Goal: Task Accomplishment & Management: Use online tool/utility

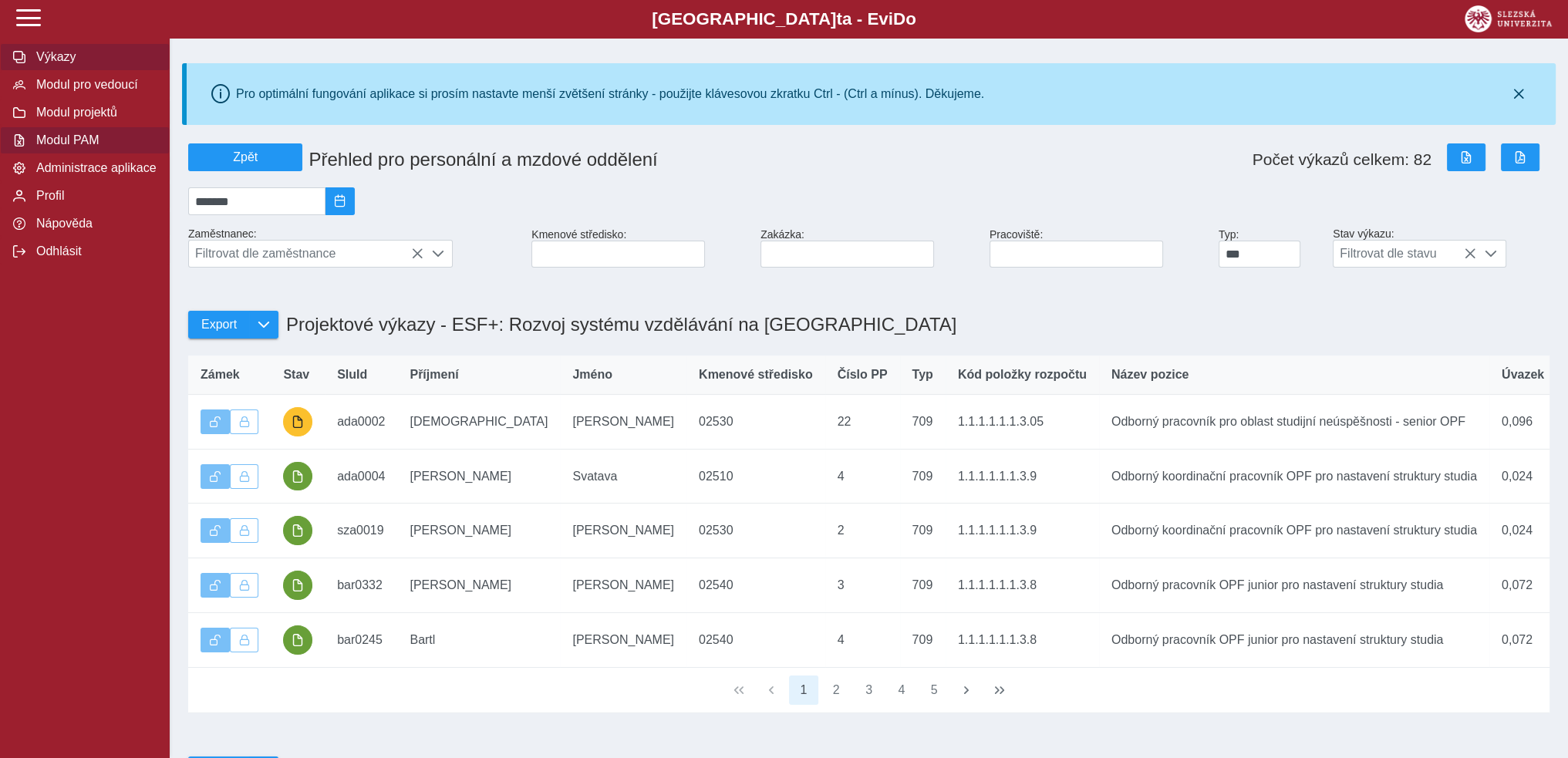
click at [68, 60] on span "Výkazy" at bounding box center [94, 57] width 125 height 13
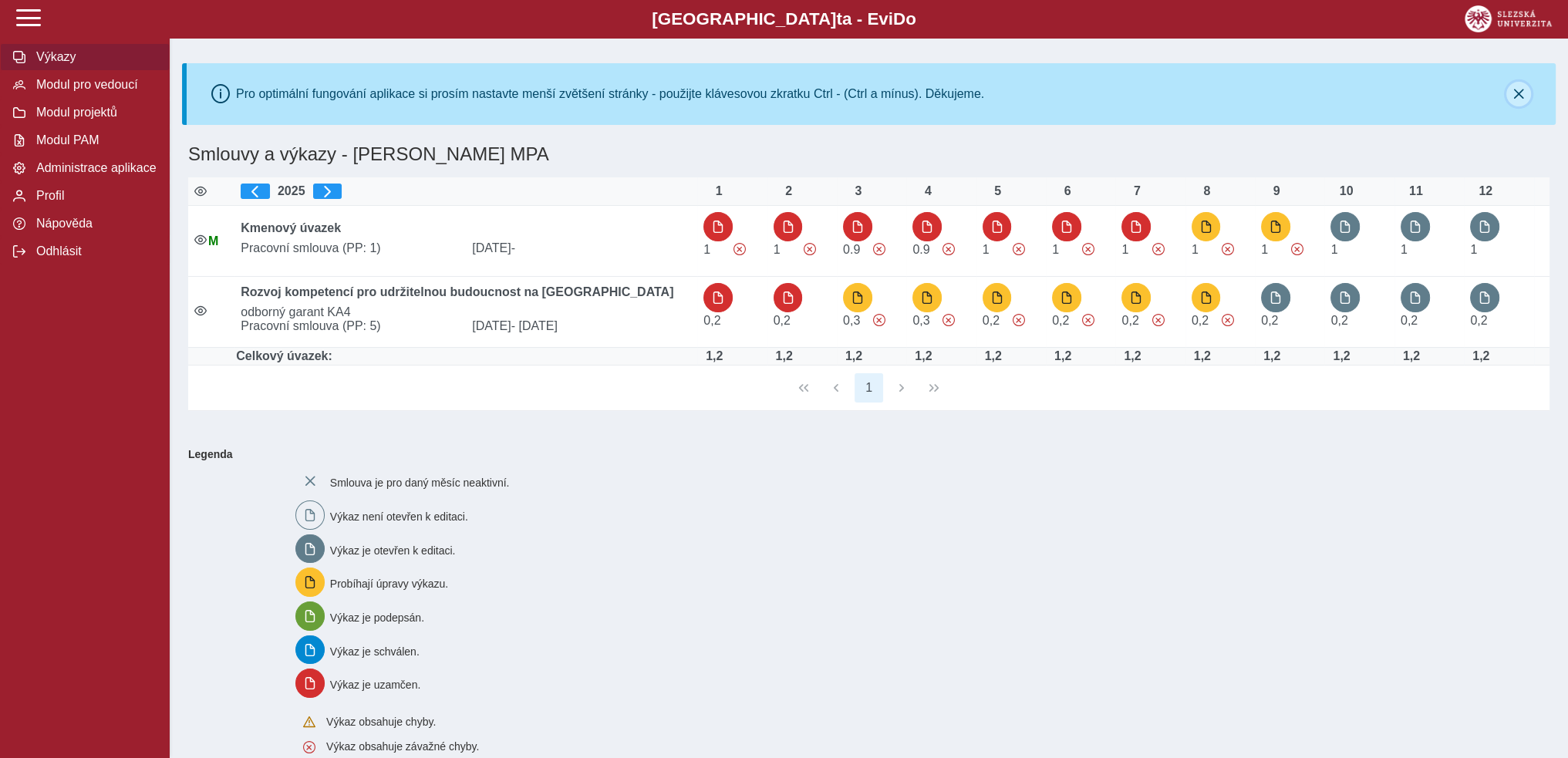
click at [1517, 93] on icon "button" at bounding box center [1518, 93] width 13 height 13
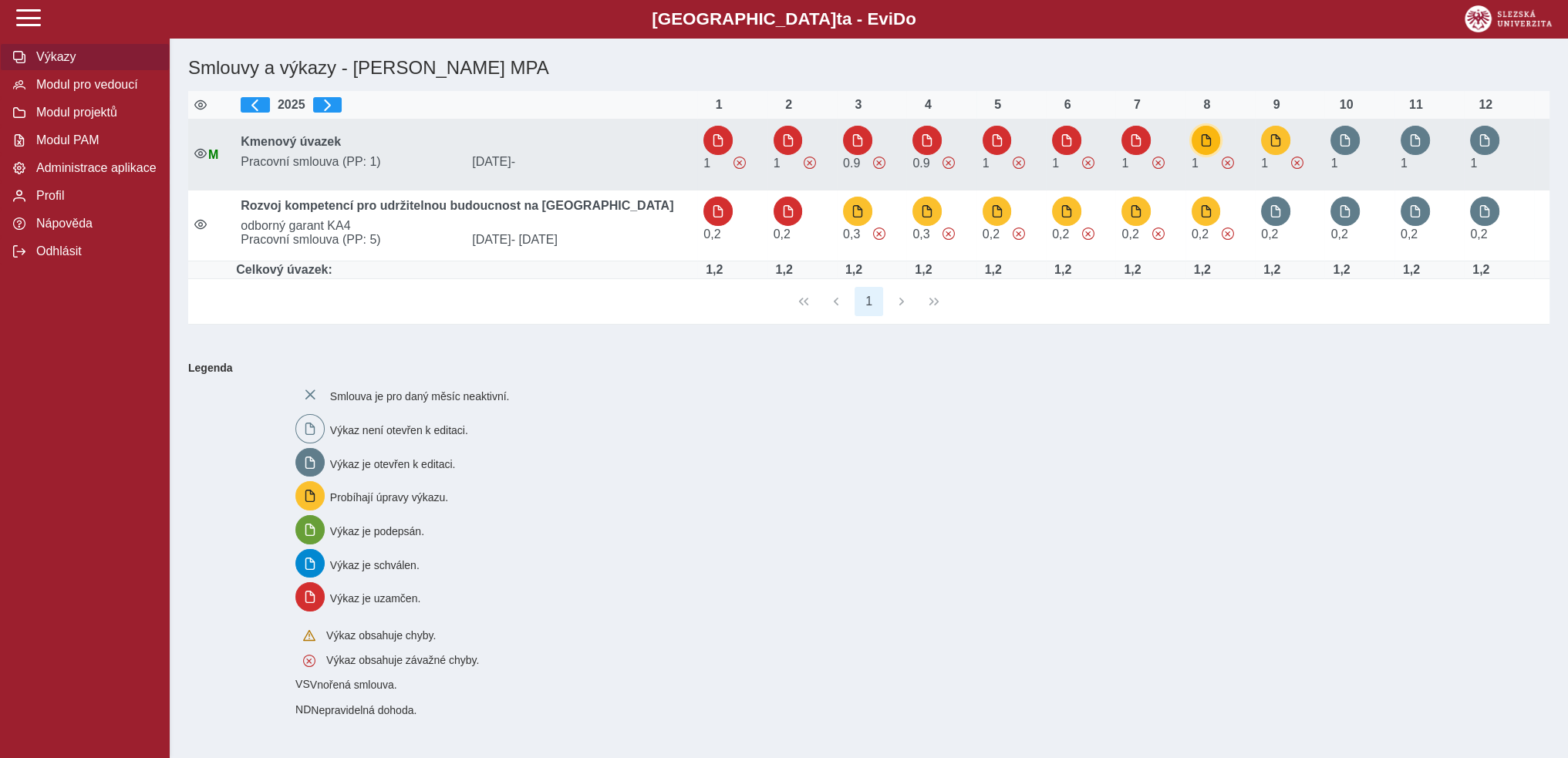
click at [1211, 138] on span "button" at bounding box center [1206, 139] width 13 height 13
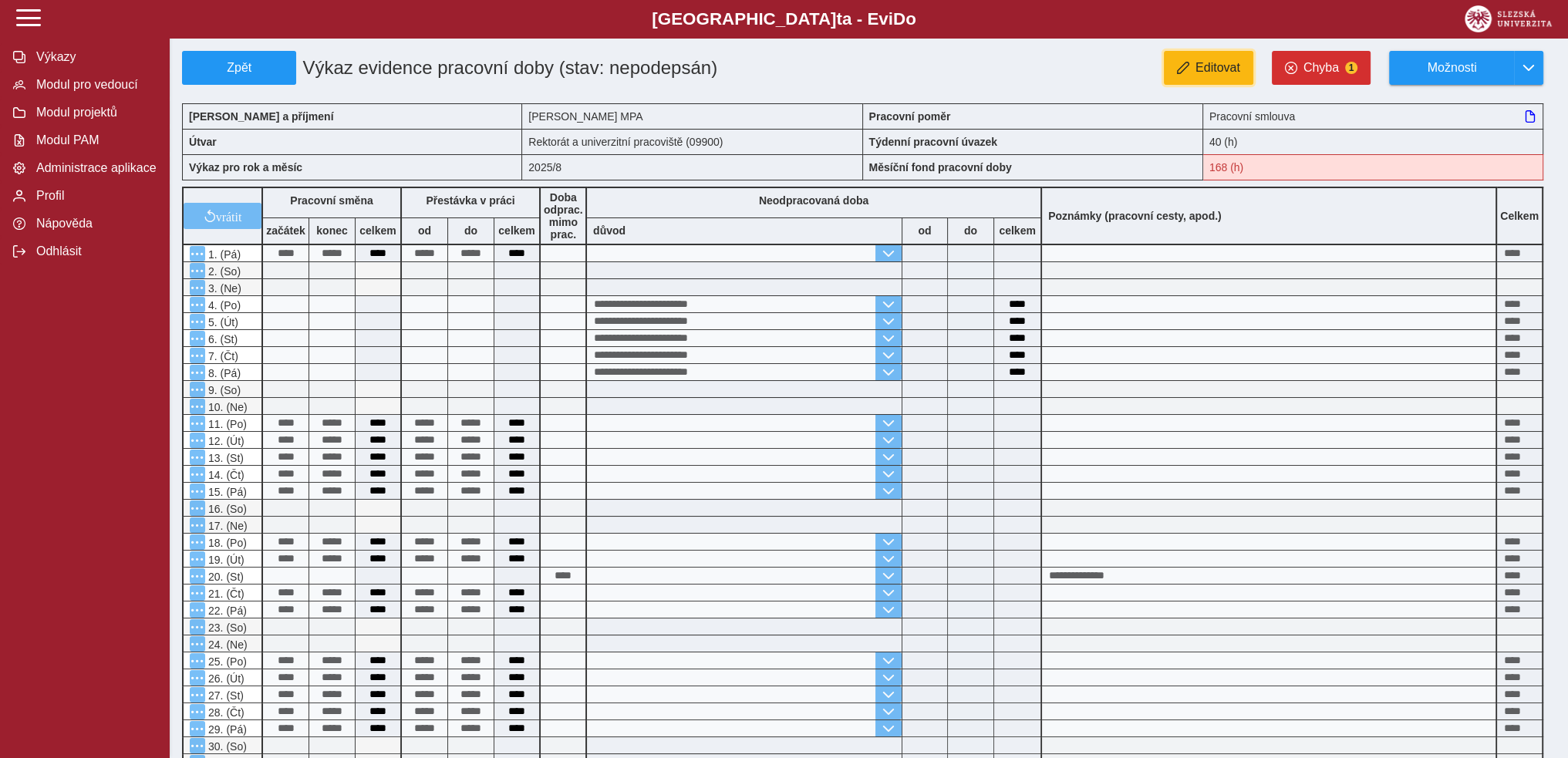
click at [1203, 70] on span "Editovat" at bounding box center [1218, 67] width 44 height 13
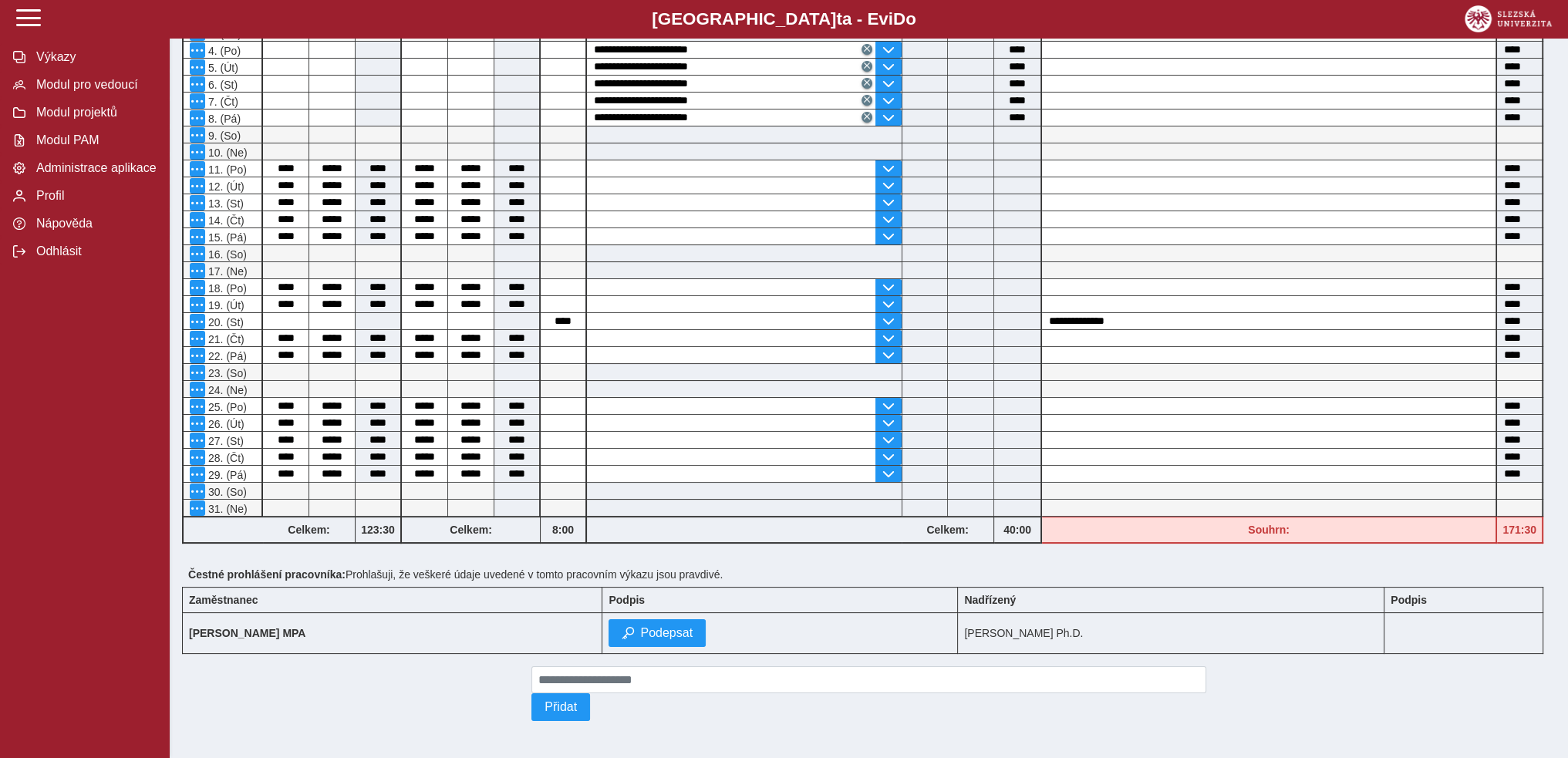
scroll to position [261, 0]
click at [562, 450] on input at bounding box center [563, 456] width 44 height 16
type input "****"
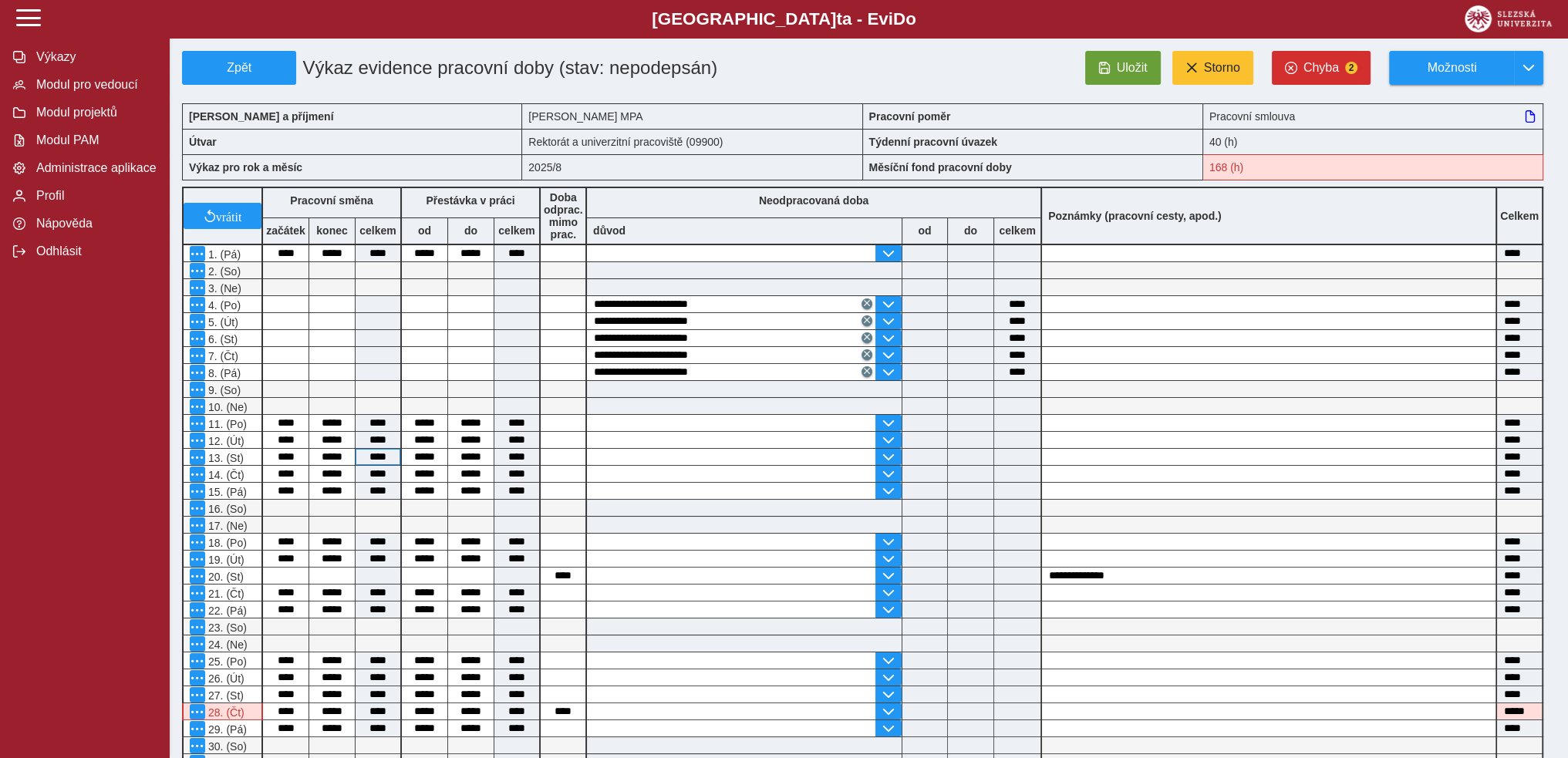
scroll to position [257, 0]
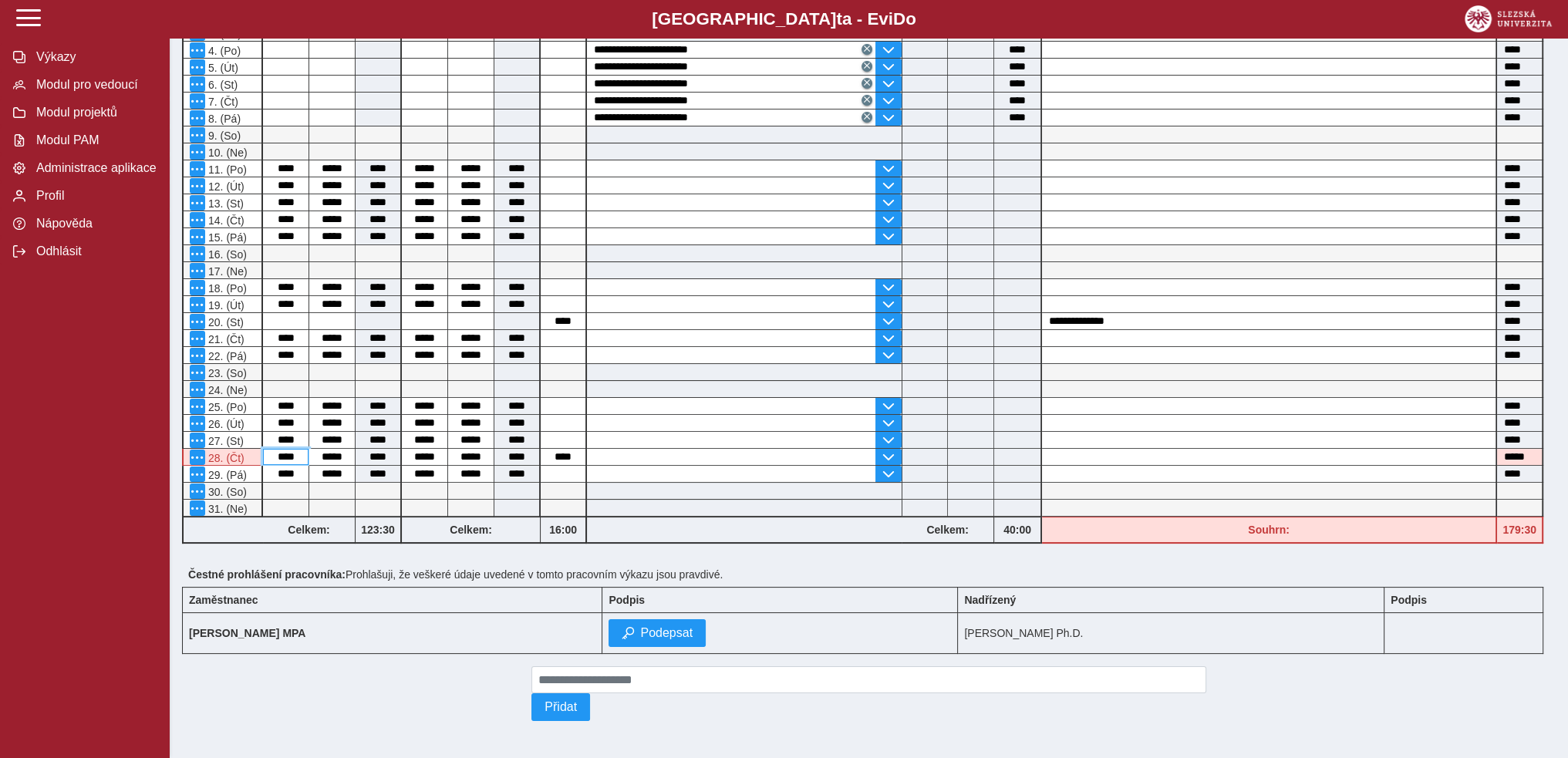
drag, startPoint x: 280, startPoint y: 450, endPoint x: 300, endPoint y: 450, distance: 20.0
click at [300, 450] on input "****" at bounding box center [285, 456] width 45 height 16
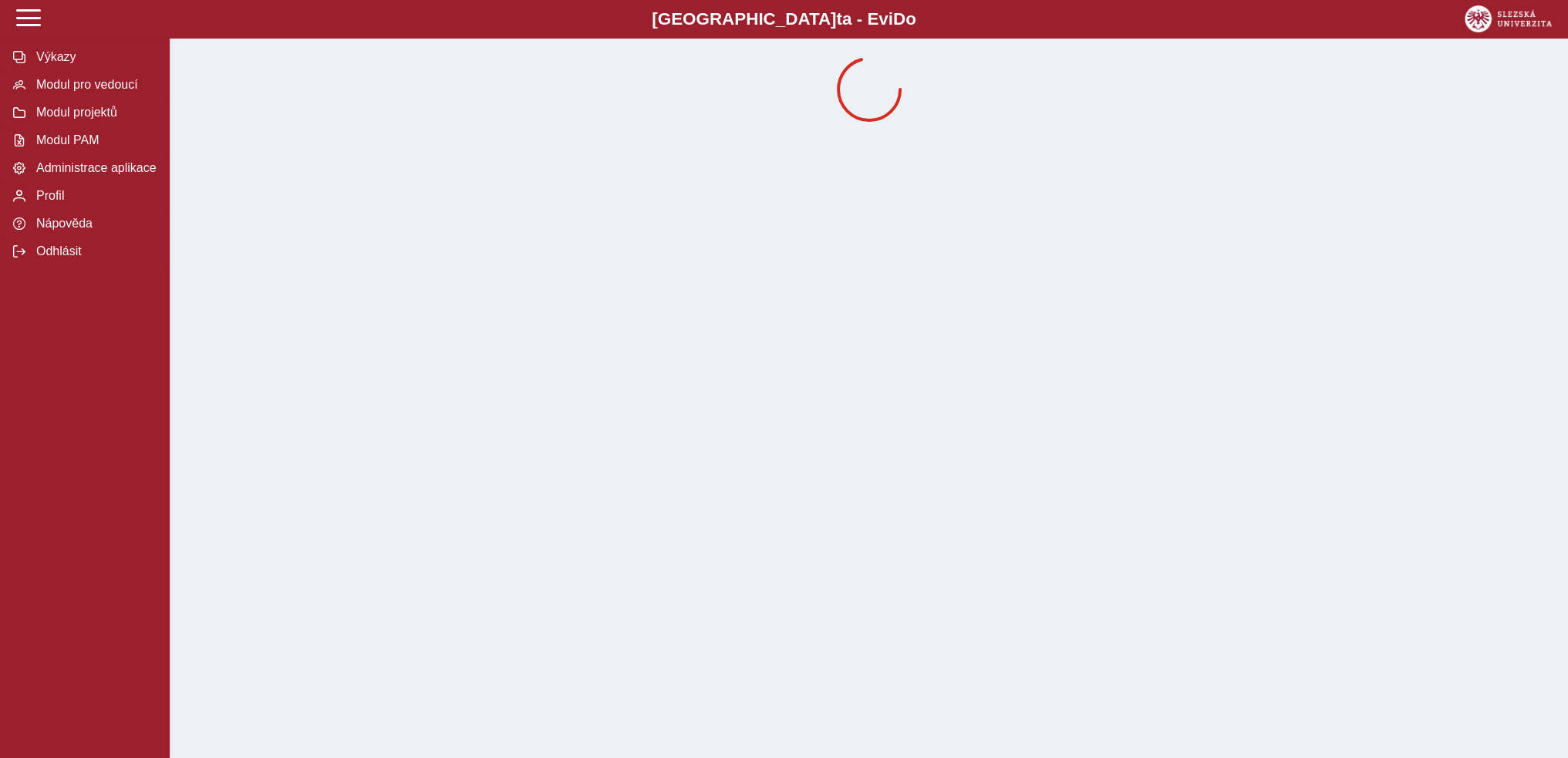
scroll to position [0, 0]
drag, startPoint x: 324, startPoint y: 452, endPoint x: 340, endPoint y: 455, distance: 16.3
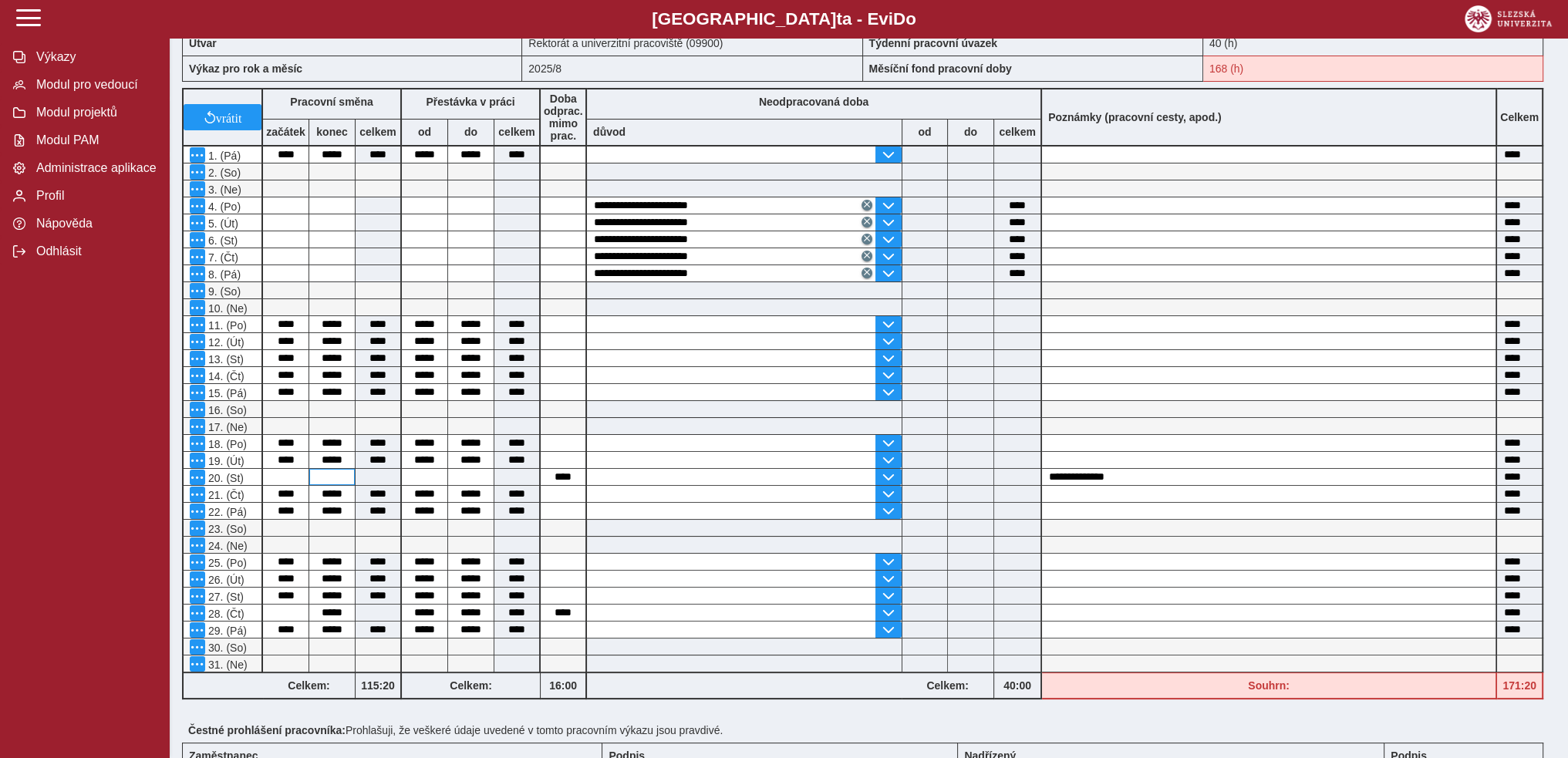
scroll to position [261, 0]
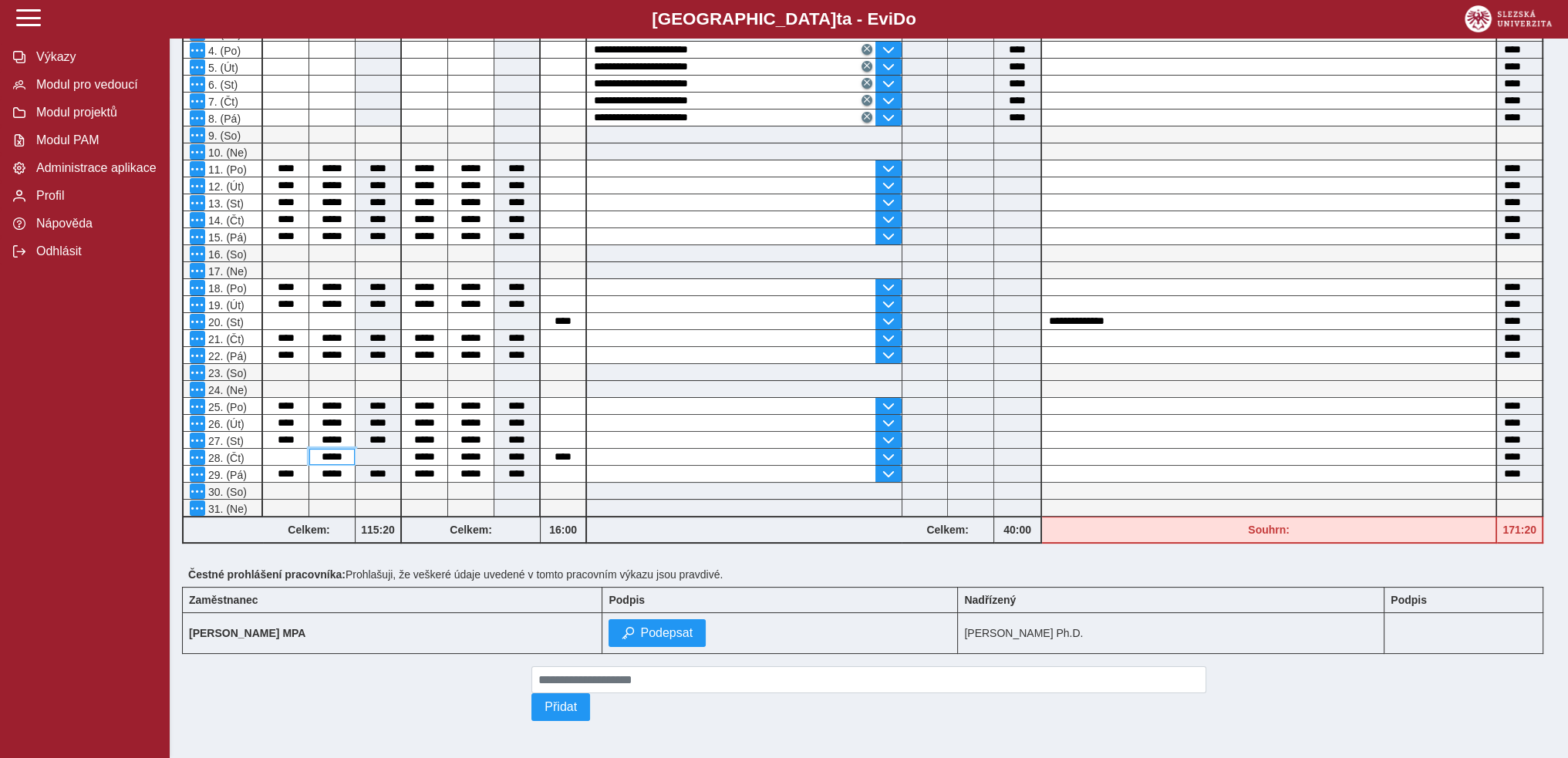
drag, startPoint x: 321, startPoint y: 450, endPoint x: 346, endPoint y: 449, distance: 25.0
click at [346, 449] on input "*****" at bounding box center [331, 456] width 45 height 16
drag, startPoint x: 430, startPoint y: 448, endPoint x: 443, endPoint y: 448, distance: 13.0
click at [443, 448] on input "*****" at bounding box center [424, 456] width 45 height 16
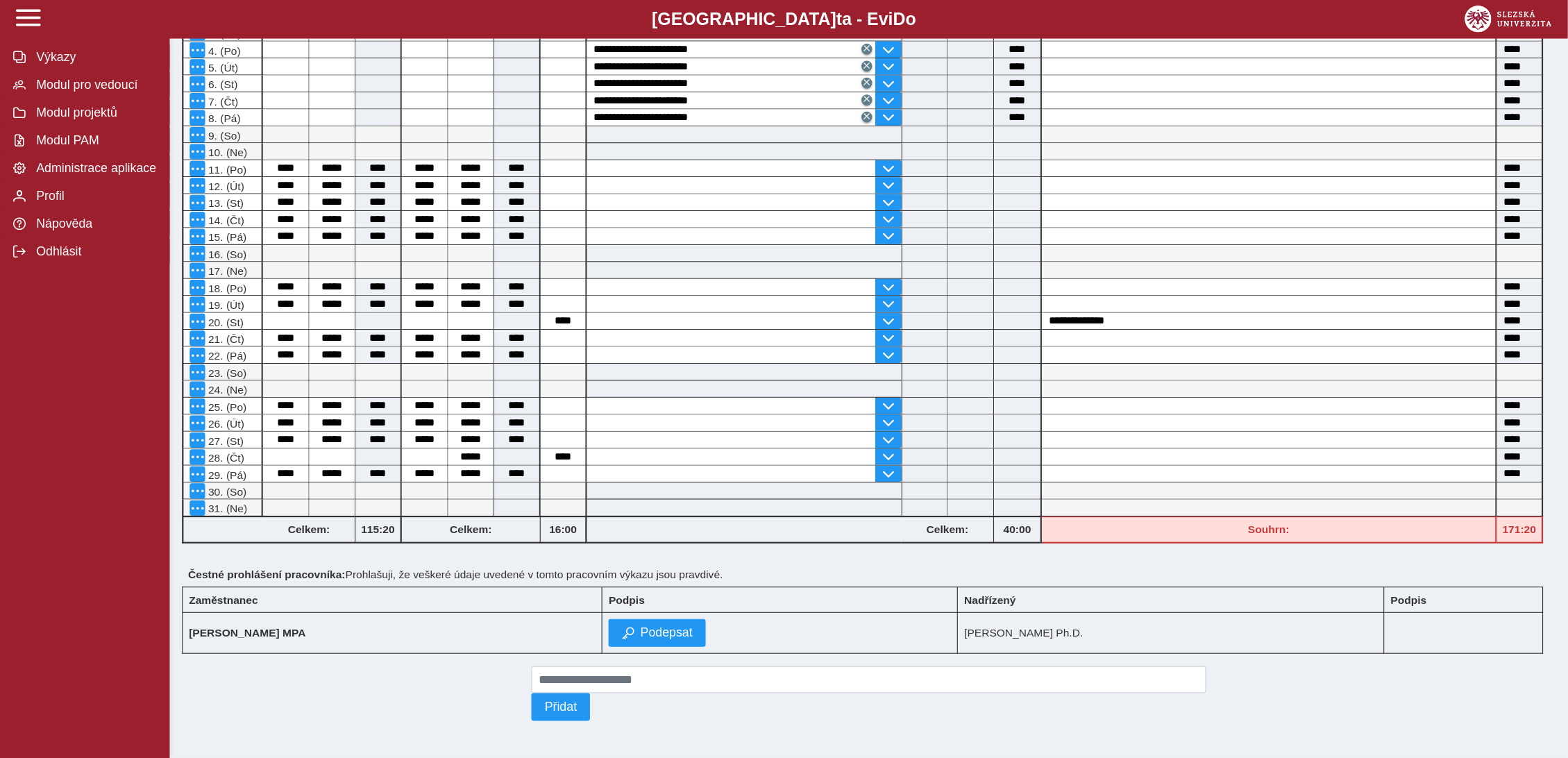
scroll to position [156, 0]
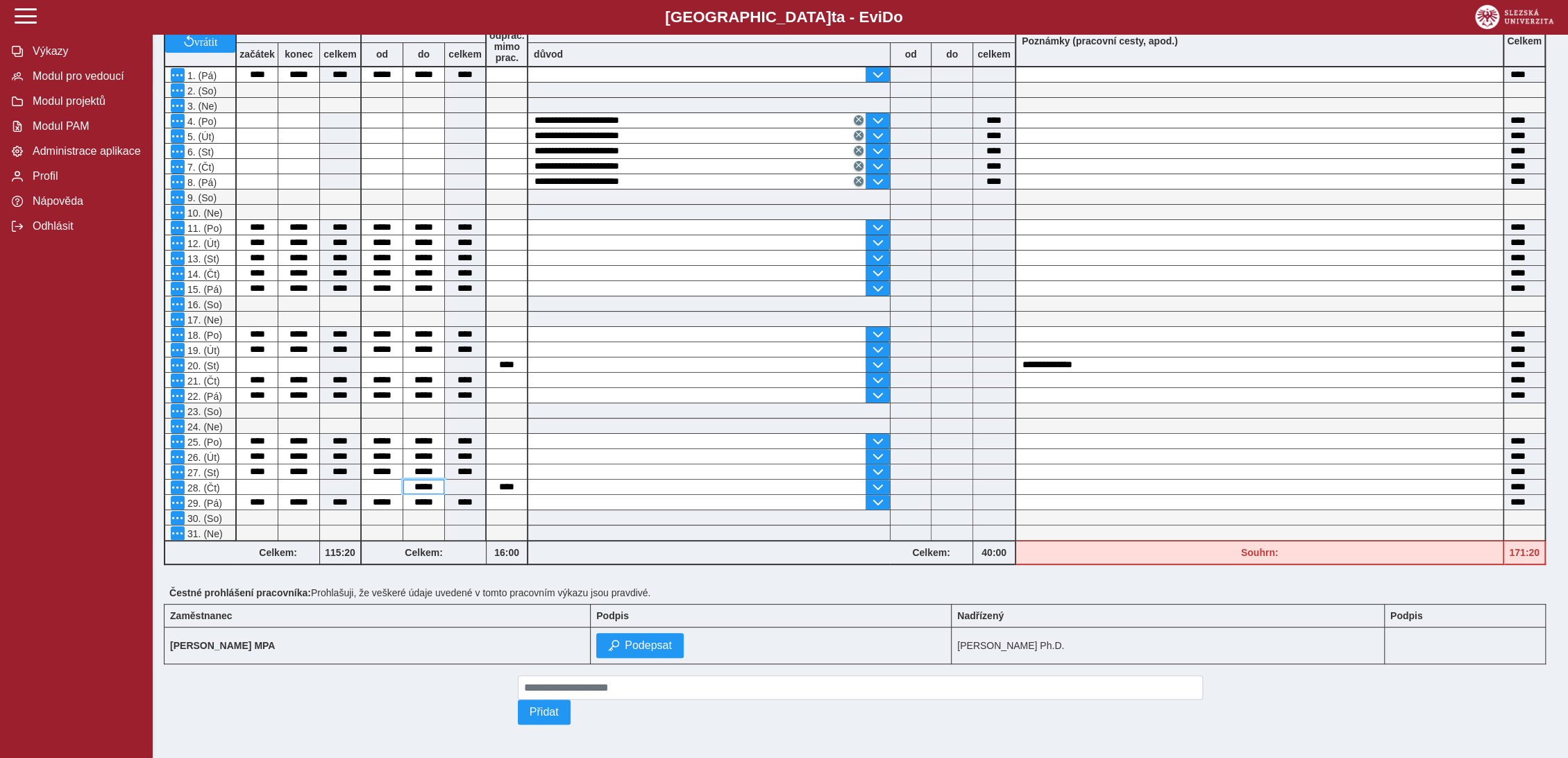
drag, startPoint x: 416, startPoint y: 475, endPoint x: 434, endPoint y: 477, distance: 18.1
click at [434, 480] on input "*****" at bounding box center [424, 487] width 41 height 15
drag, startPoint x: 420, startPoint y: 481, endPoint x: 417, endPoint y: 550, distance: 69.1
click at [443, 484] on input "*****" at bounding box center [424, 487] width 41 height 15
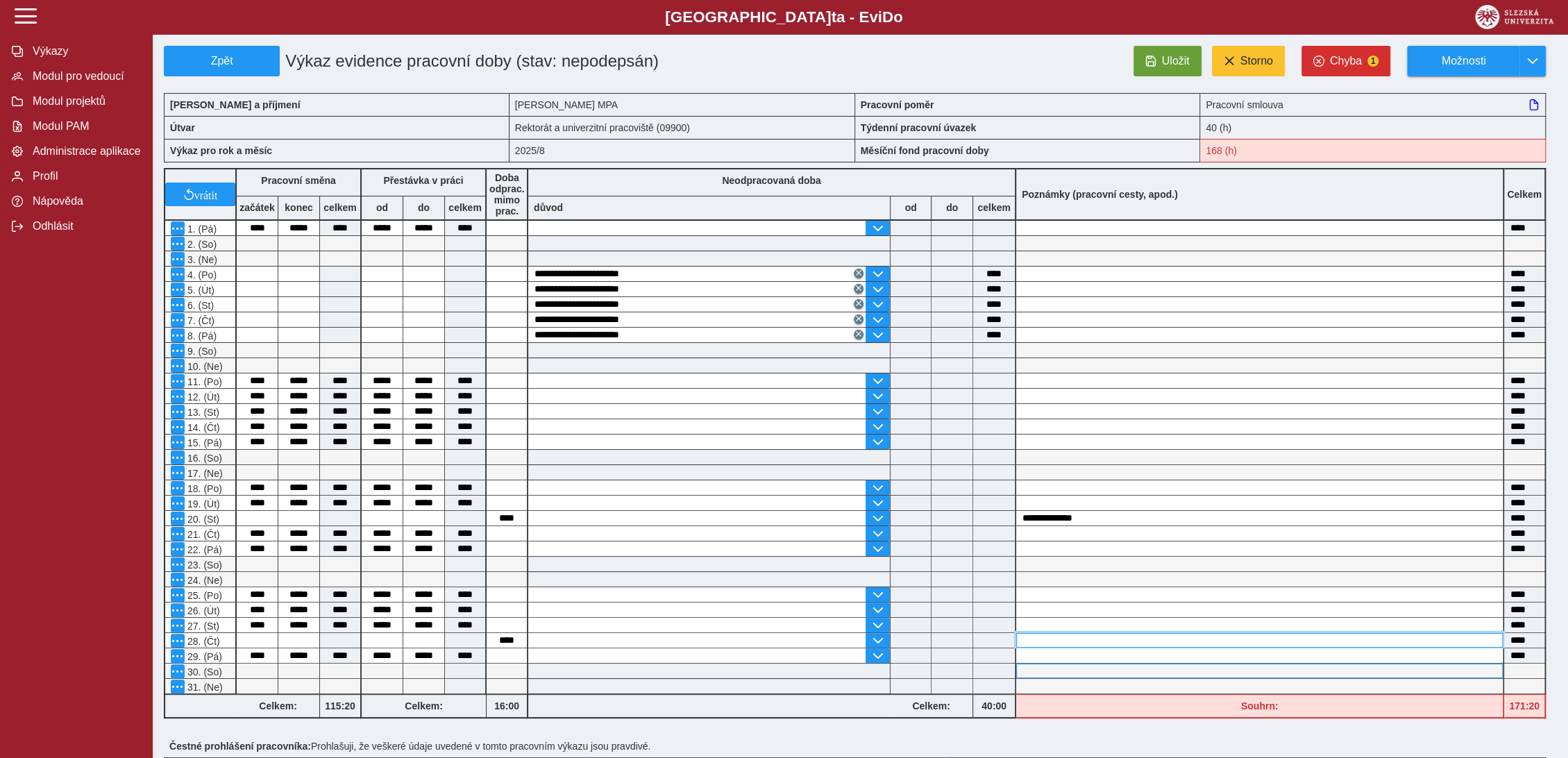
drag, startPoint x: 1029, startPoint y: 633, endPoint x: 1020, endPoint y: 675, distance: 43.0
click at [1030, 633] on input at bounding box center [1260, 640] width 487 height 15
type input "**********"
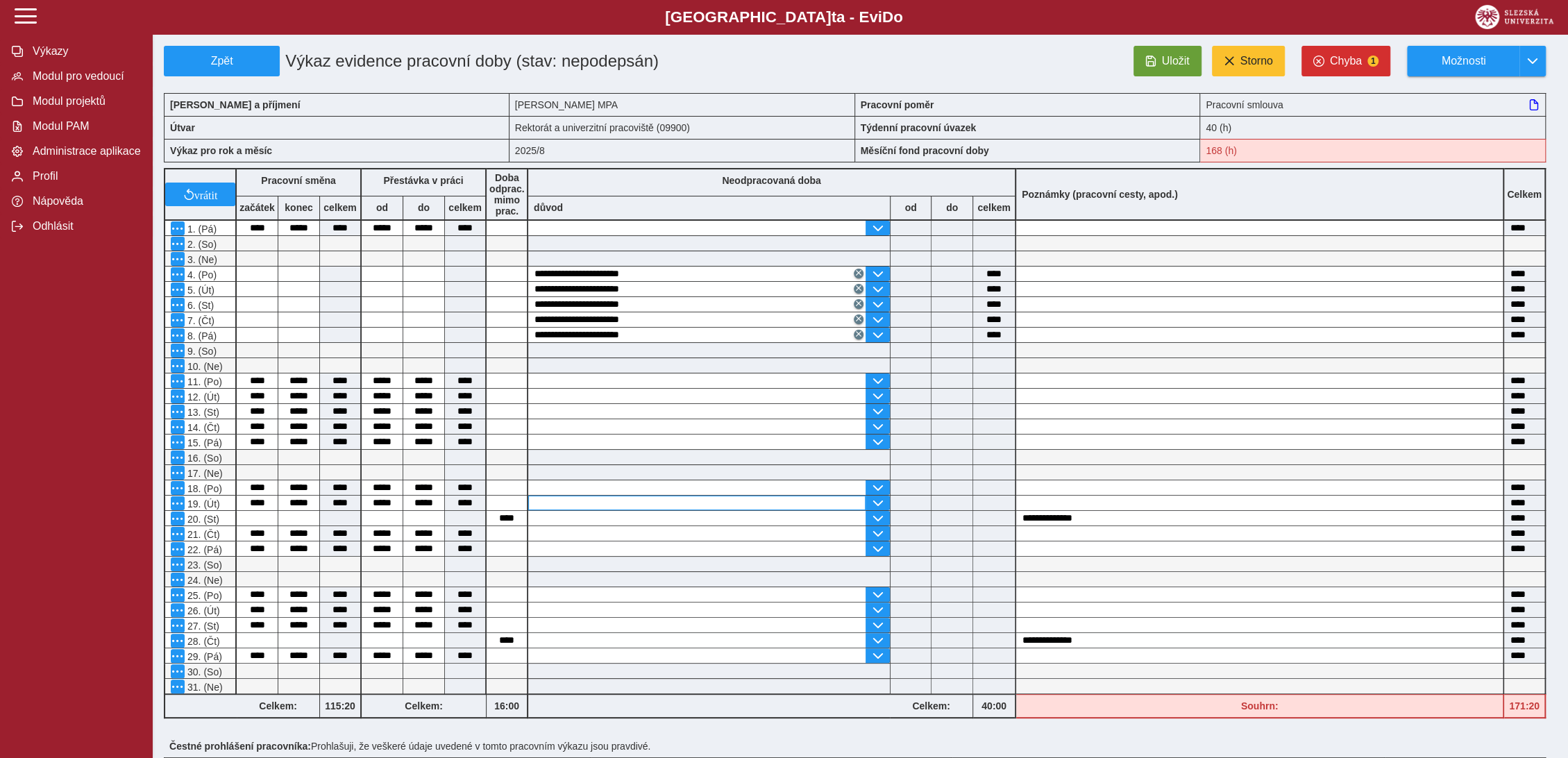
scroll to position [156, 0]
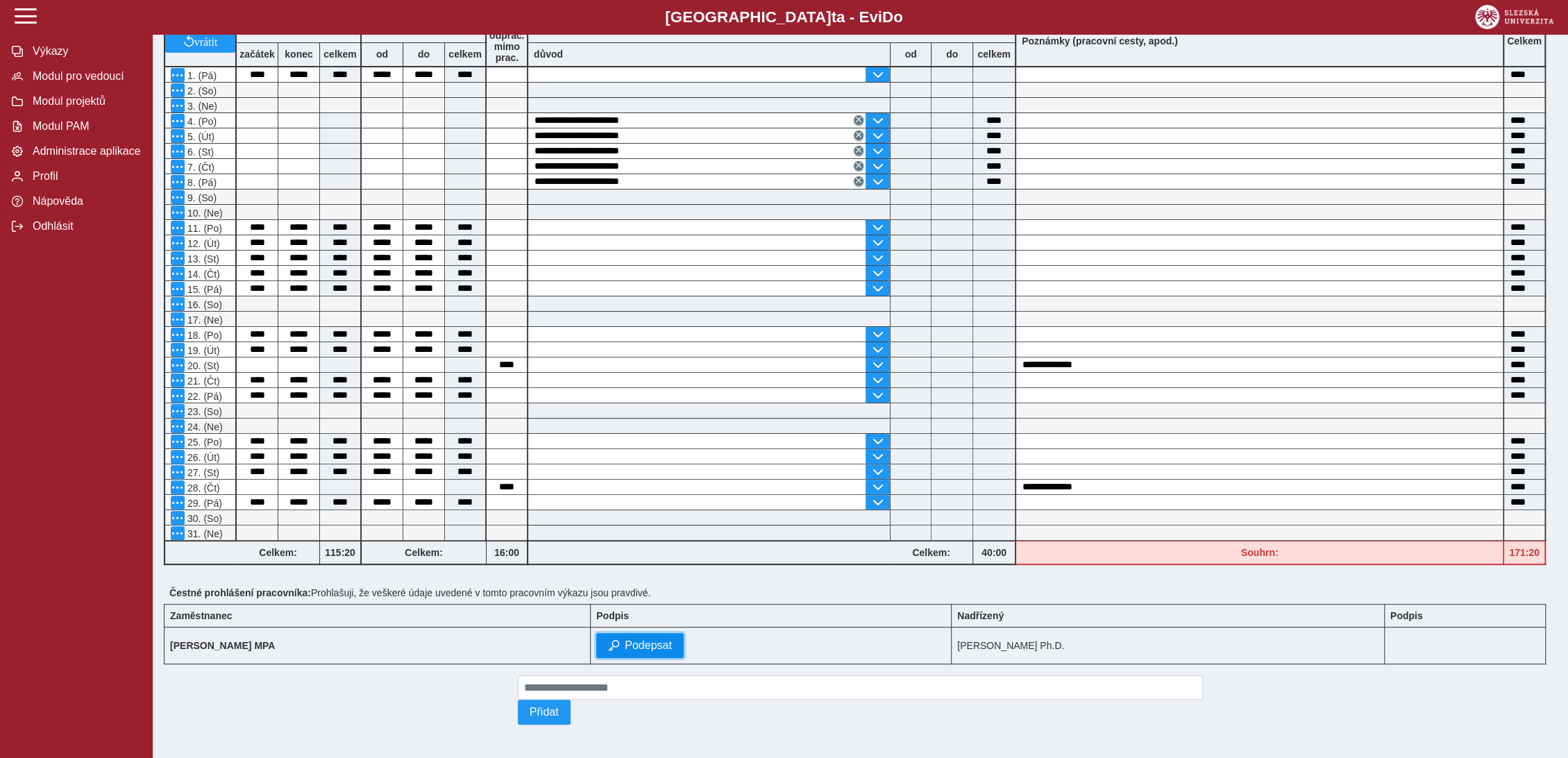
click at [664, 644] on span "Podepsat" at bounding box center [648, 645] width 47 height 12
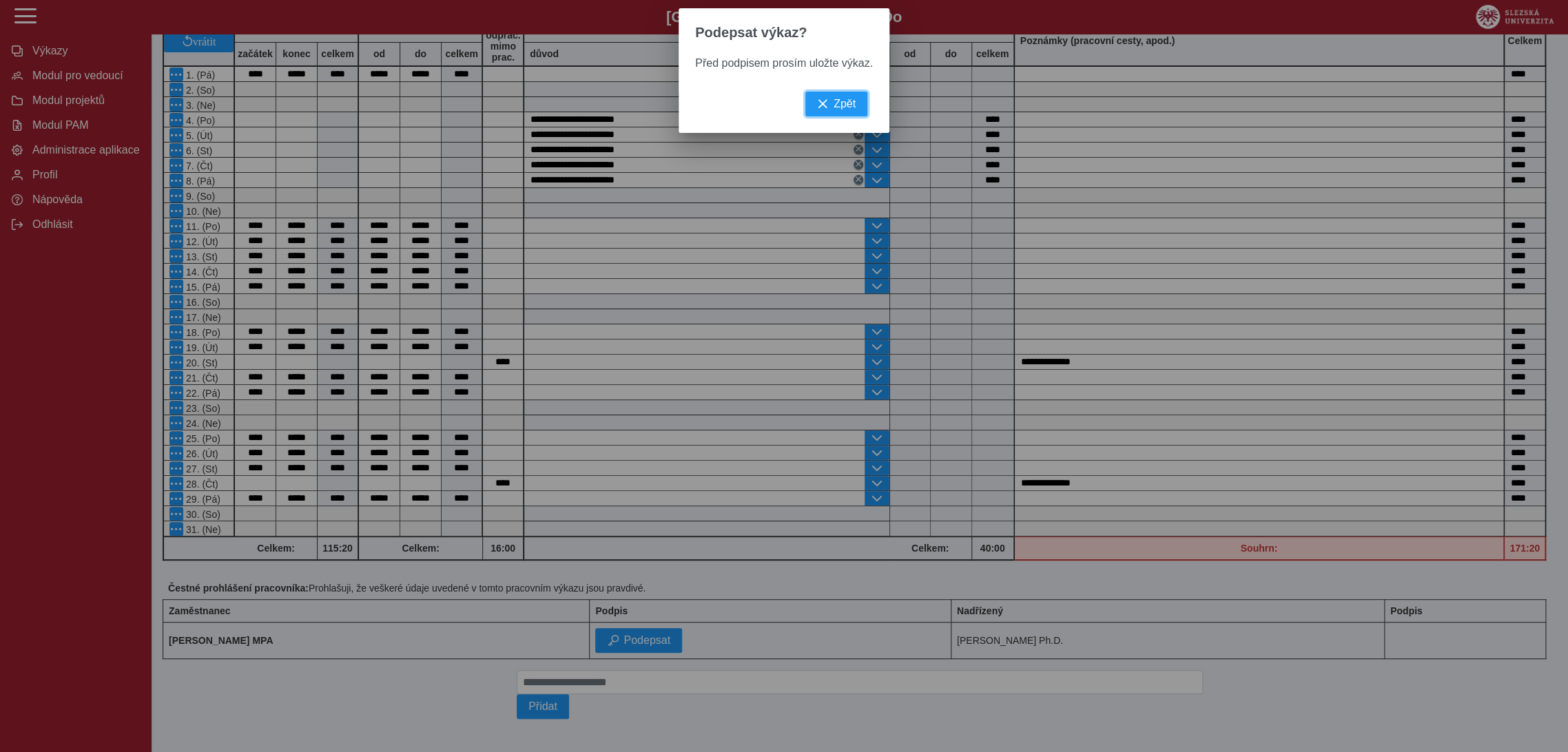
drag, startPoint x: 842, startPoint y: 109, endPoint x: 892, endPoint y: 143, distance: 60.5
click at [842, 110] on span "Zpět" at bounding box center [845, 104] width 22 height 12
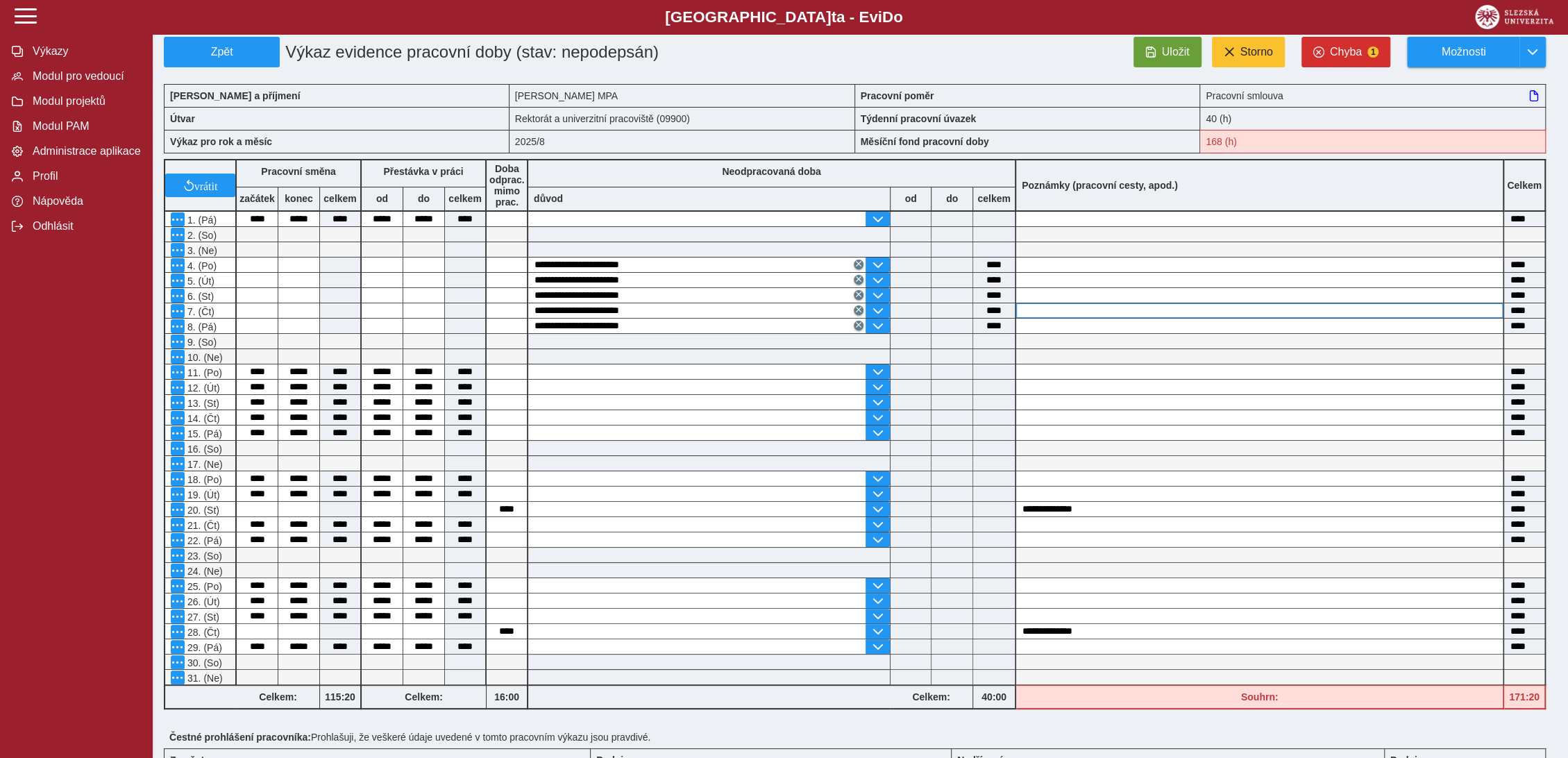
scroll to position [0, 0]
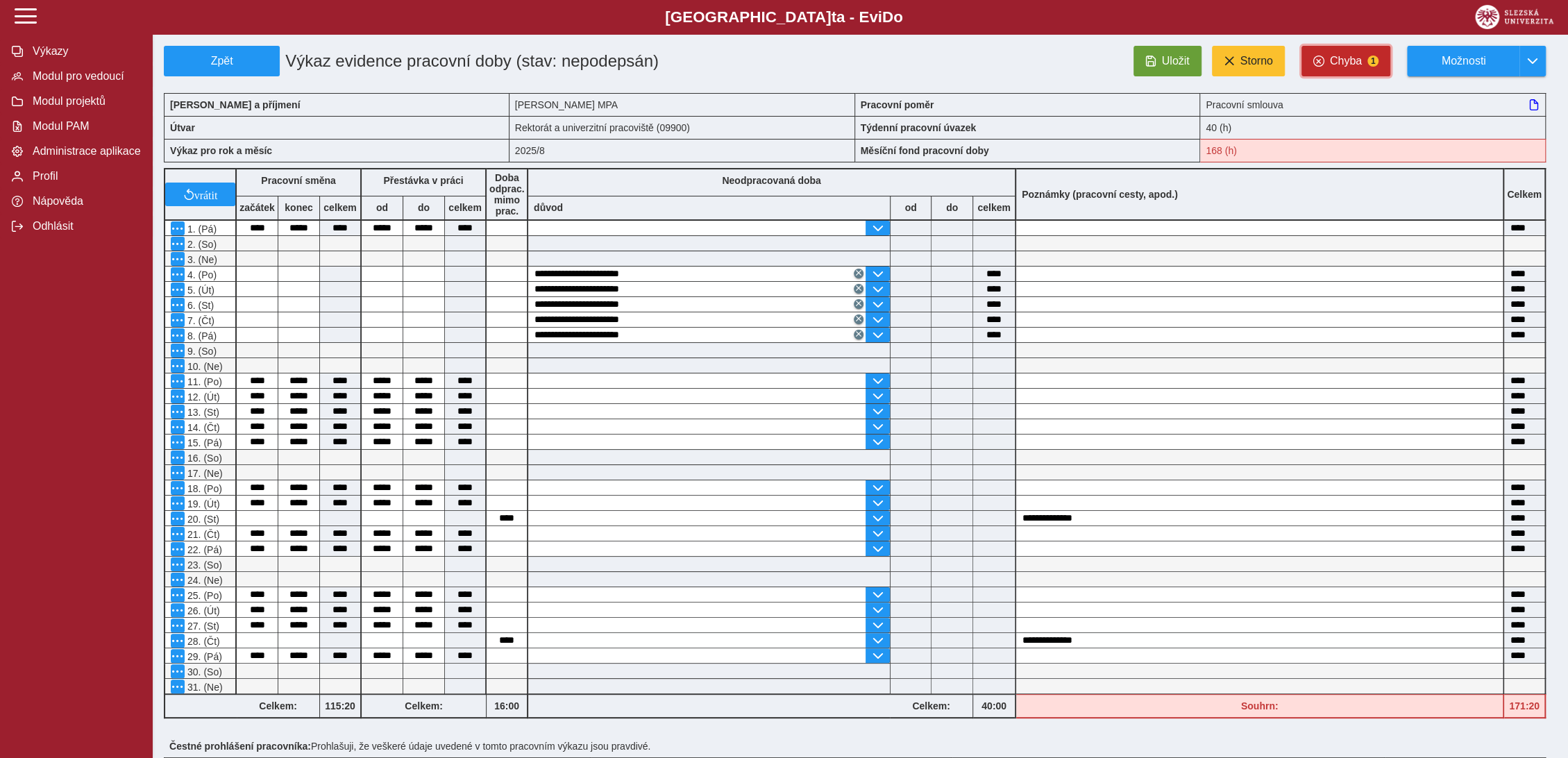
click at [1325, 61] on span "button" at bounding box center [1319, 61] width 11 height 11
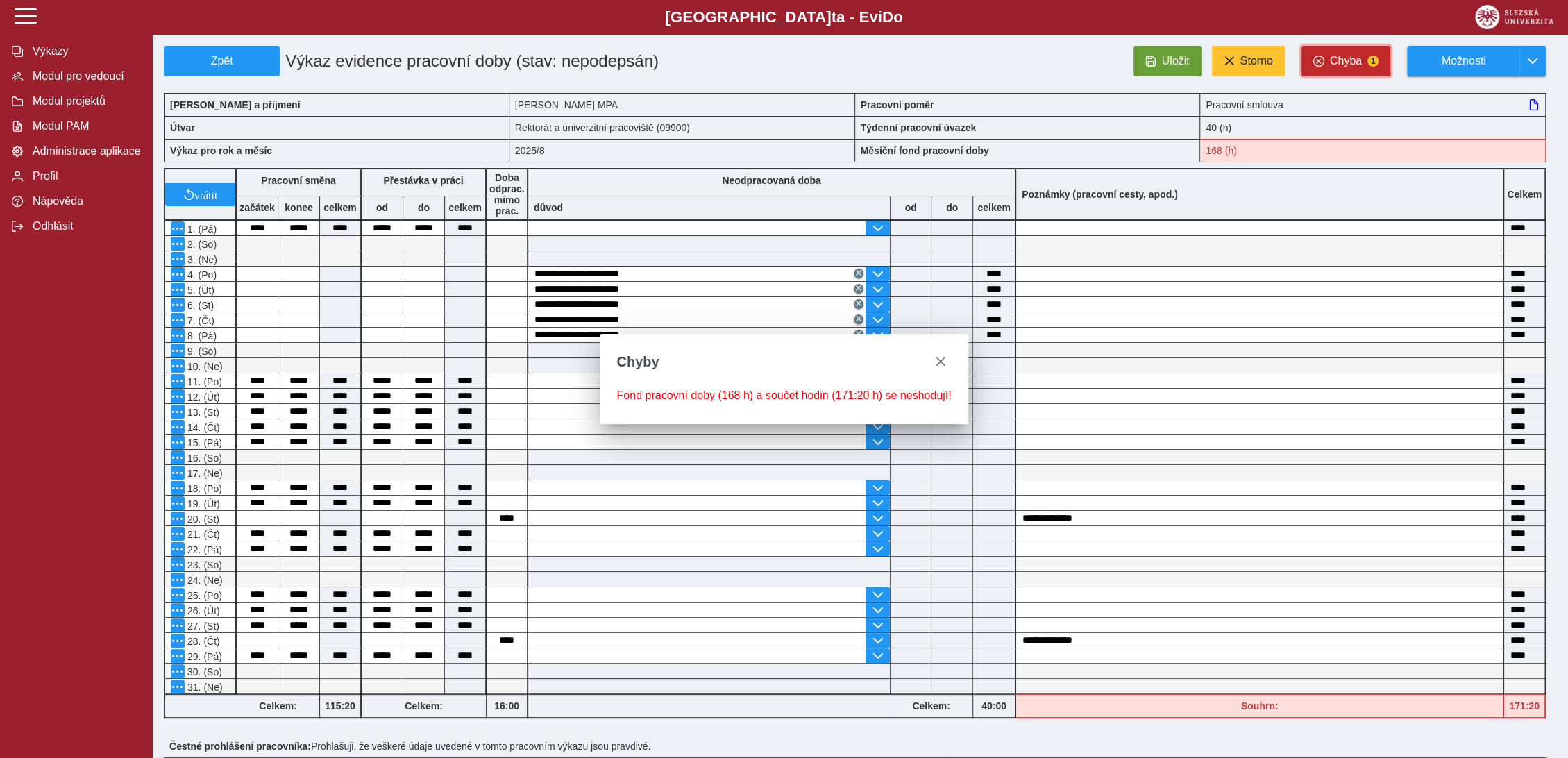
click at [1325, 61] on span "button" at bounding box center [1319, 61] width 11 height 11
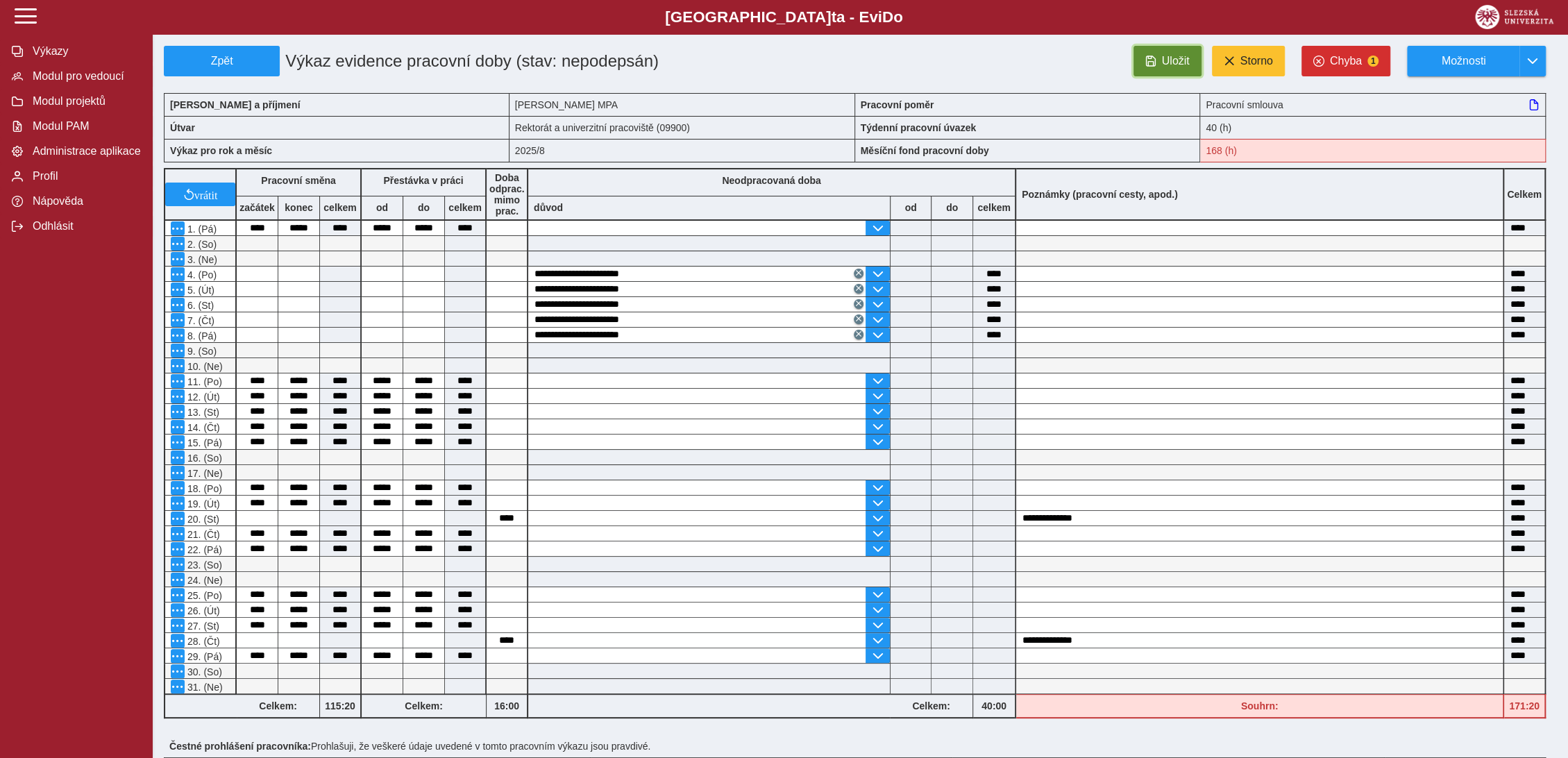
click at [1189, 58] on span "Uložit" at bounding box center [1176, 61] width 28 height 12
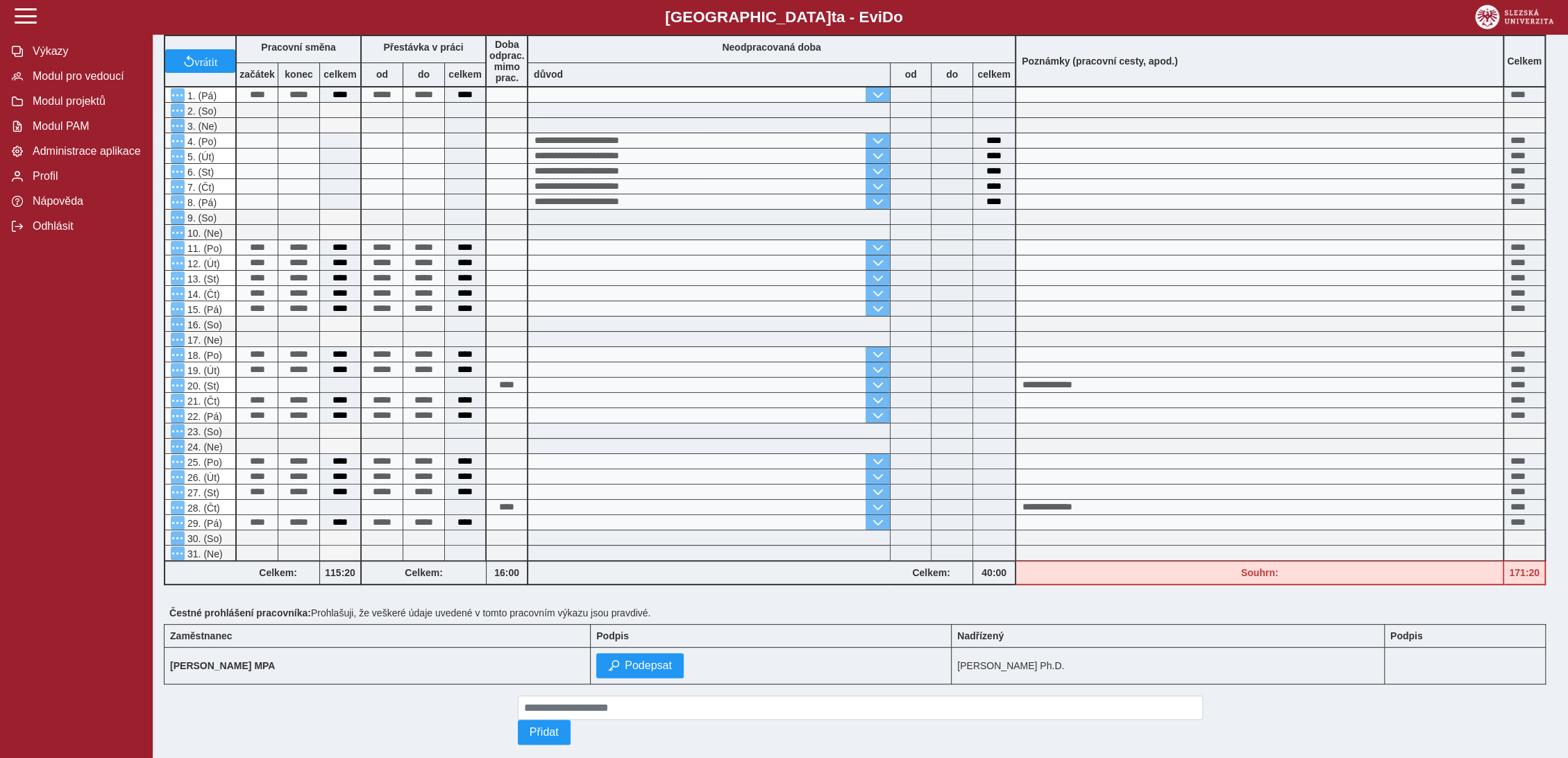
scroll to position [156, 0]
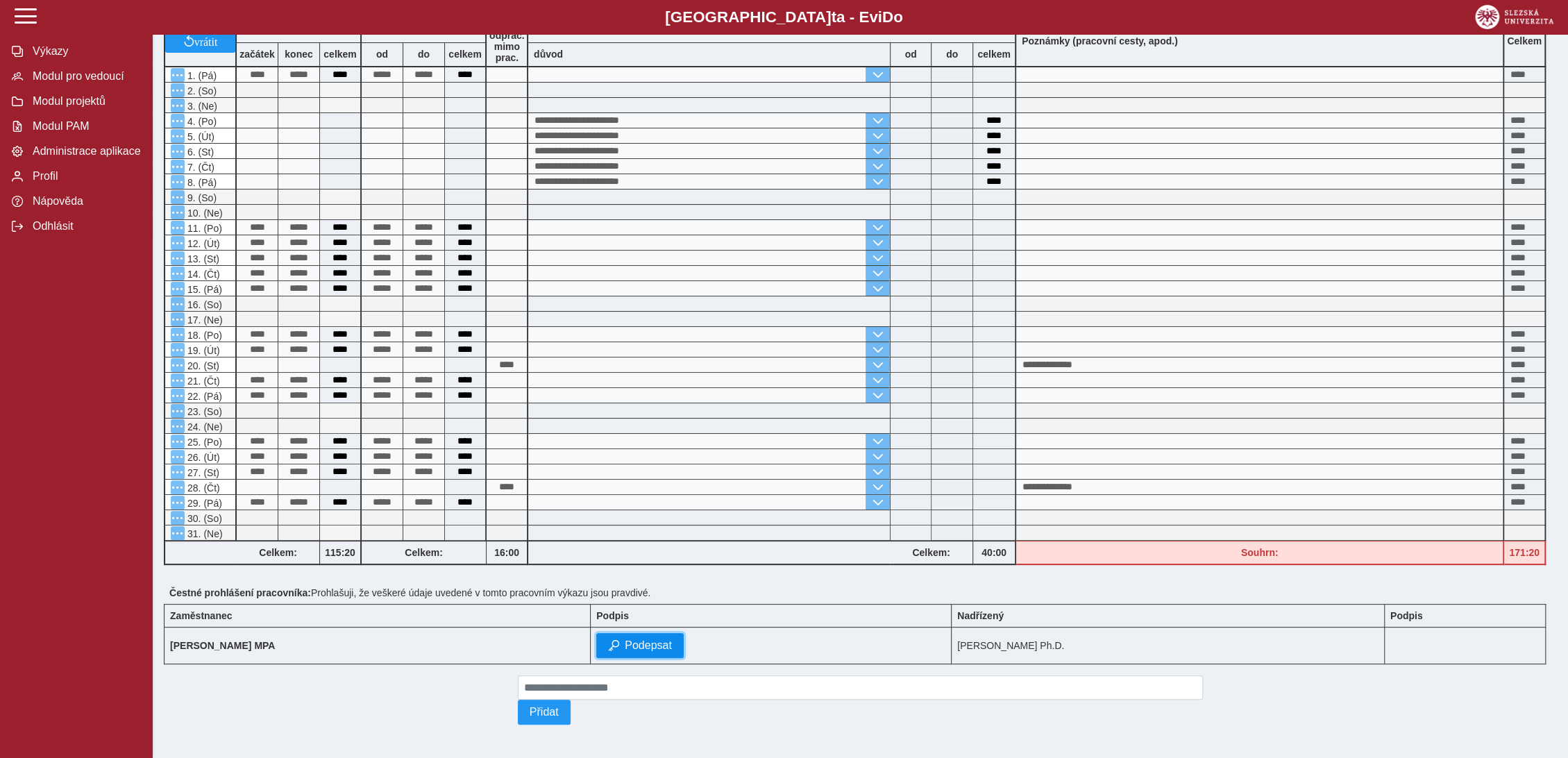
click at [657, 633] on button "Podepsat" at bounding box center [639, 645] width 87 height 25
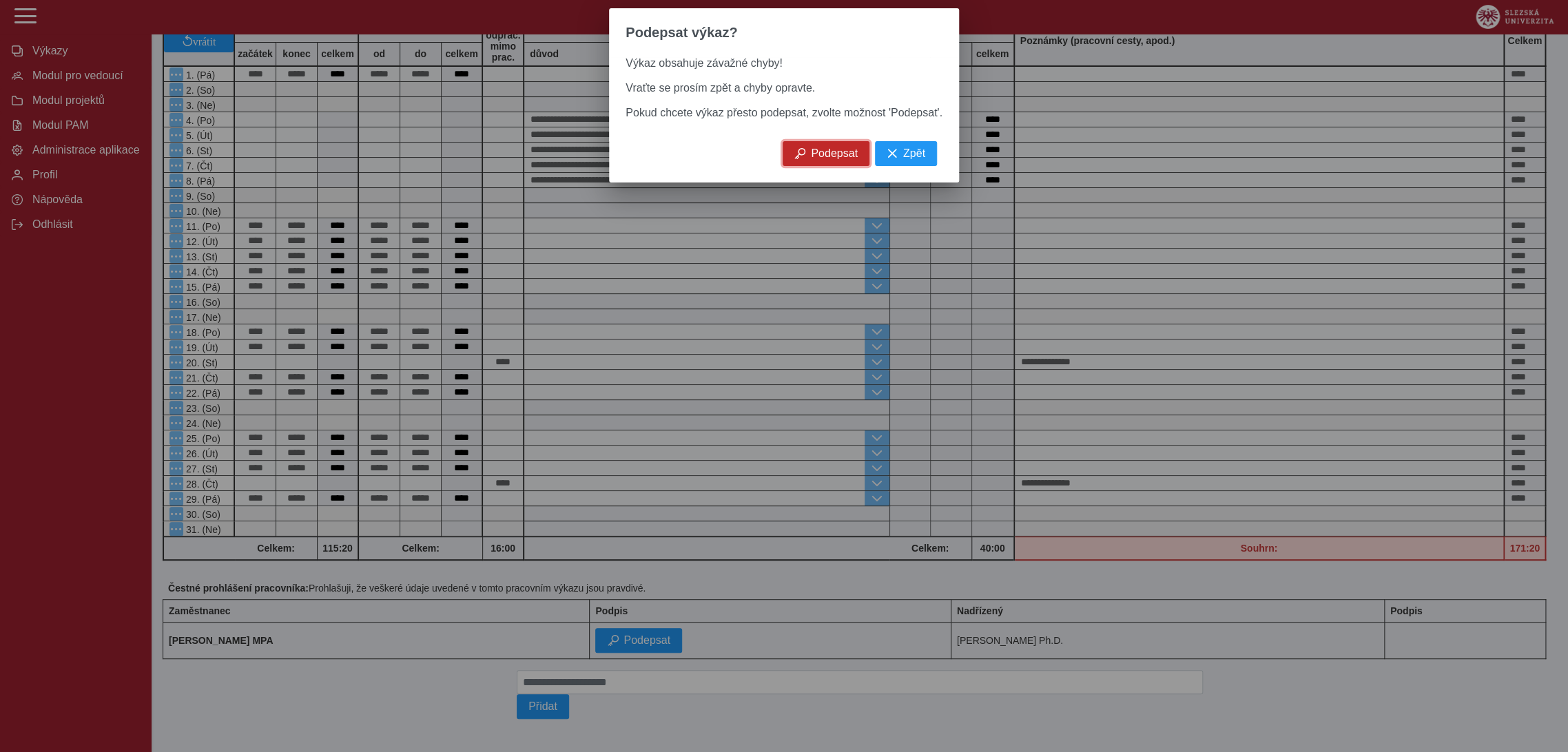
click at [828, 160] on span "Podepsat" at bounding box center [834, 153] width 46 height 12
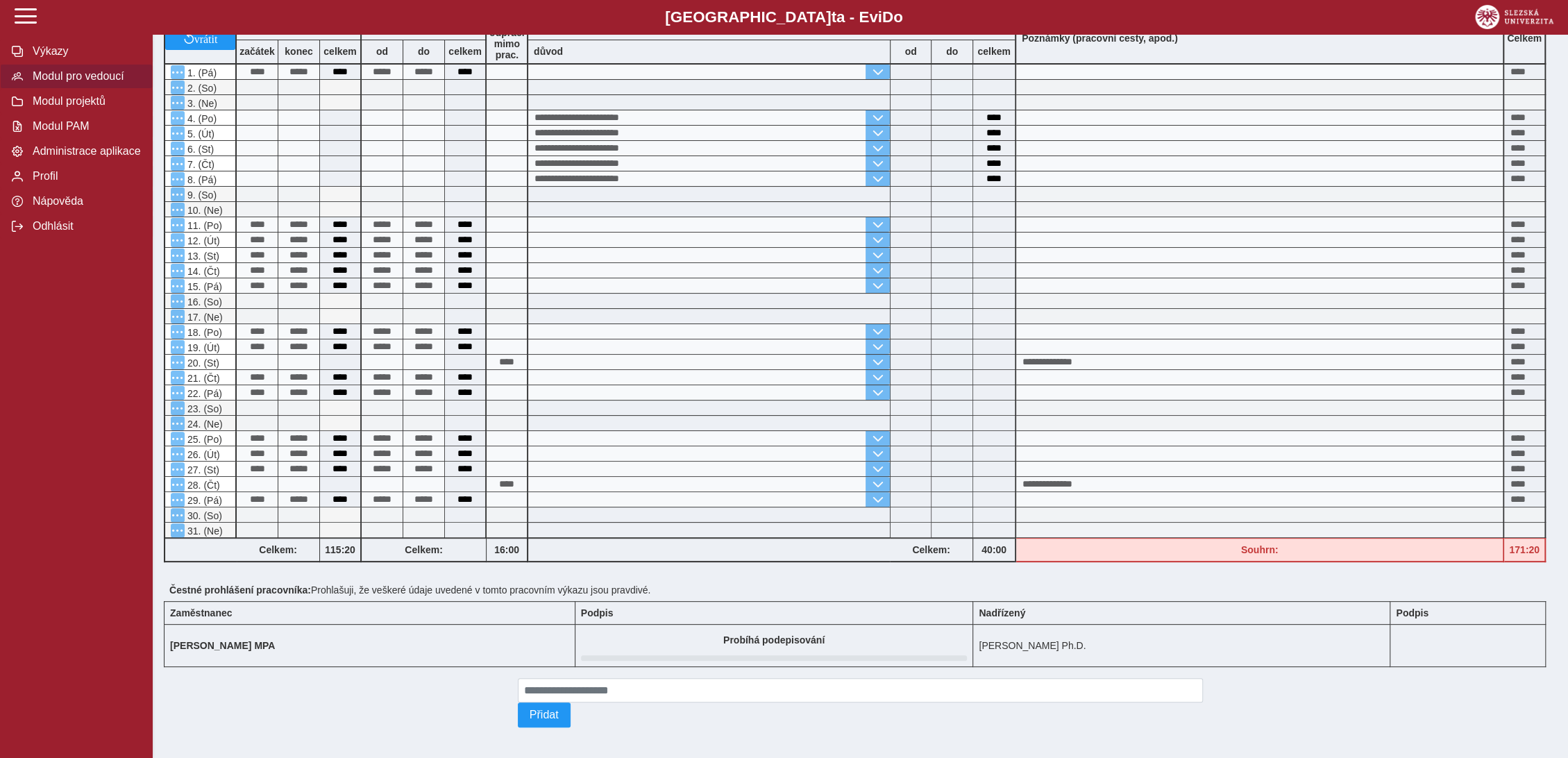
scroll to position [0, 0]
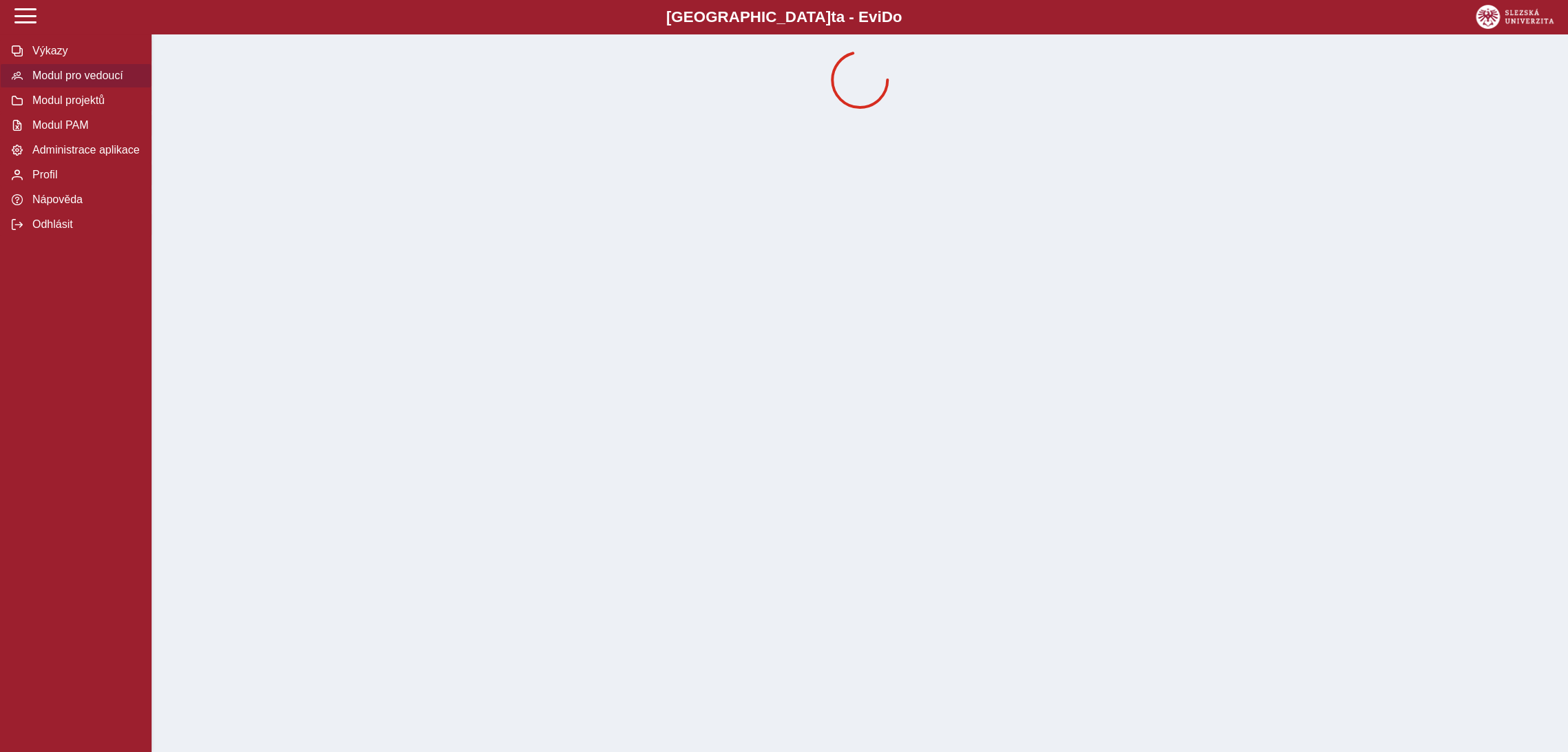
click at [103, 79] on span "Modul pro vedoucí" at bounding box center [84, 76] width 112 height 12
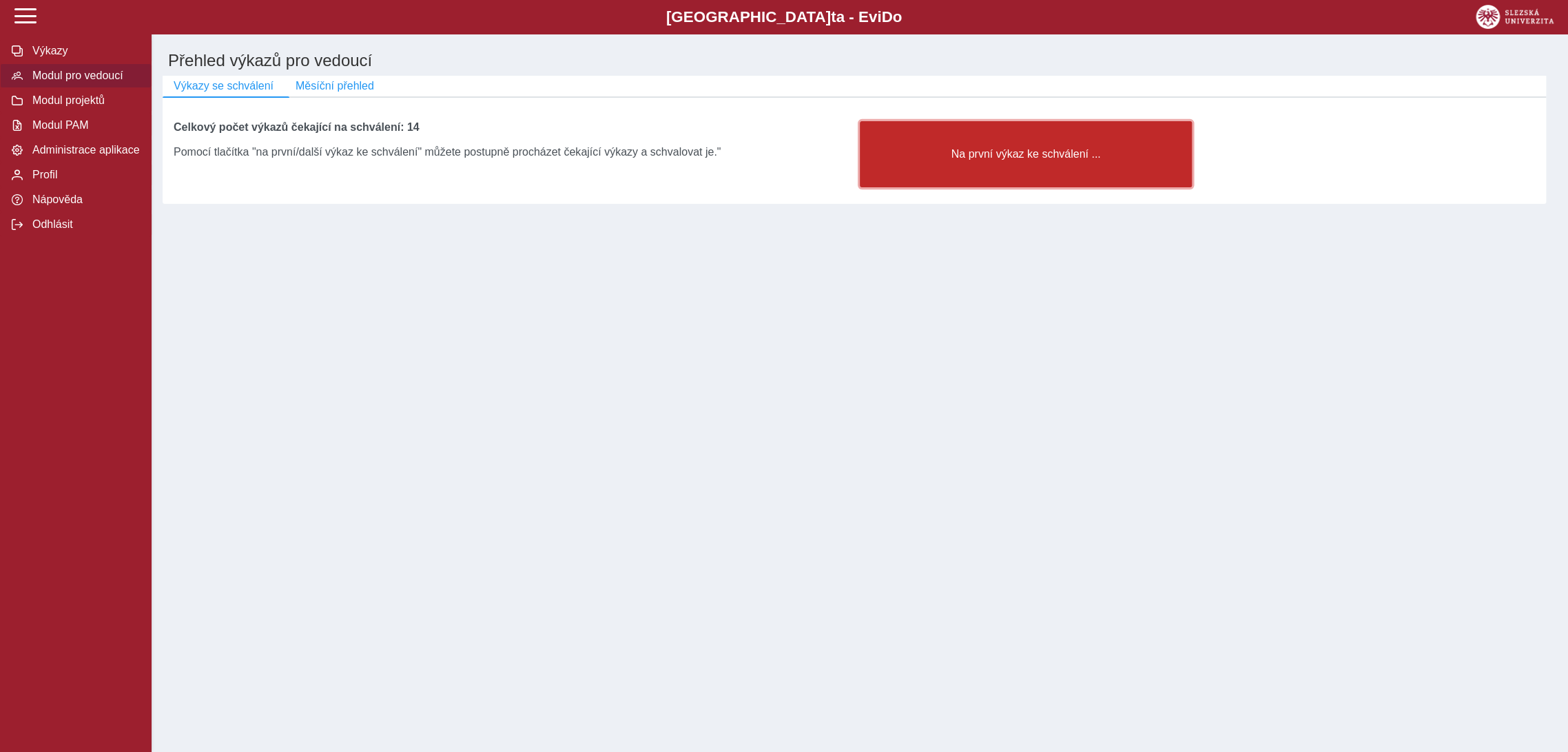
click at [983, 159] on span "Na první výkaz ke schválení ..." at bounding box center [1026, 154] width 309 height 12
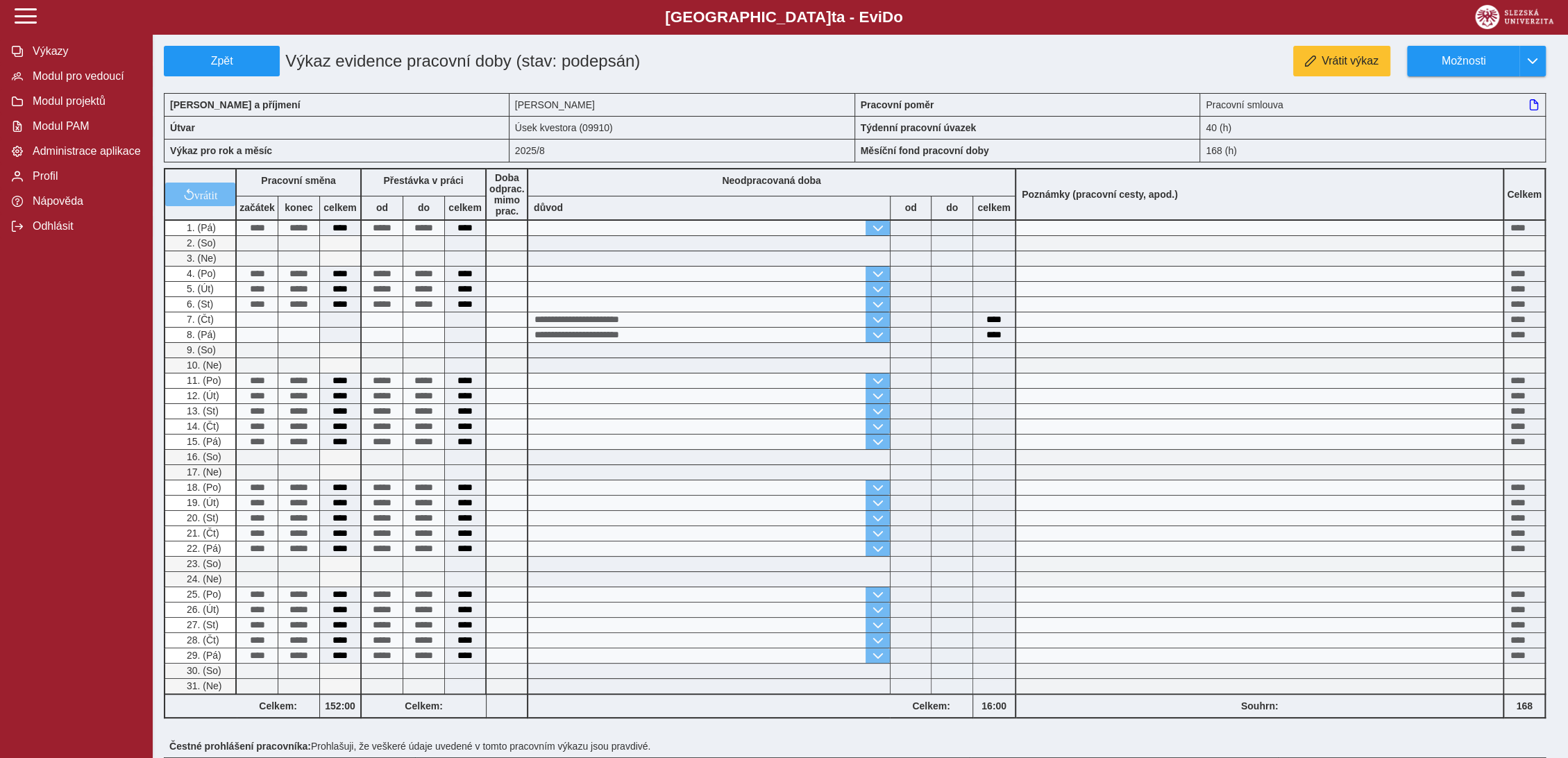
scroll to position [205, 0]
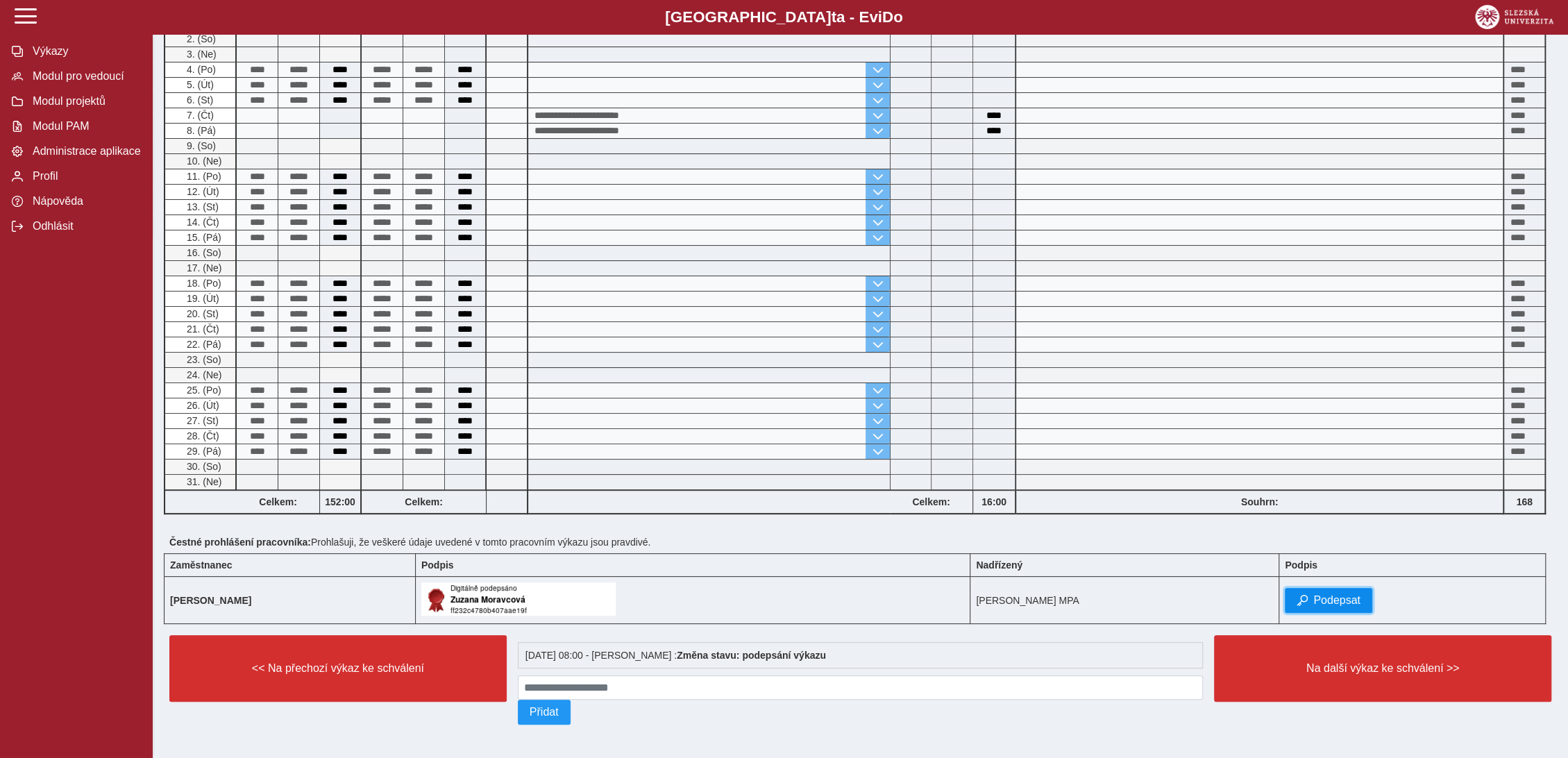
click at [1341, 594] on span "Podepsat" at bounding box center [1337, 600] width 47 height 12
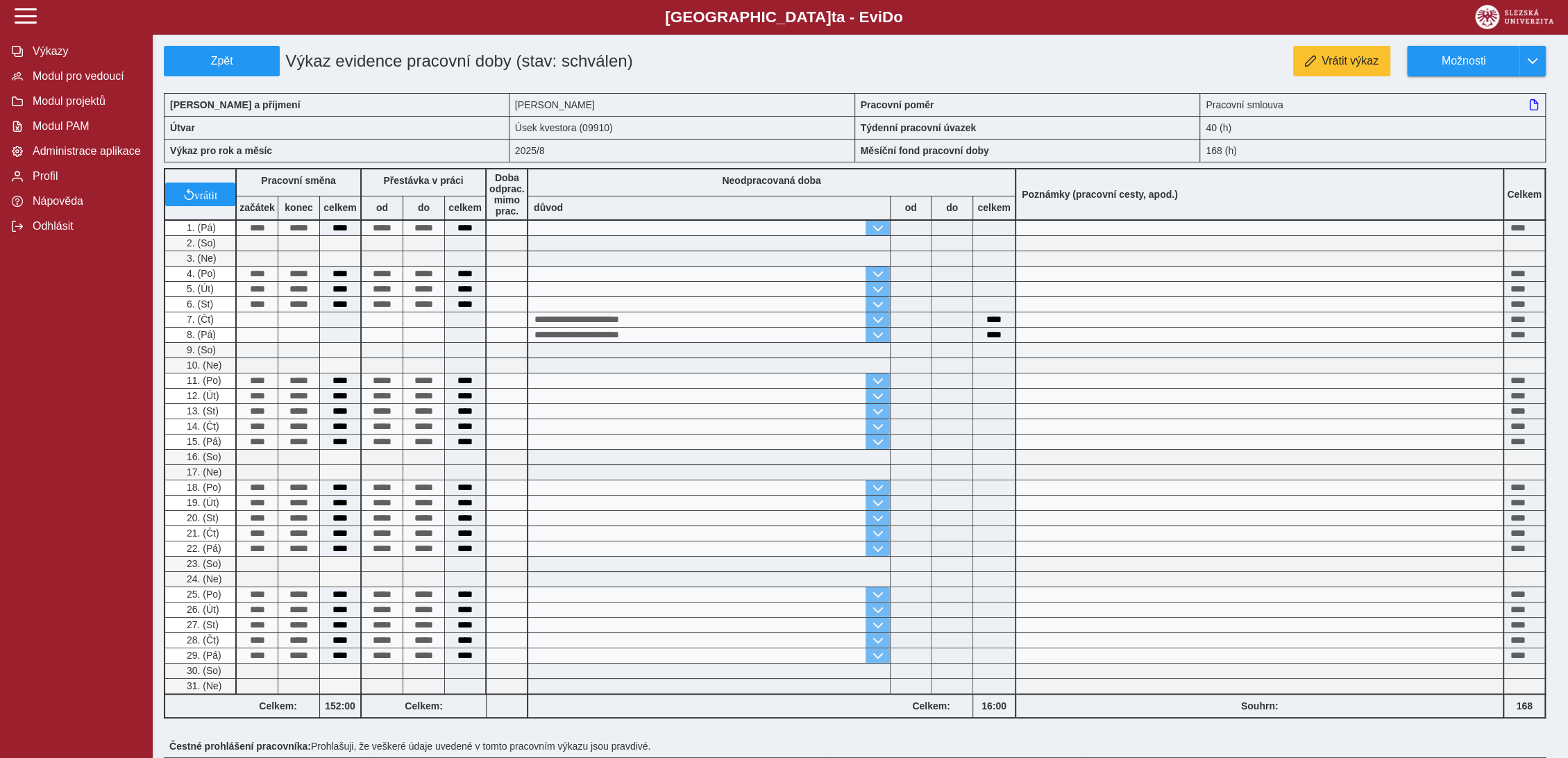
scroll to position [238, 0]
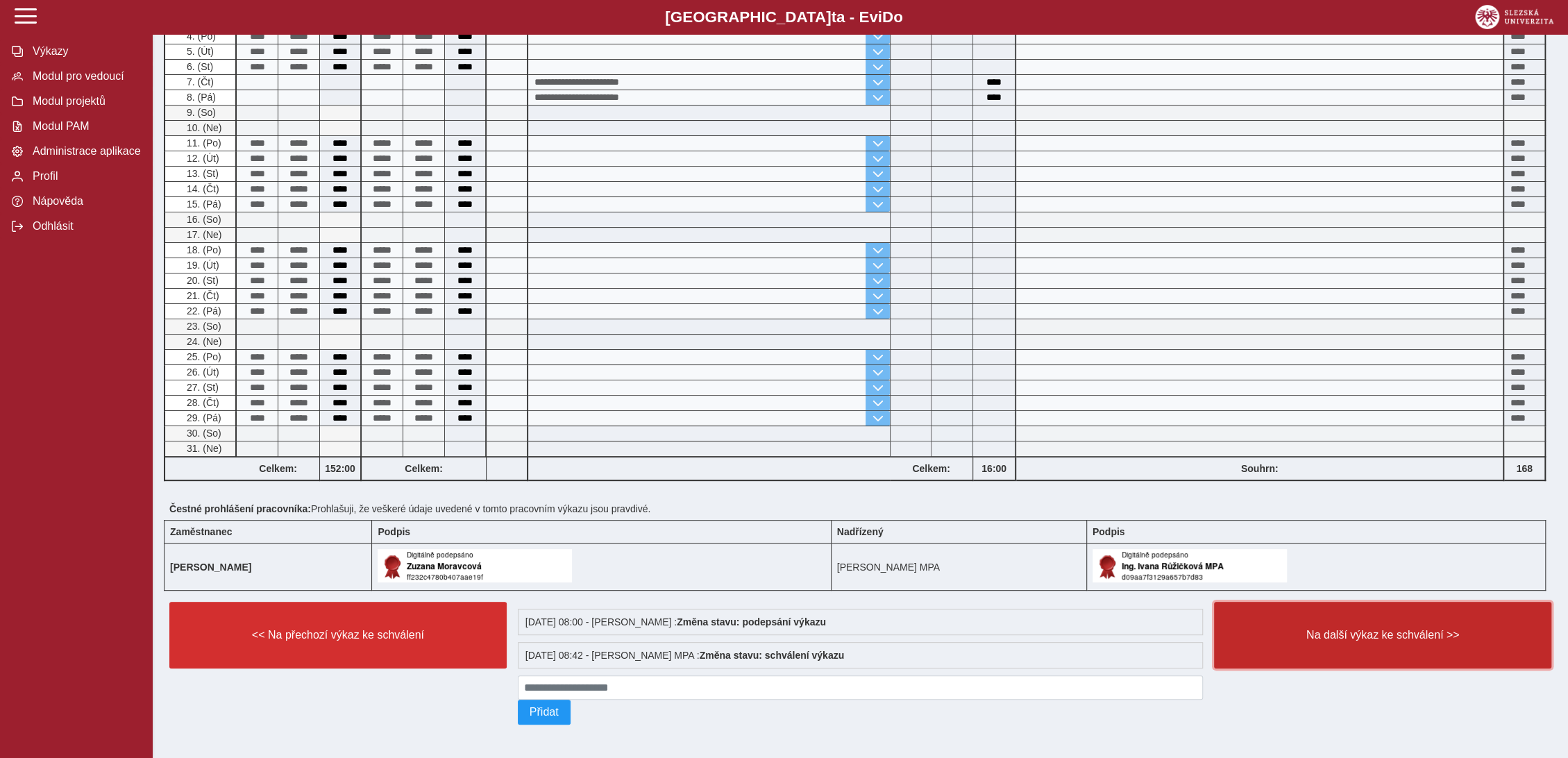
click at [1372, 638] on button "Na další výkaz ke schválení >>" at bounding box center [1382, 635] width 337 height 67
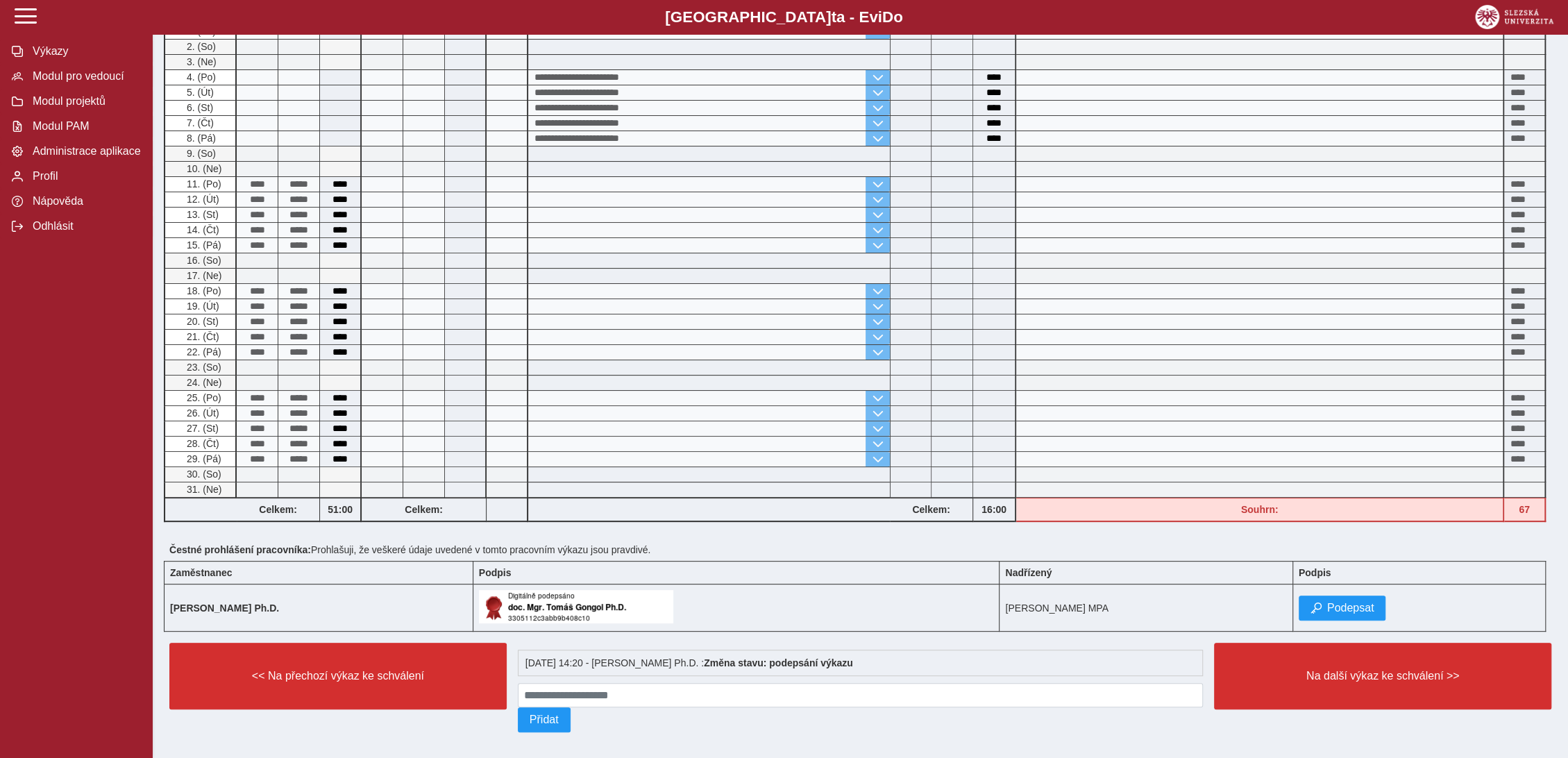
scroll to position [205, 0]
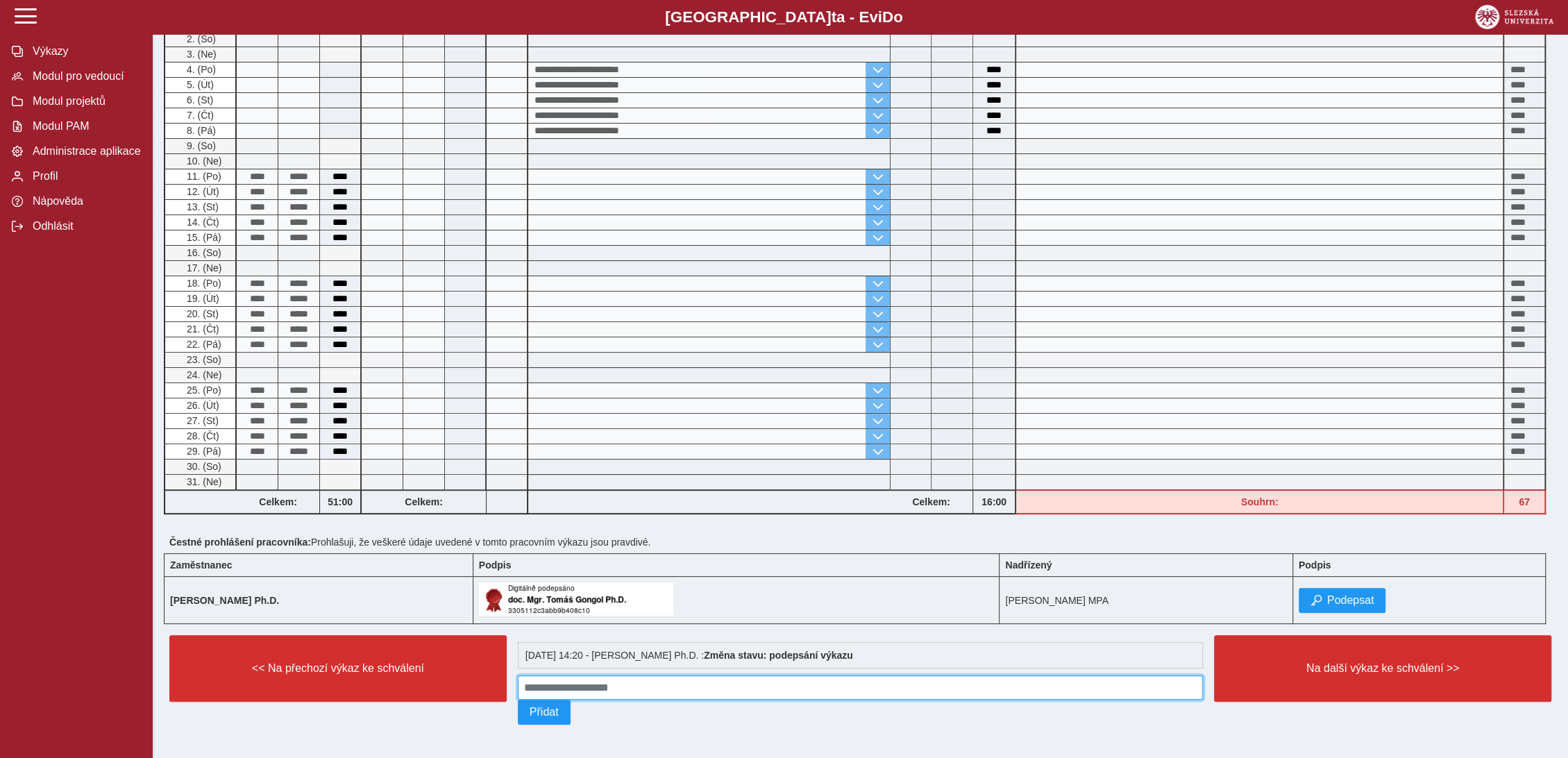
click at [571, 682] on input at bounding box center [861, 688] width 686 height 24
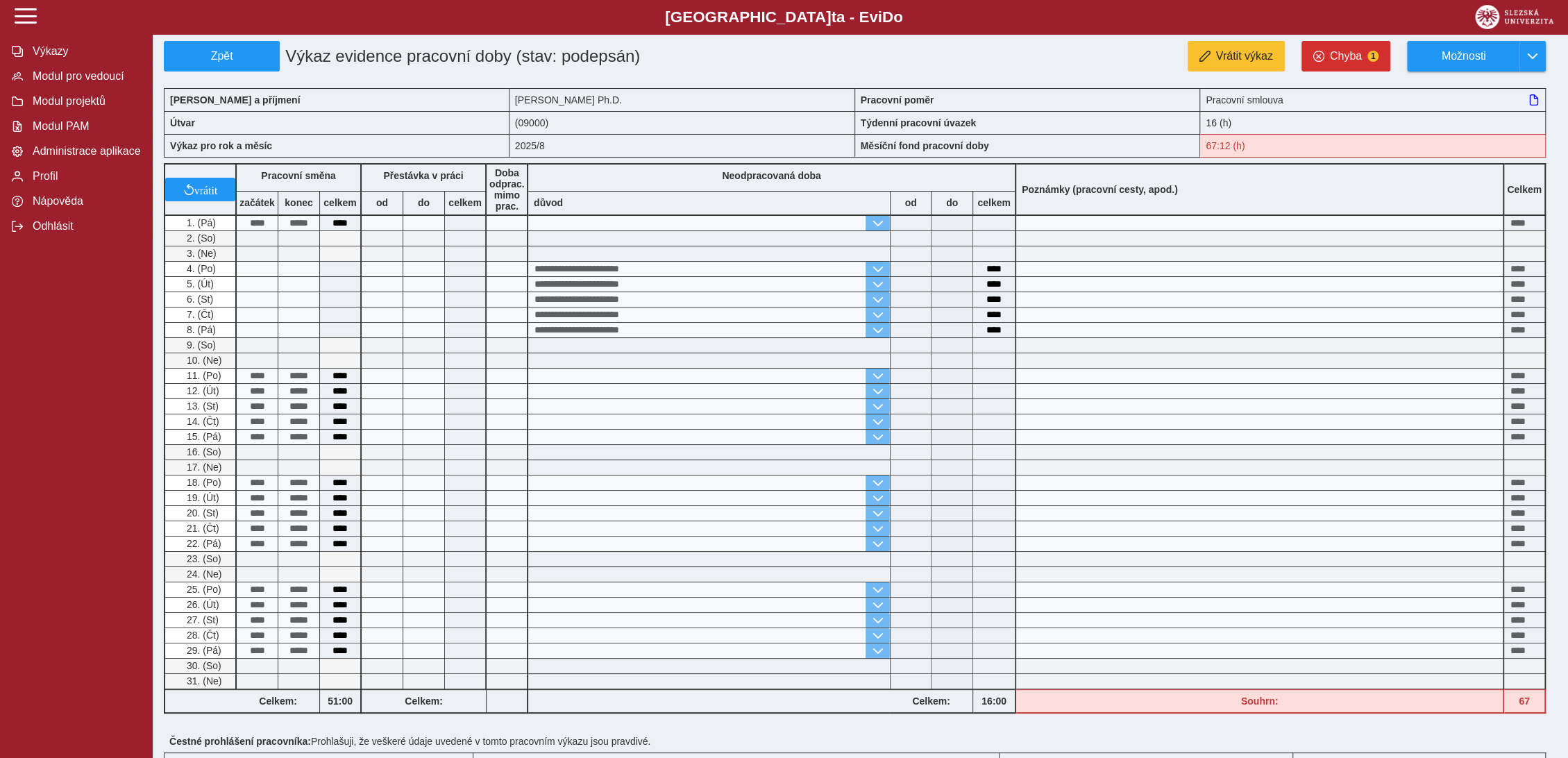
scroll to position [0, 0]
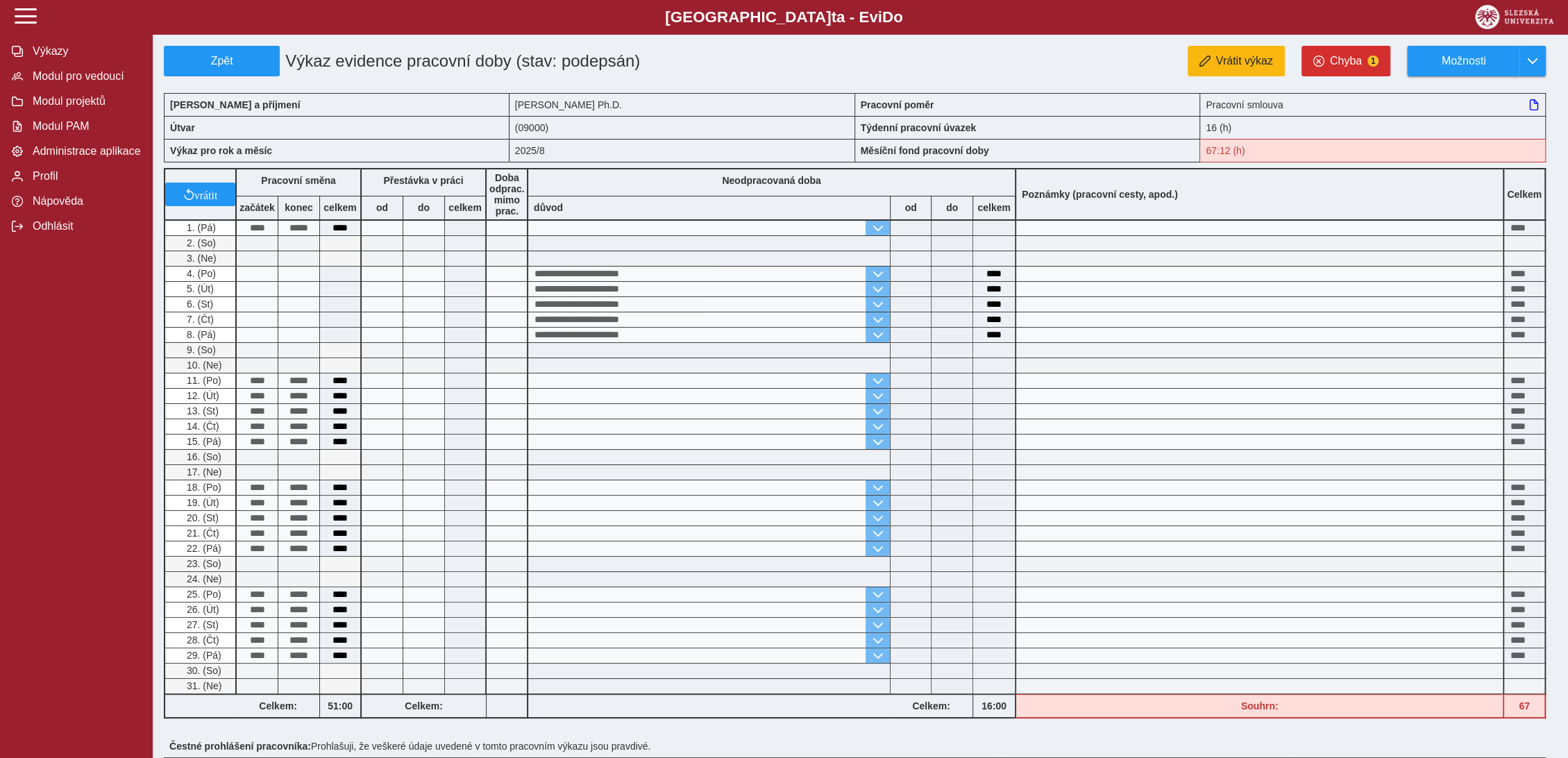
type input "**********"
click at [1218, 58] on span "Vrátit výkaz" at bounding box center [1245, 61] width 57 height 12
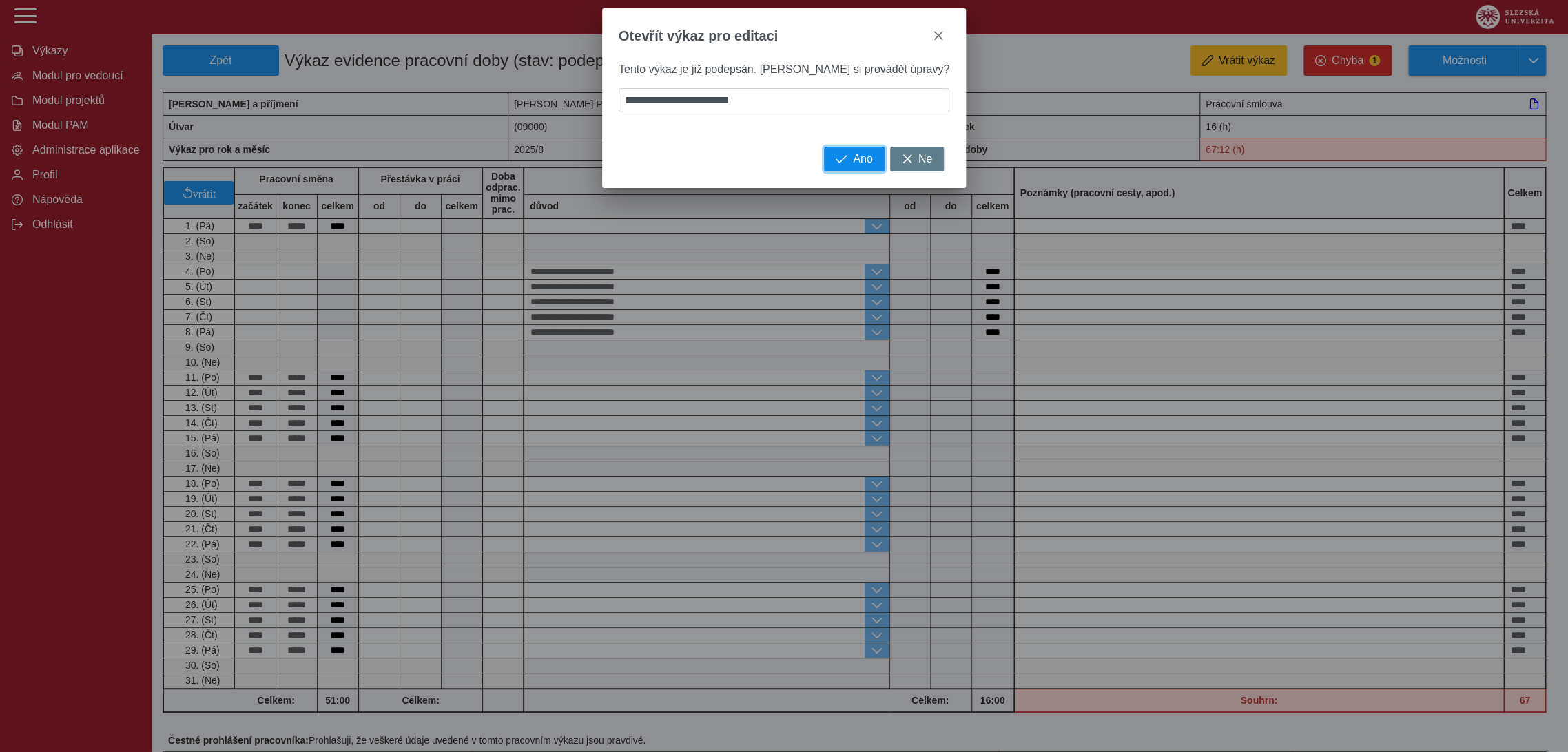
click at [853, 165] on span "Ano" at bounding box center [862, 159] width 19 height 12
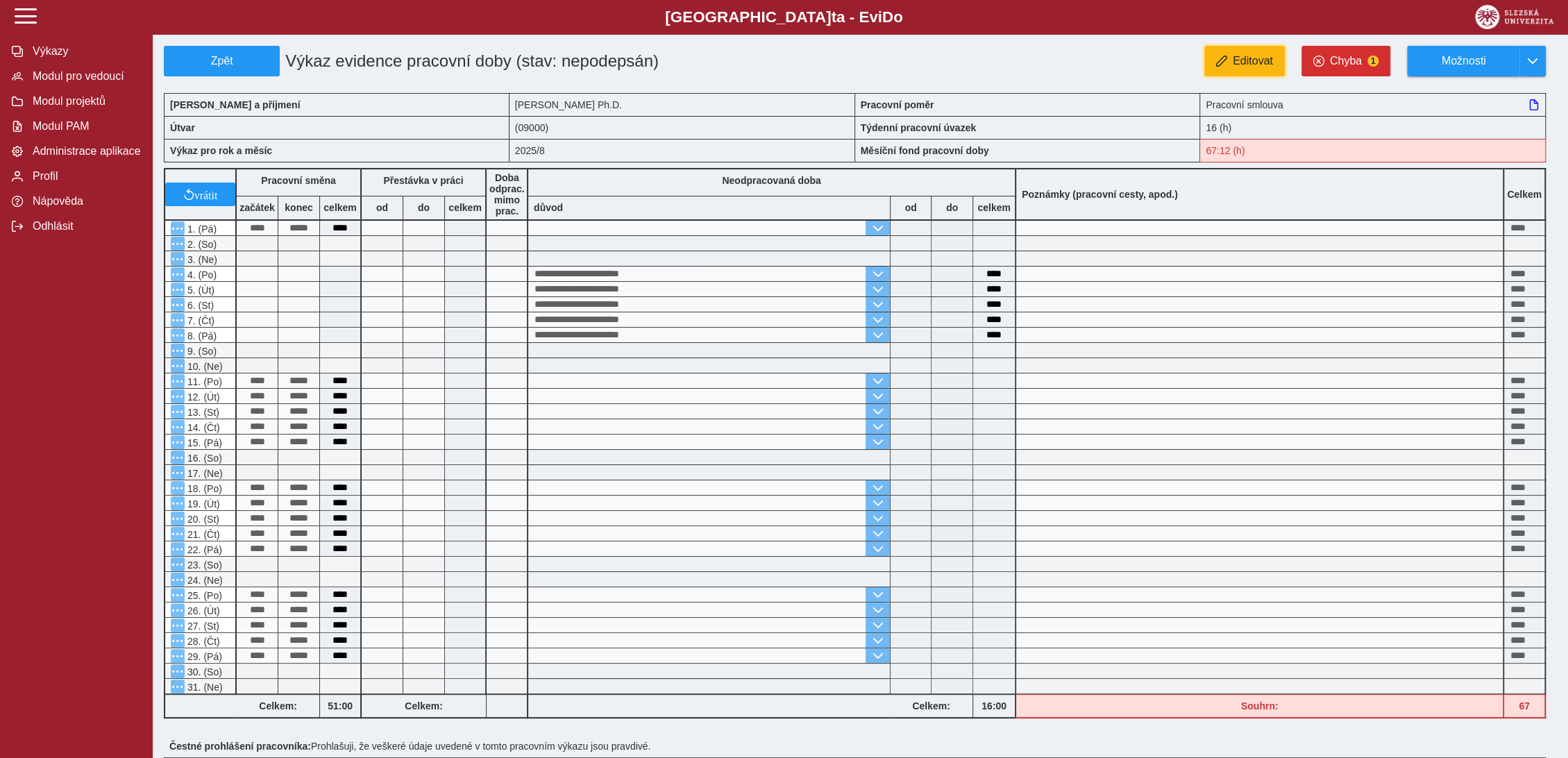
click at [1261, 55] on span "Editovat" at bounding box center [1253, 61] width 40 height 12
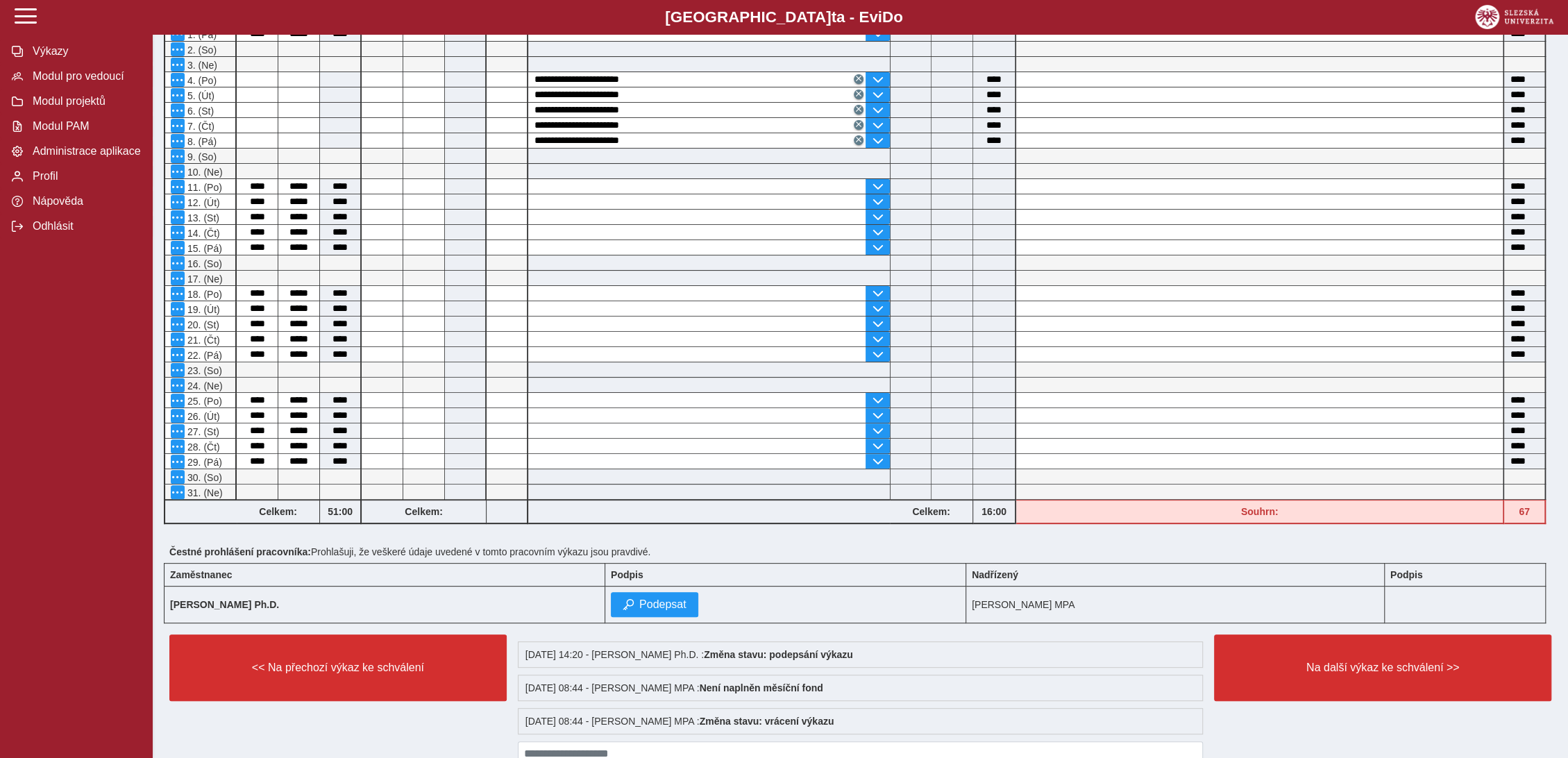
scroll to position [262, 0]
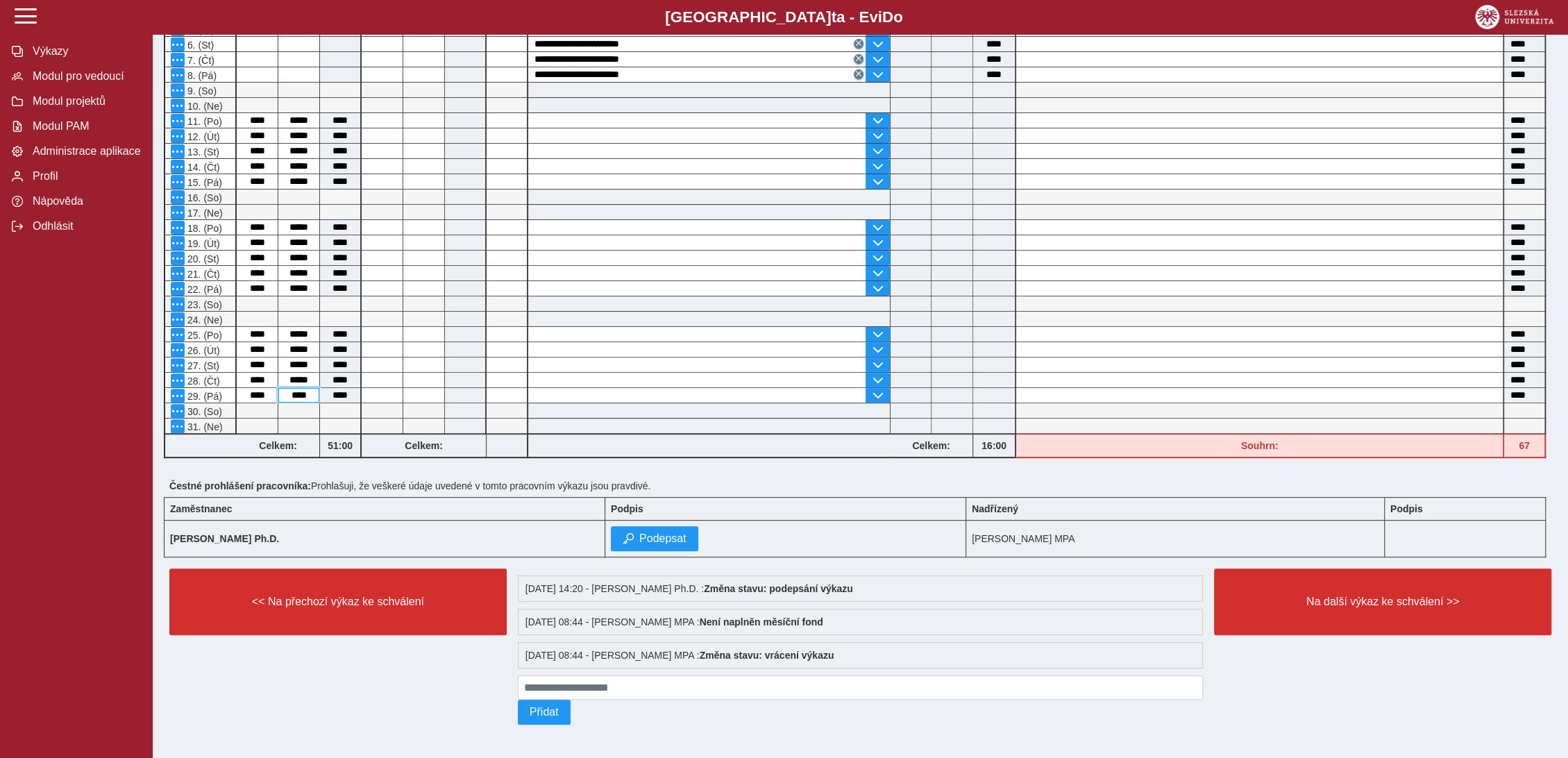
type input "*****"
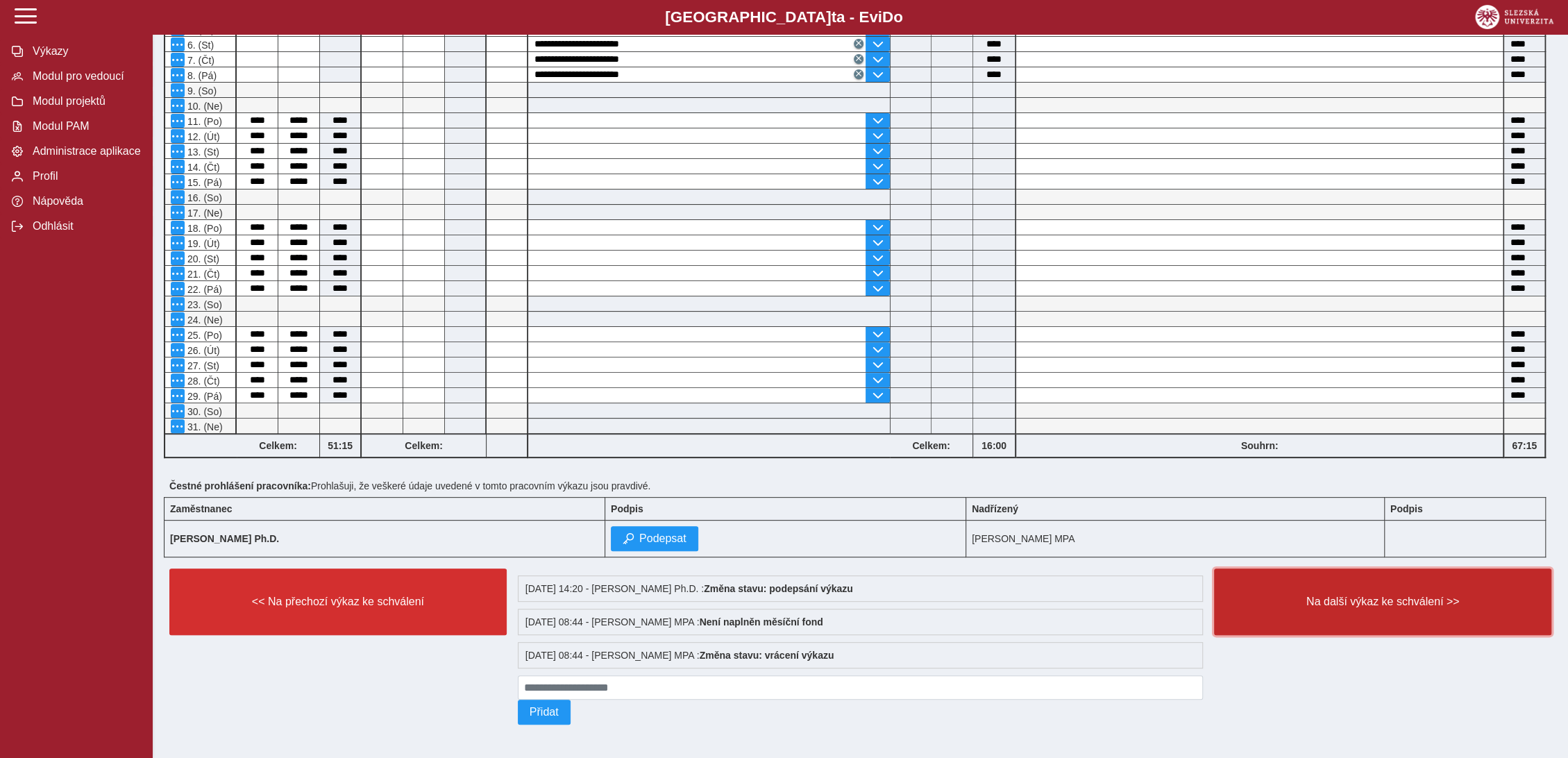
click at [1327, 596] on span "Na další výkaz ke schválení >>" at bounding box center [1383, 602] width 314 height 12
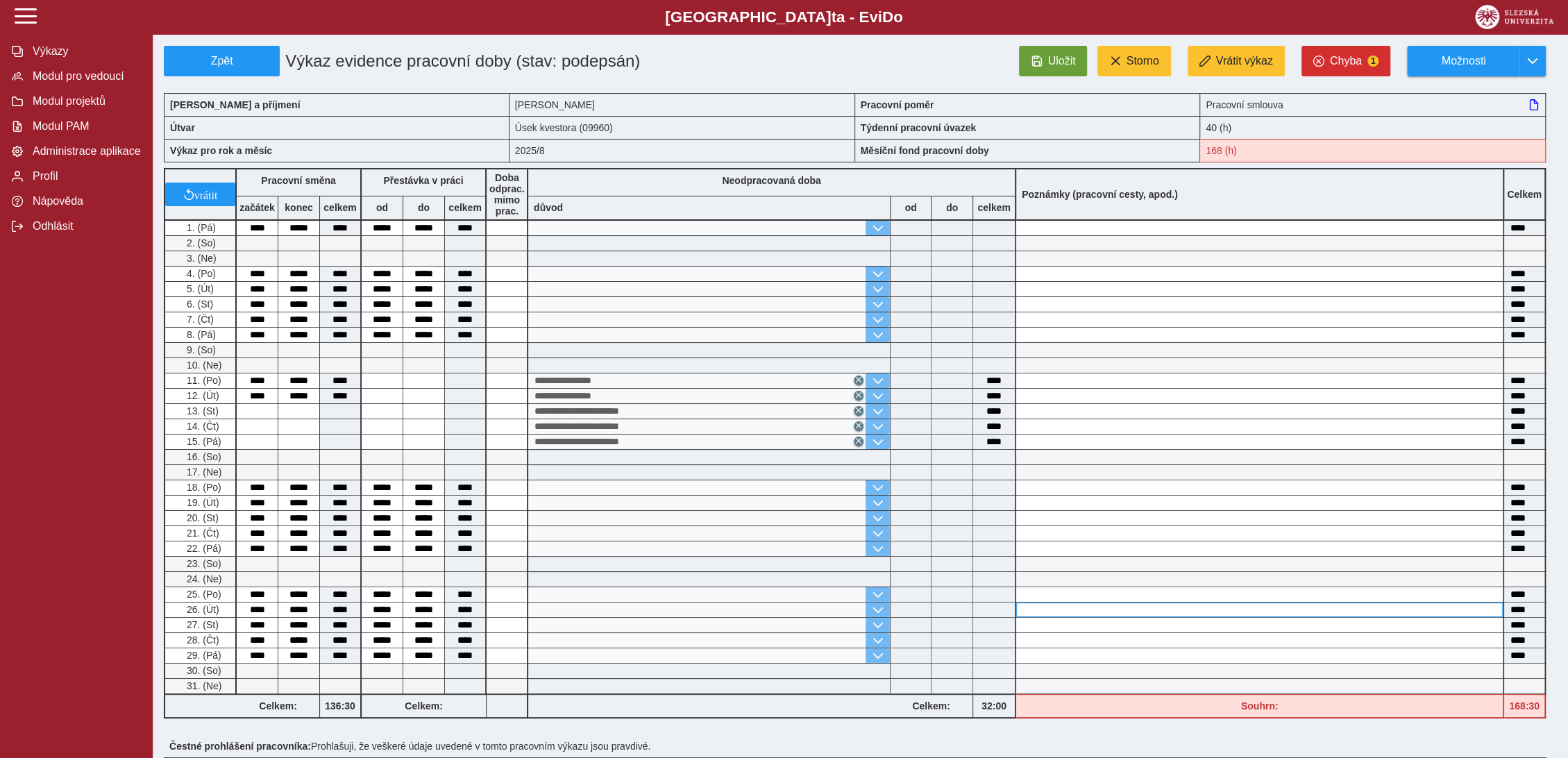
scroll to position [205, 0]
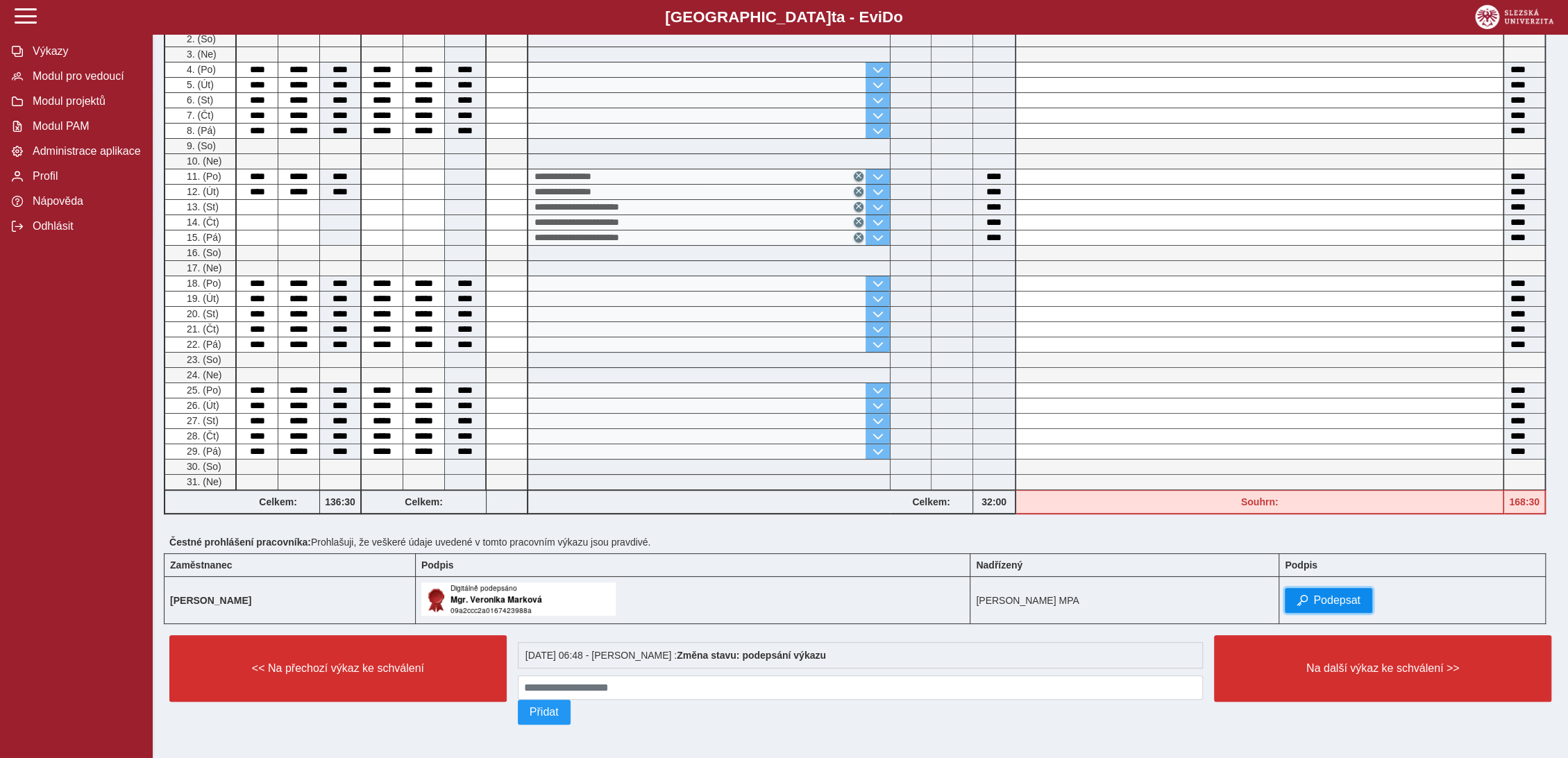
click at [1345, 595] on span "Podepsat" at bounding box center [1337, 600] width 47 height 12
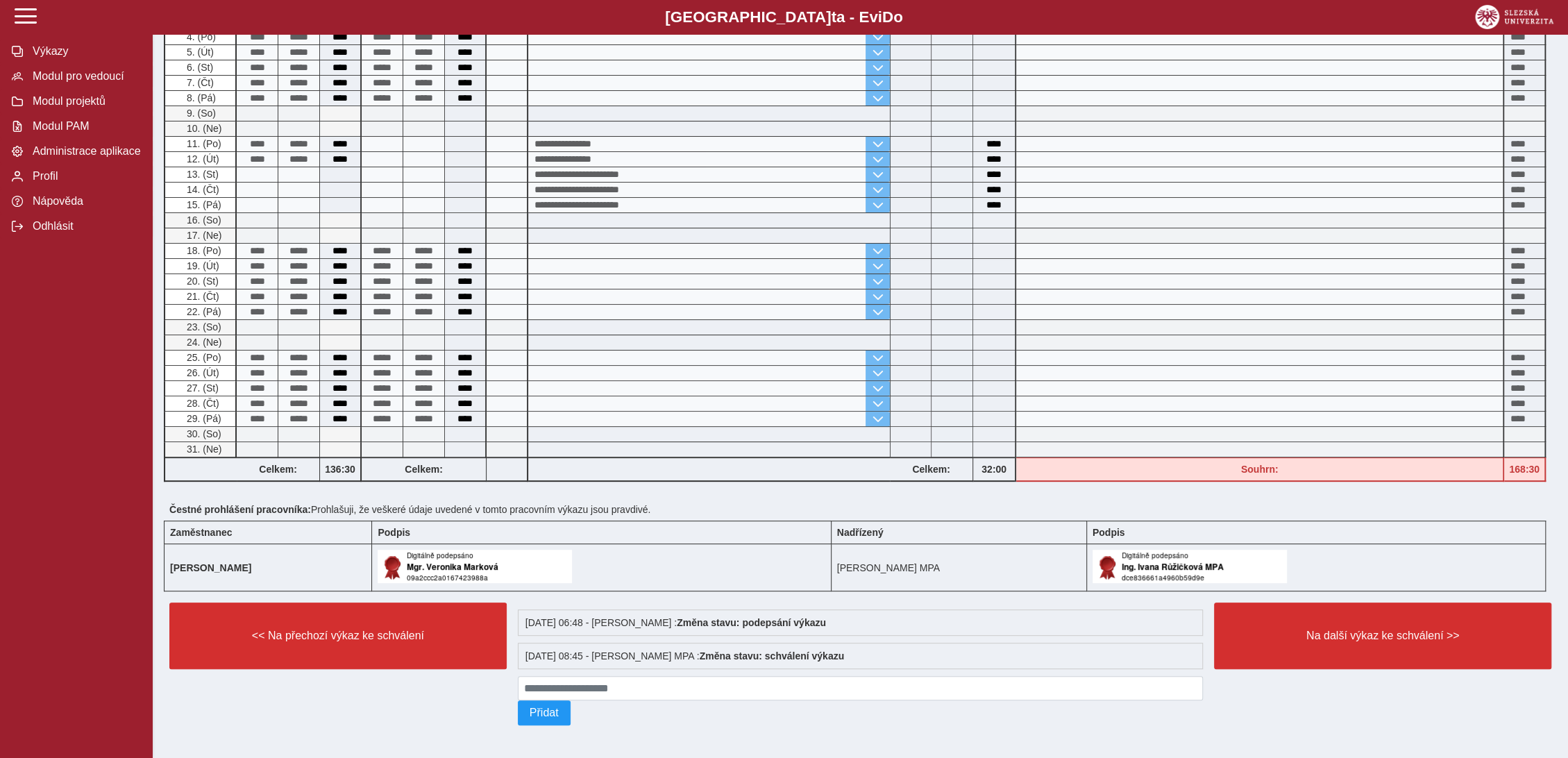
scroll to position [238, 0]
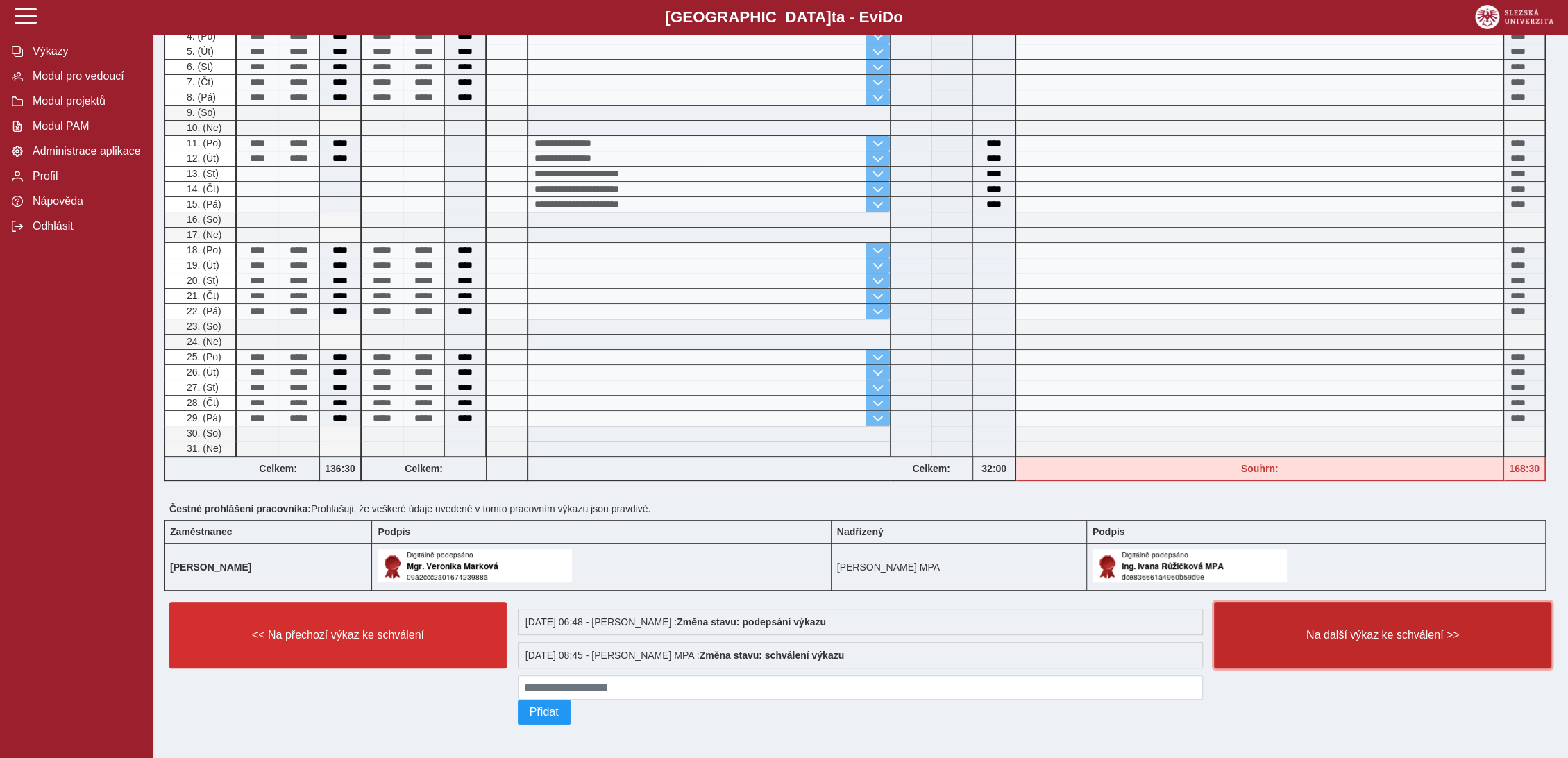
click at [1364, 631] on span "Na další výkaz ke schválení >>" at bounding box center [1383, 635] width 314 height 12
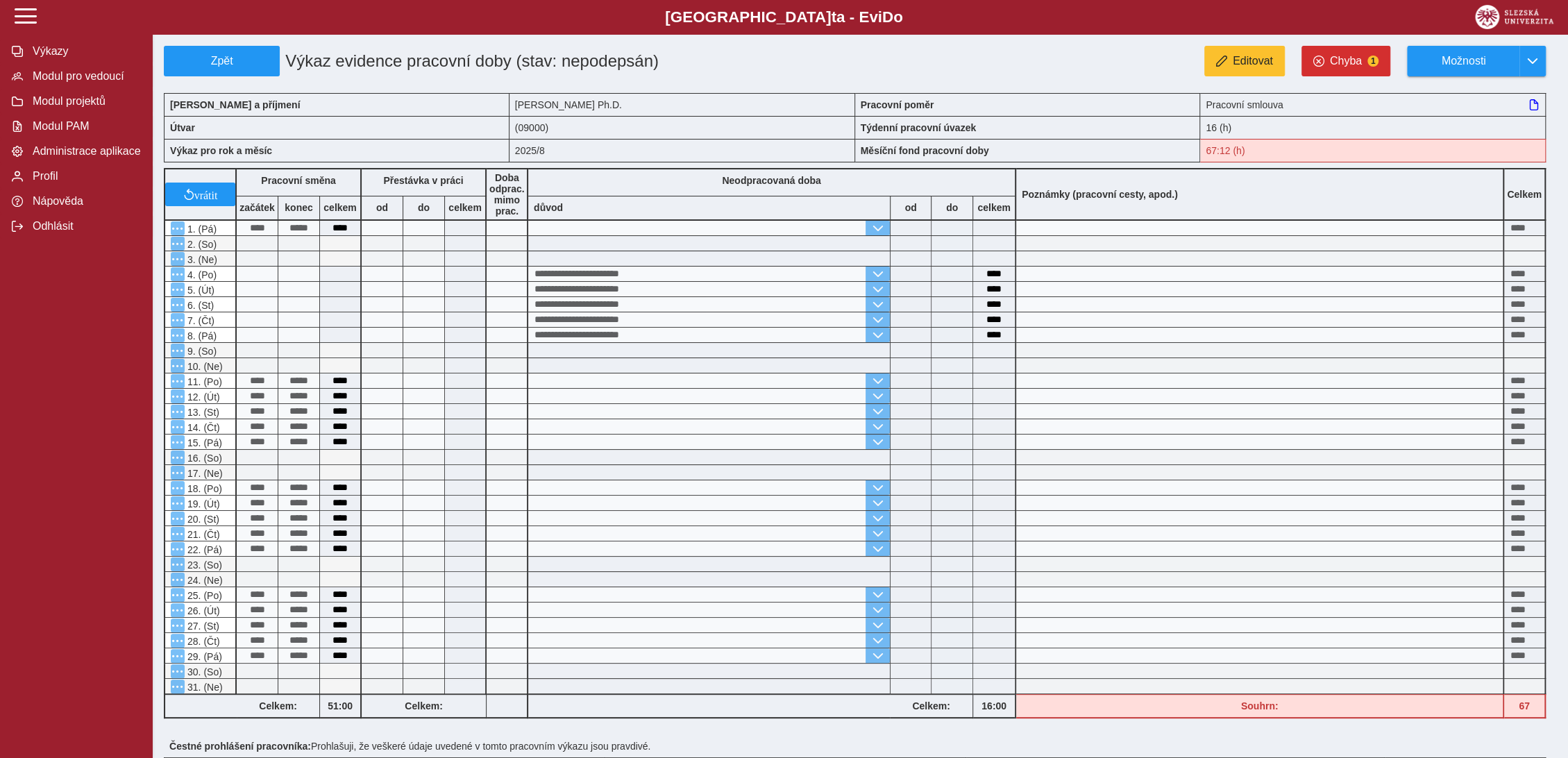
scroll to position [256, 0]
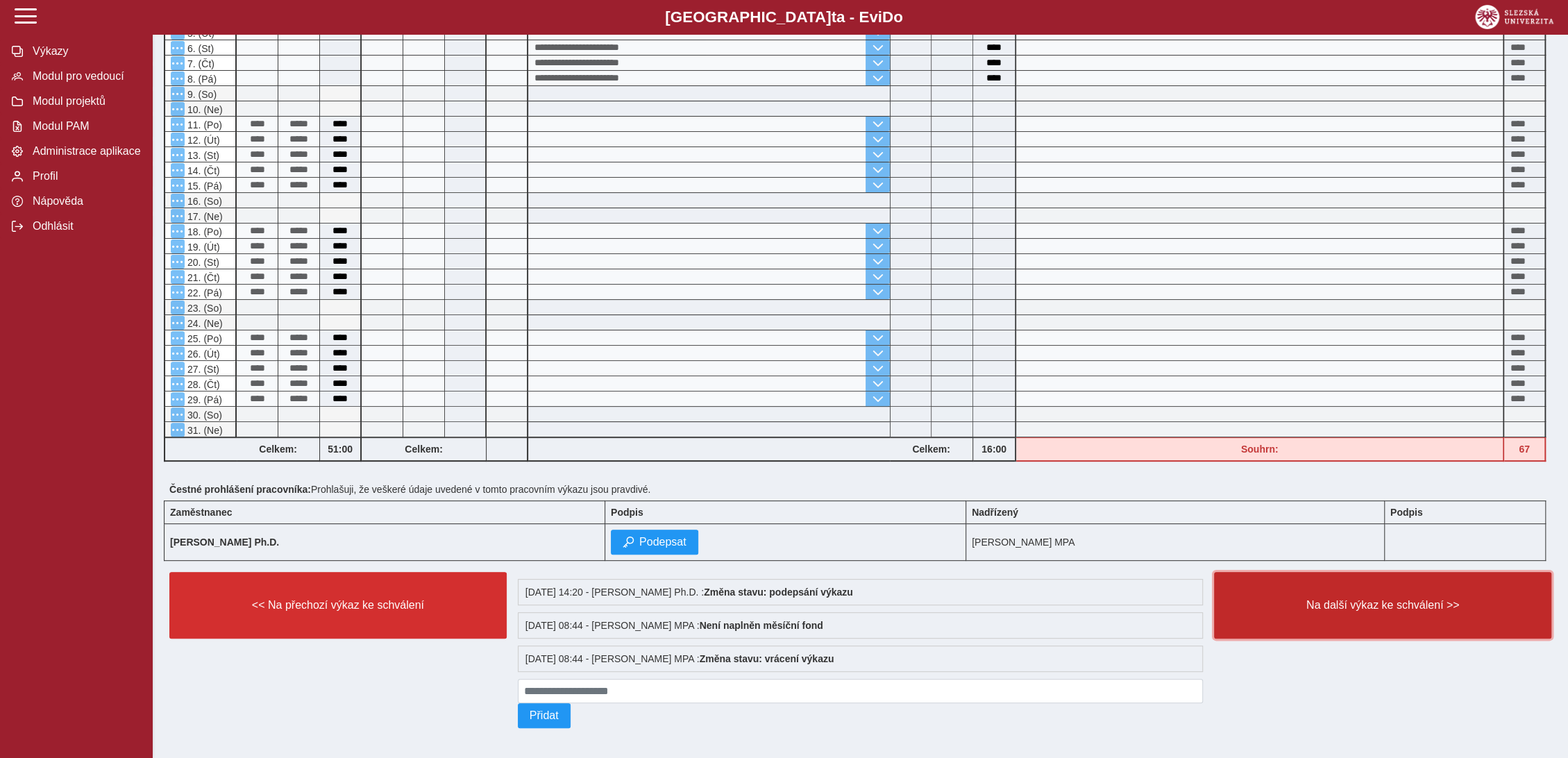
click at [1383, 593] on button "Na další výkaz ke schválení >>" at bounding box center [1382, 605] width 337 height 67
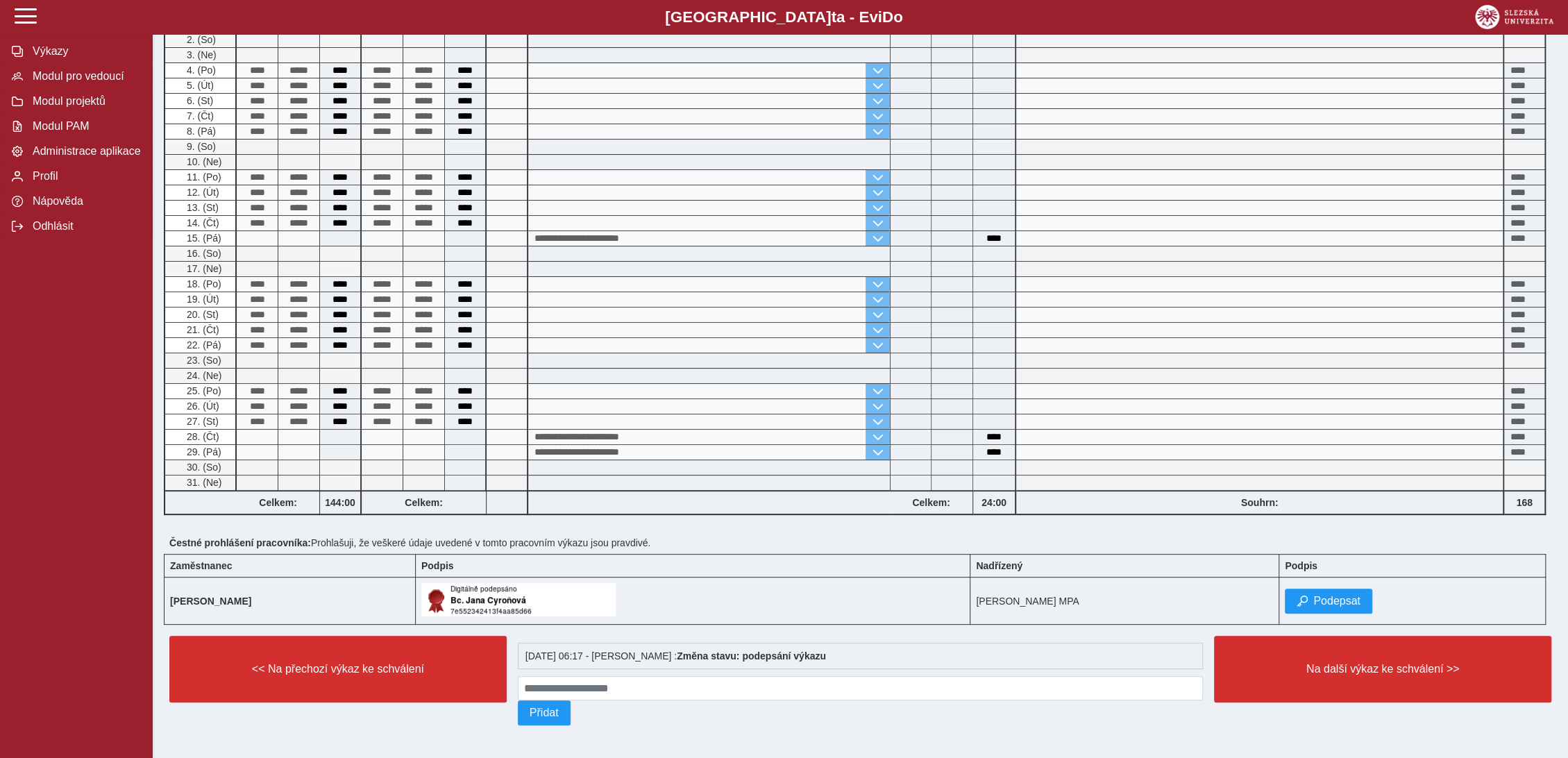
scroll to position [205, 0]
click at [1355, 594] on span "Podepsat" at bounding box center [1337, 600] width 47 height 12
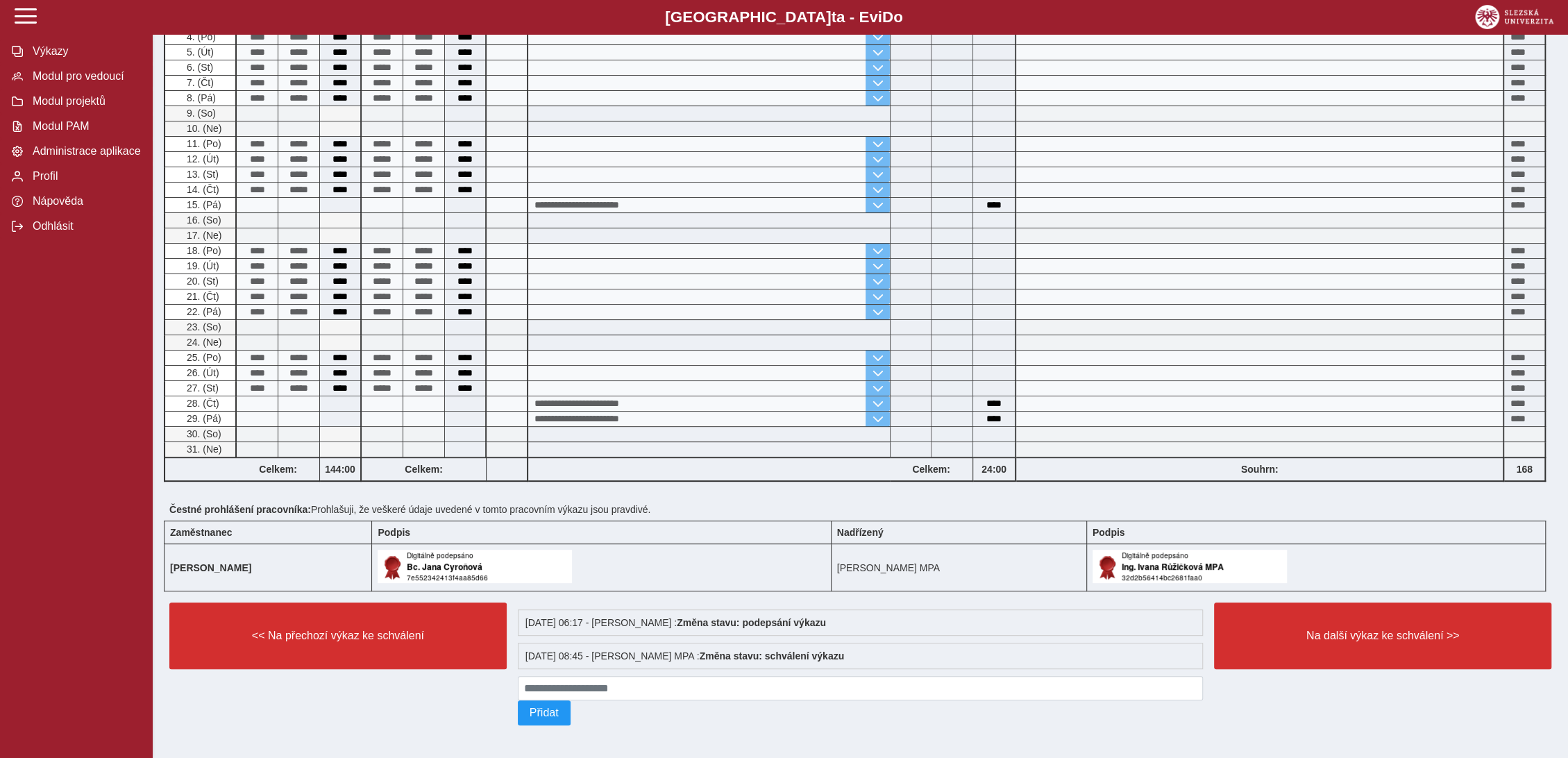
scroll to position [238, 0]
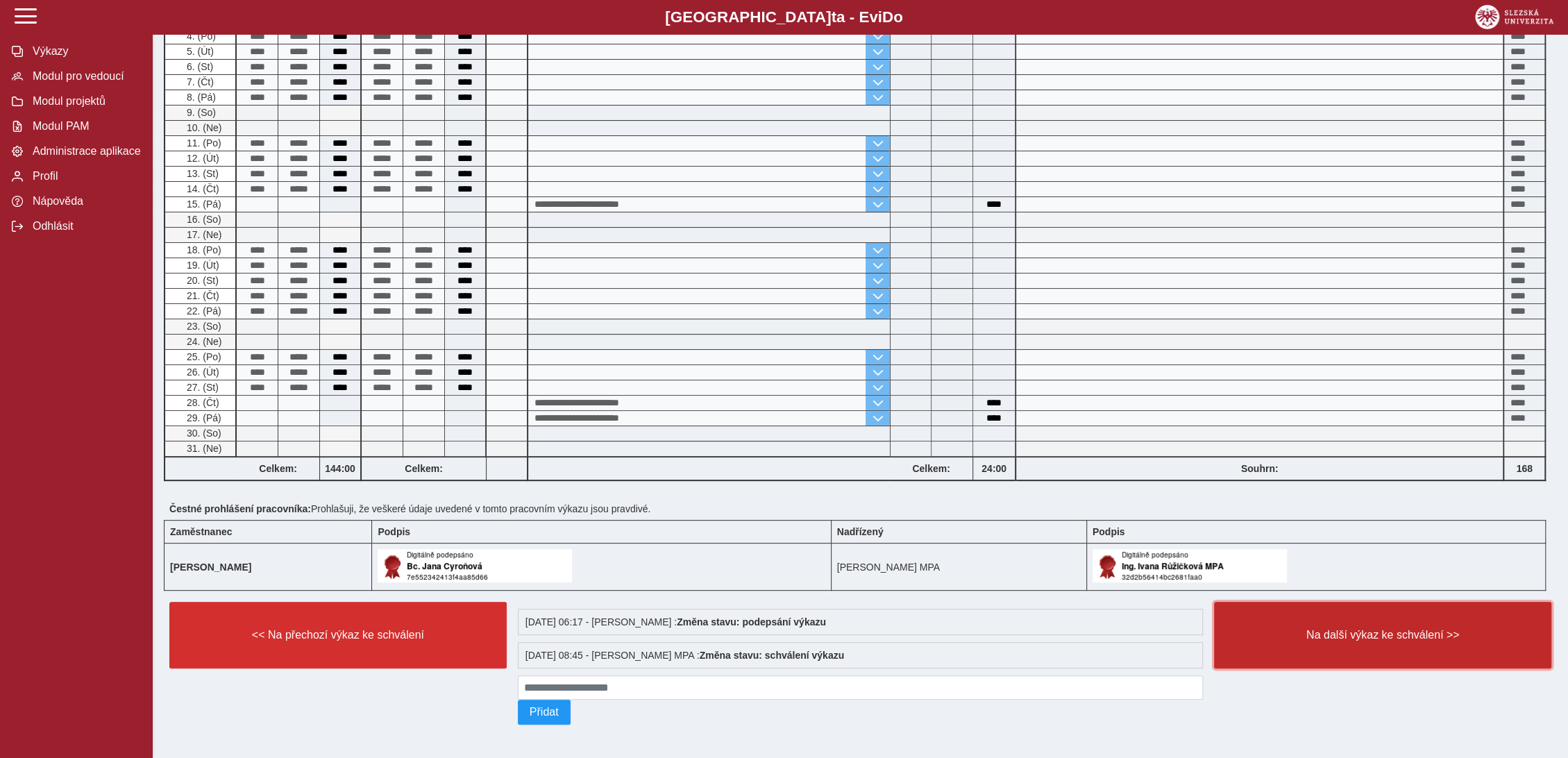
click at [1373, 634] on span "Na další výkaz ke schválení >>" at bounding box center [1383, 635] width 314 height 12
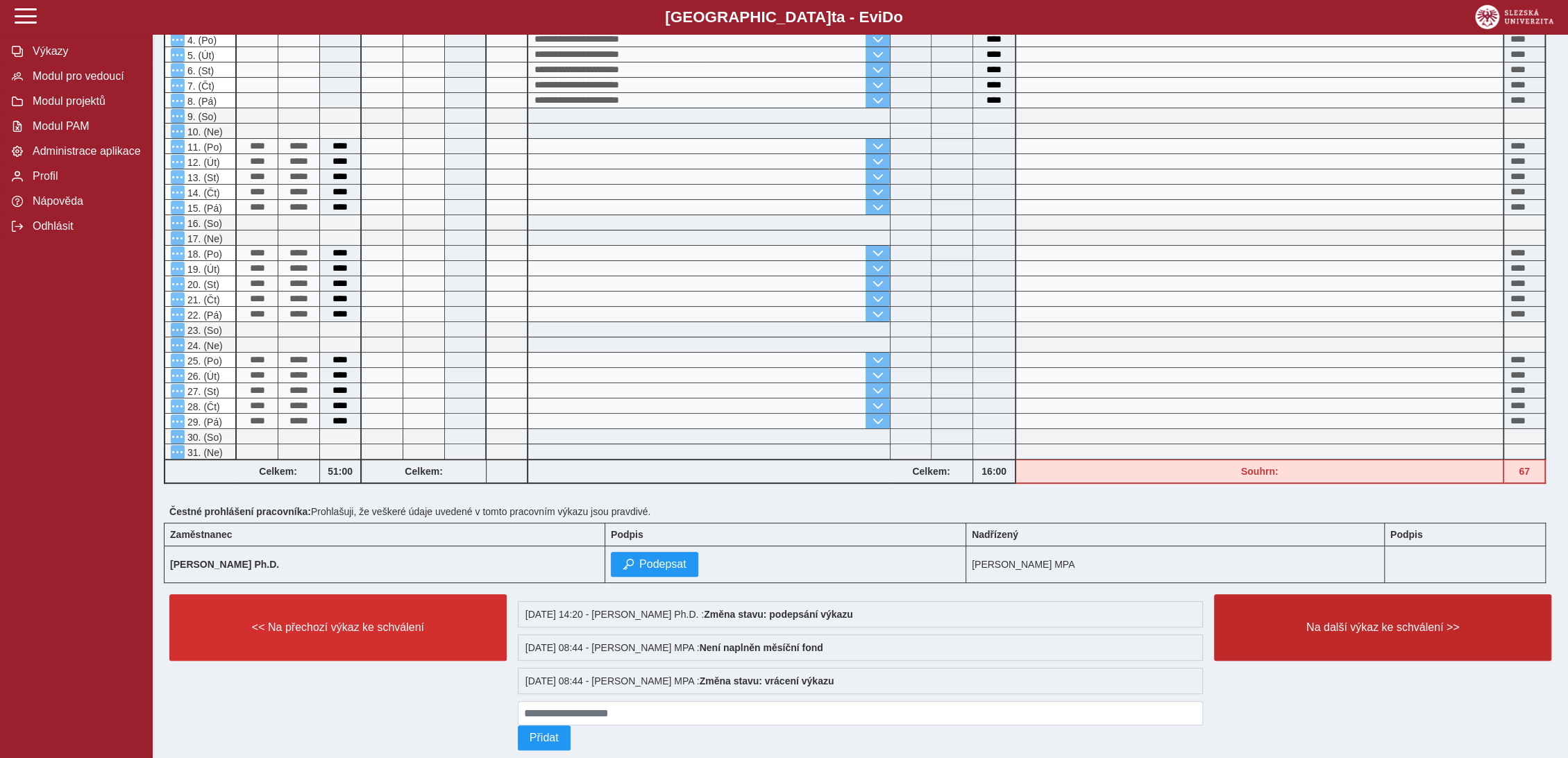
scroll to position [262, 0]
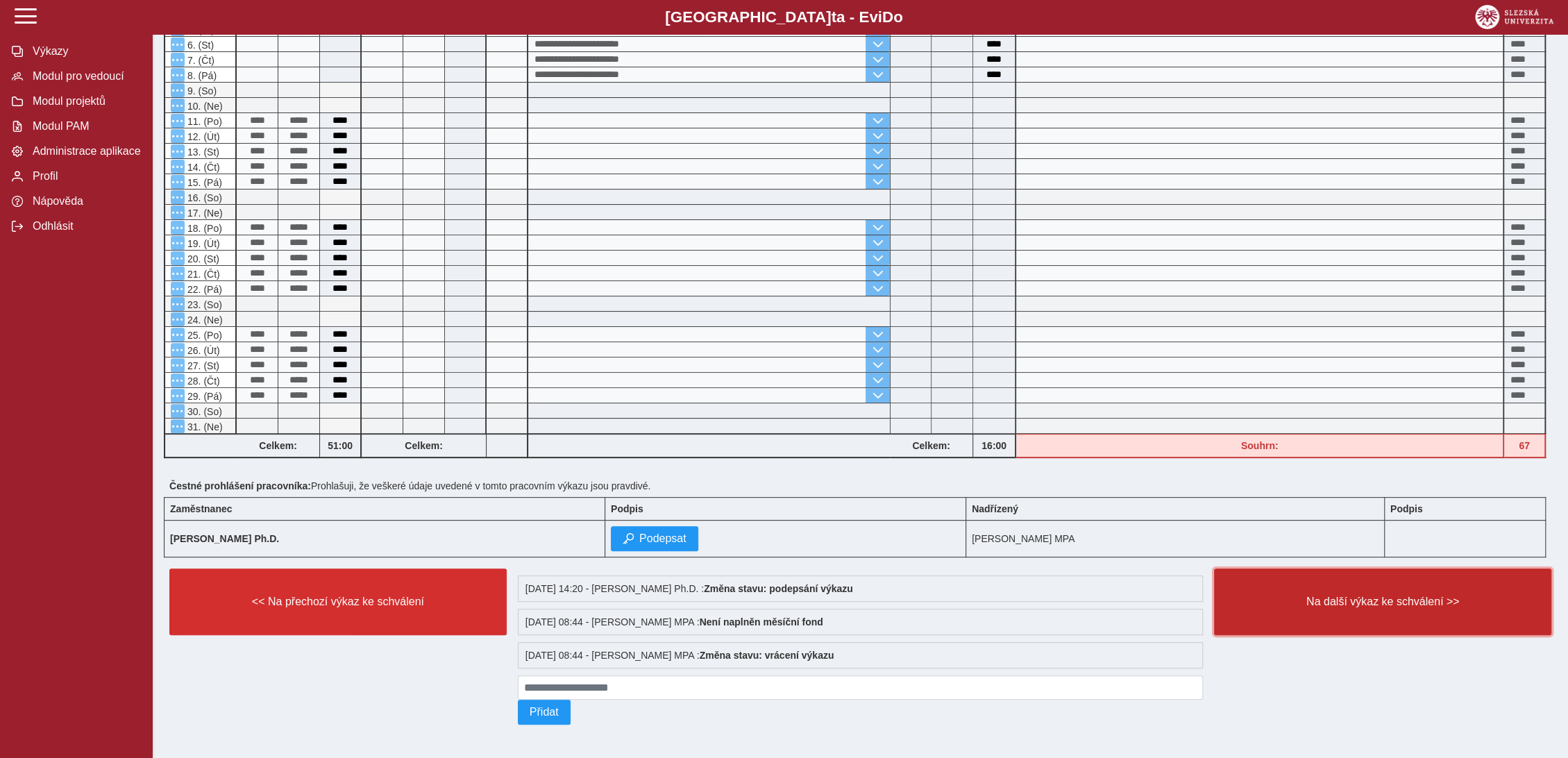
click at [1410, 606] on button "Na další výkaz ke schválení >>" at bounding box center [1382, 601] width 337 height 67
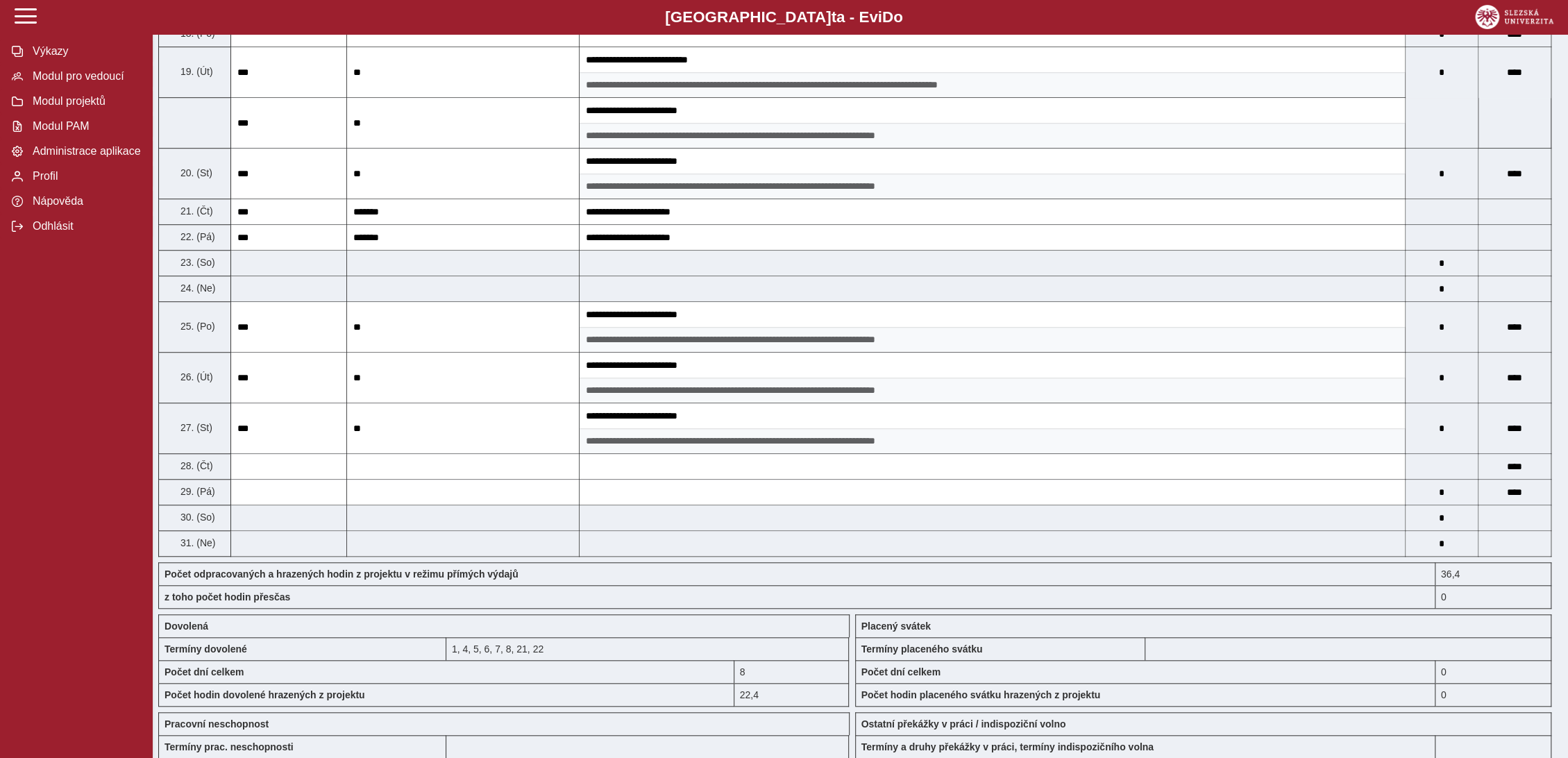
scroll to position [1028, 0]
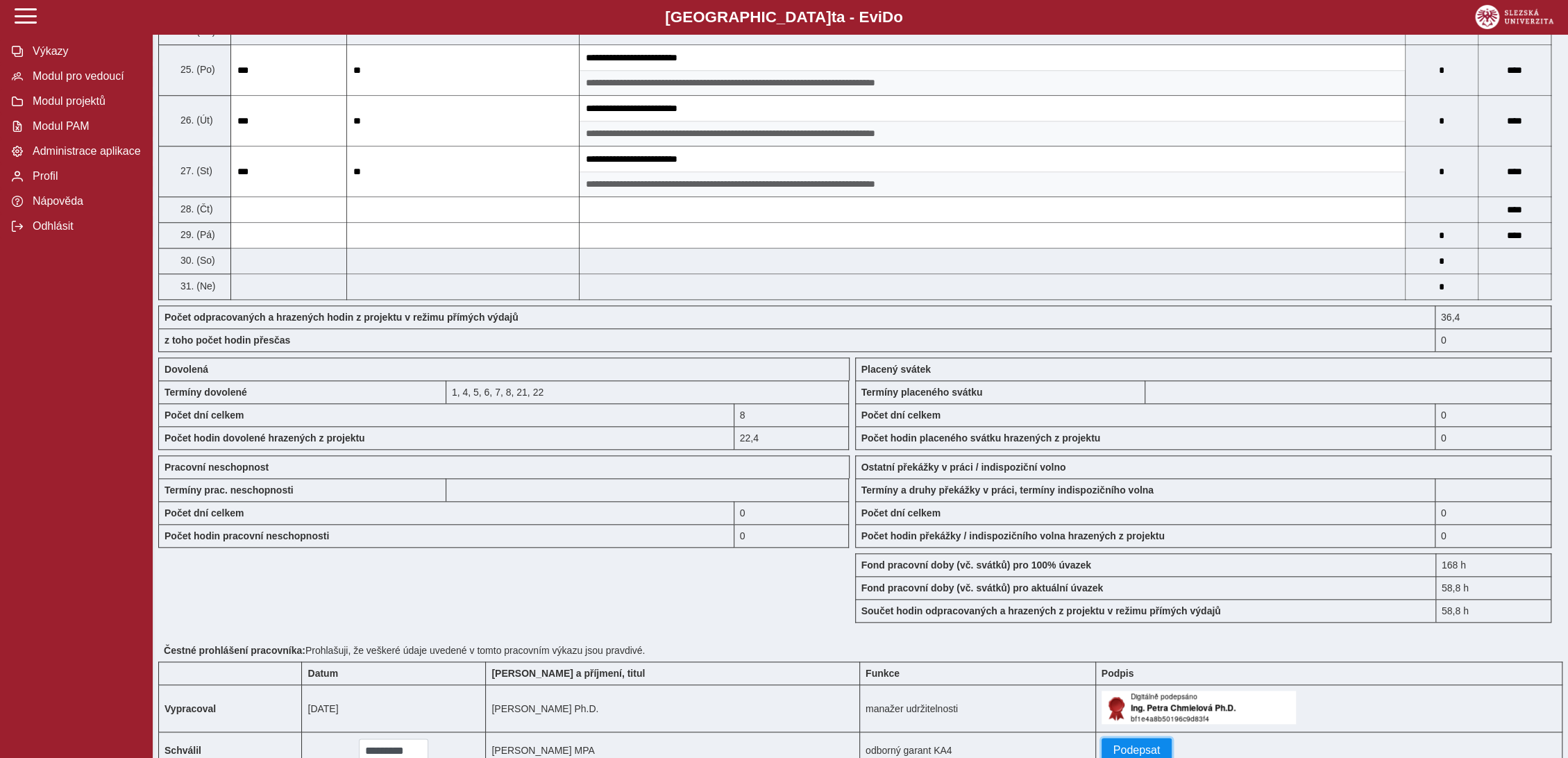
click at [1113, 682] on span "Podepsat" at bounding box center [1137, 750] width 47 height 12
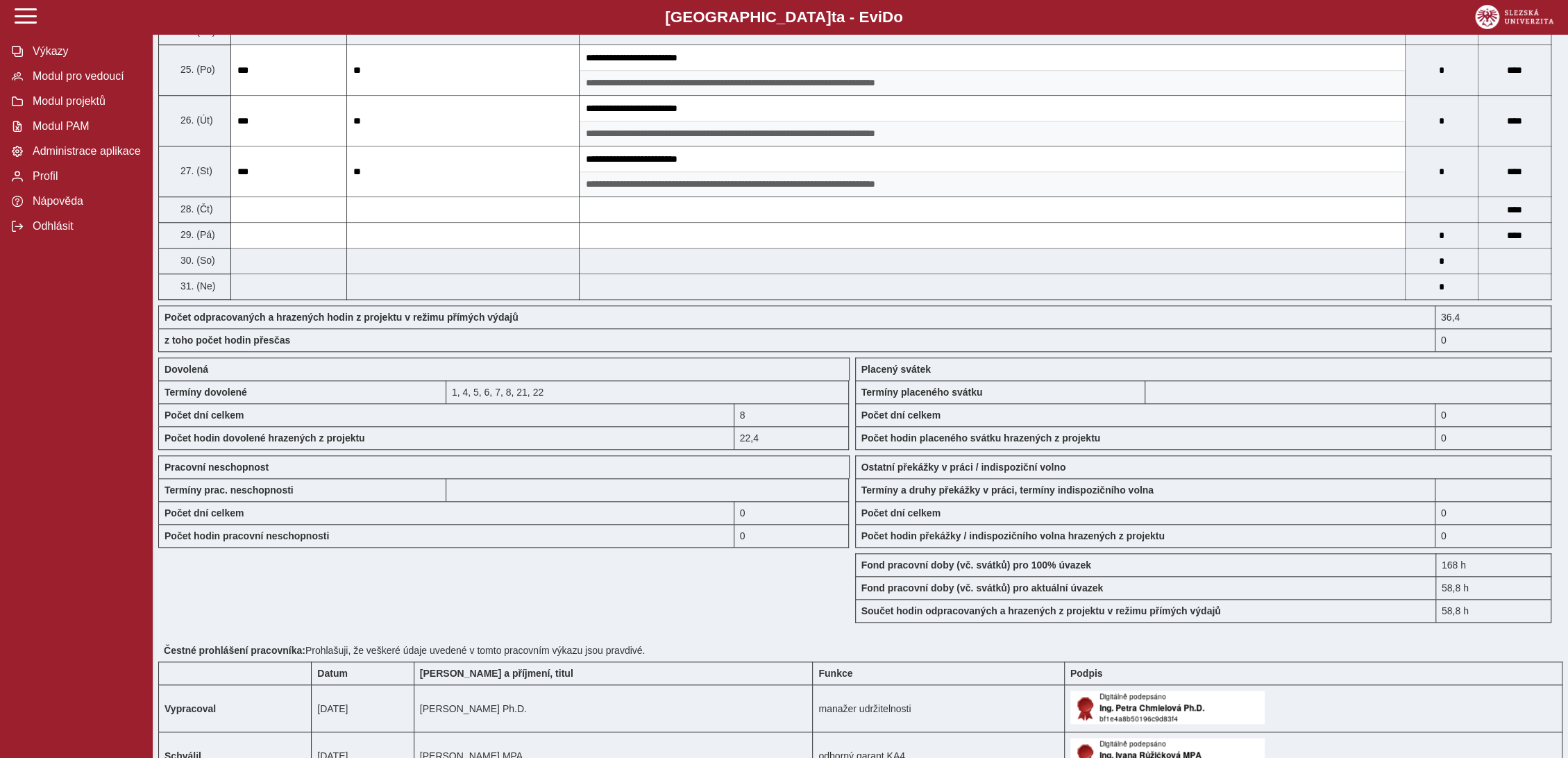
scroll to position [1172, 0]
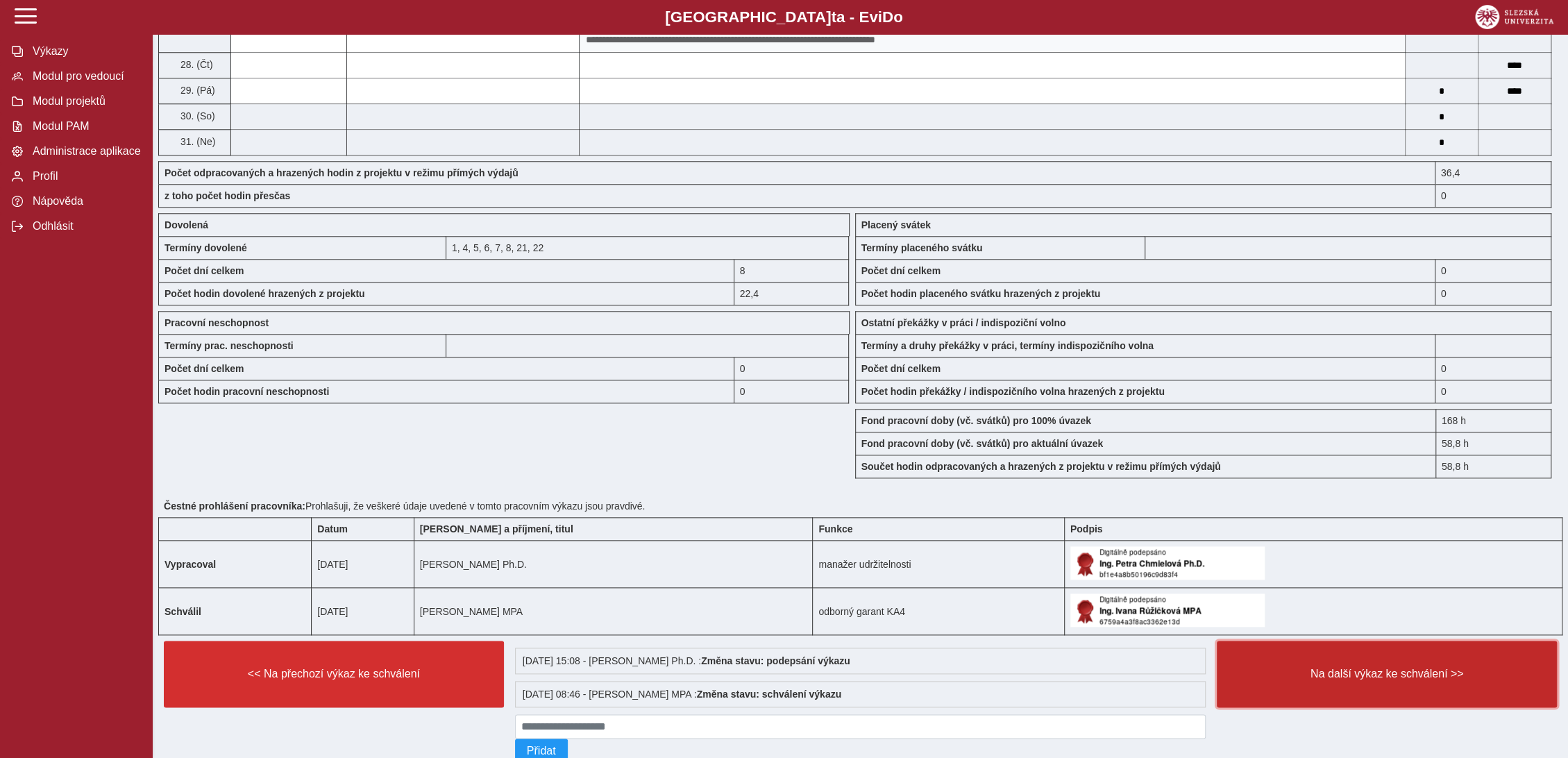
click at [1386, 672] on span "Na další výkaz ke schválení >>" at bounding box center [1386, 674] width 316 height 12
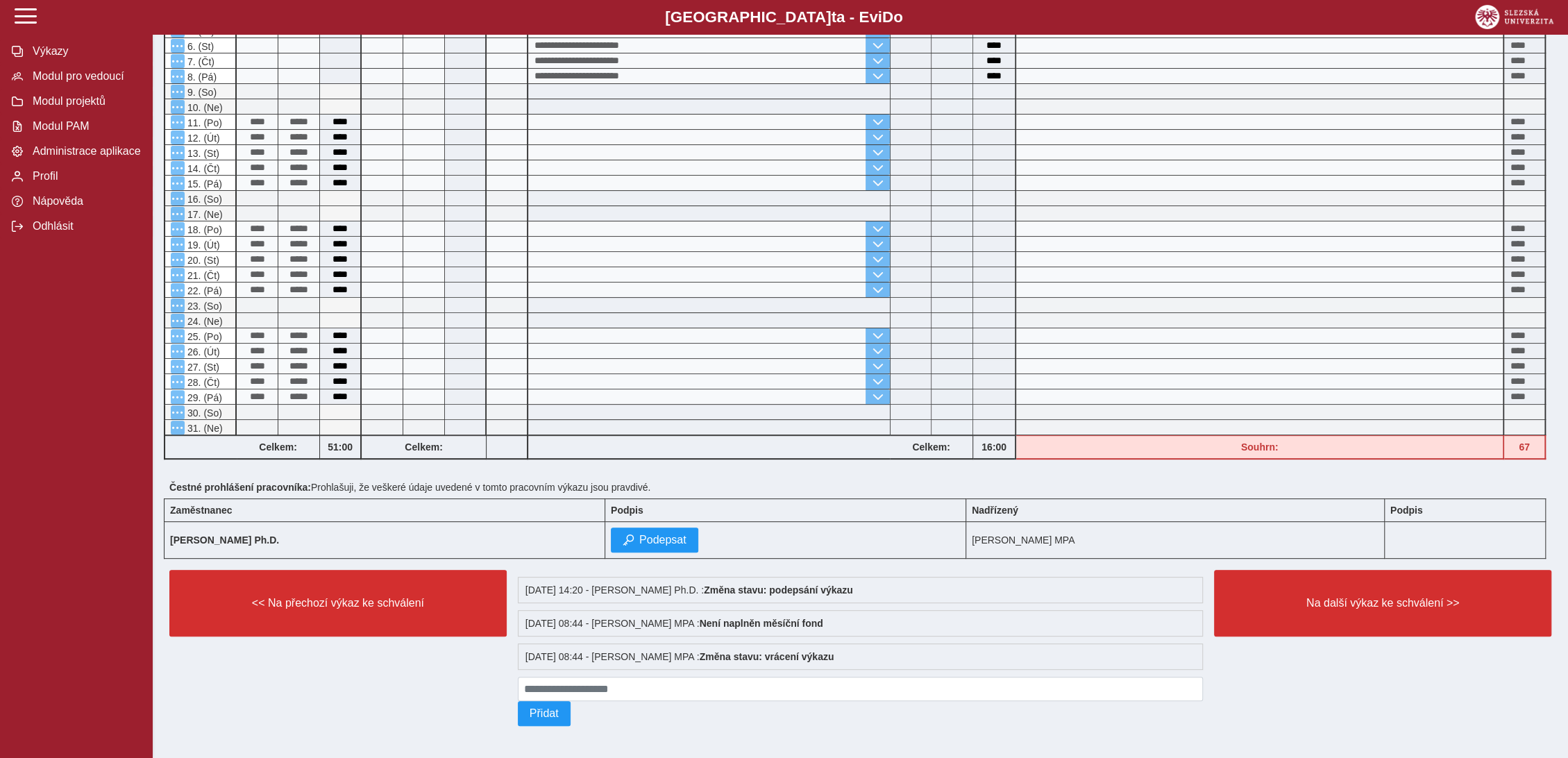
scroll to position [262, 0]
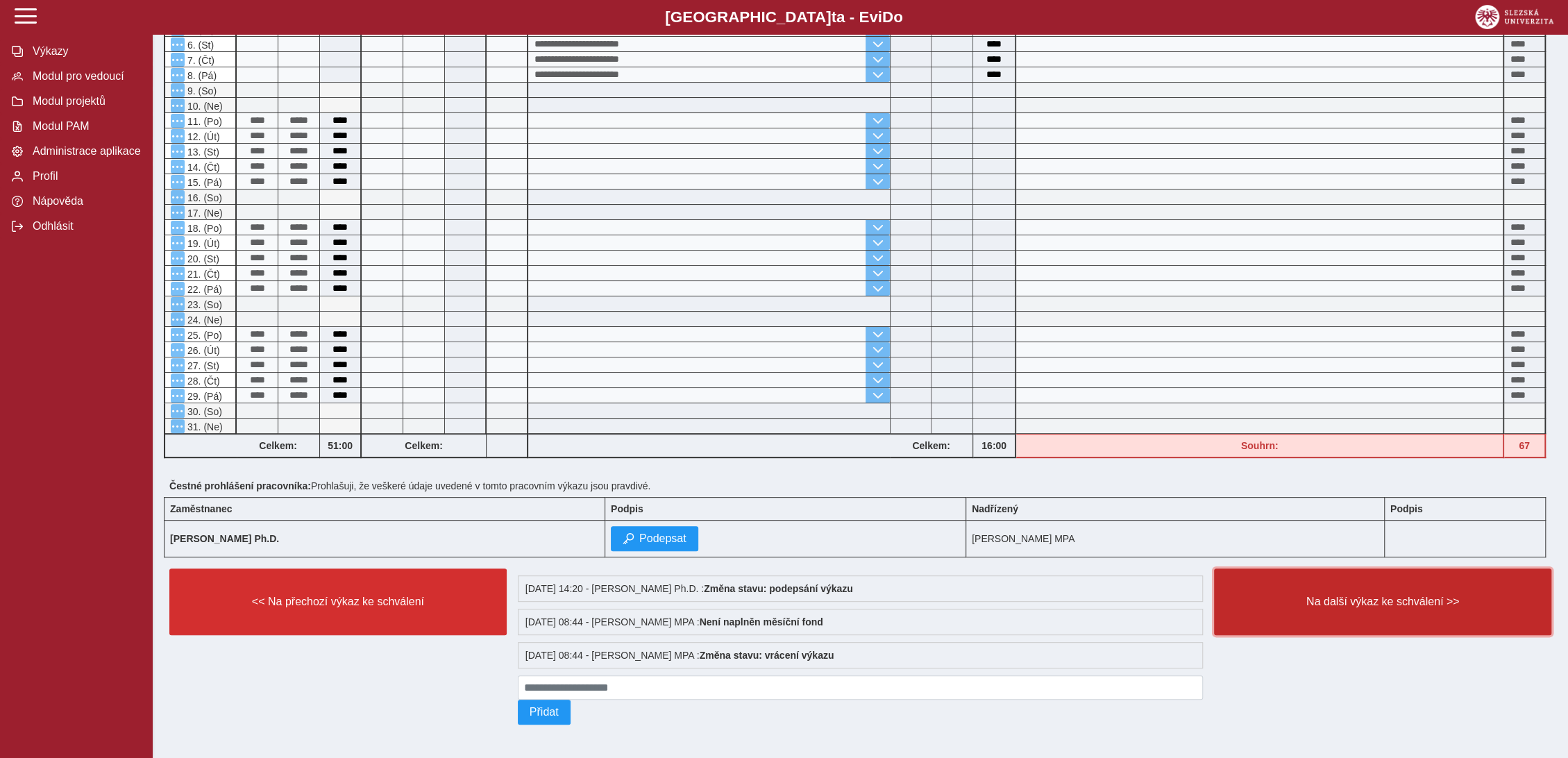
click at [1356, 606] on button "Na další výkaz ke schválení >>" at bounding box center [1382, 601] width 337 height 67
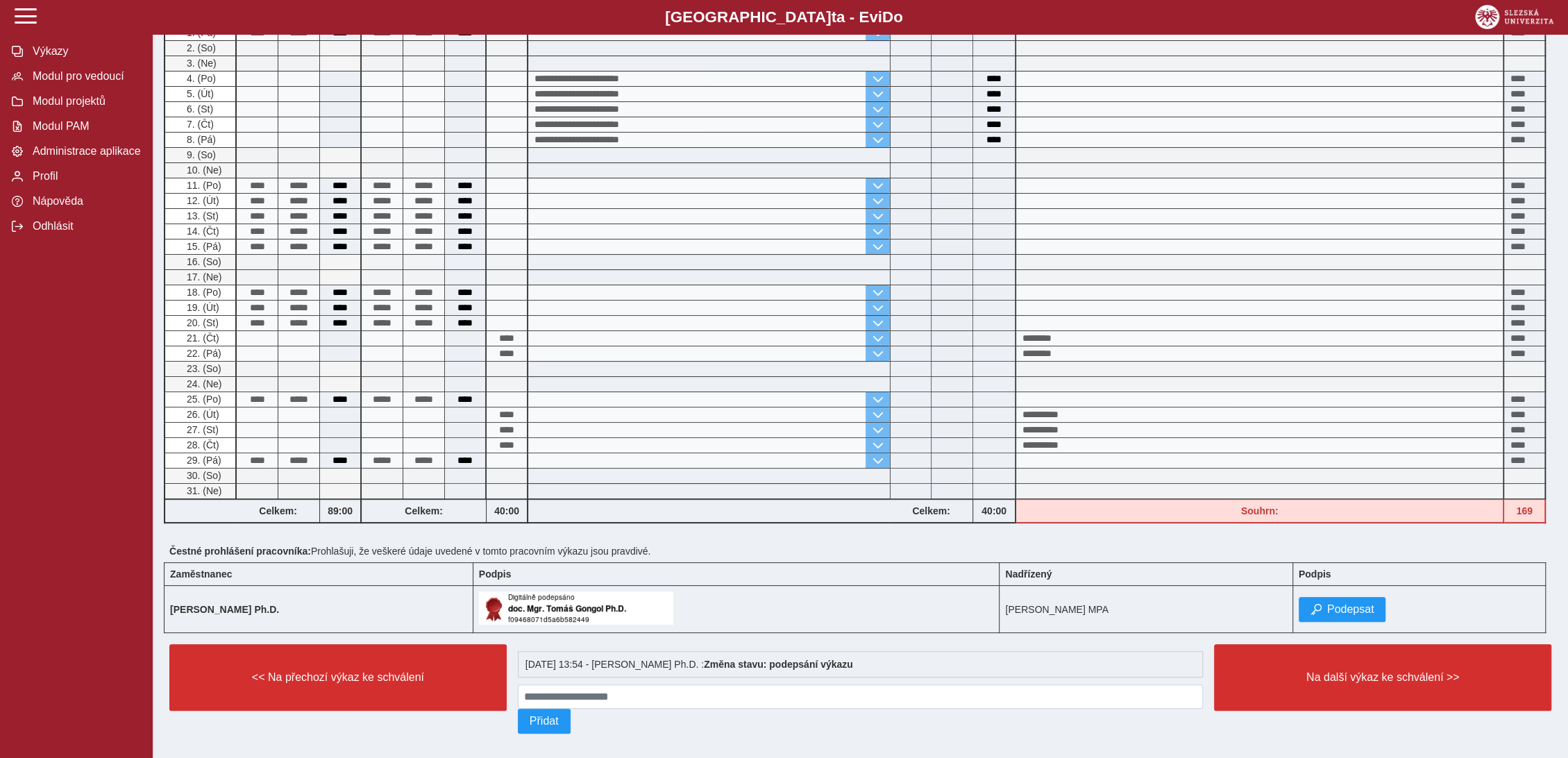
scroll to position [205, 0]
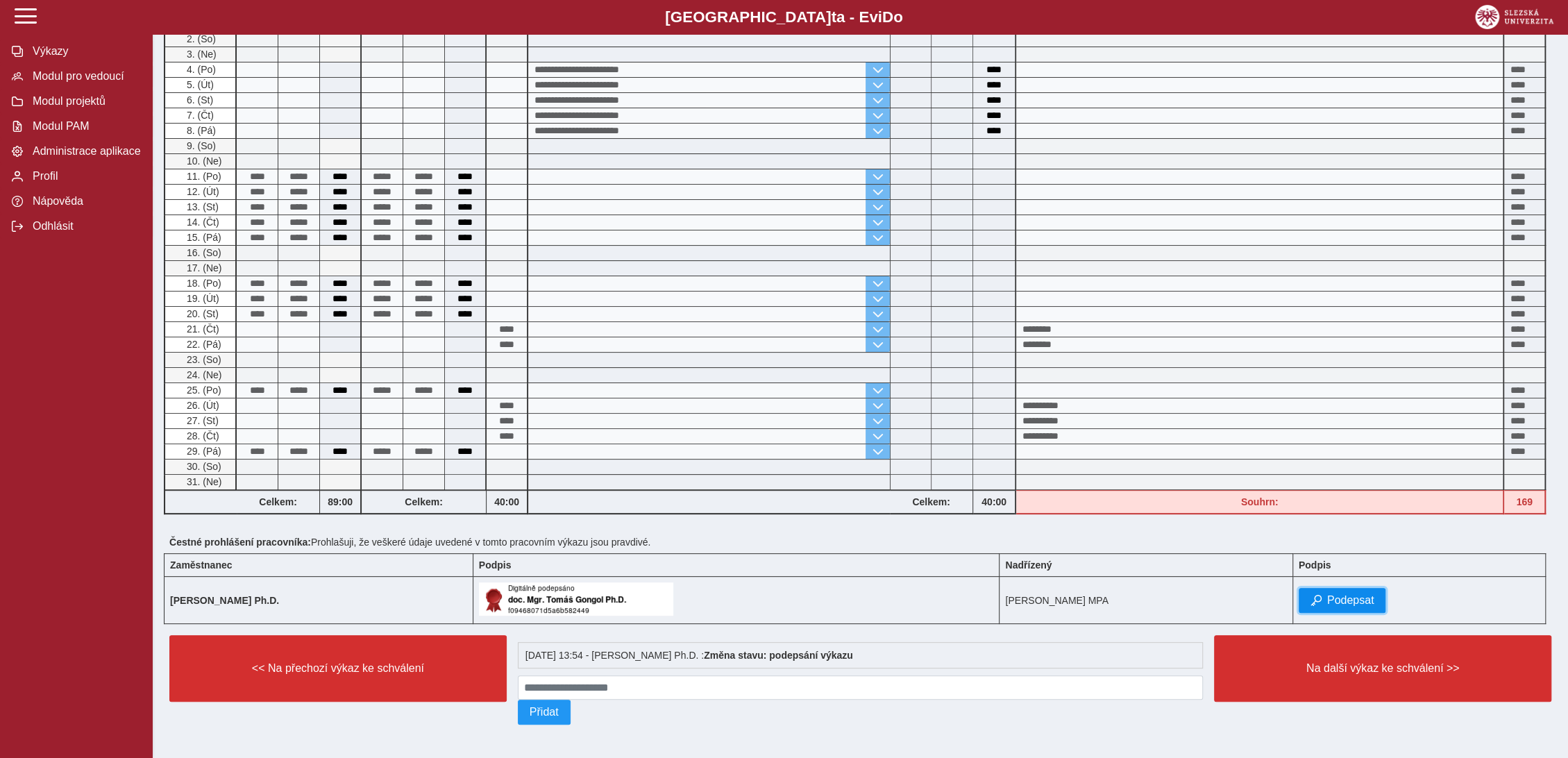
click at [1364, 594] on span "Podepsat" at bounding box center [1351, 600] width 47 height 12
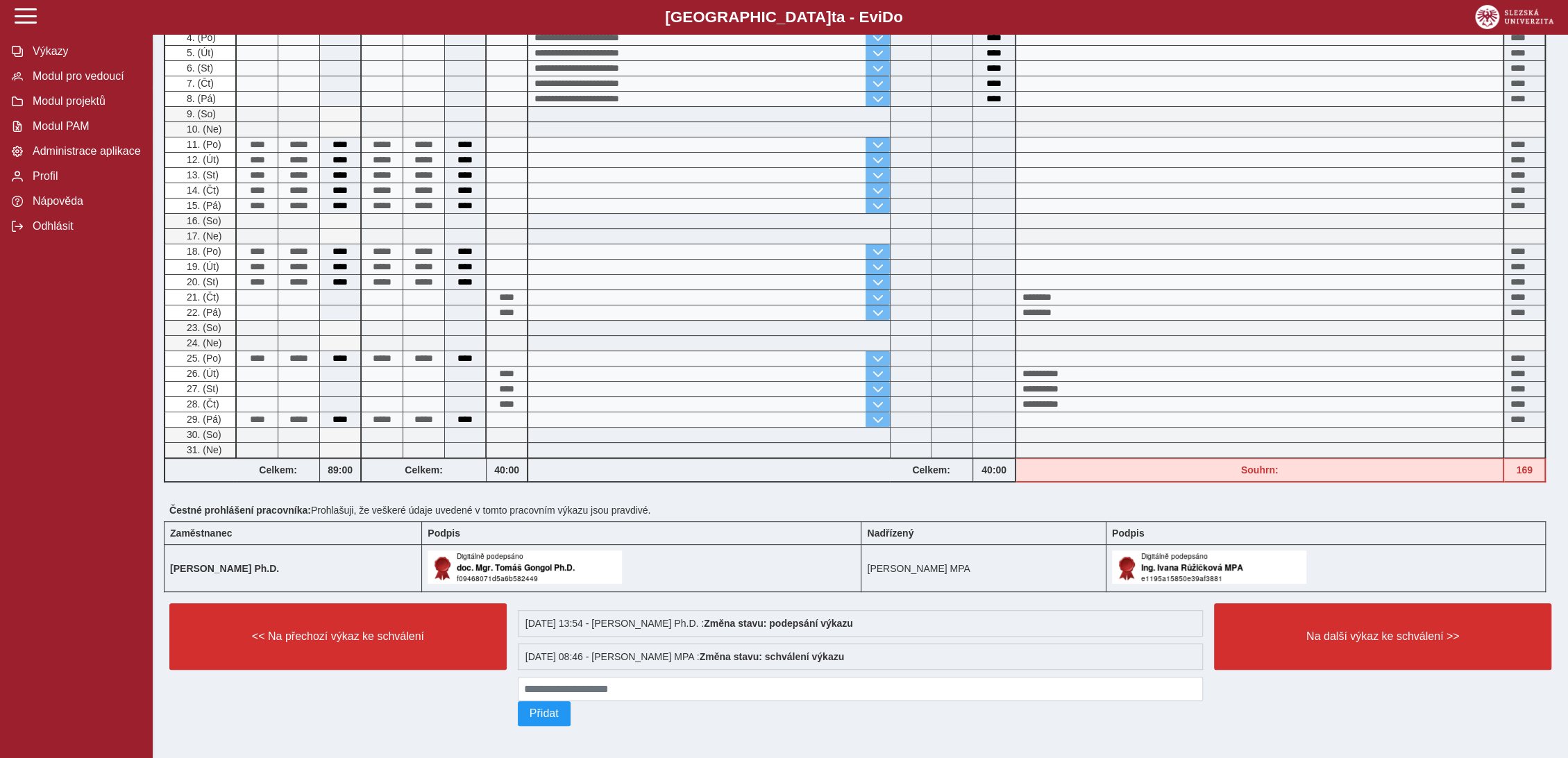
scroll to position [238, 0]
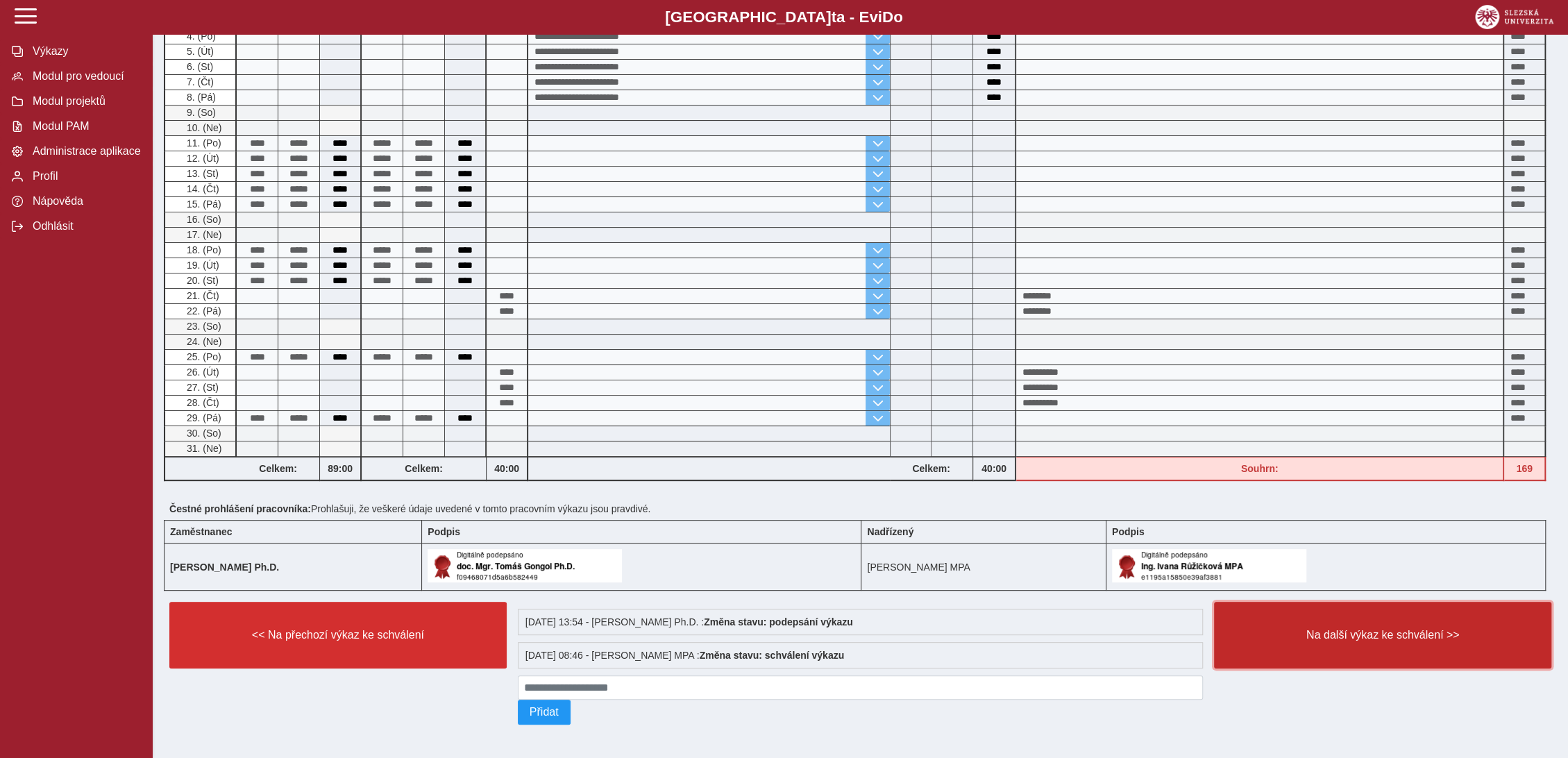
click at [1366, 638] on span "Na další výkaz ke schválení >>" at bounding box center [1383, 635] width 314 height 12
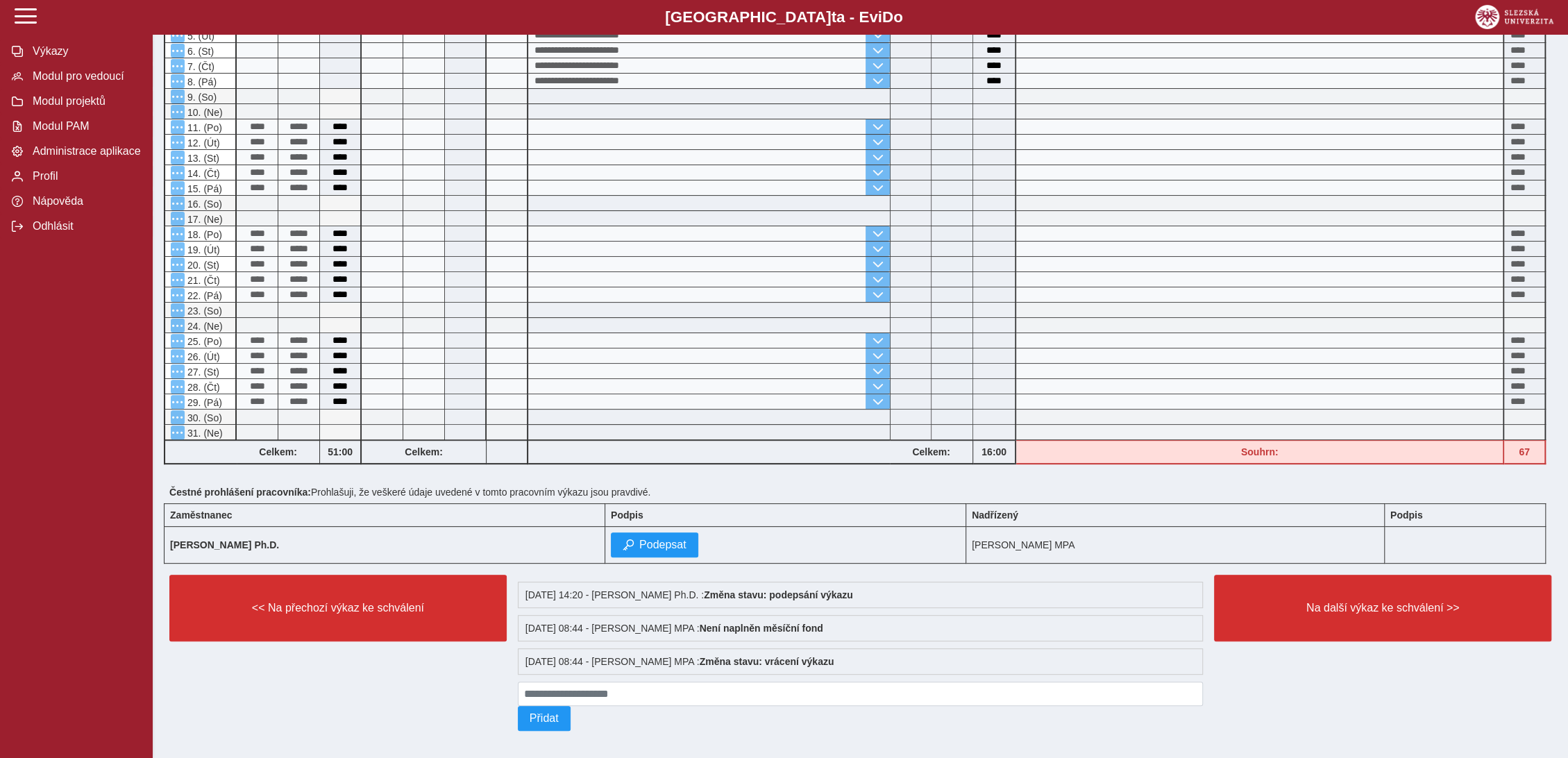
scroll to position [262, 0]
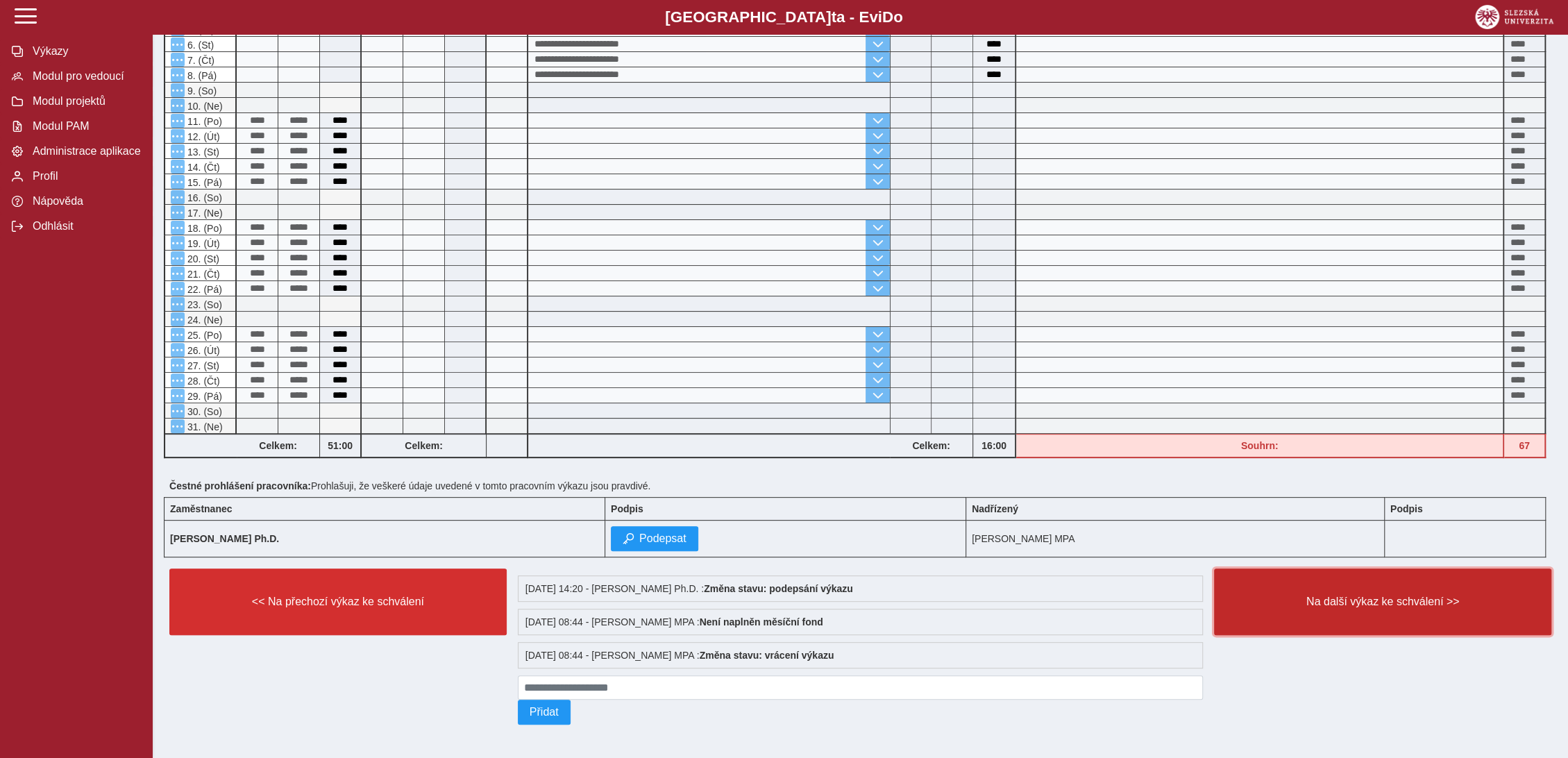
click at [1359, 596] on span "Na další výkaz ke schválení >>" at bounding box center [1383, 602] width 314 height 12
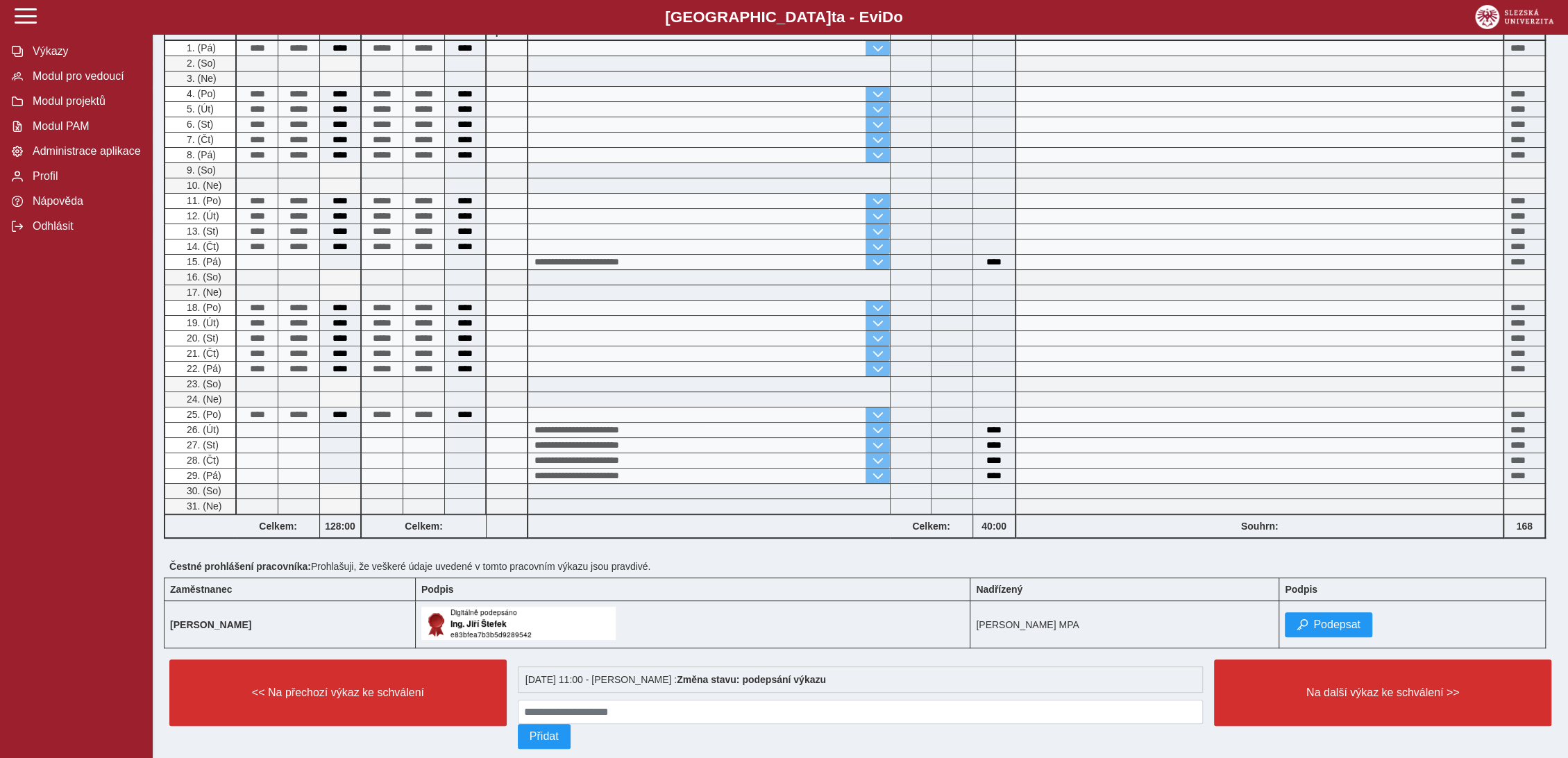
scroll to position [205, 0]
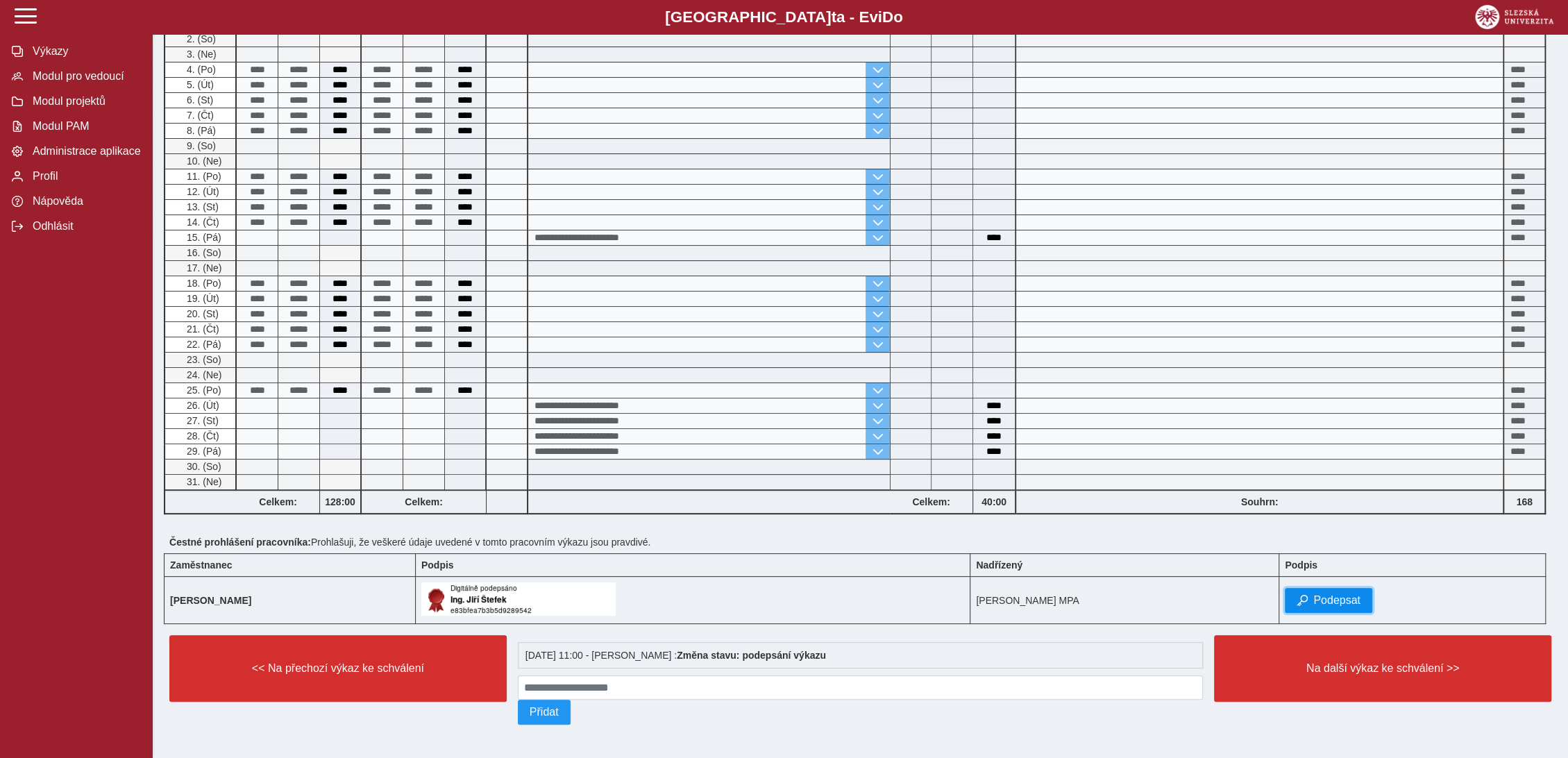
click at [1357, 596] on span "Podepsat" at bounding box center [1337, 600] width 47 height 12
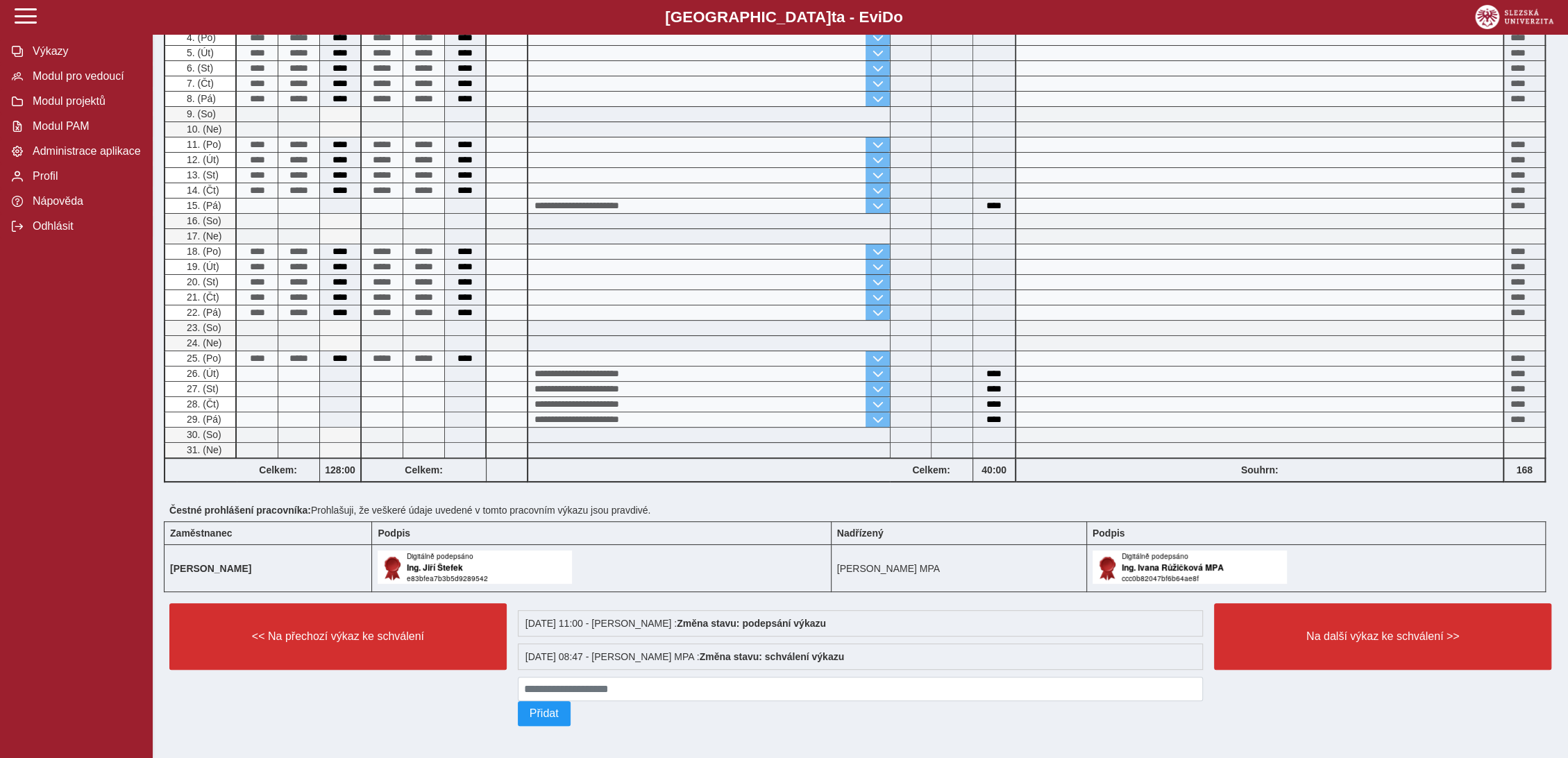
scroll to position [238, 0]
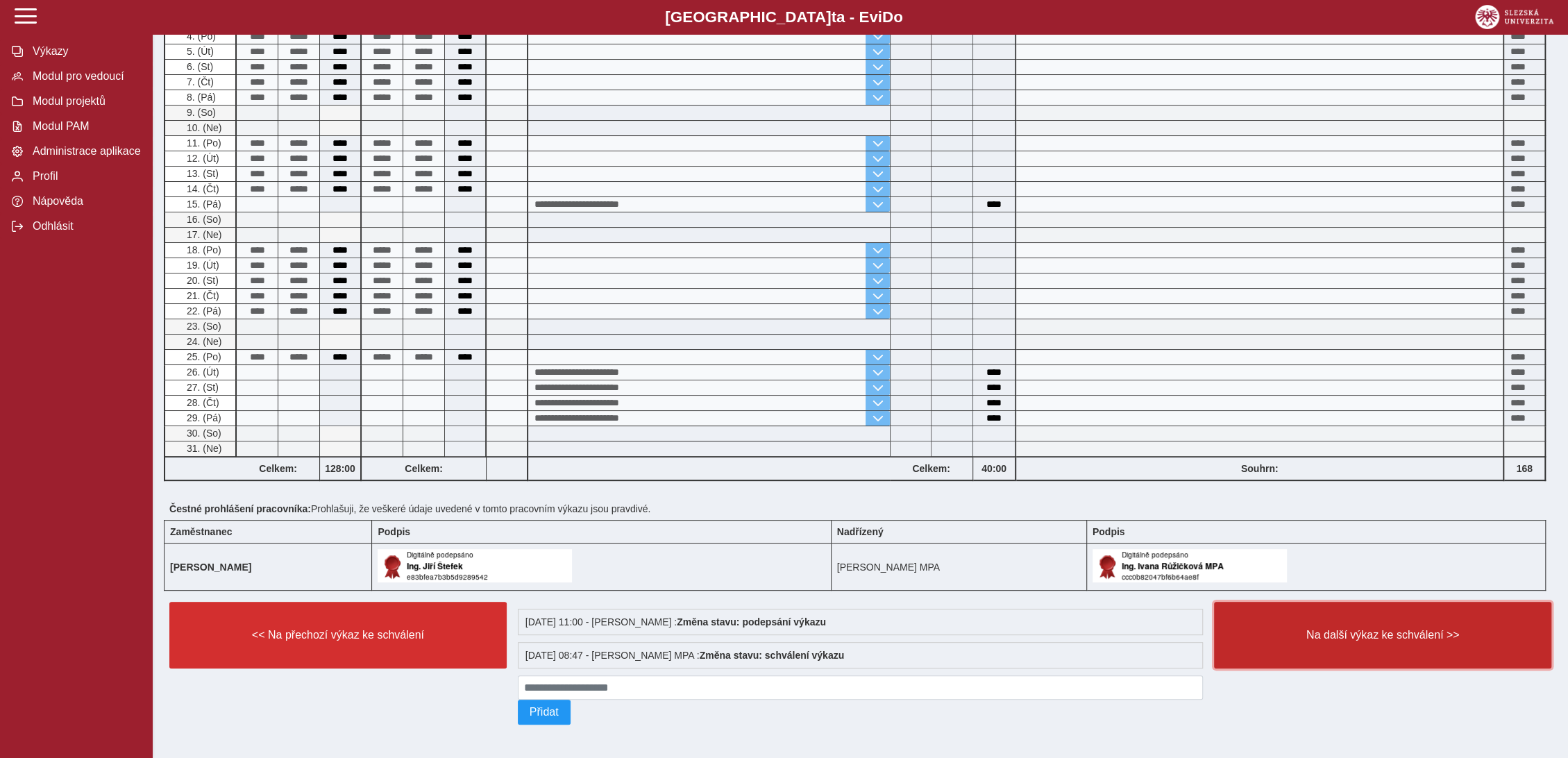
click at [1410, 629] on span "Na další výkaz ke schválení >>" at bounding box center [1383, 635] width 314 height 12
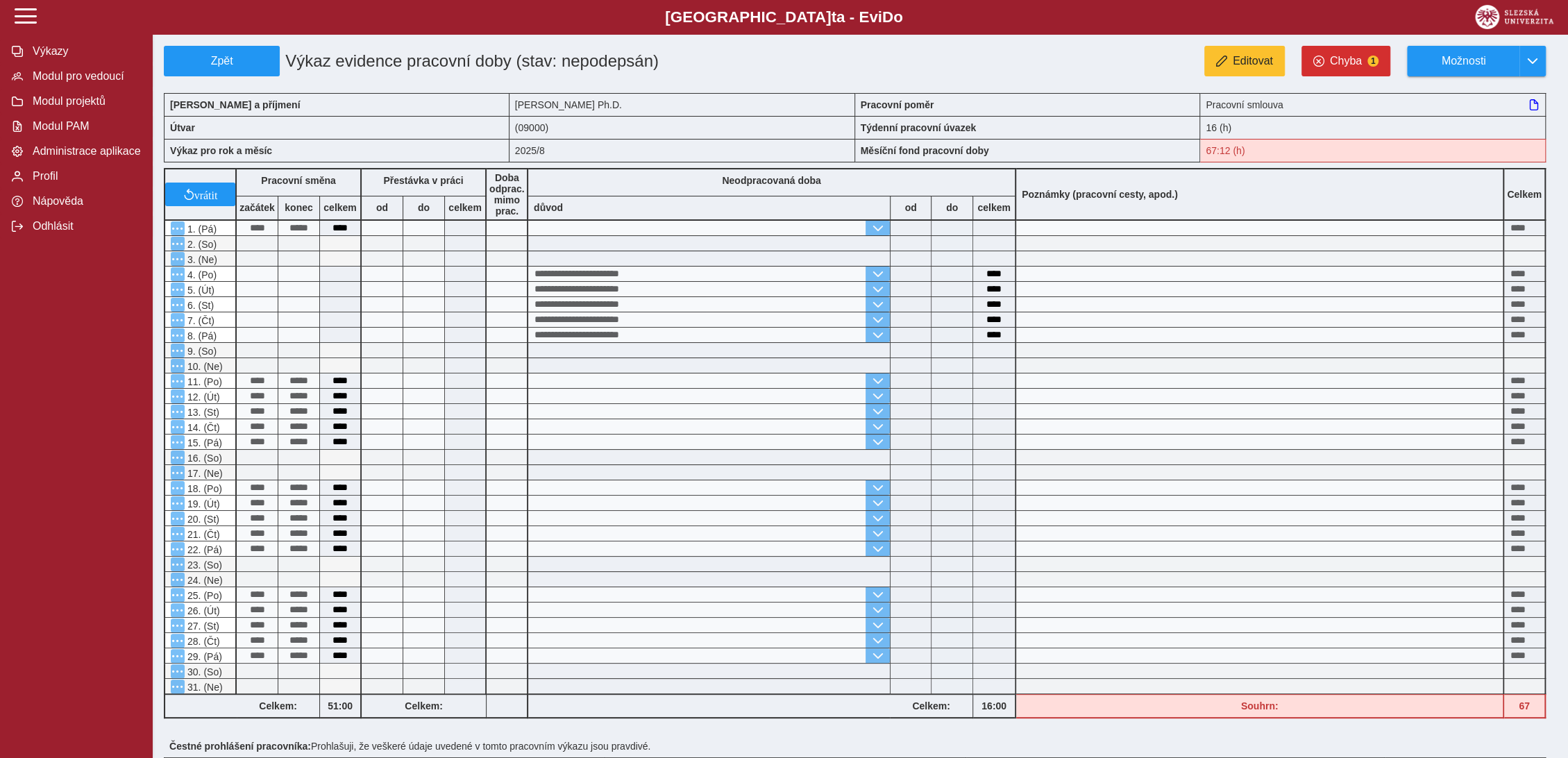
scroll to position [256, 0]
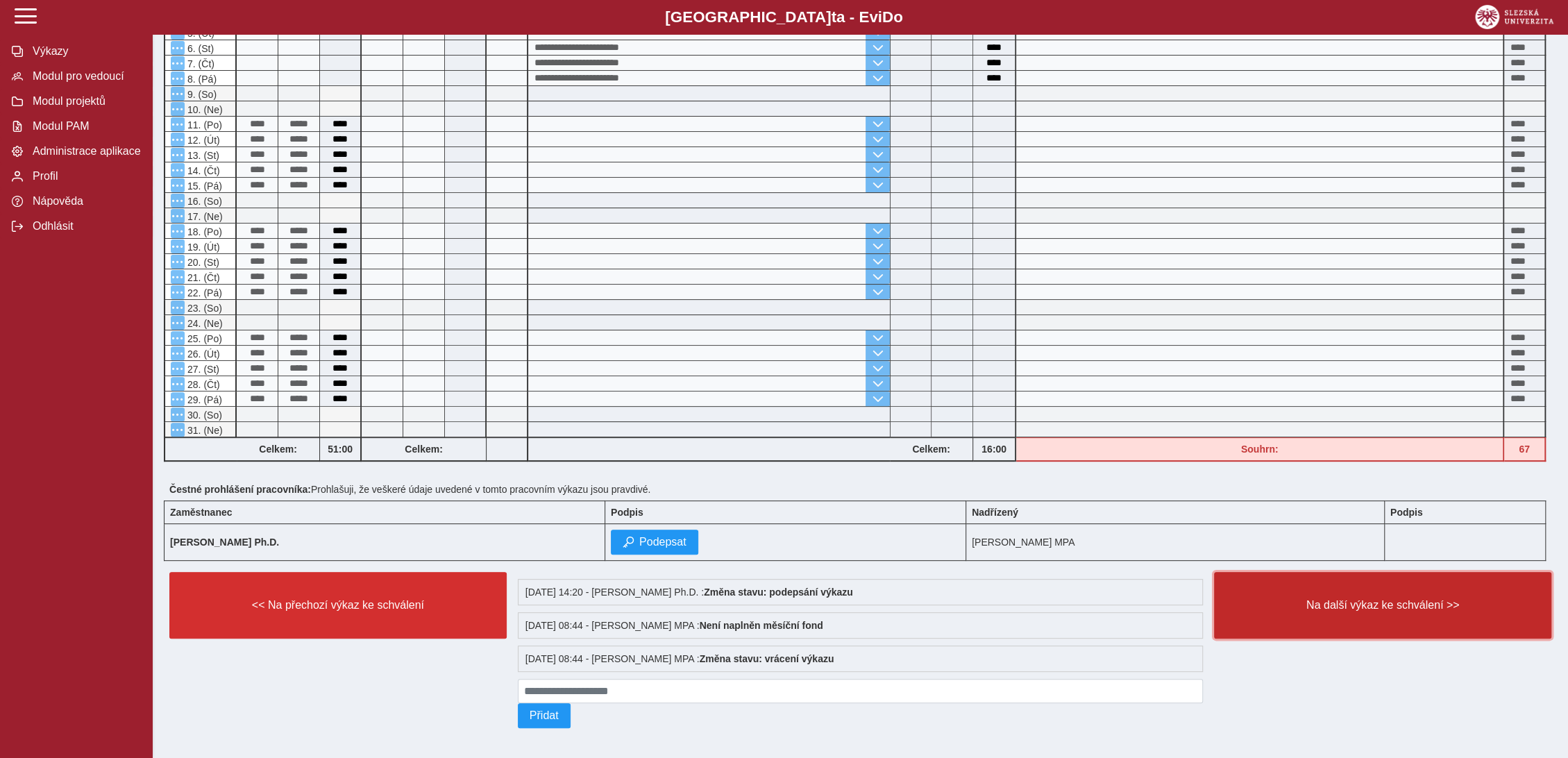
click at [1410, 603] on span "Na další výkaz ke schválení >>" at bounding box center [1383, 606] width 314 height 12
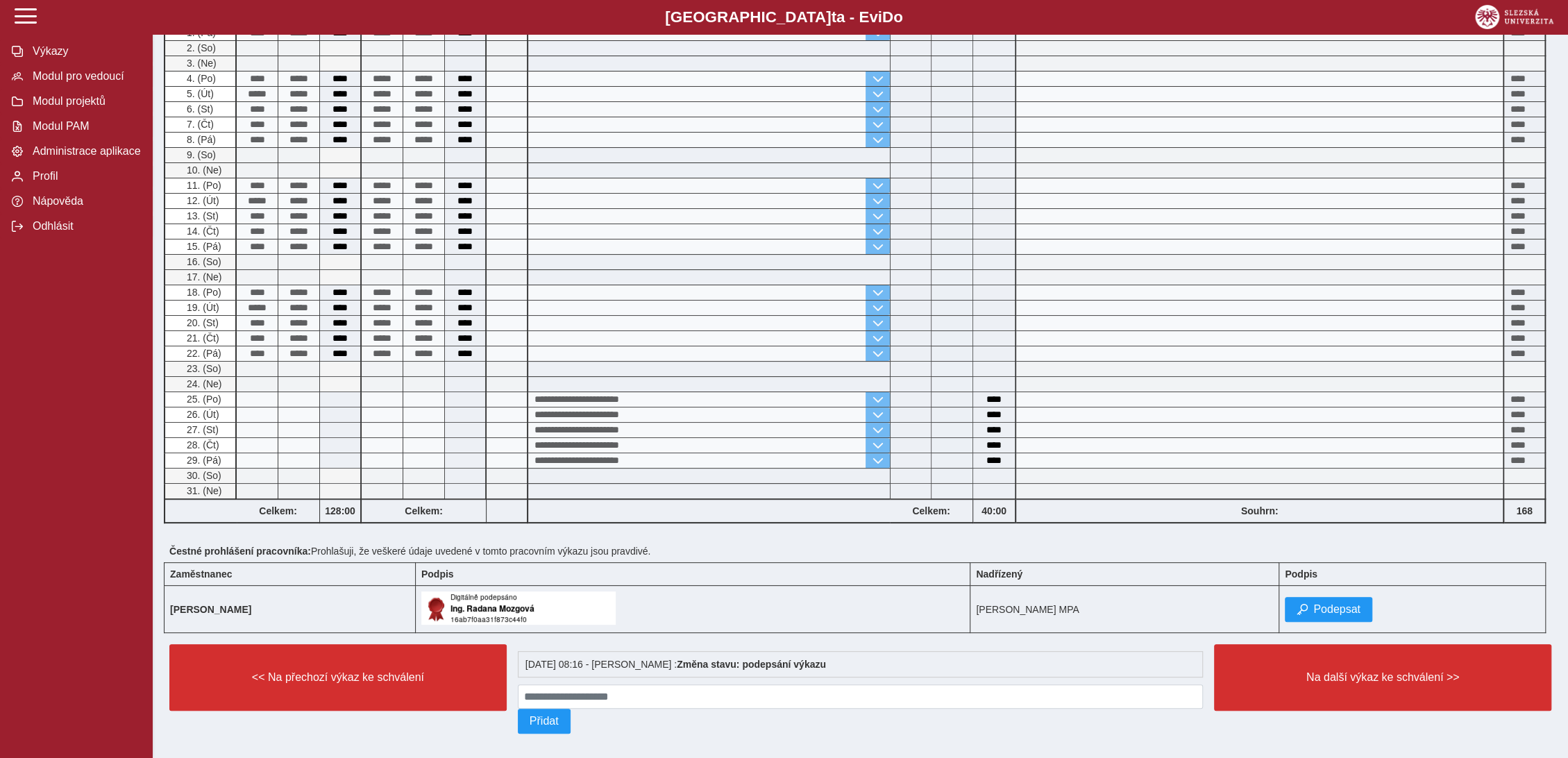
scroll to position [205, 0]
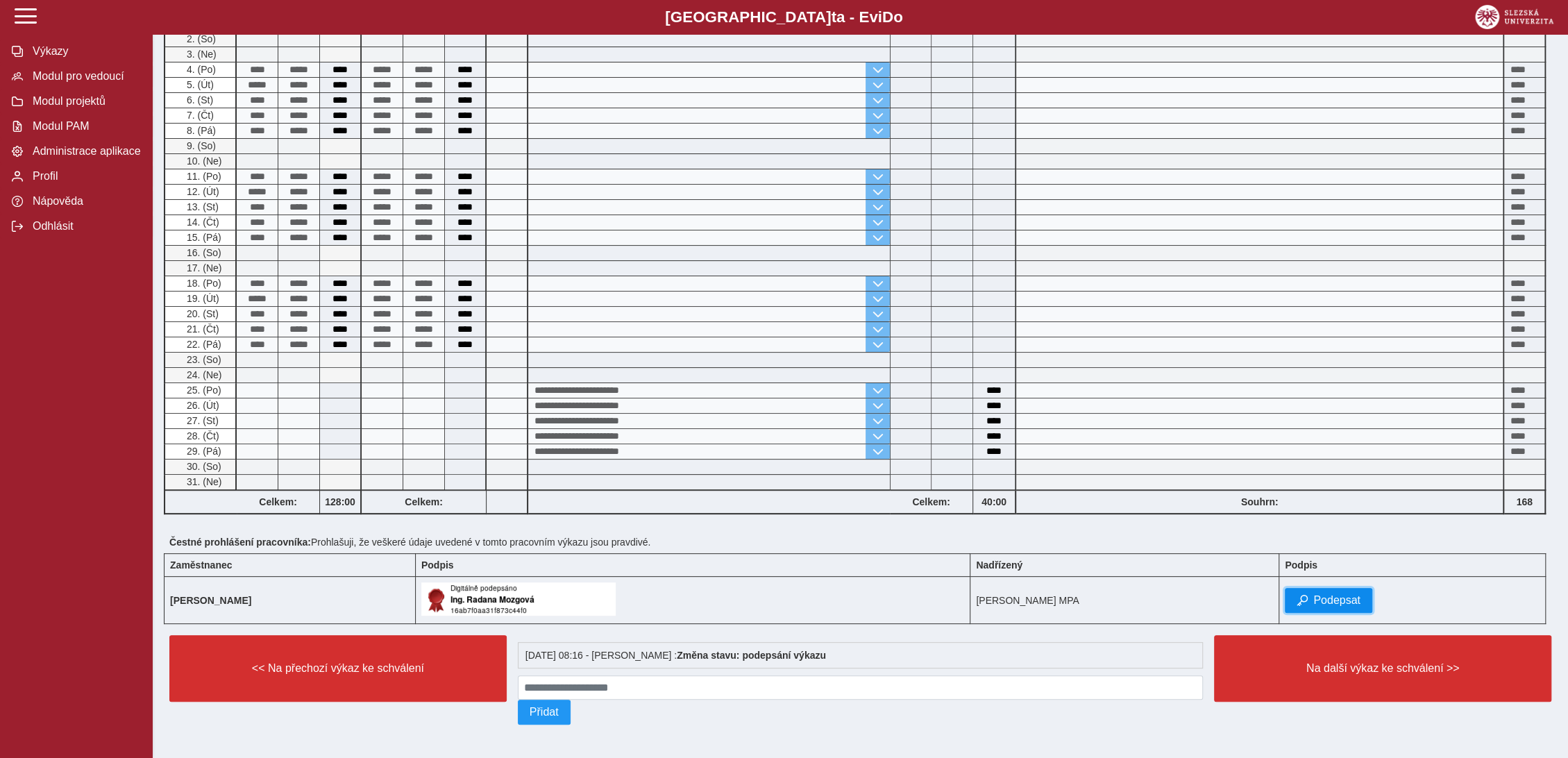
click at [1355, 594] on span "Podepsat" at bounding box center [1337, 600] width 47 height 12
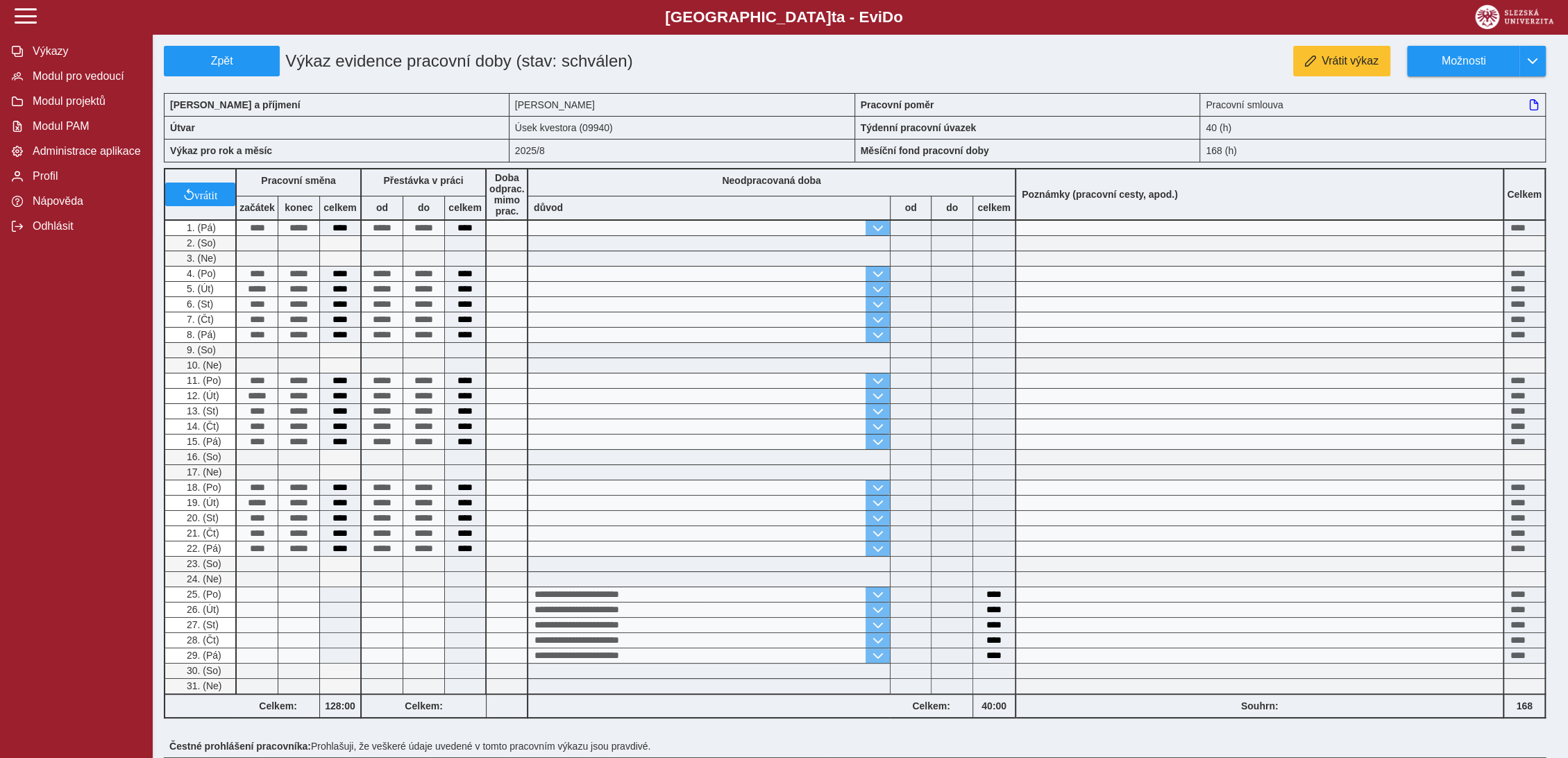
scroll to position [238, 0]
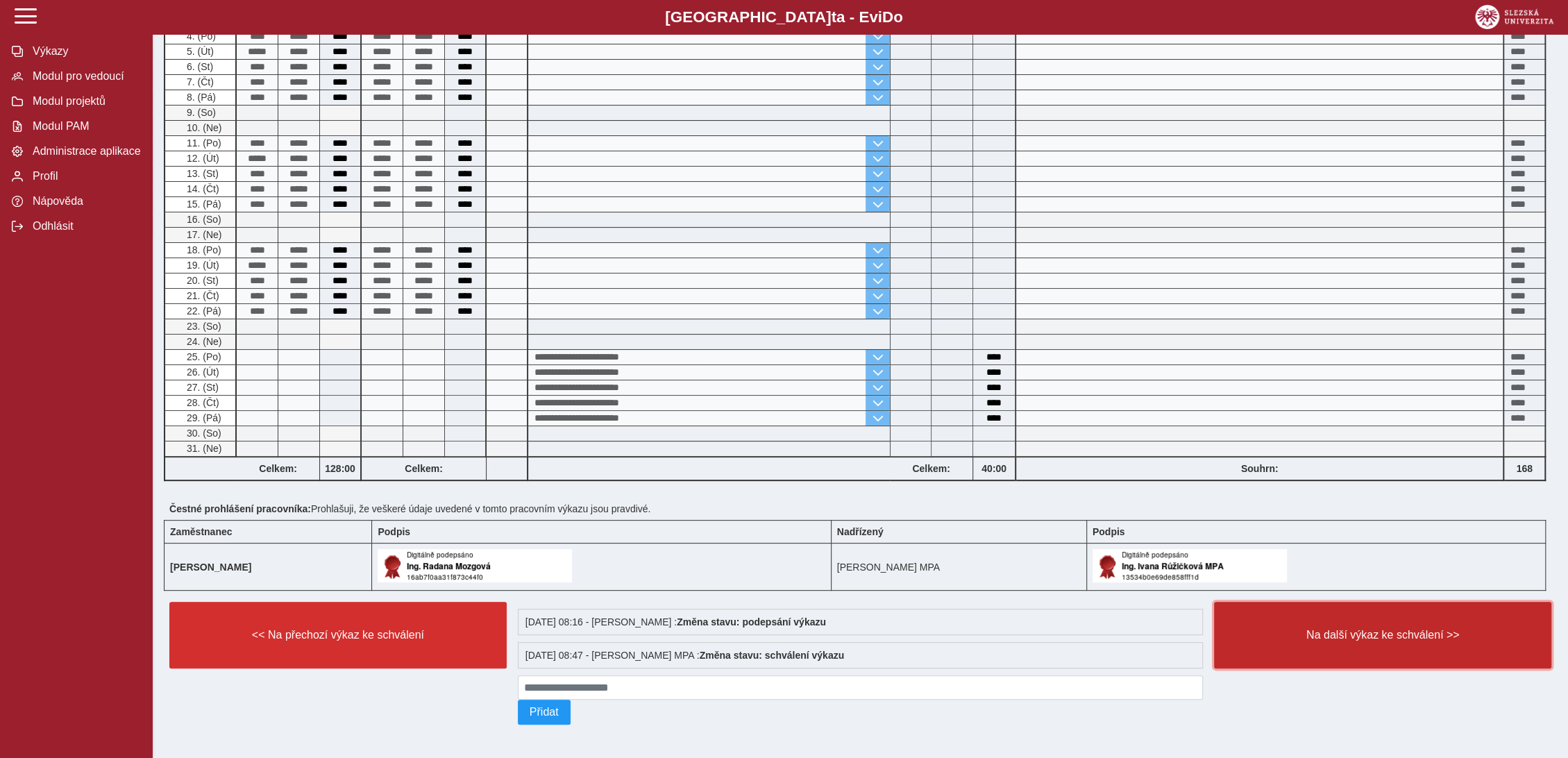
click at [1351, 620] on button "Na další výkaz ke schválení >>" at bounding box center [1382, 635] width 337 height 67
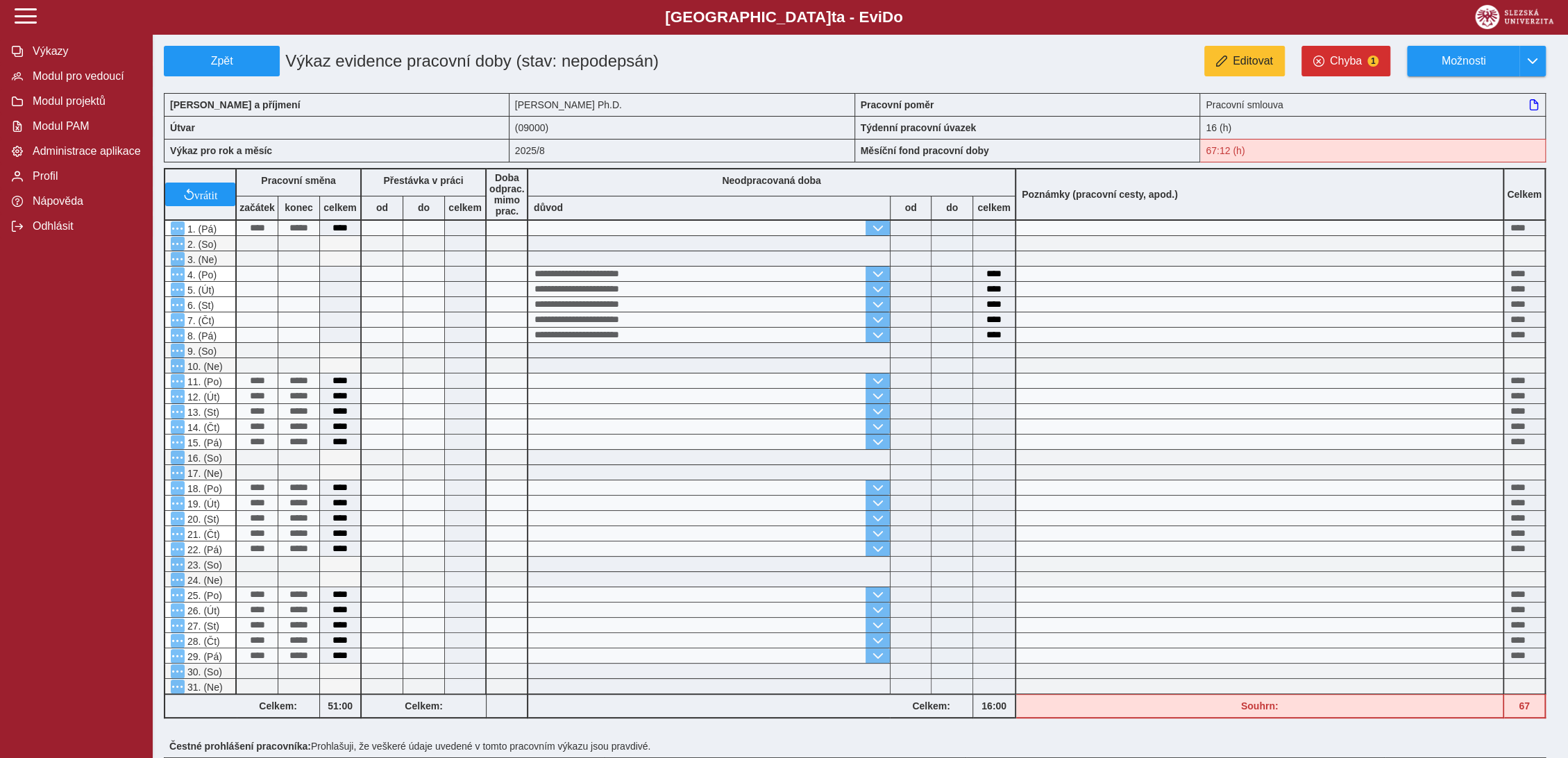
scroll to position [256, 0]
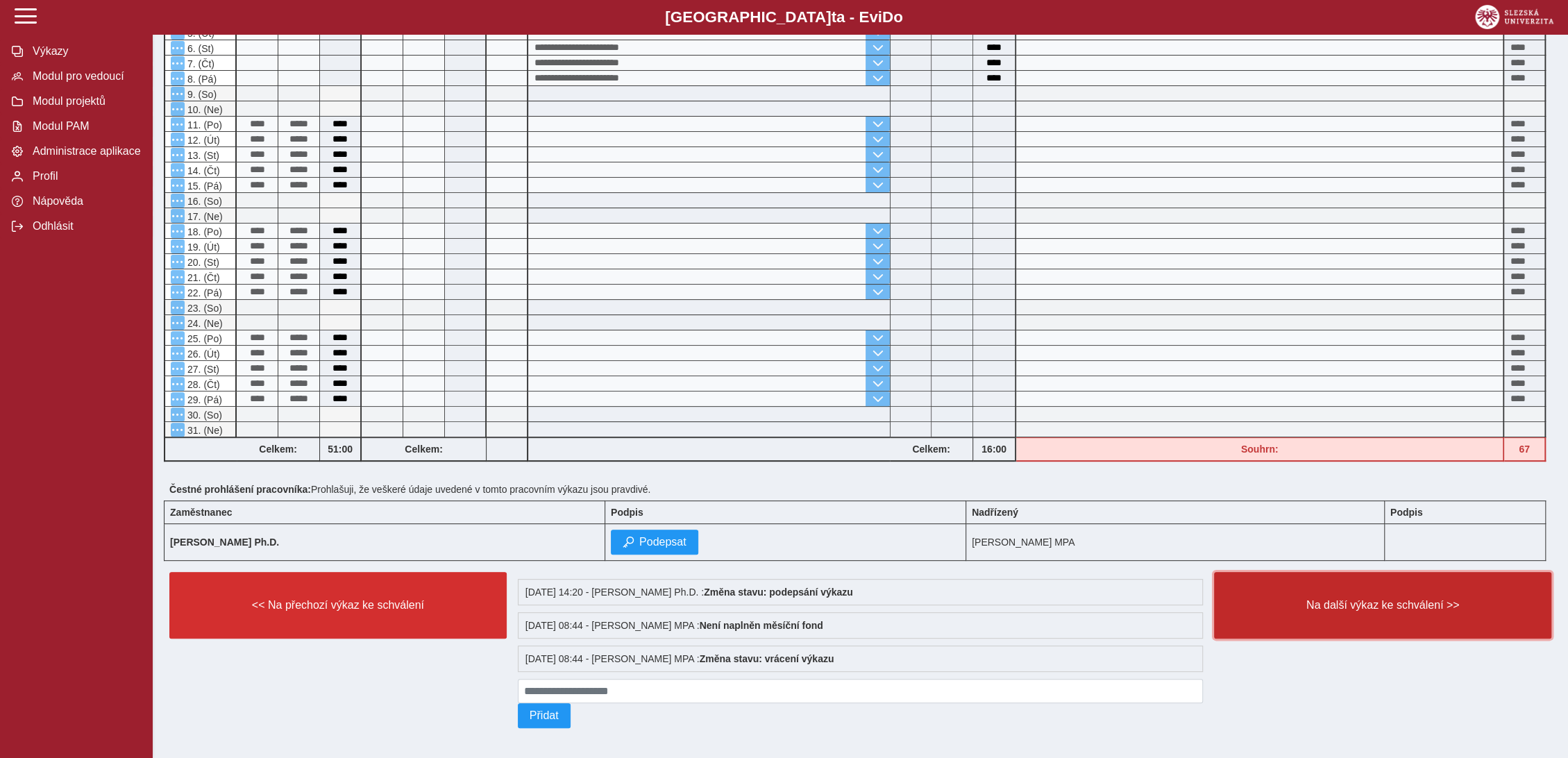
click at [1351, 620] on button "Na další výkaz ke schválení >>" at bounding box center [1382, 605] width 337 height 67
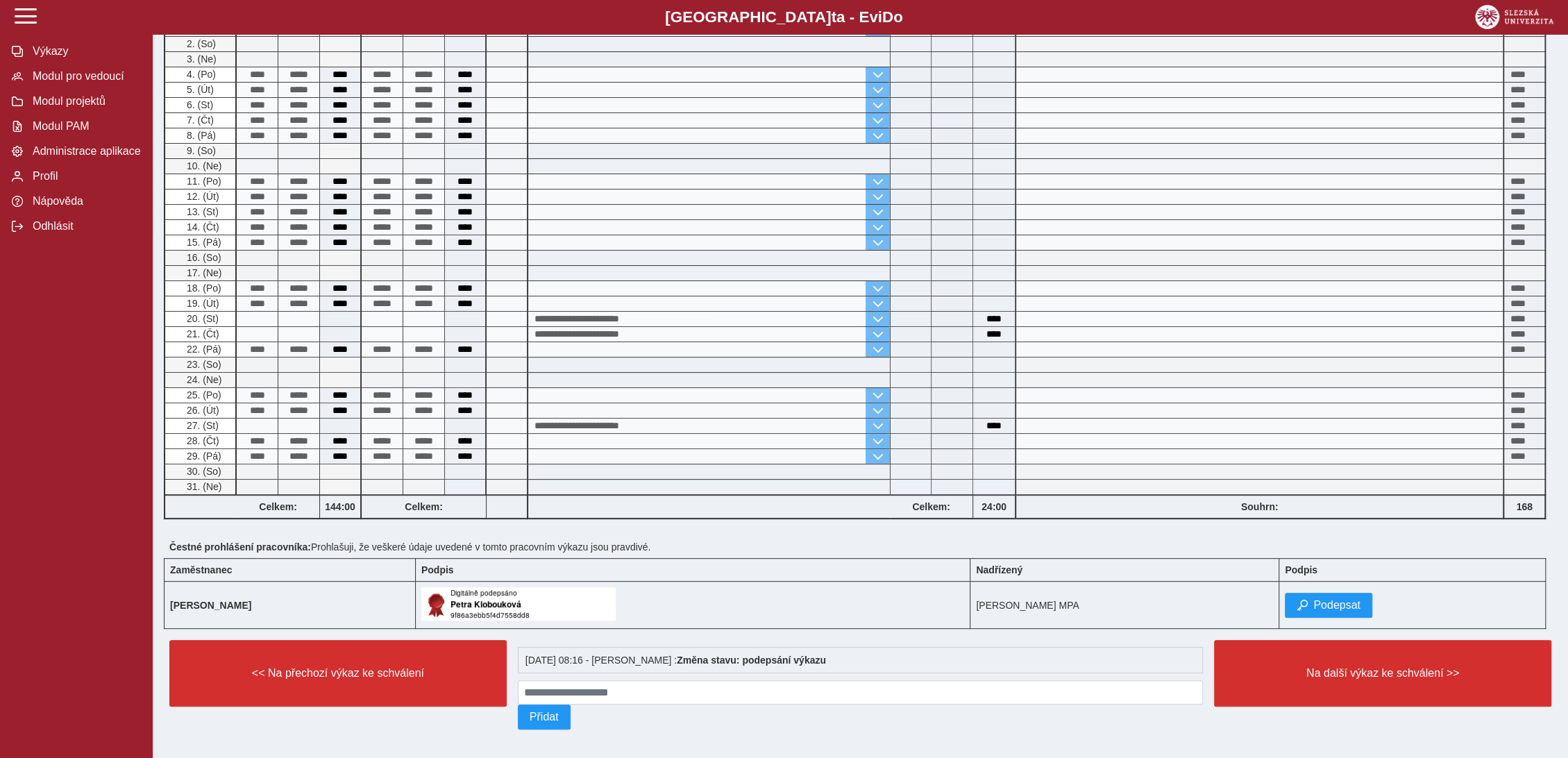
scroll to position [205, 0]
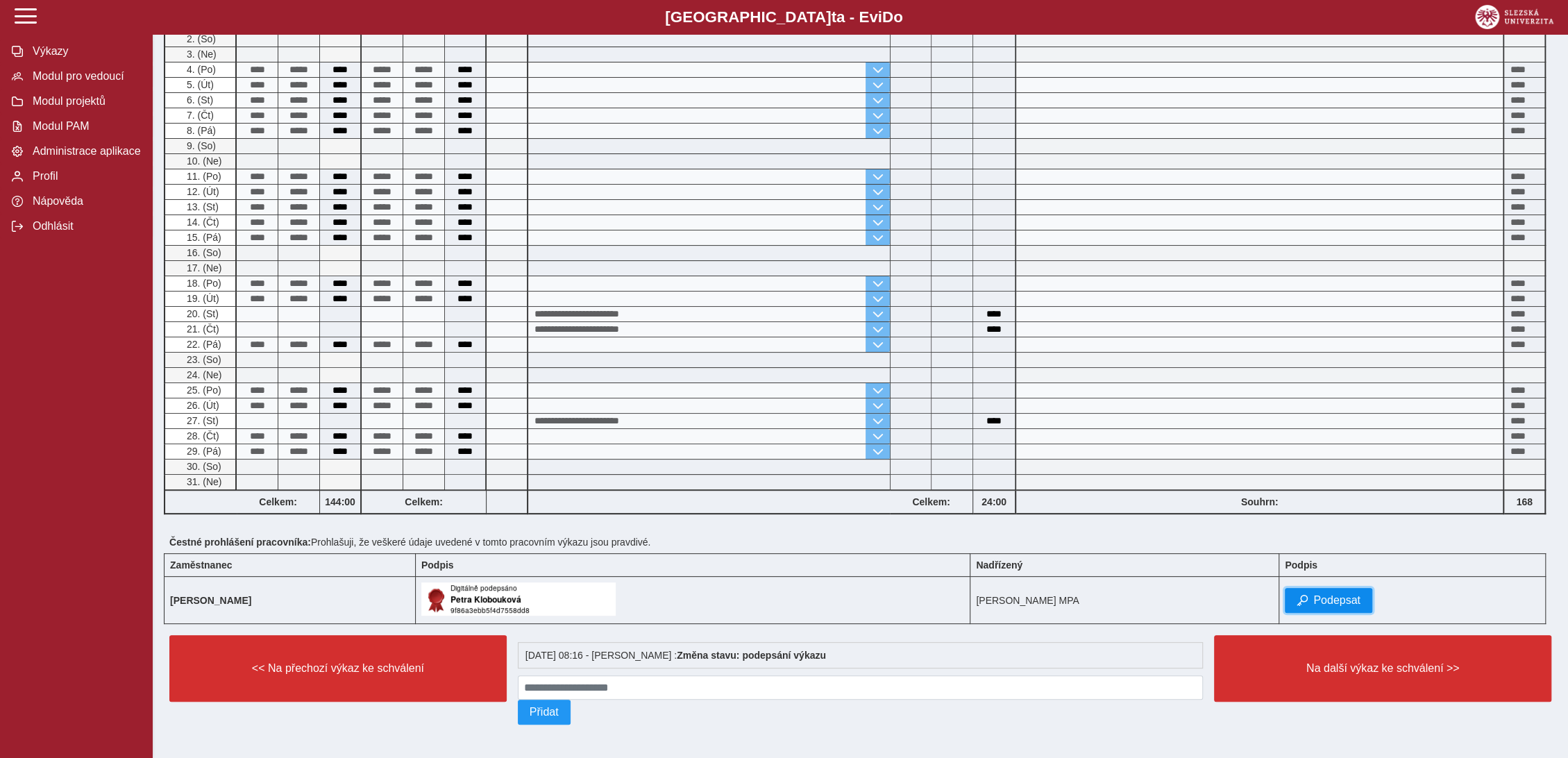
click at [1343, 594] on span "Podepsat" at bounding box center [1337, 600] width 47 height 12
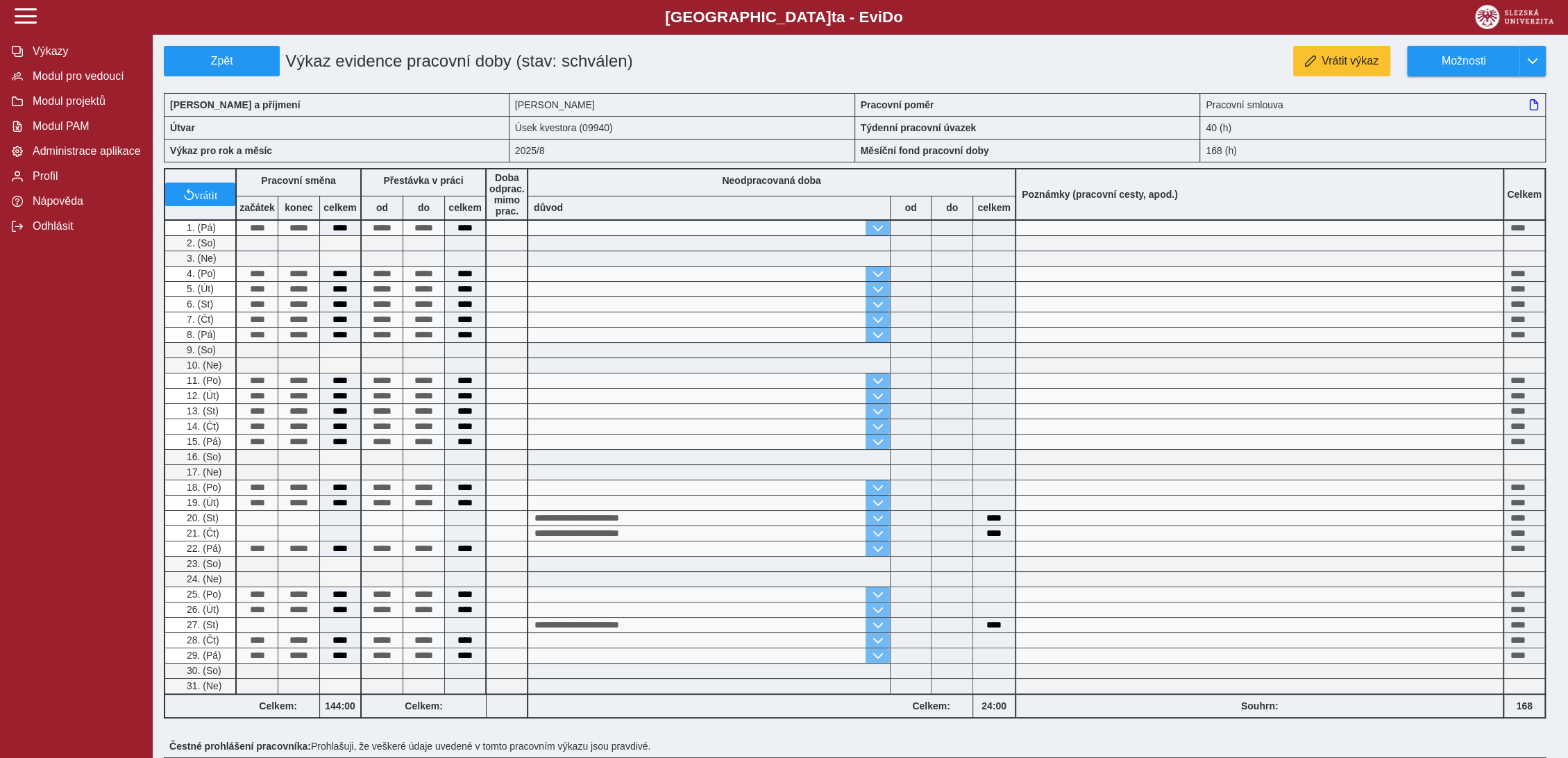
scroll to position [238, 0]
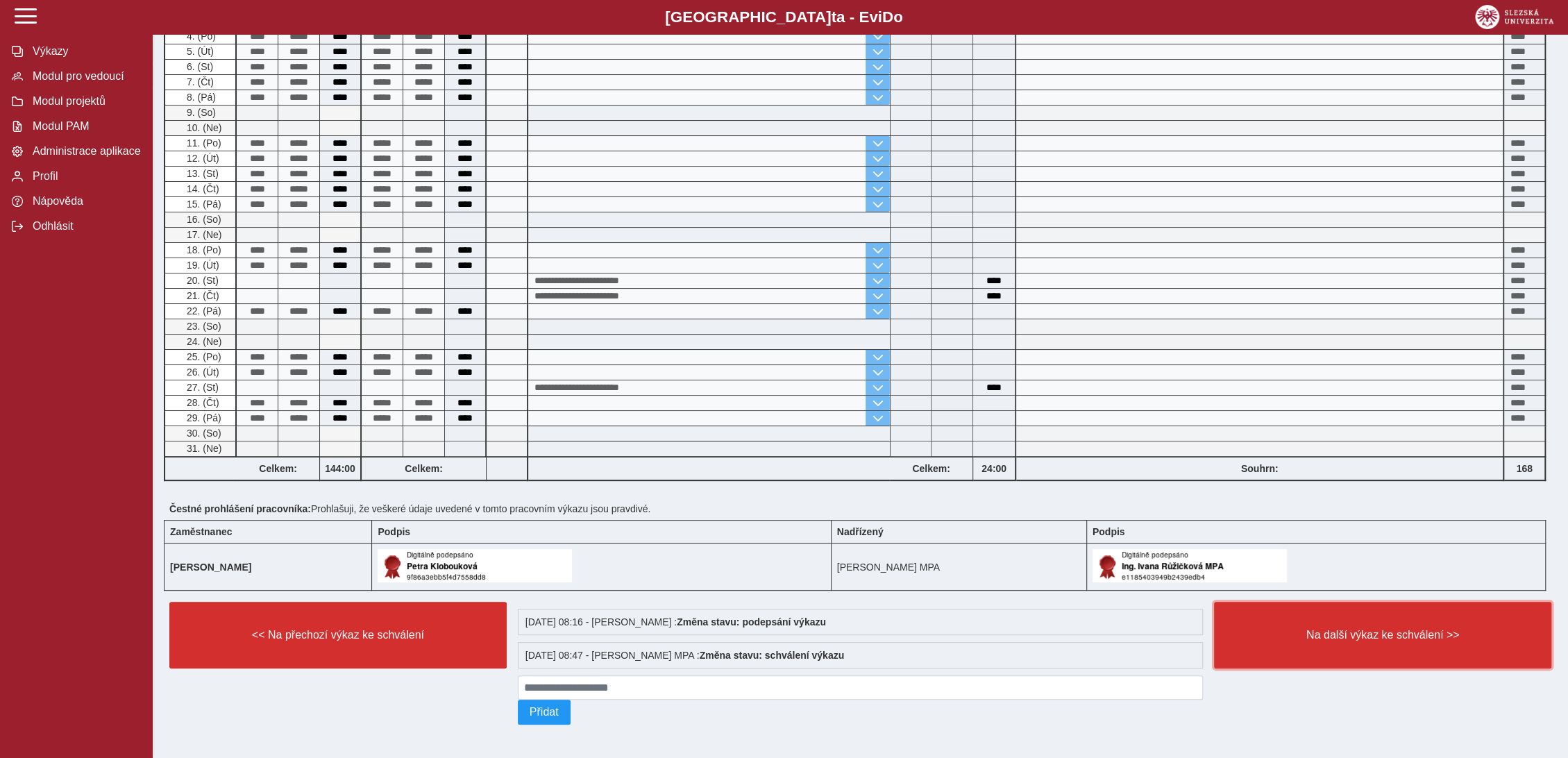
click at [1362, 632] on span "Na další výkaz ke schválení >>" at bounding box center [1383, 635] width 314 height 12
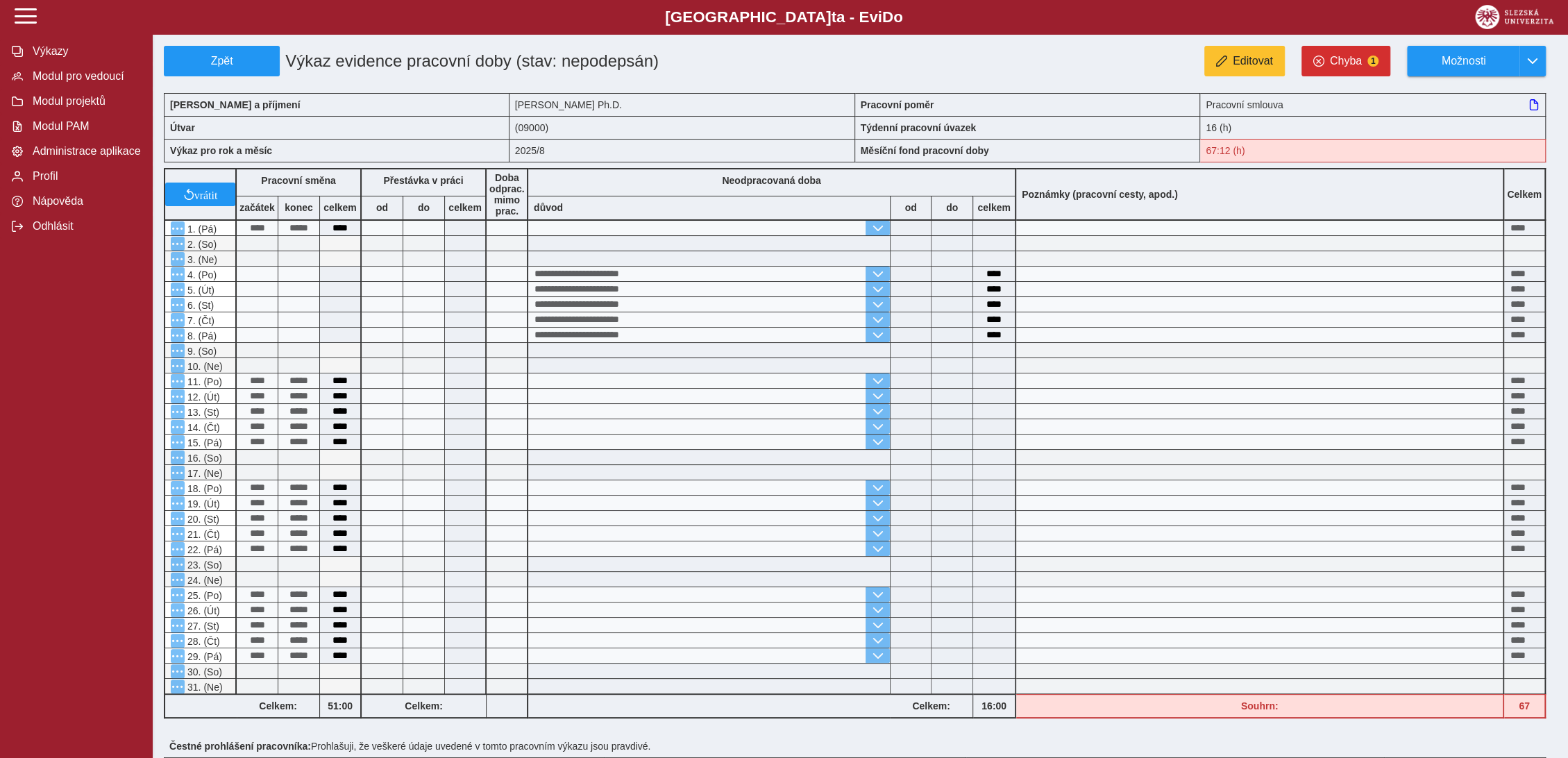
scroll to position [256, 0]
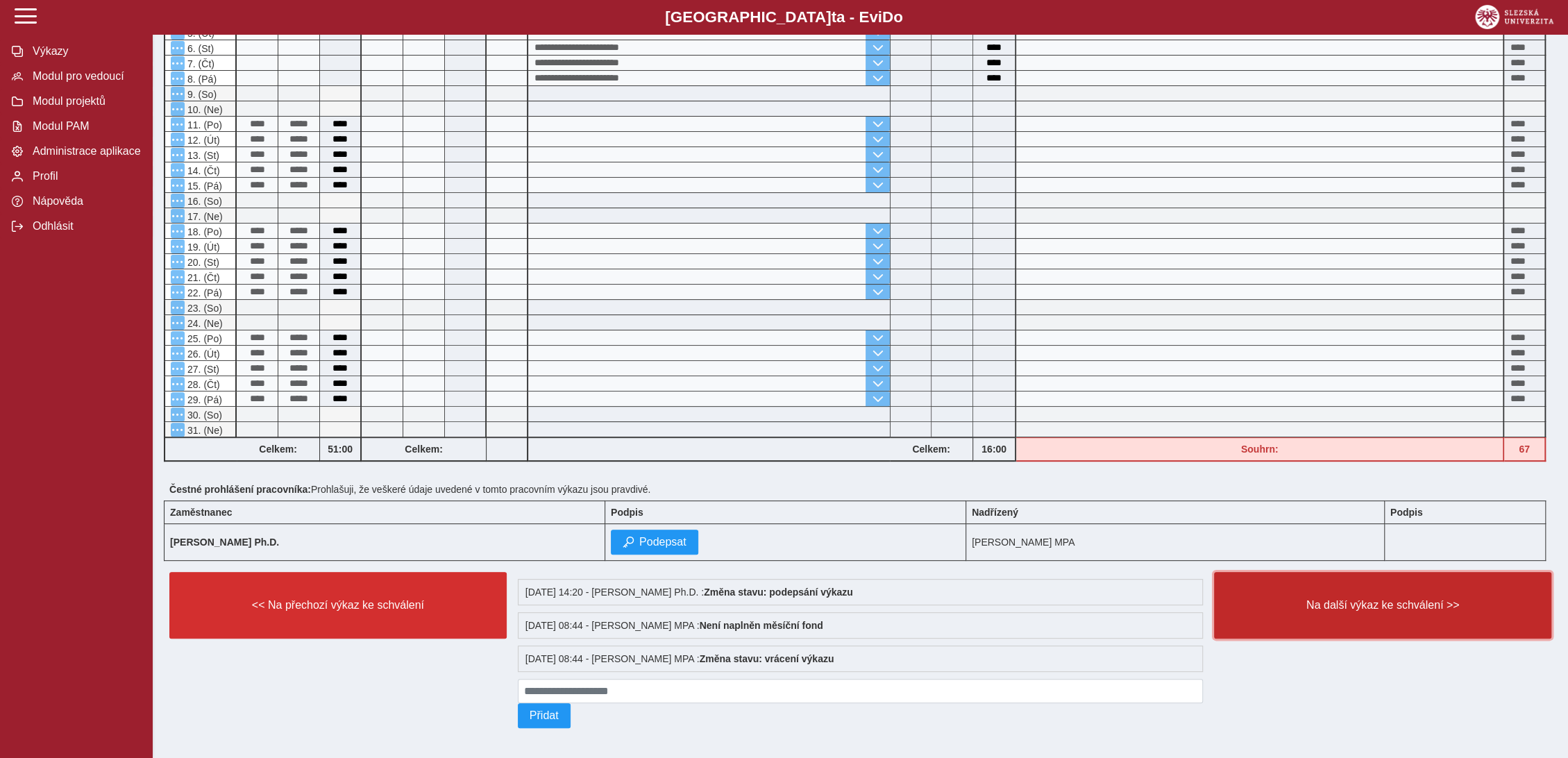
click at [1353, 604] on span "Na další výkaz ke schválení >>" at bounding box center [1383, 606] width 314 height 12
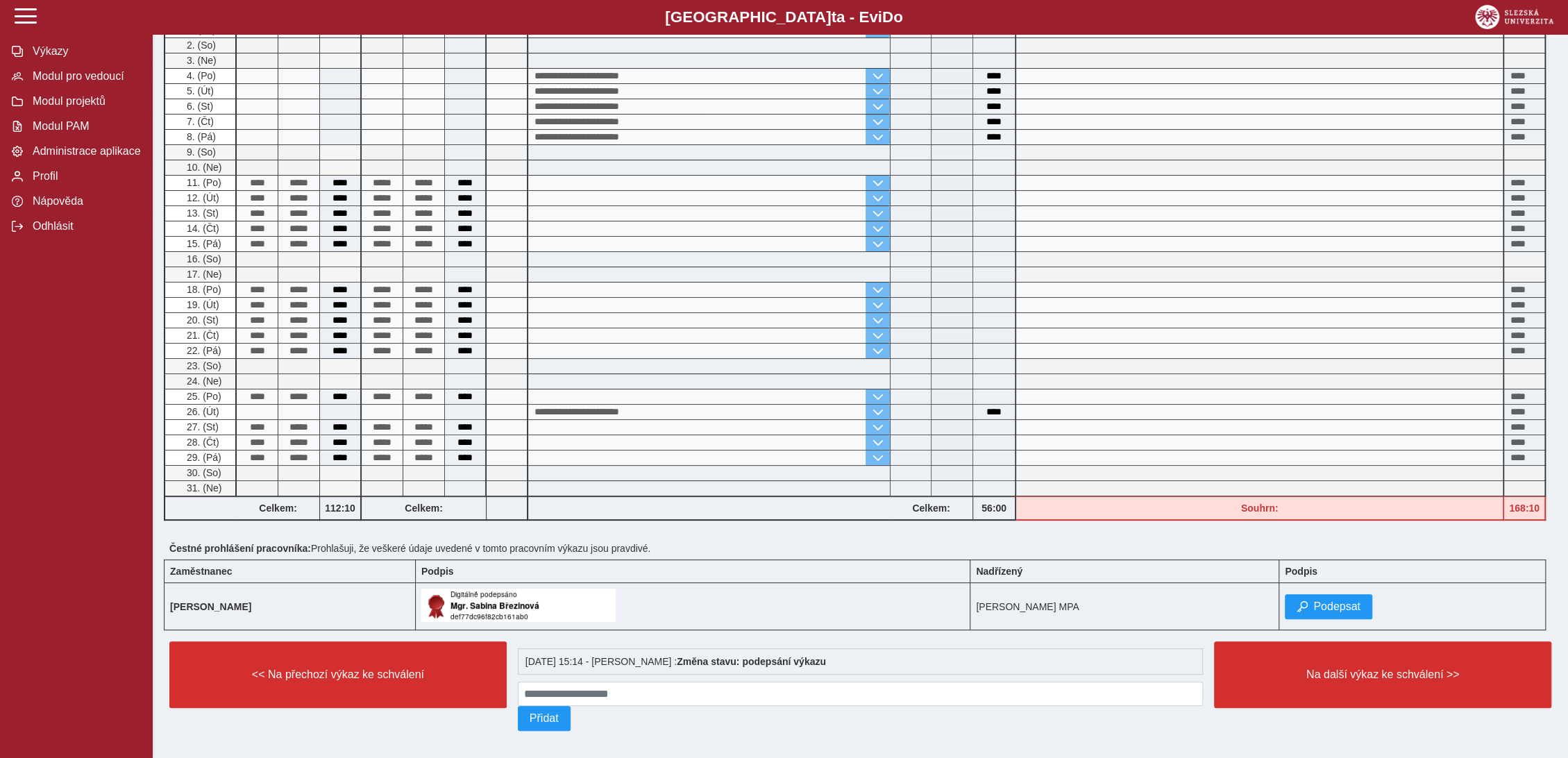
scroll to position [205, 0]
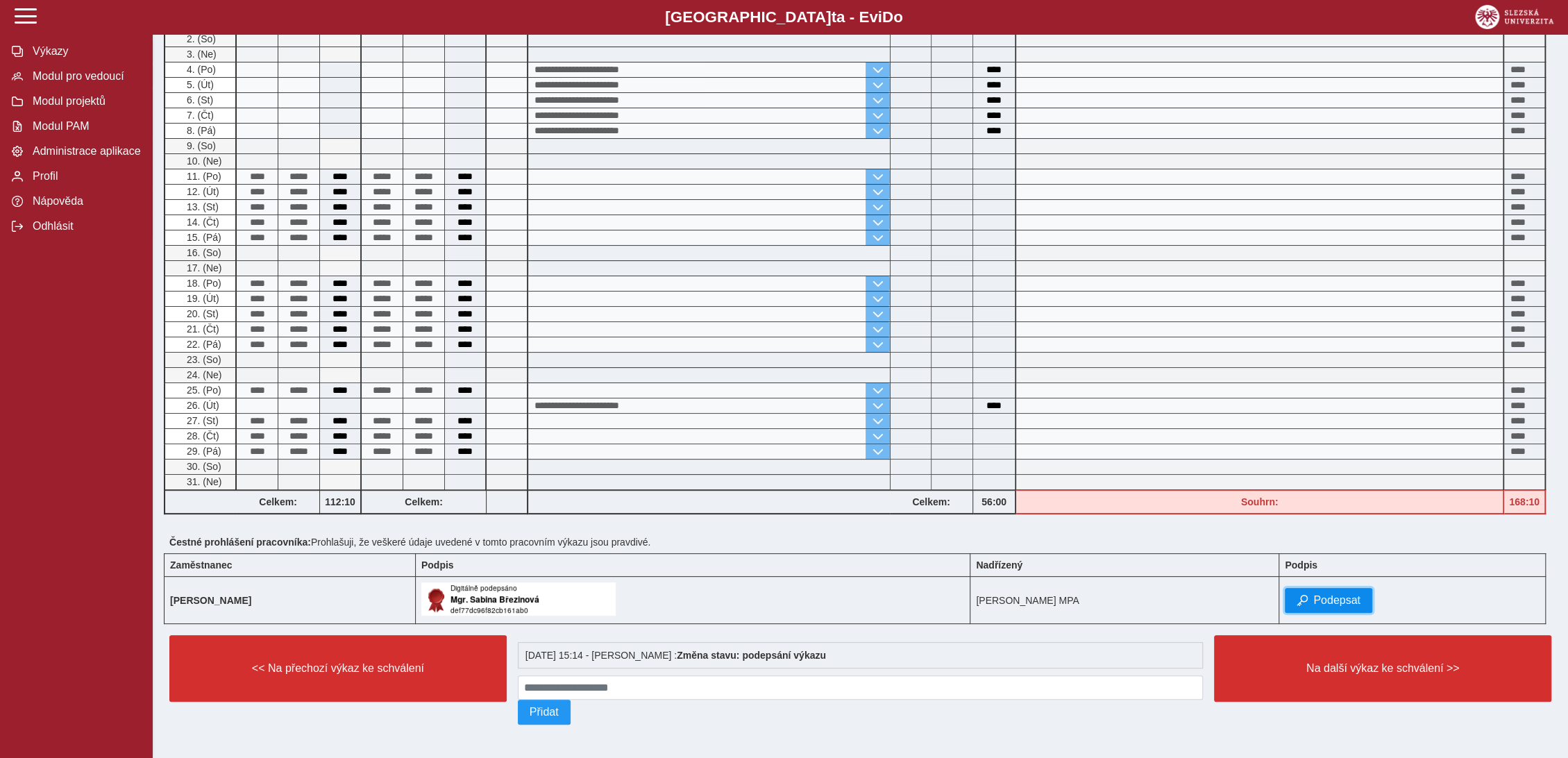
click at [1352, 594] on span "Podepsat" at bounding box center [1337, 600] width 47 height 12
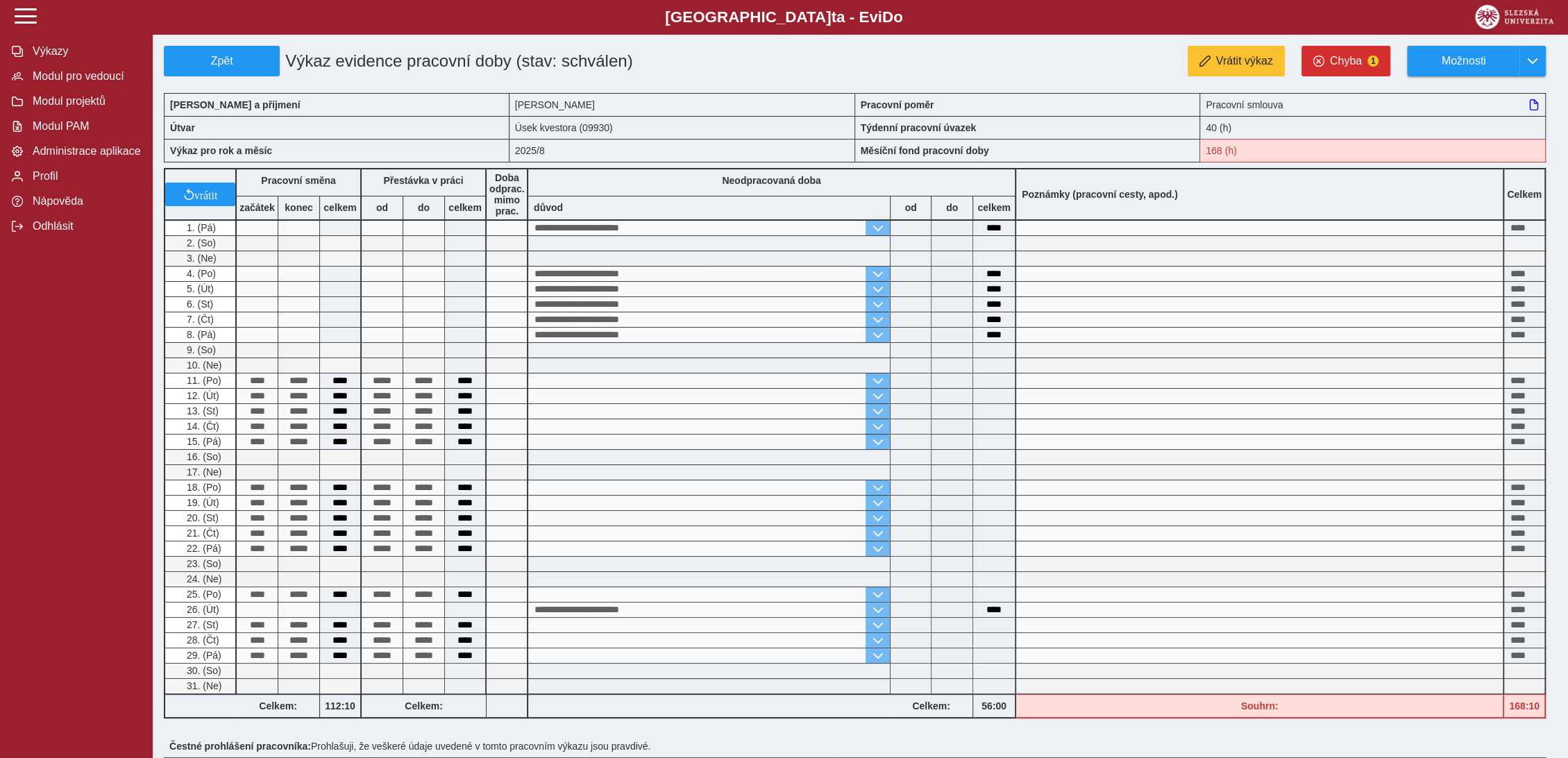
scroll to position [238, 0]
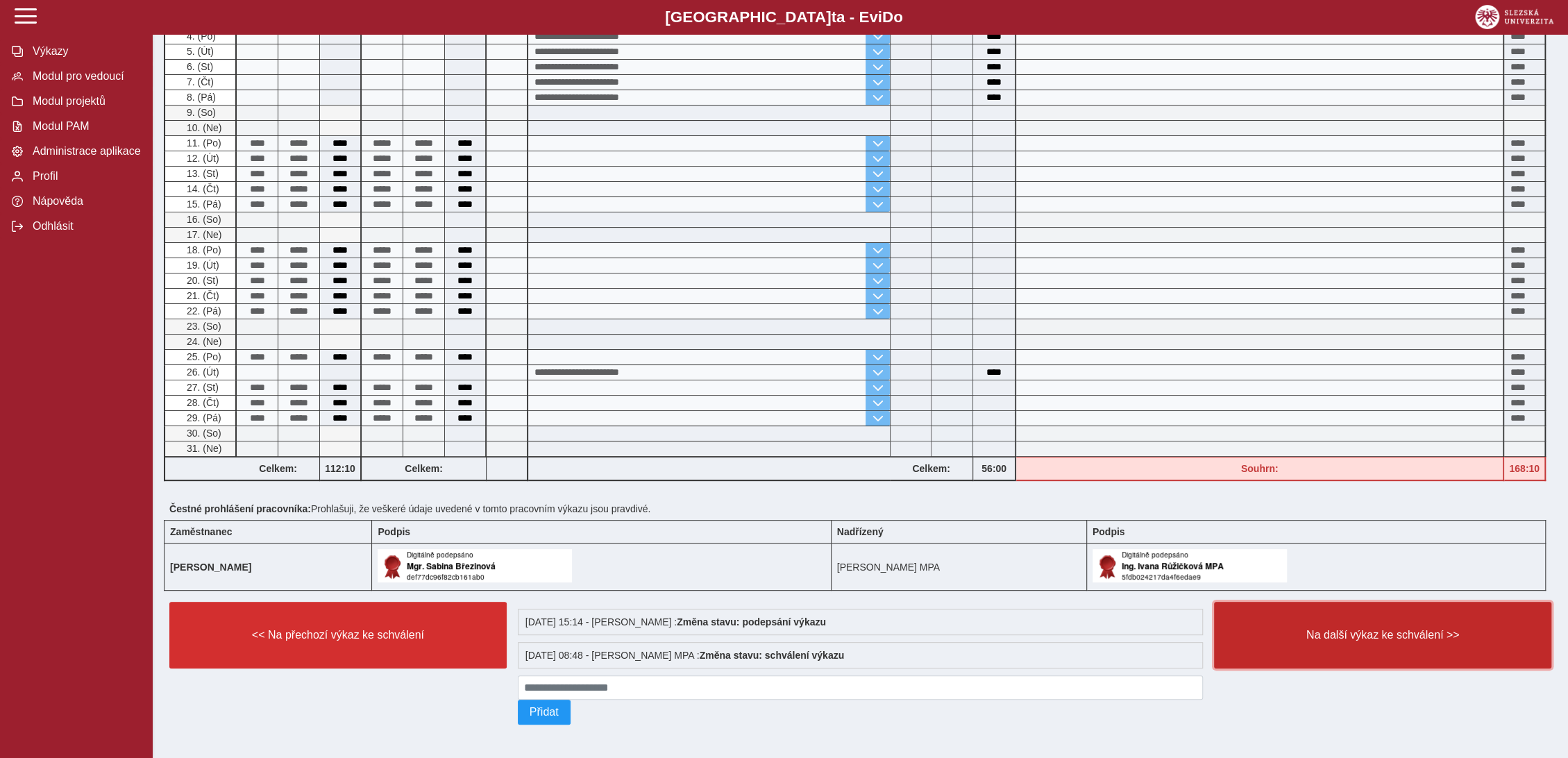
click at [1355, 629] on span "Na další výkaz ke schválení >>" at bounding box center [1383, 635] width 314 height 12
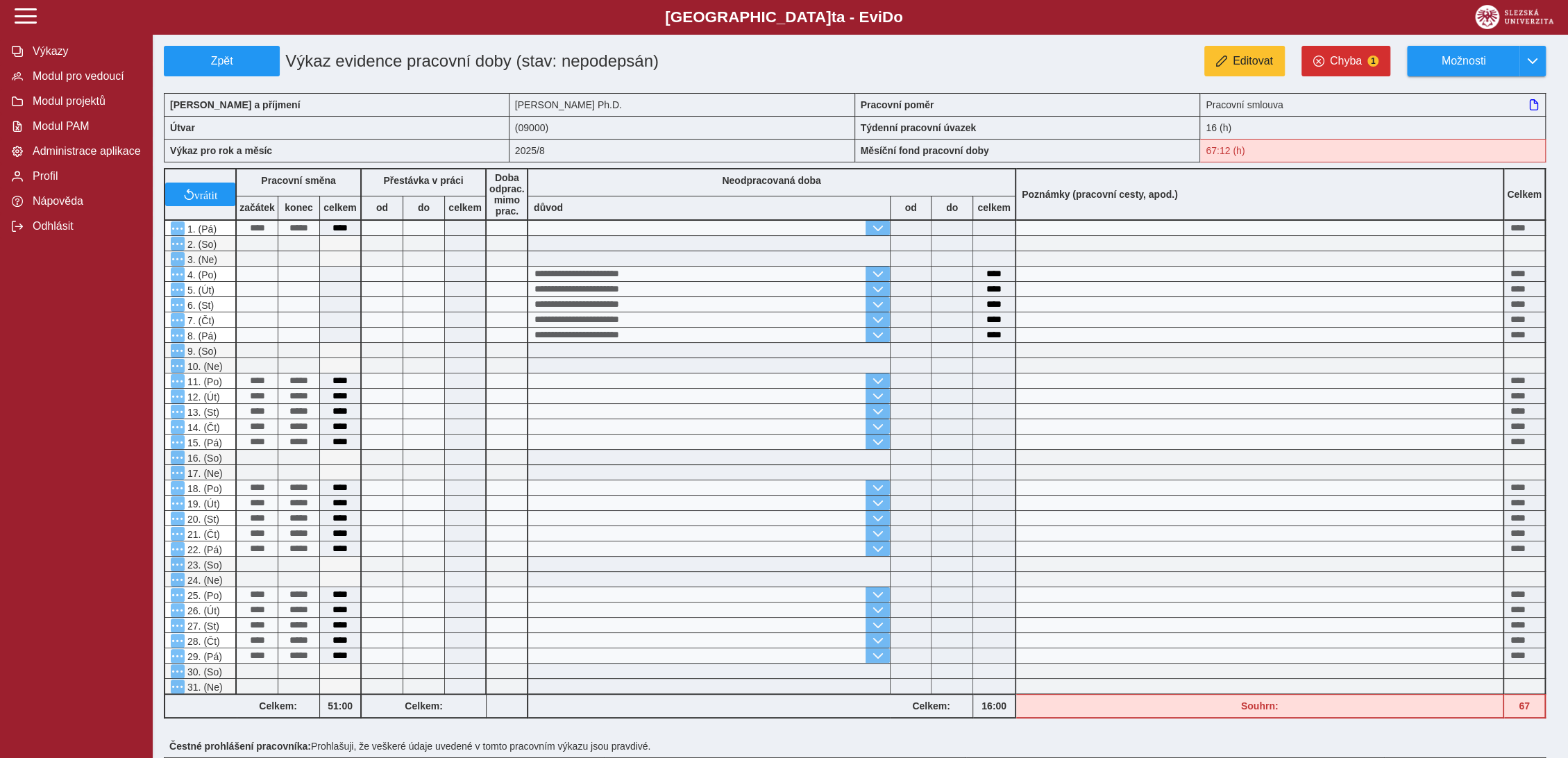
scroll to position [262, 0]
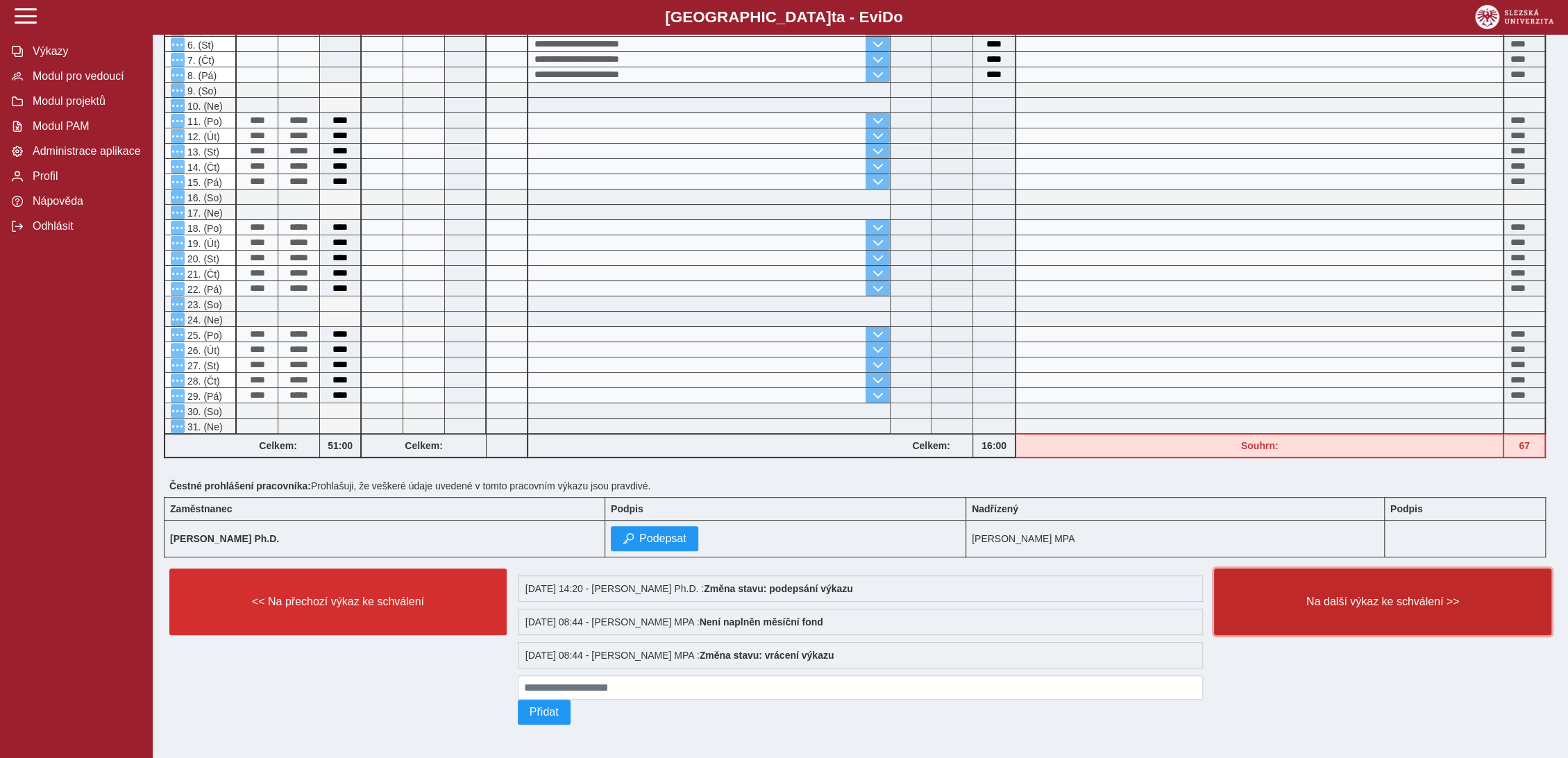
click at [1351, 604] on span "Na další výkaz ke schválení >>" at bounding box center [1383, 602] width 314 height 12
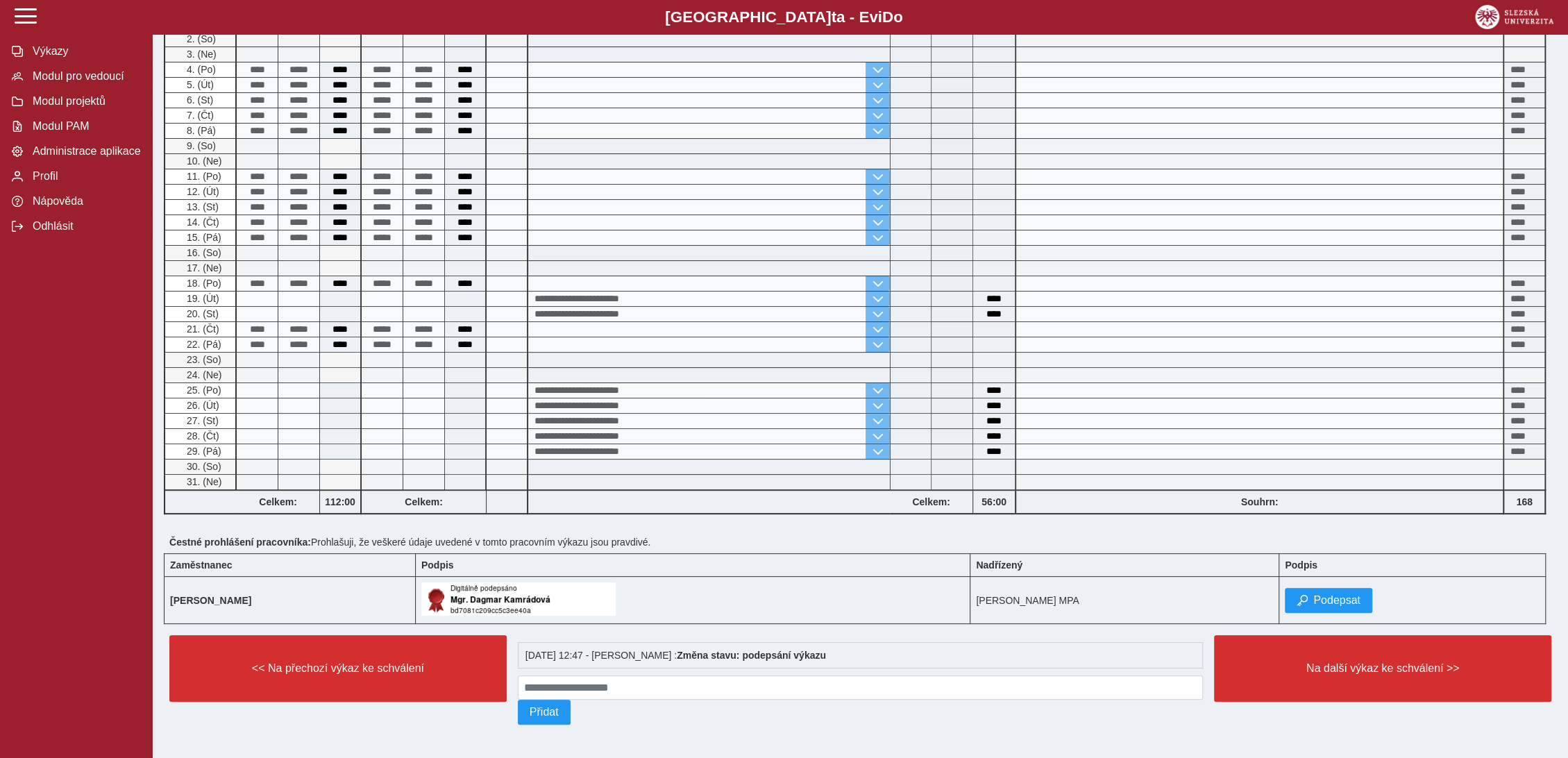
scroll to position [205, 0]
click at [1361, 594] on span "Podepsat" at bounding box center [1337, 600] width 47 height 12
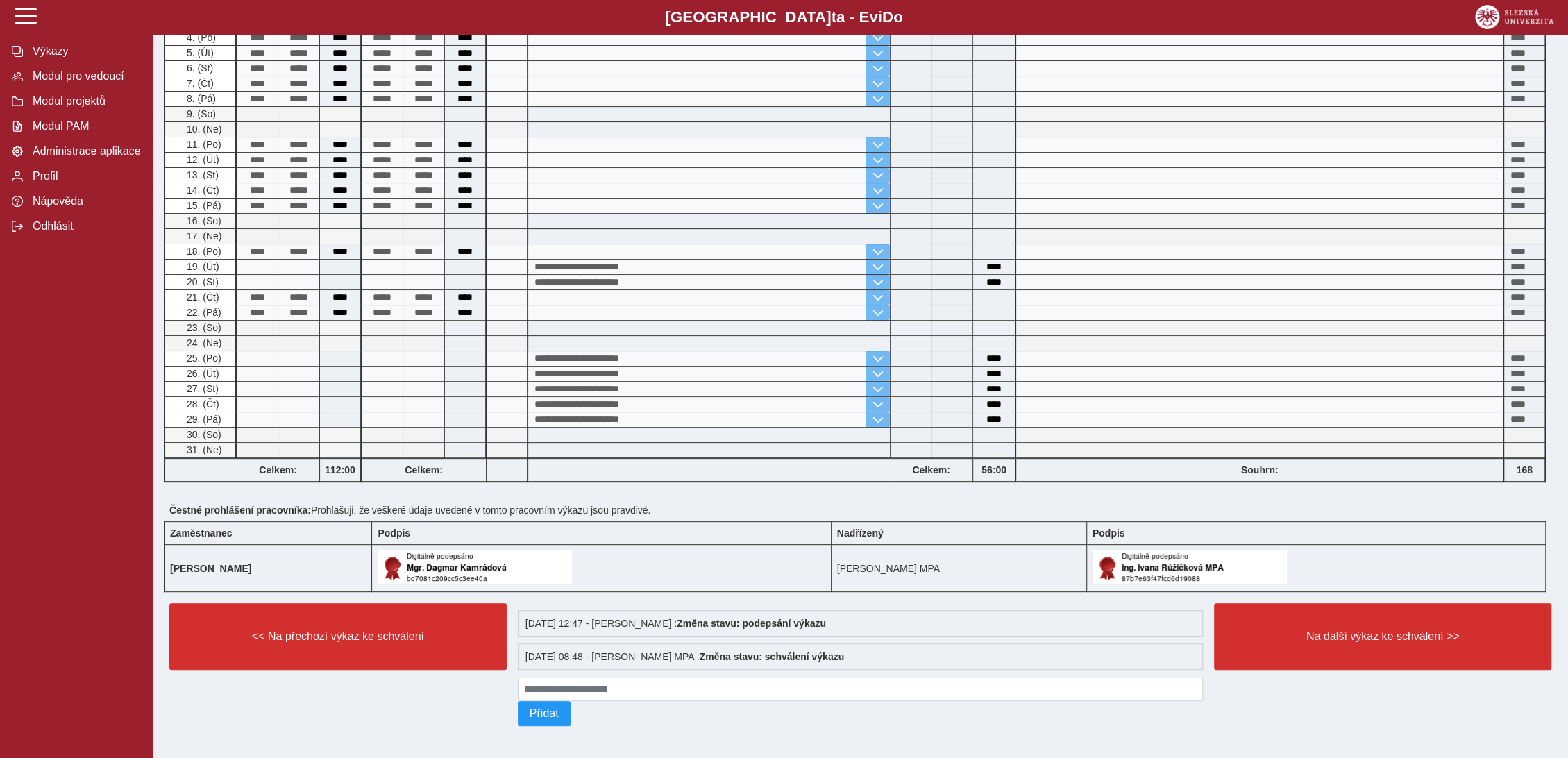
scroll to position [238, 0]
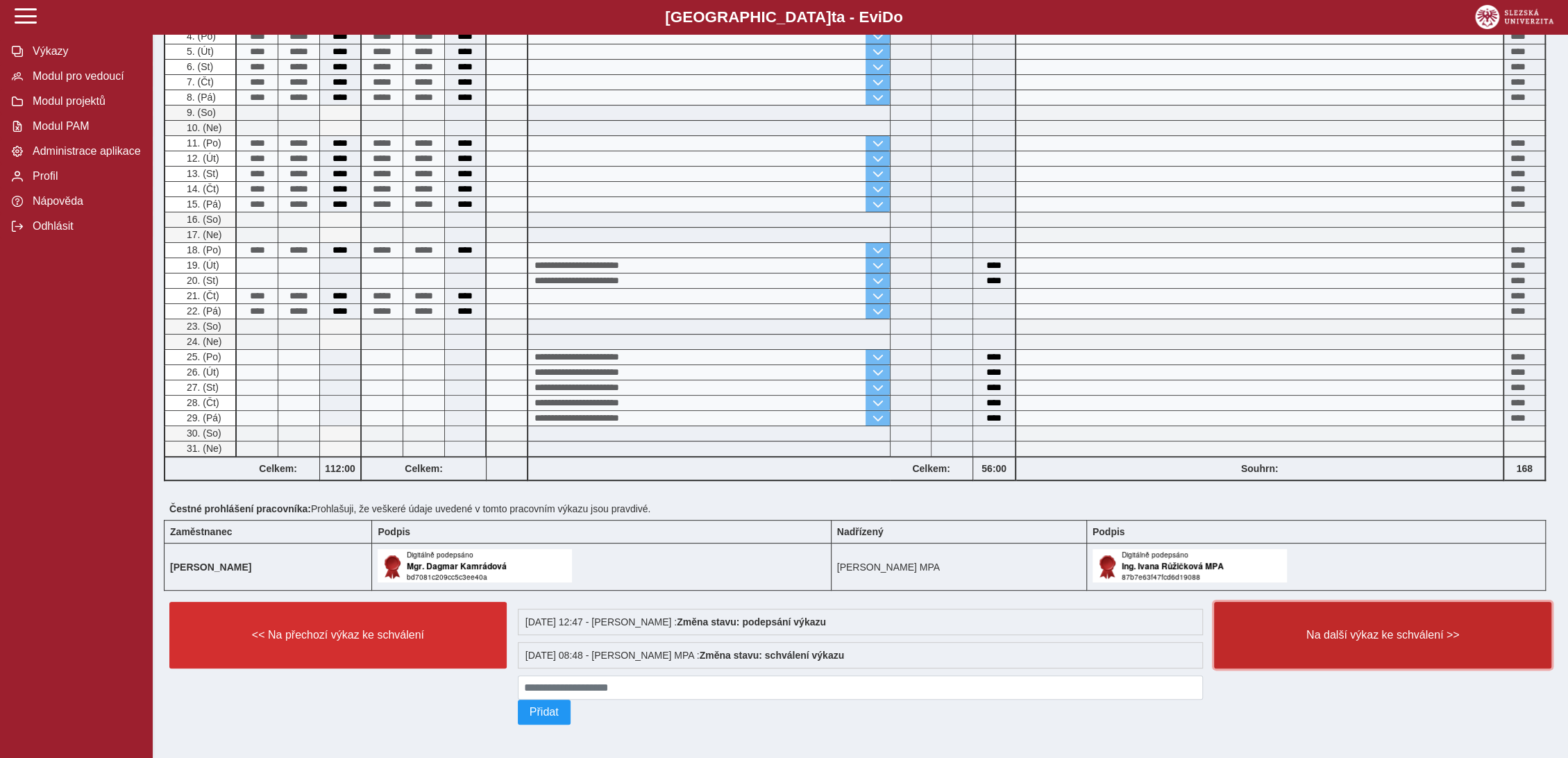
click at [1374, 636] on span "Na další výkaz ke schválení >>" at bounding box center [1383, 635] width 314 height 12
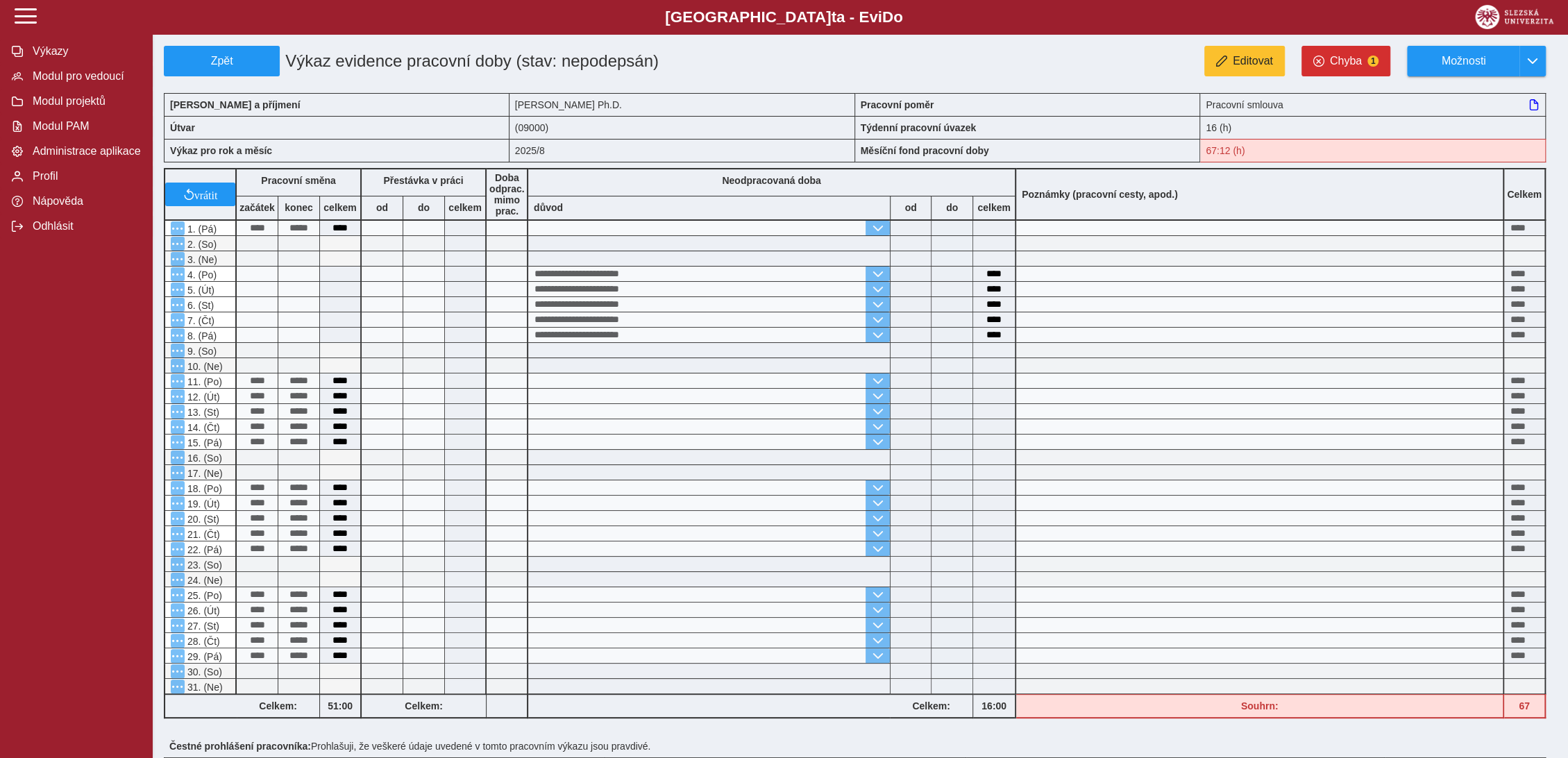
scroll to position [256, 0]
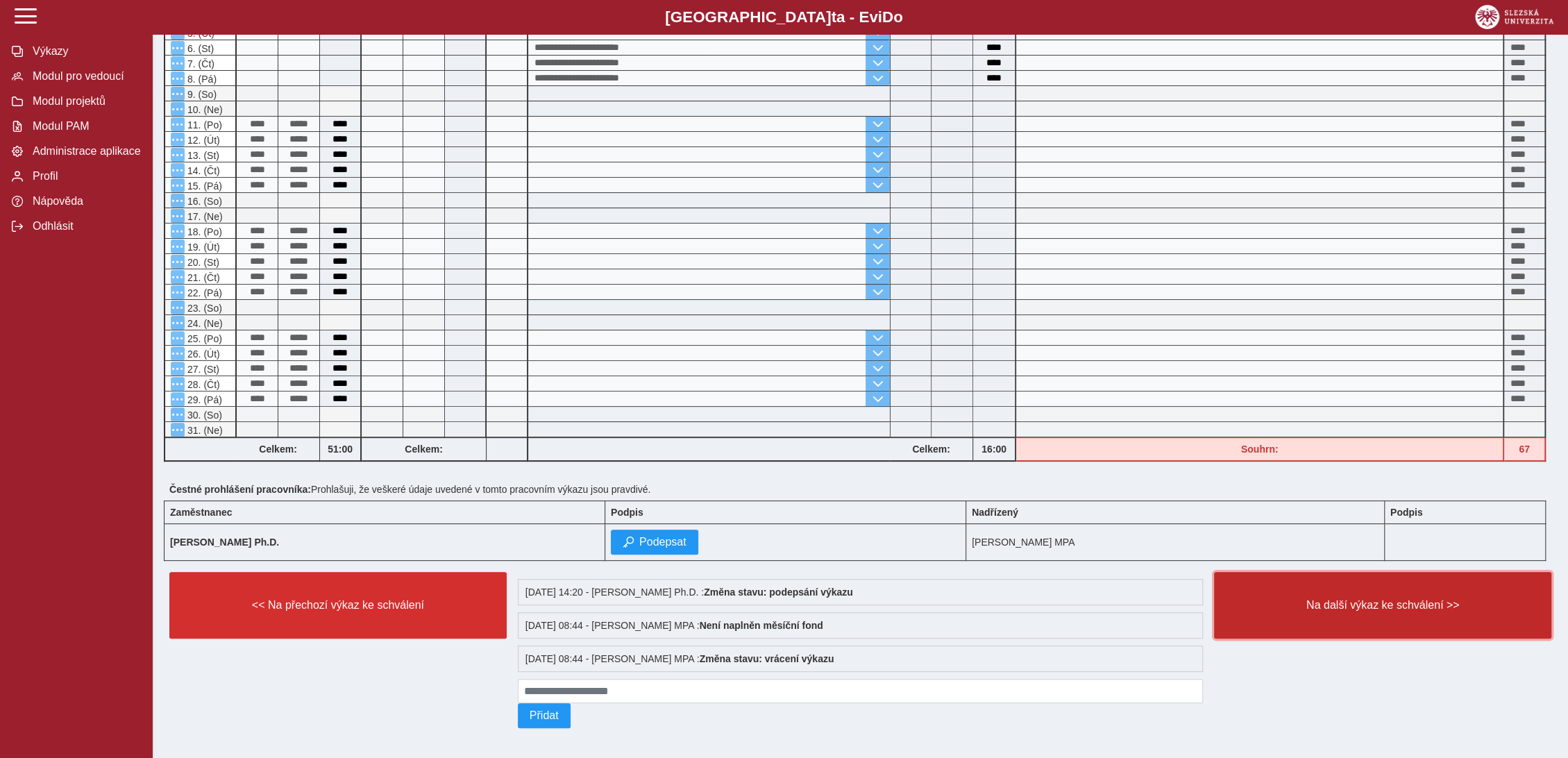
click at [1377, 606] on span "Na další výkaz ke schválení >>" at bounding box center [1383, 606] width 314 height 12
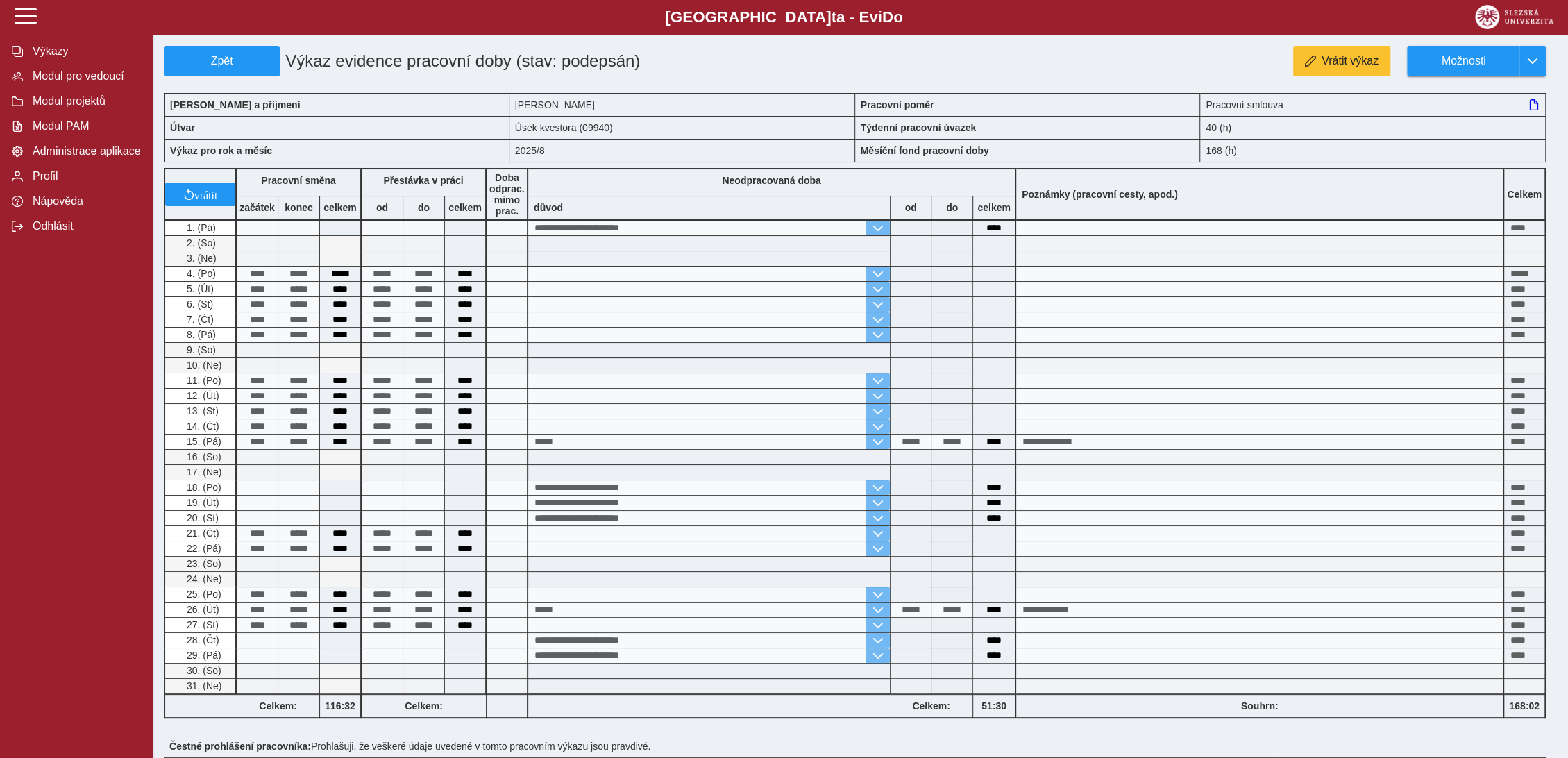
scroll to position [205, 0]
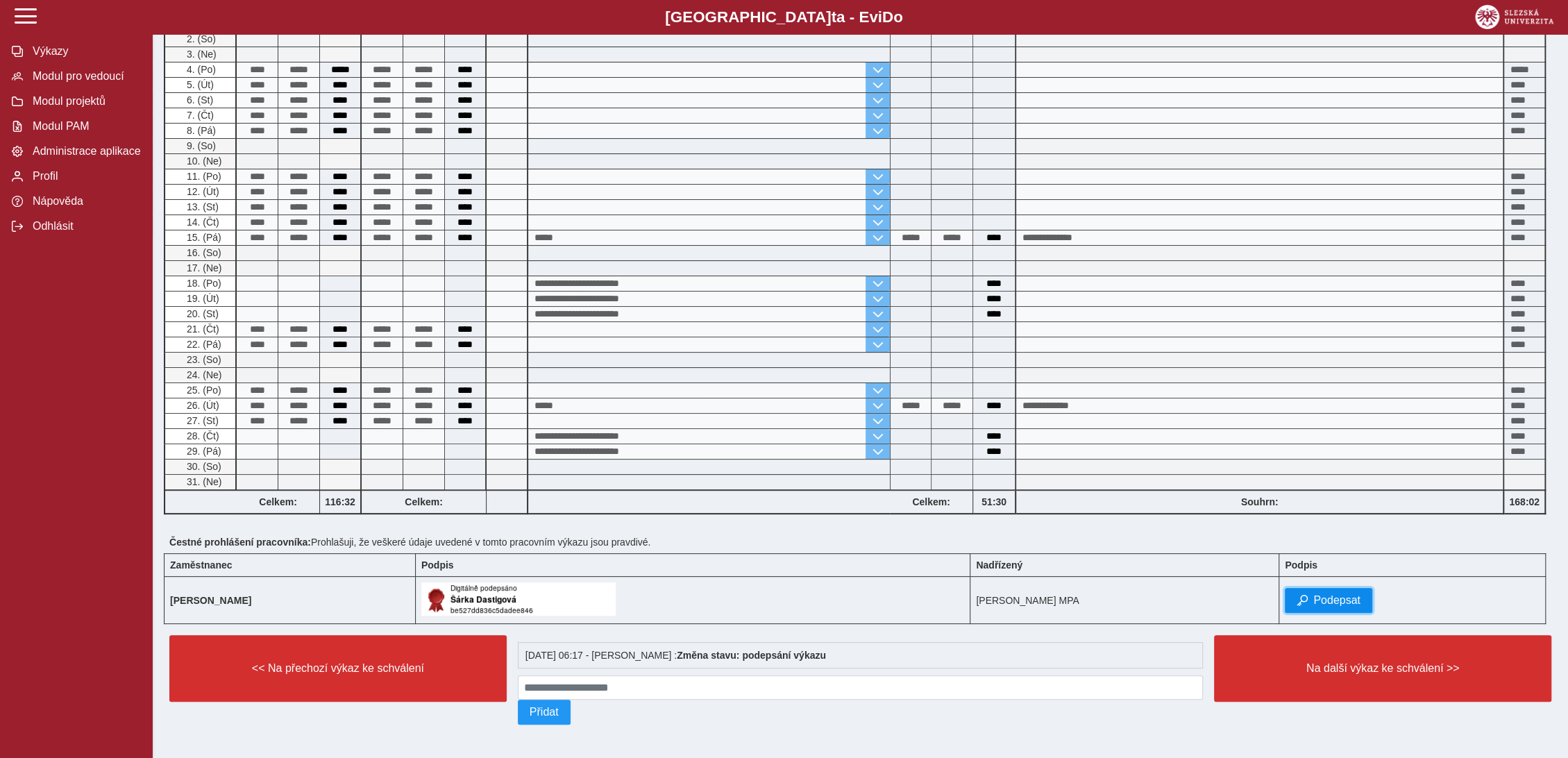
click at [1349, 594] on span "Podepsat" at bounding box center [1337, 600] width 47 height 12
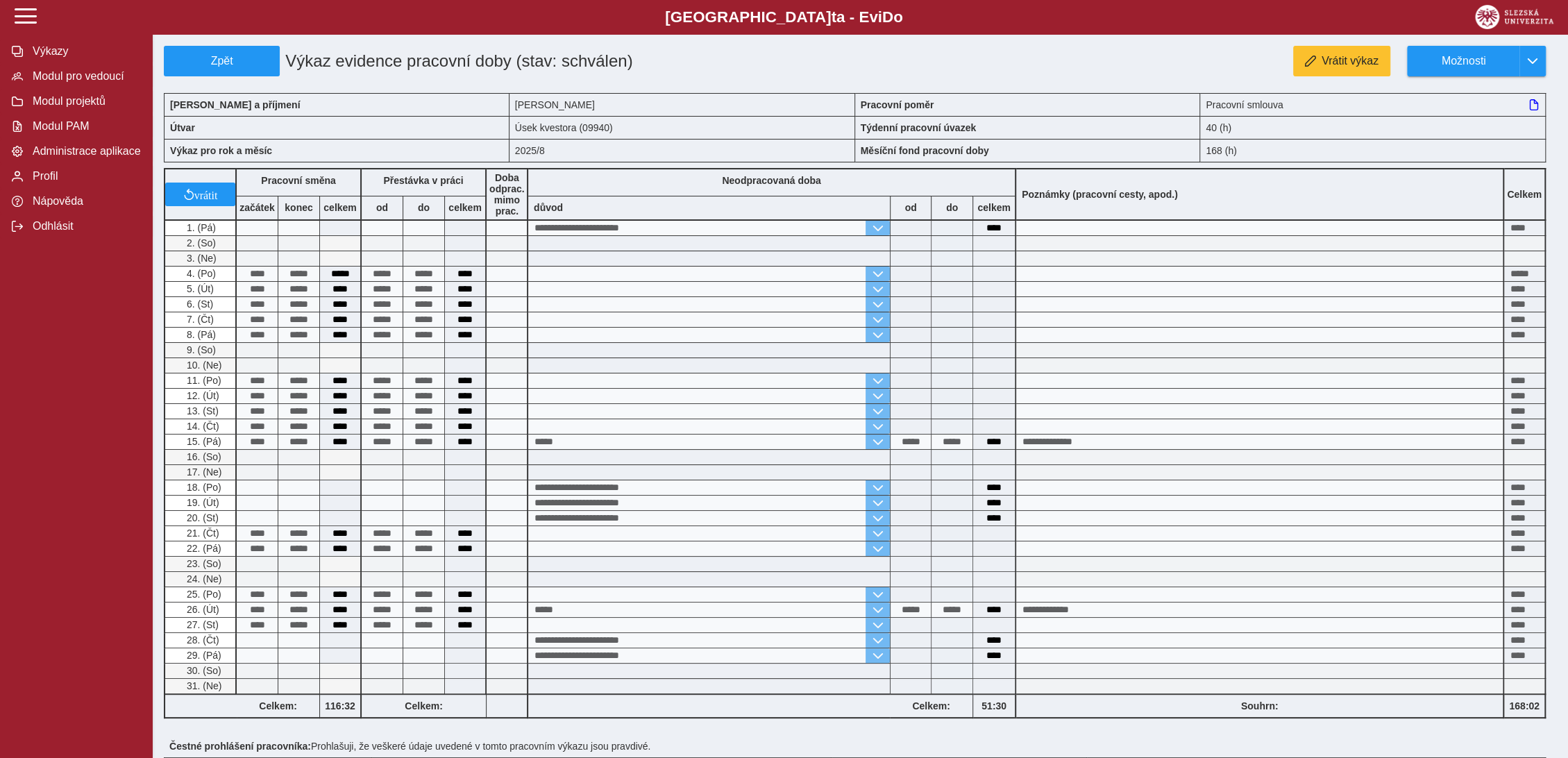
scroll to position [238, 0]
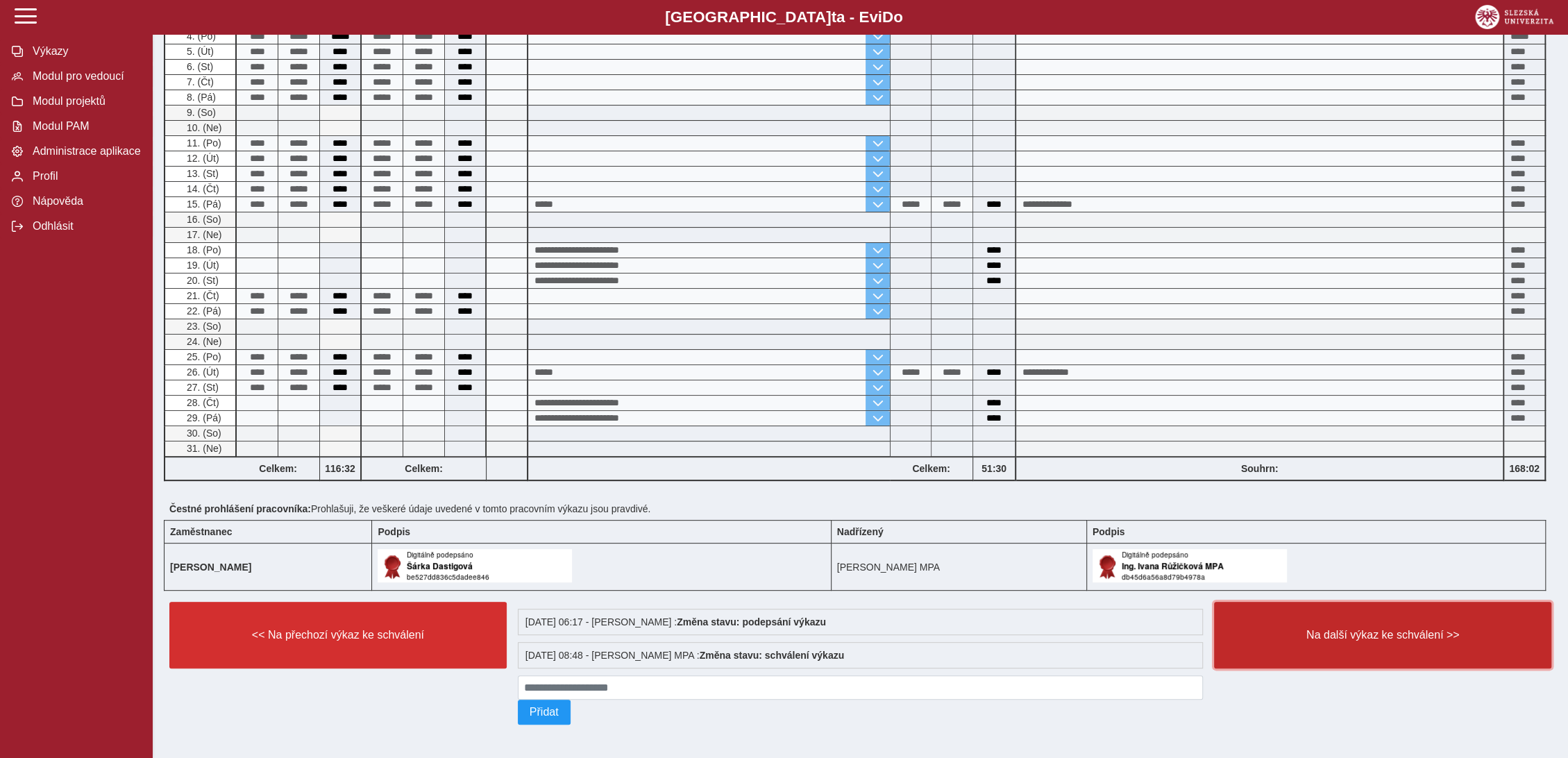
click at [1374, 629] on span "Na další výkaz ke schválení >>" at bounding box center [1383, 635] width 314 height 12
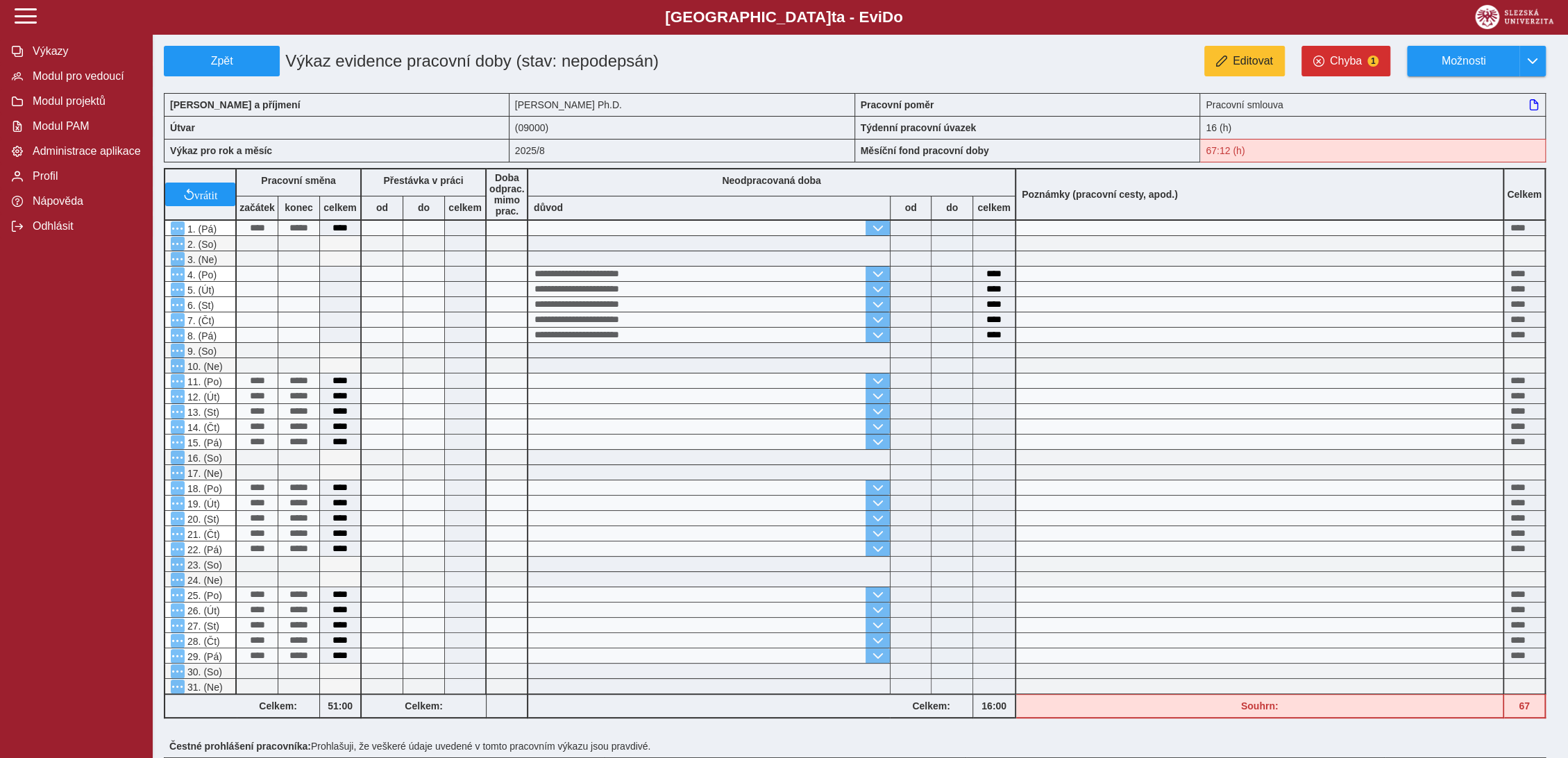
scroll to position [262, 0]
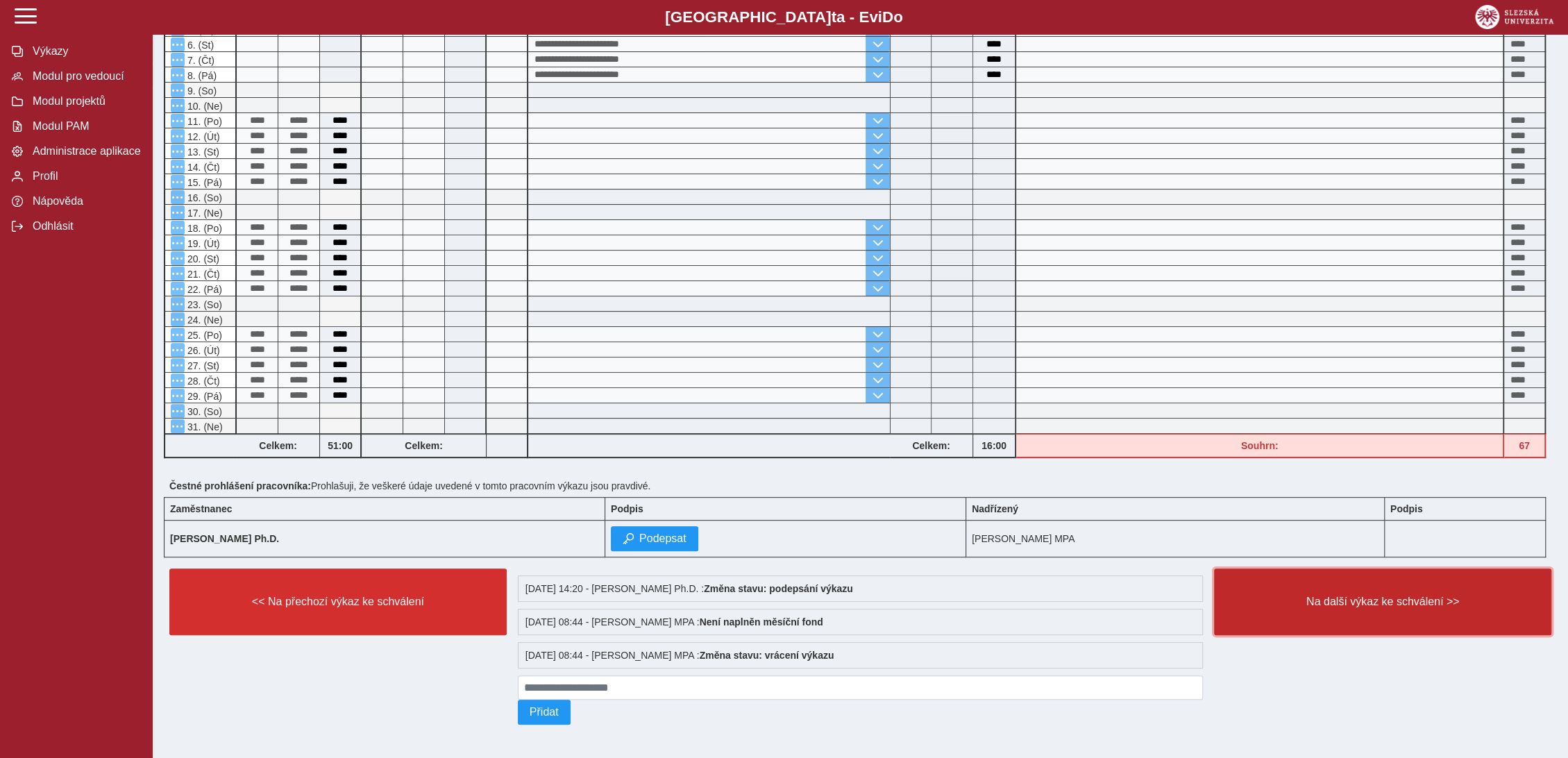
click at [1371, 612] on button "Na další výkaz ke schválení >>" at bounding box center [1382, 601] width 337 height 67
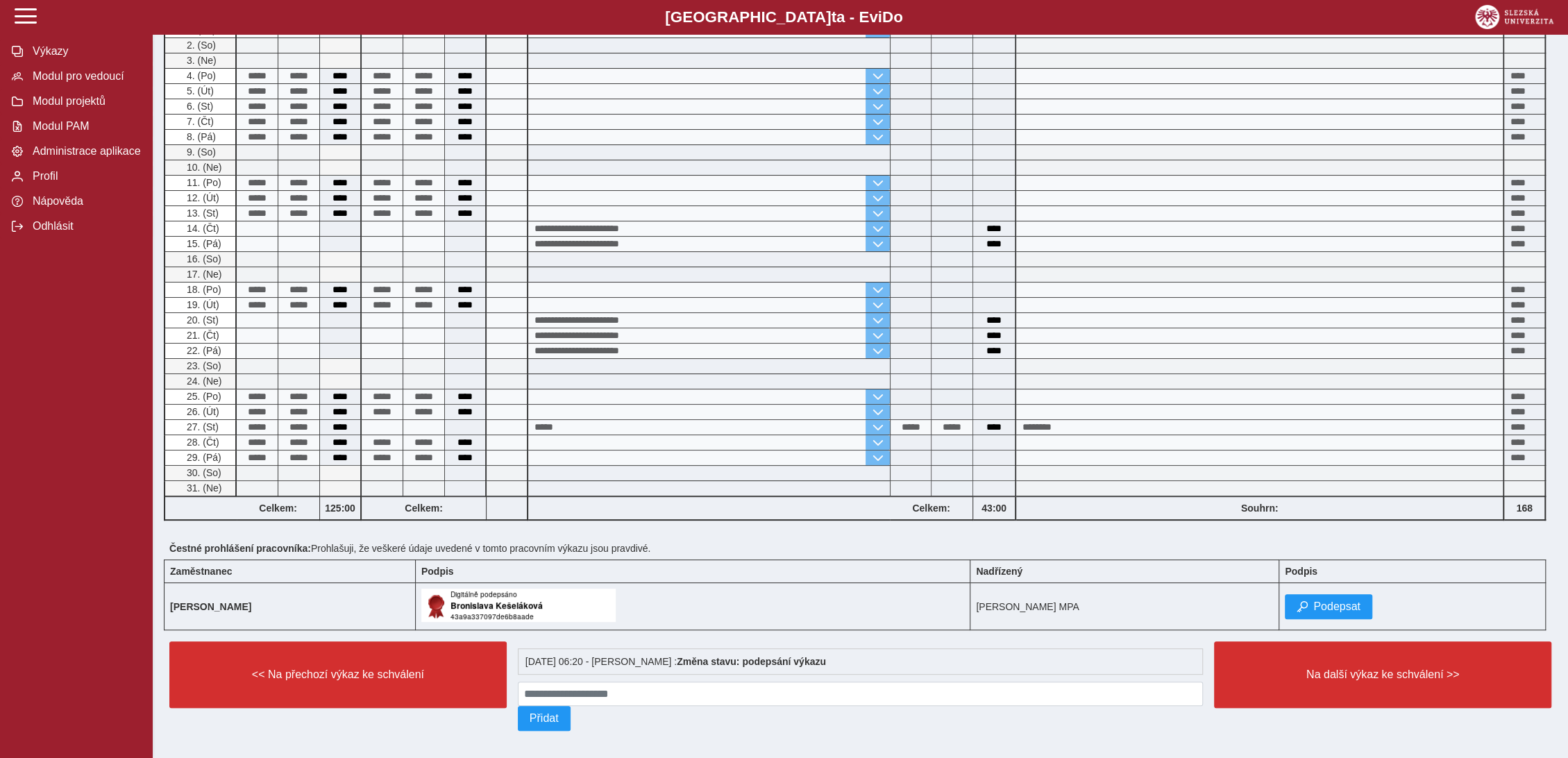
scroll to position [205, 0]
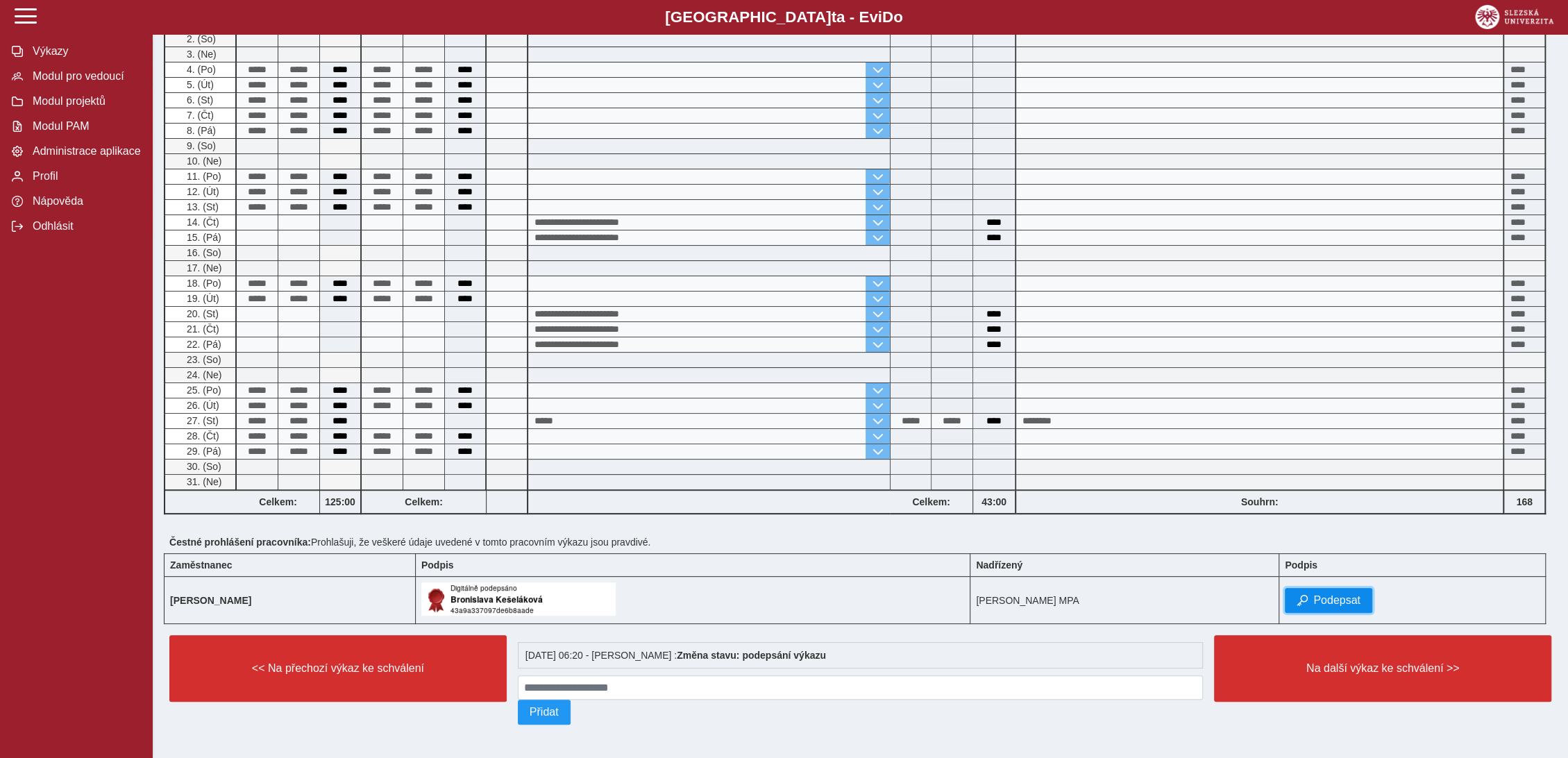
click at [1357, 594] on span "Podepsat" at bounding box center [1337, 600] width 47 height 12
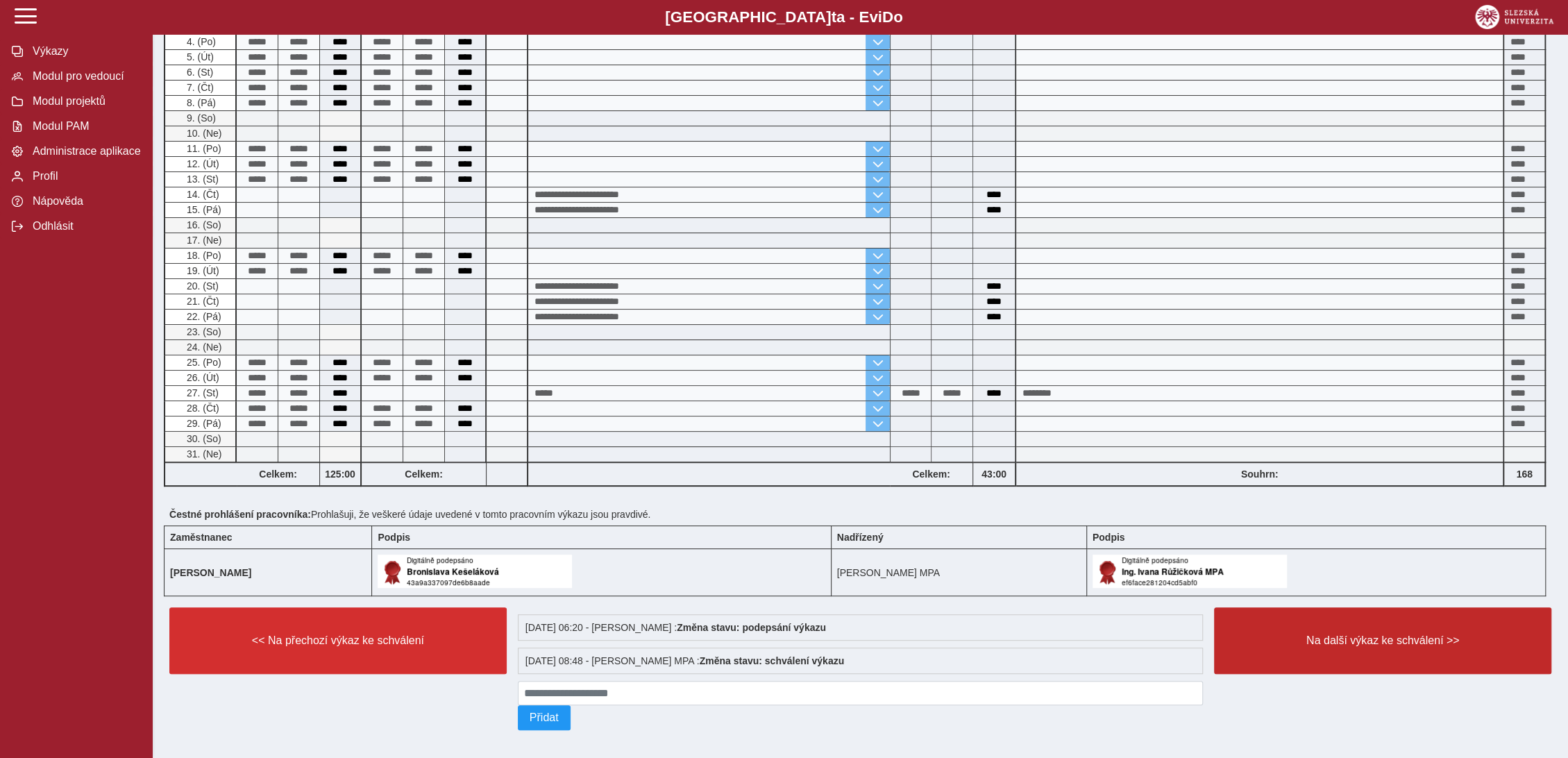
scroll to position [238, 0]
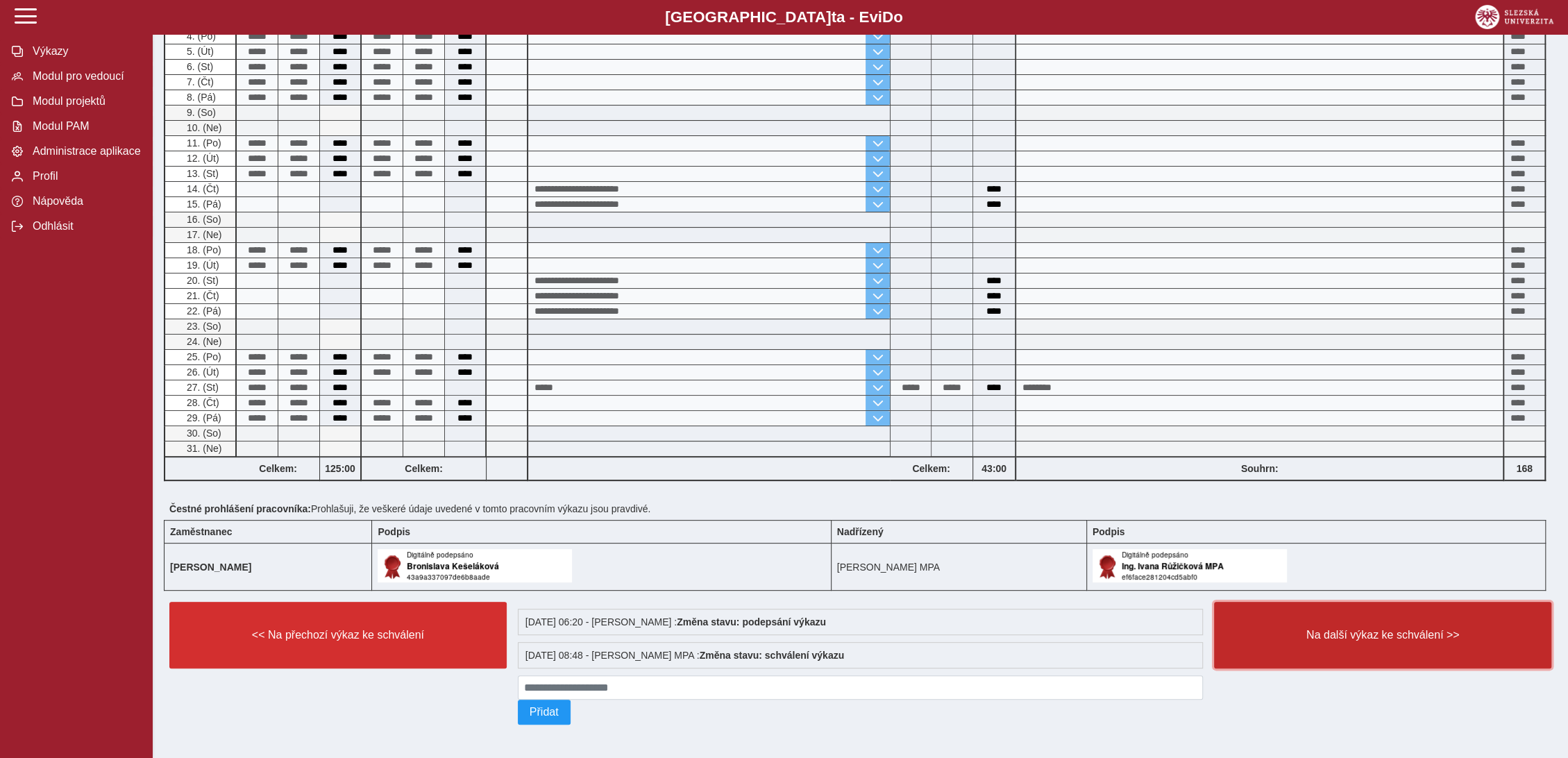
click at [1383, 632] on span "Na další výkaz ke schválení >>" at bounding box center [1383, 635] width 314 height 12
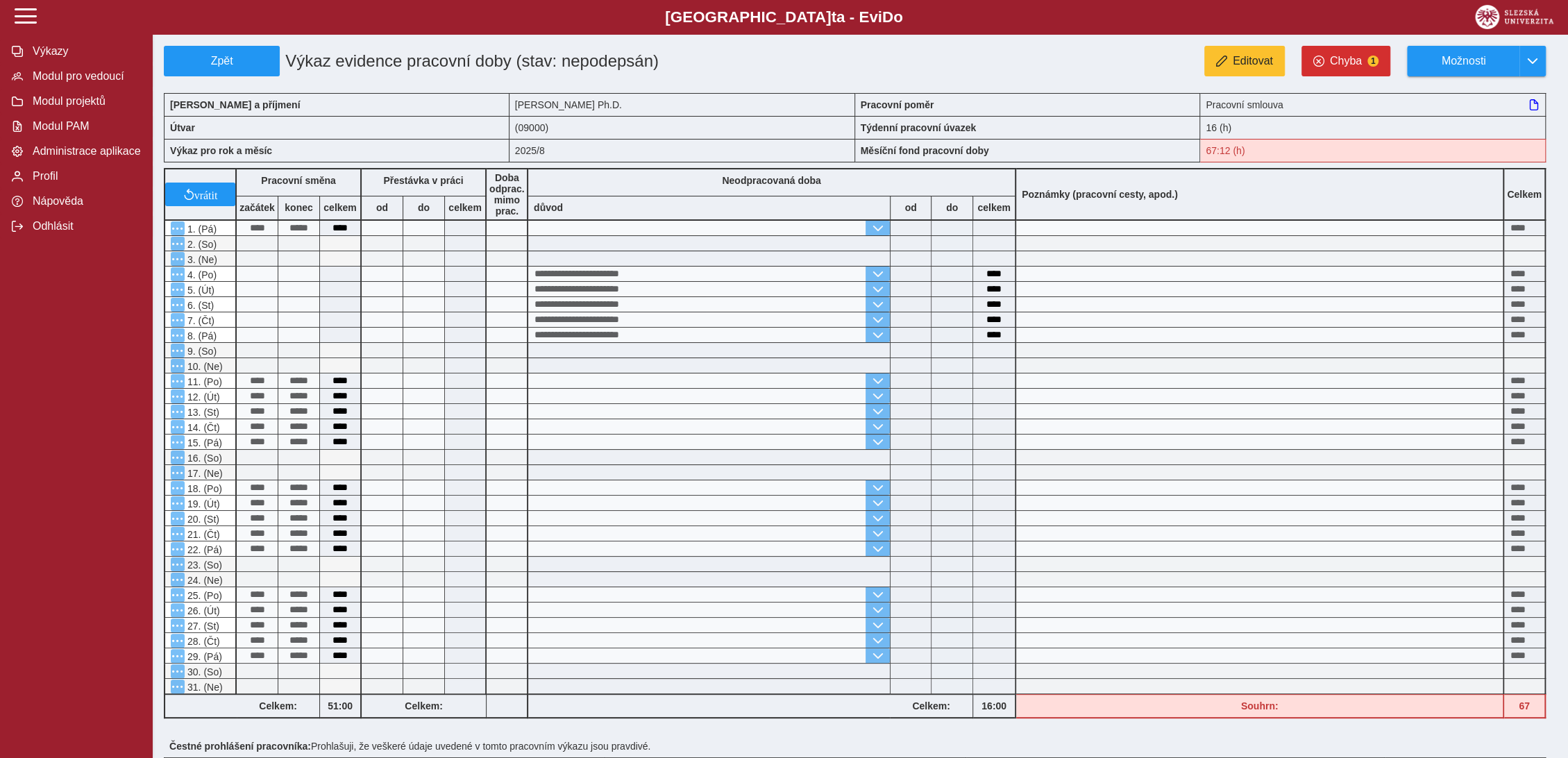
scroll to position [256, 0]
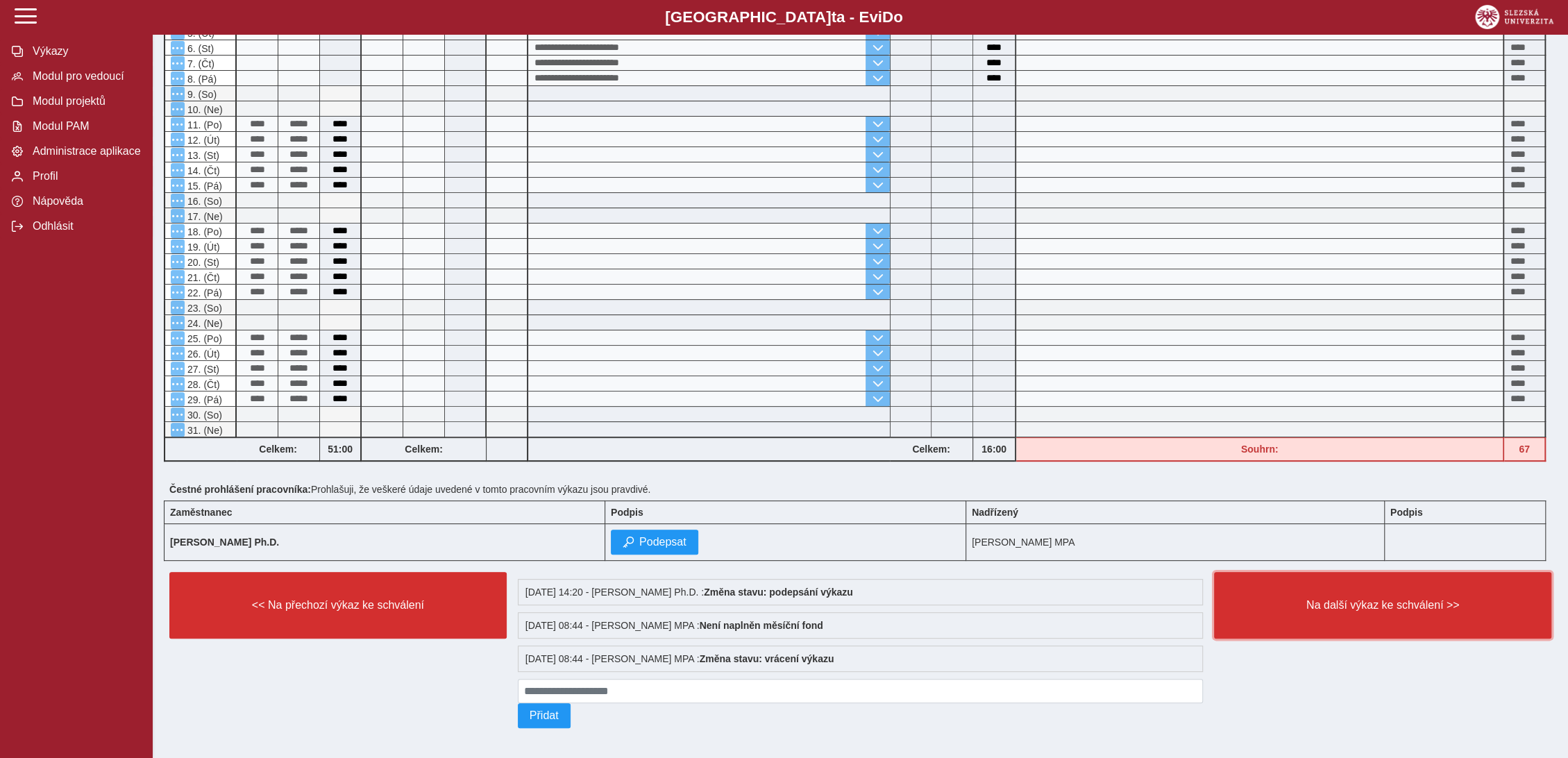
drag, startPoint x: 1368, startPoint y: 615, endPoint x: 1345, endPoint y: 641, distance: 34.7
click at [1362, 619] on button "Na další výkaz ke schválení >>" at bounding box center [1382, 605] width 337 height 67
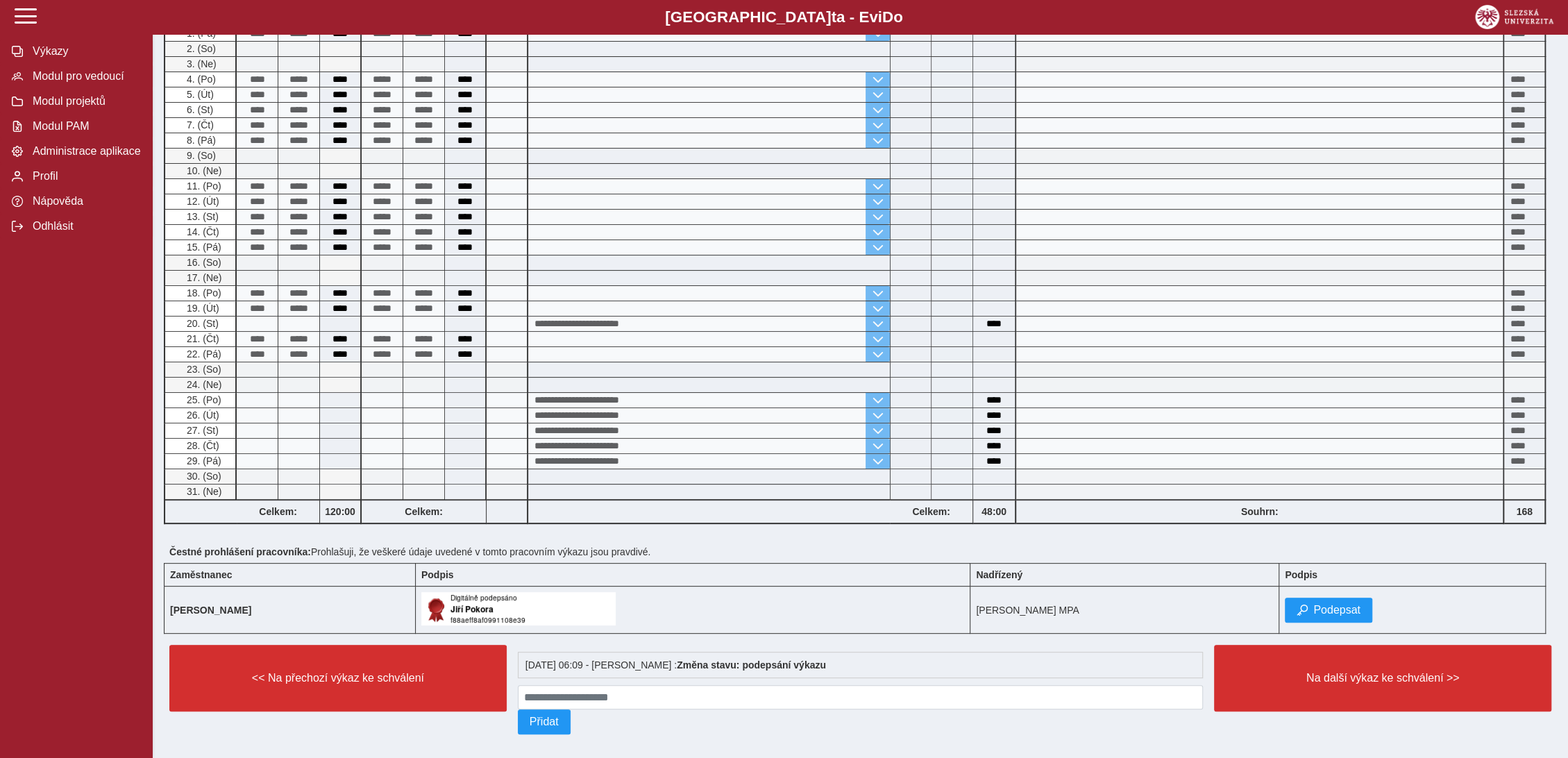
scroll to position [205, 0]
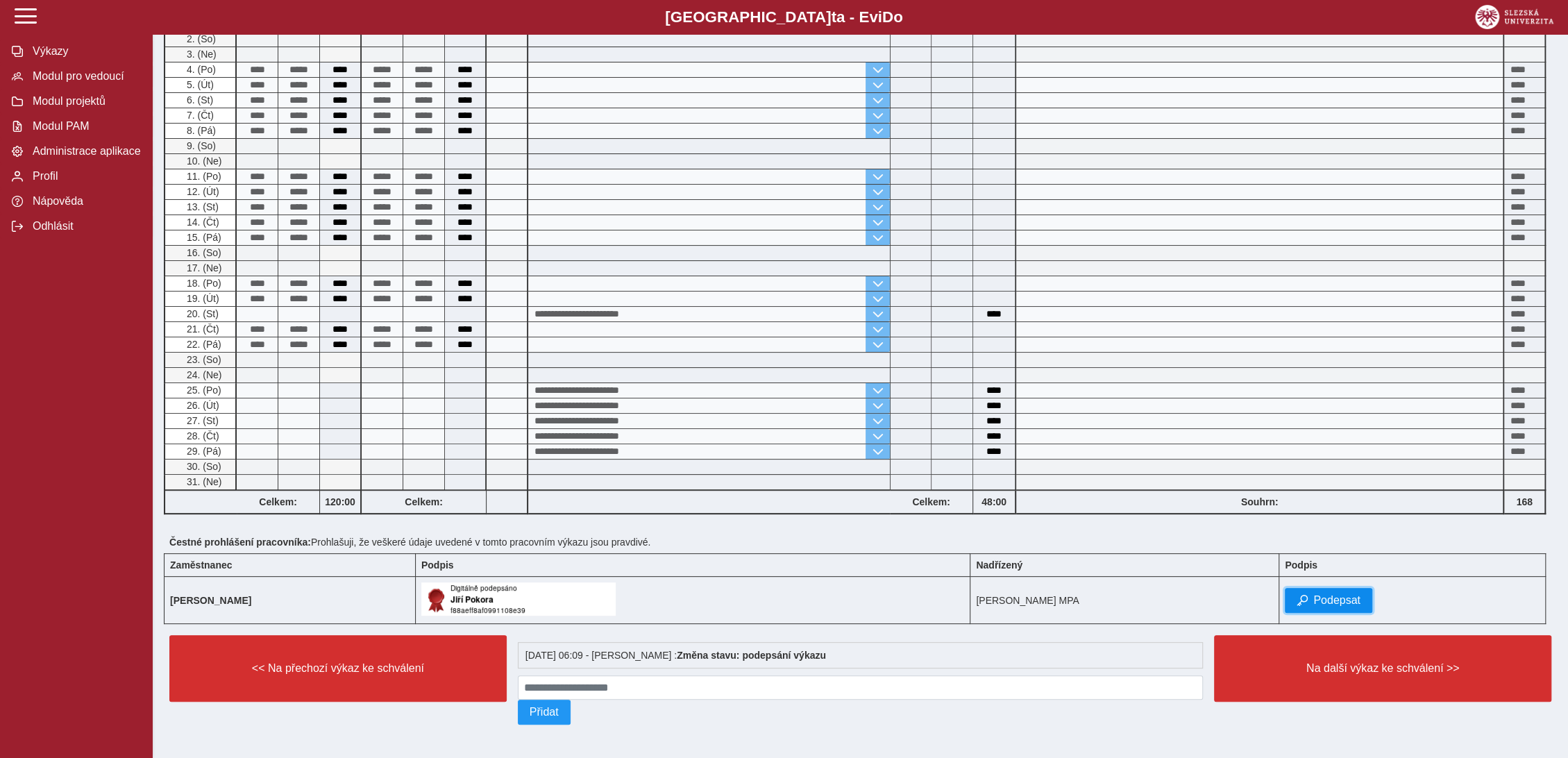
click at [1313, 594] on span "Podepsat" at bounding box center [1337, 600] width 47 height 12
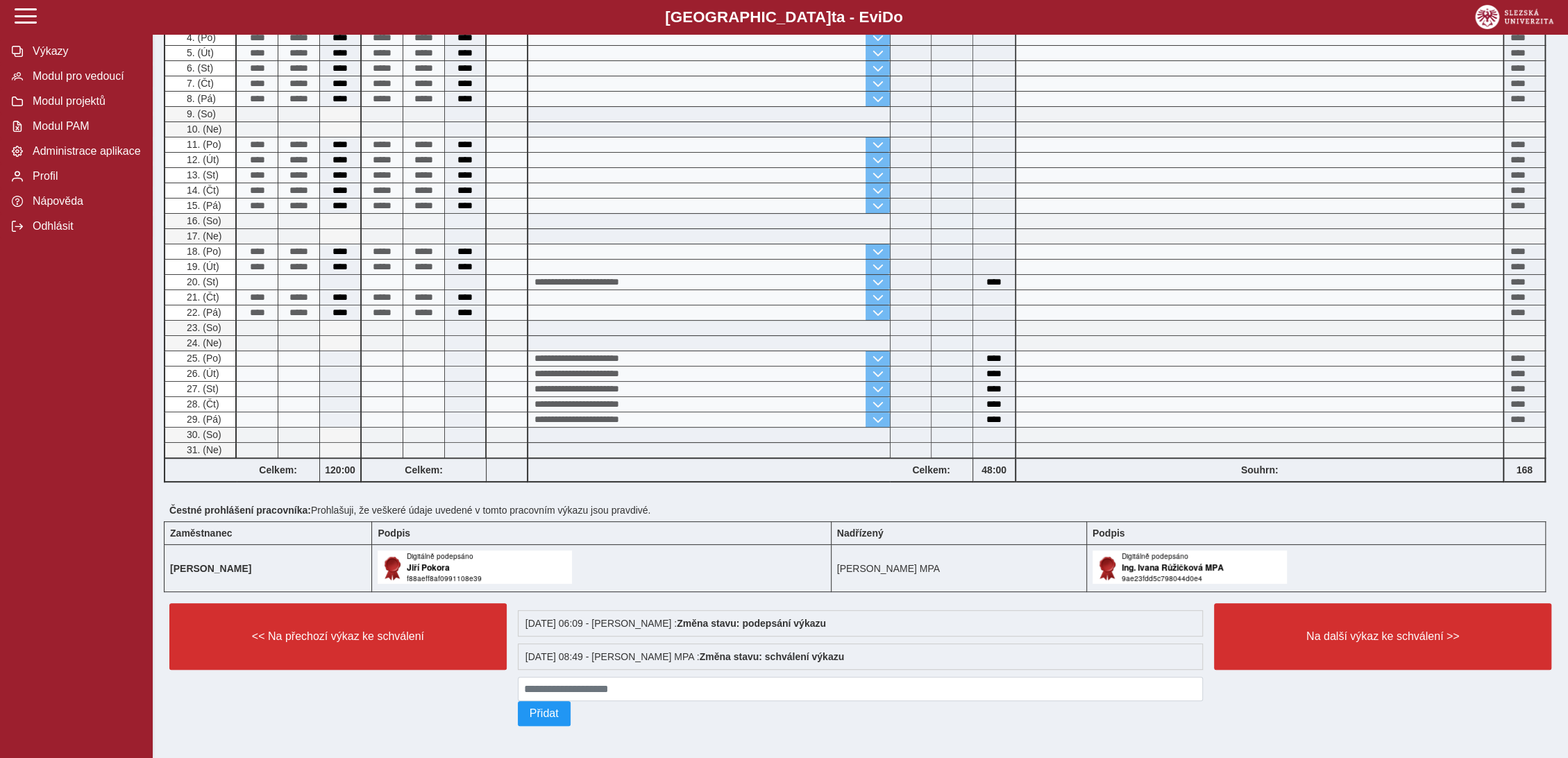
scroll to position [238, 0]
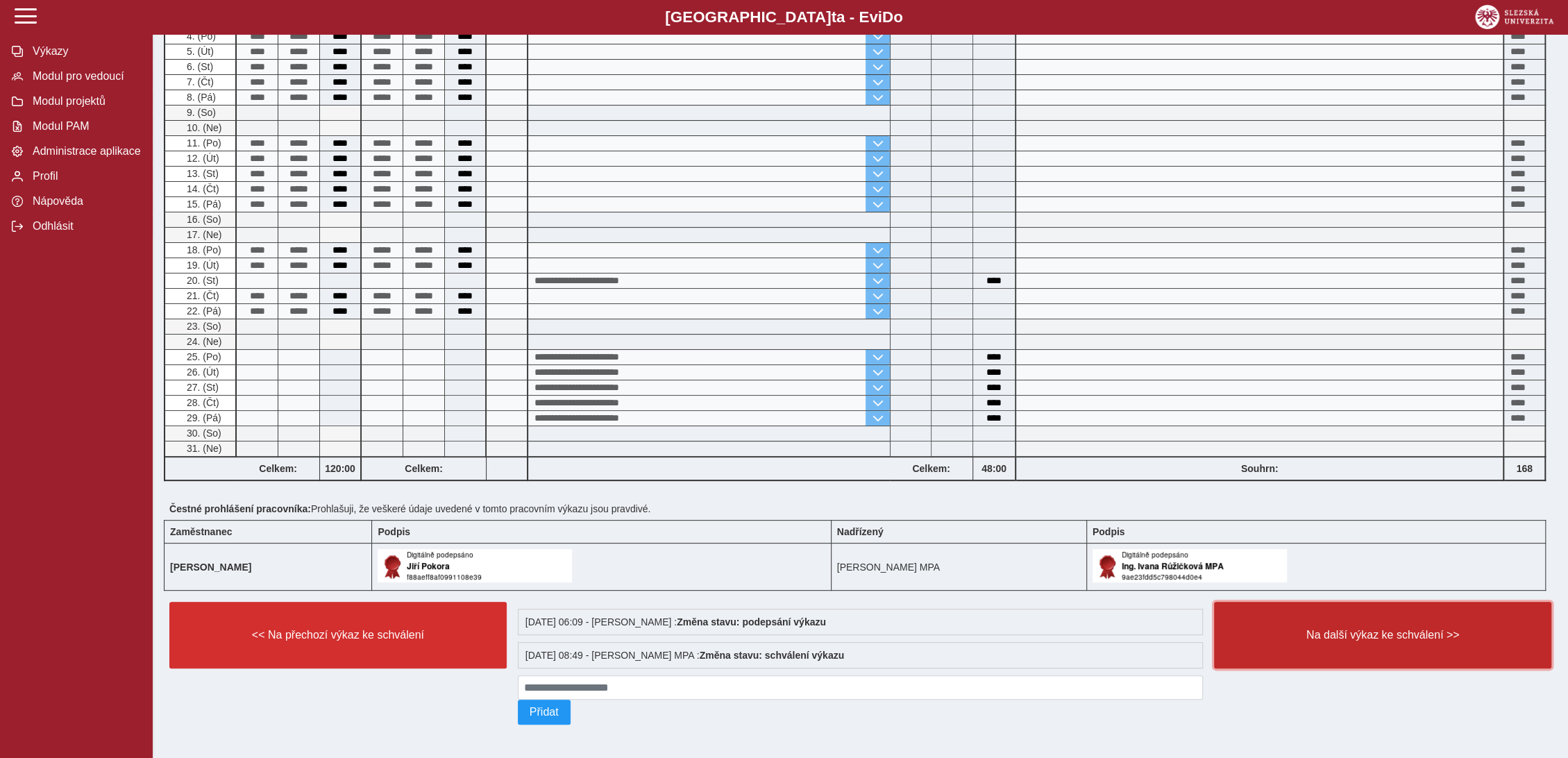
click at [1376, 629] on span "Na další výkaz ke schválení >>" at bounding box center [1383, 635] width 314 height 12
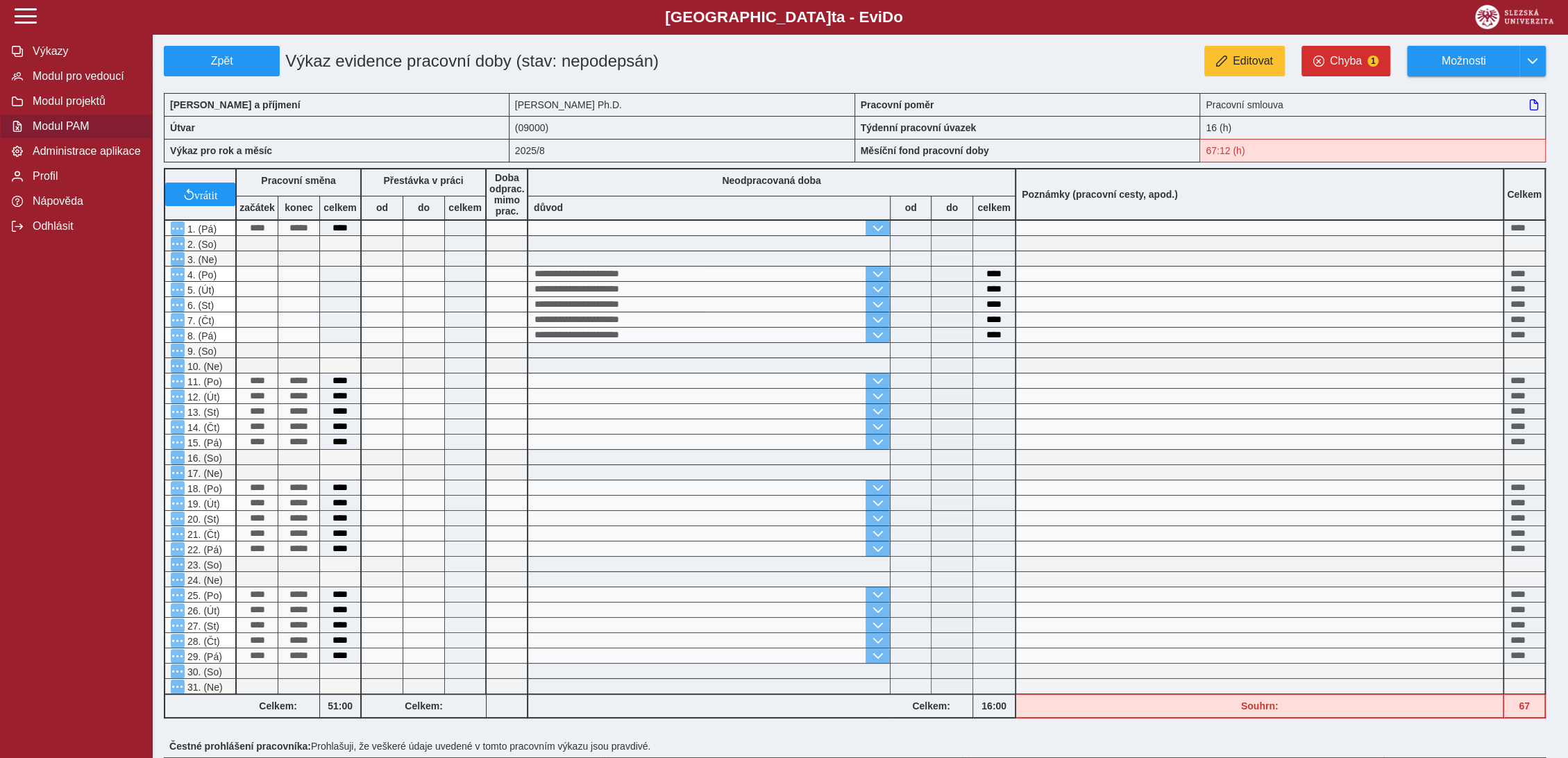
click at [64, 130] on span "Modul PAM" at bounding box center [85, 126] width 113 height 12
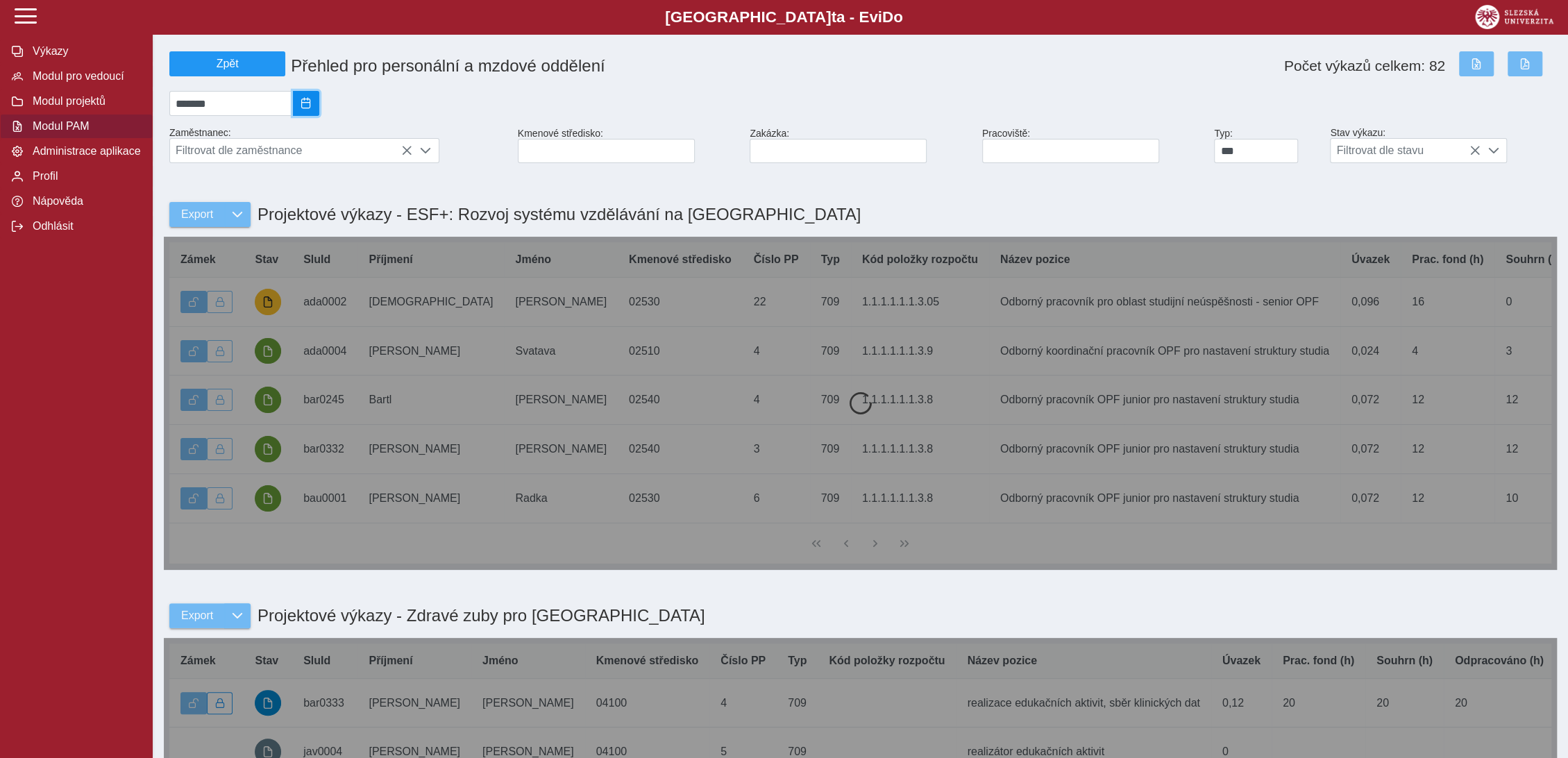
click at [316, 113] on button "2025/08" at bounding box center [306, 103] width 26 height 25
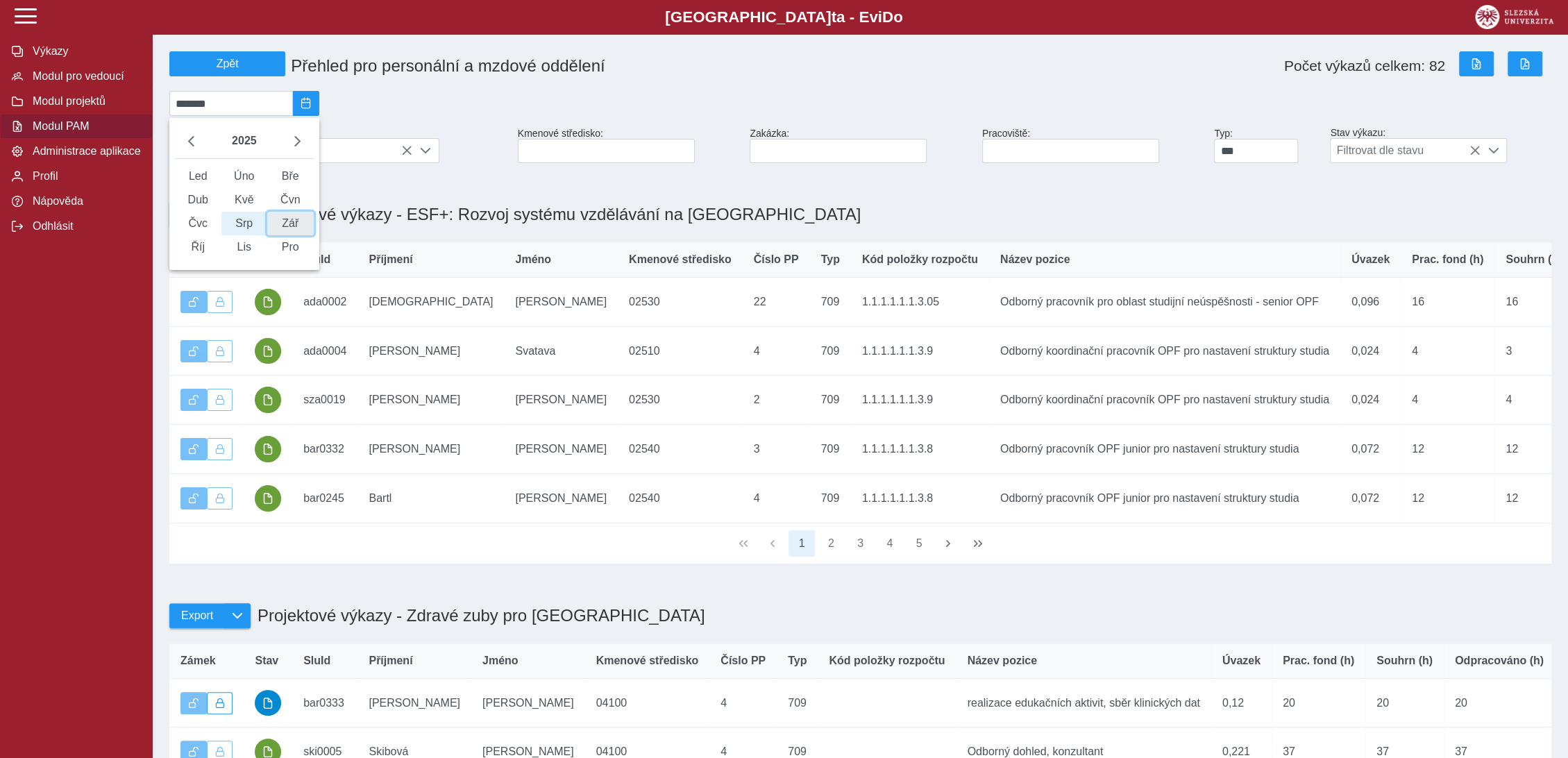
click at [301, 236] on span "Zář" at bounding box center [291, 223] width 47 height 23
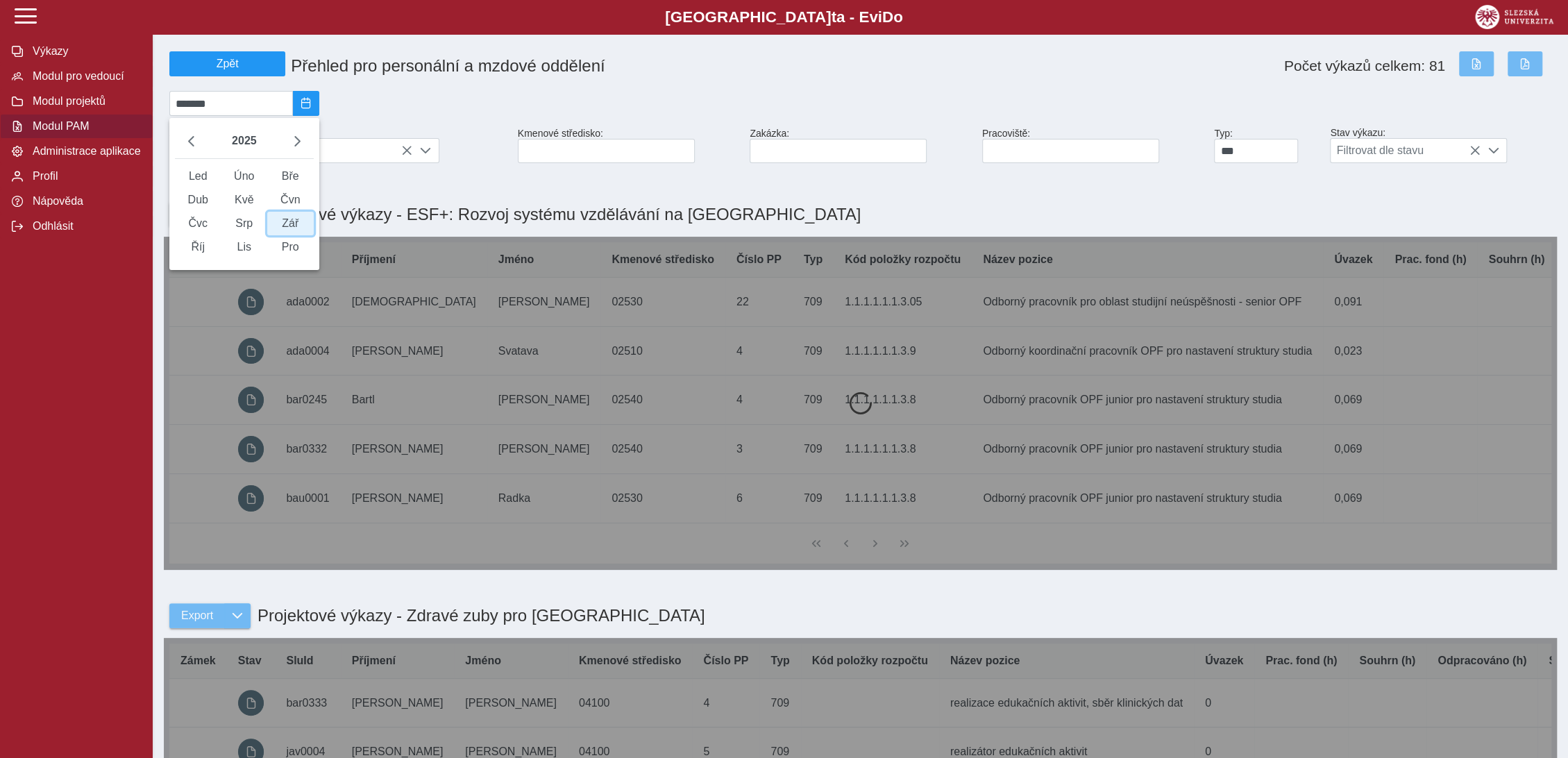
type input "*******"
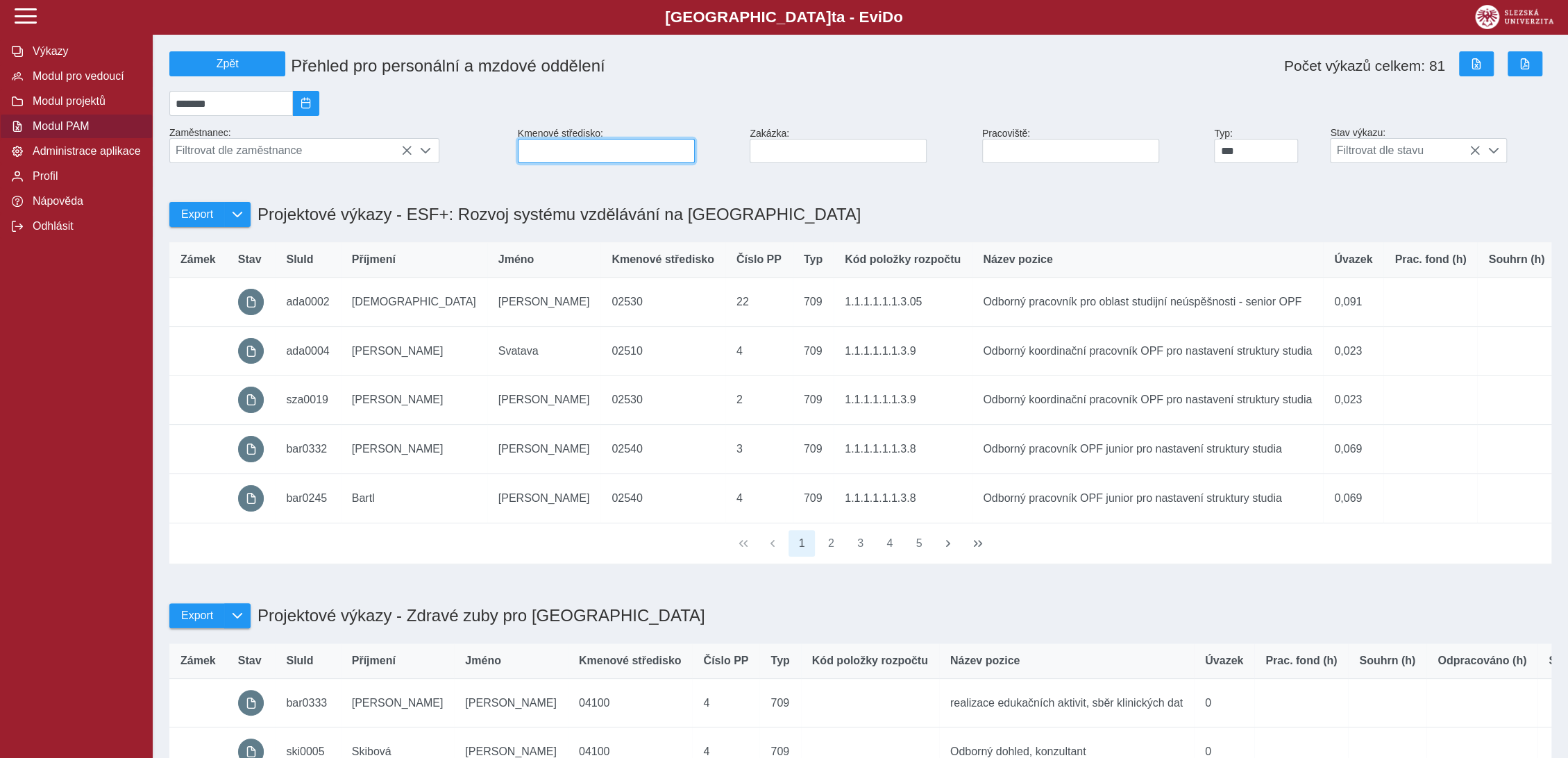
click at [553, 163] on input at bounding box center [606, 151] width 177 height 24
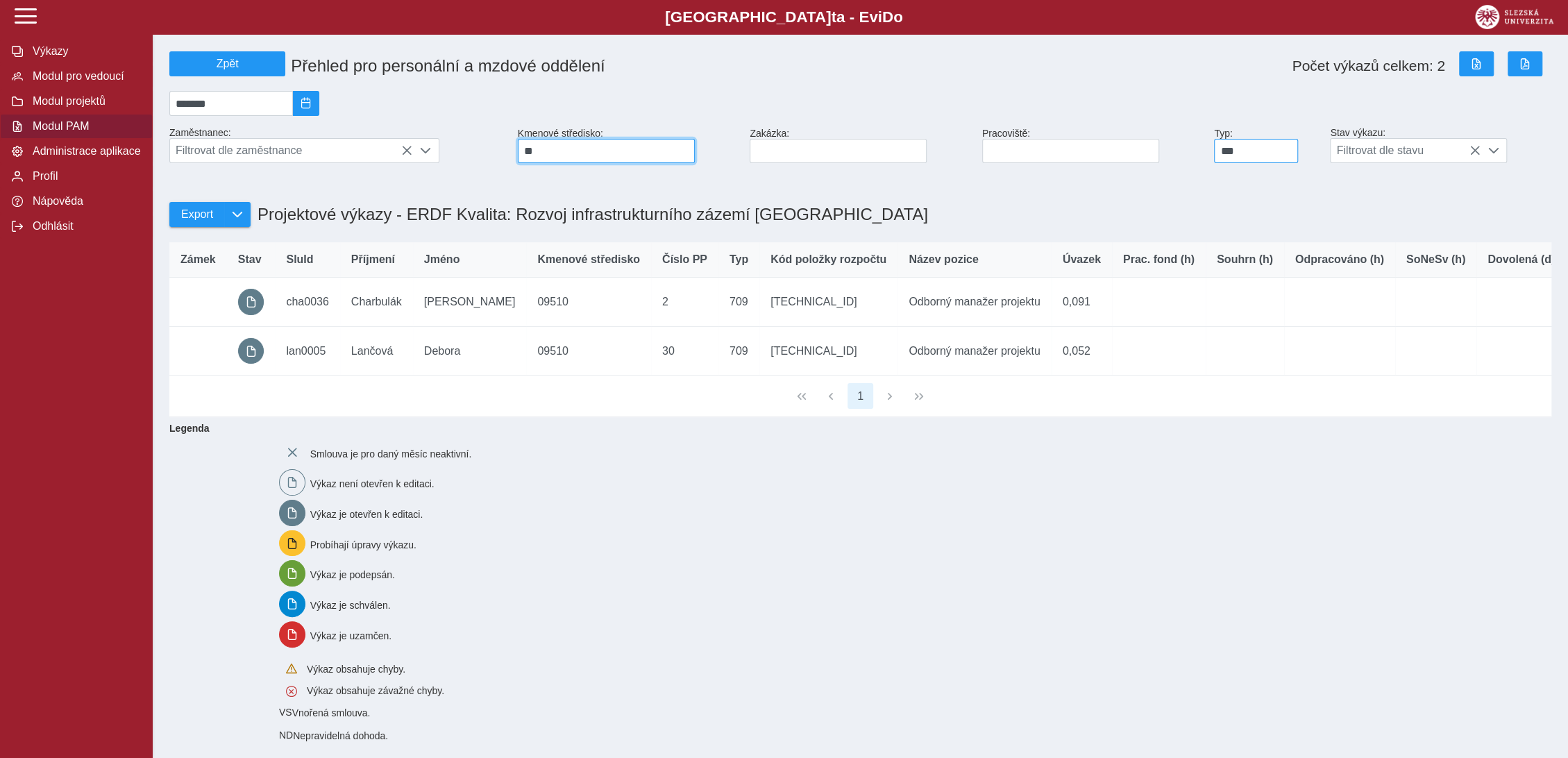
type input "**"
click at [1252, 152] on input "***" at bounding box center [1255, 151] width 84 height 24
type input "*"
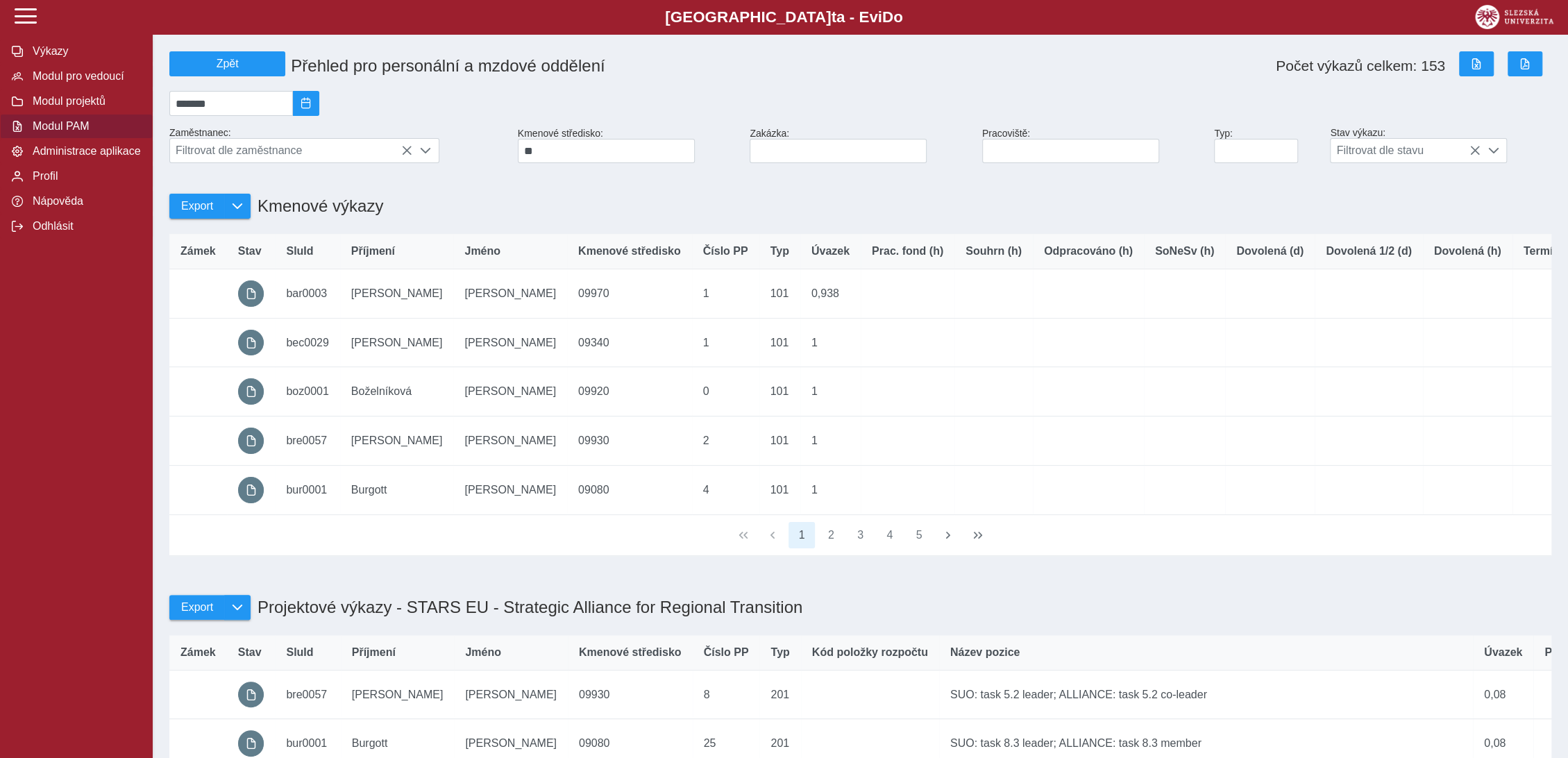
click at [854, 187] on div "Export Kmenové výkazy" at bounding box center [860, 198] width 1393 height 60
click at [197, 212] on span "Export" at bounding box center [197, 206] width 32 height 12
click at [208, 240] on span "Přehled (Excel)" at bounding box center [235, 237] width 75 height 11
click at [112, 158] on span "Administrace aplikace" at bounding box center [85, 151] width 113 height 12
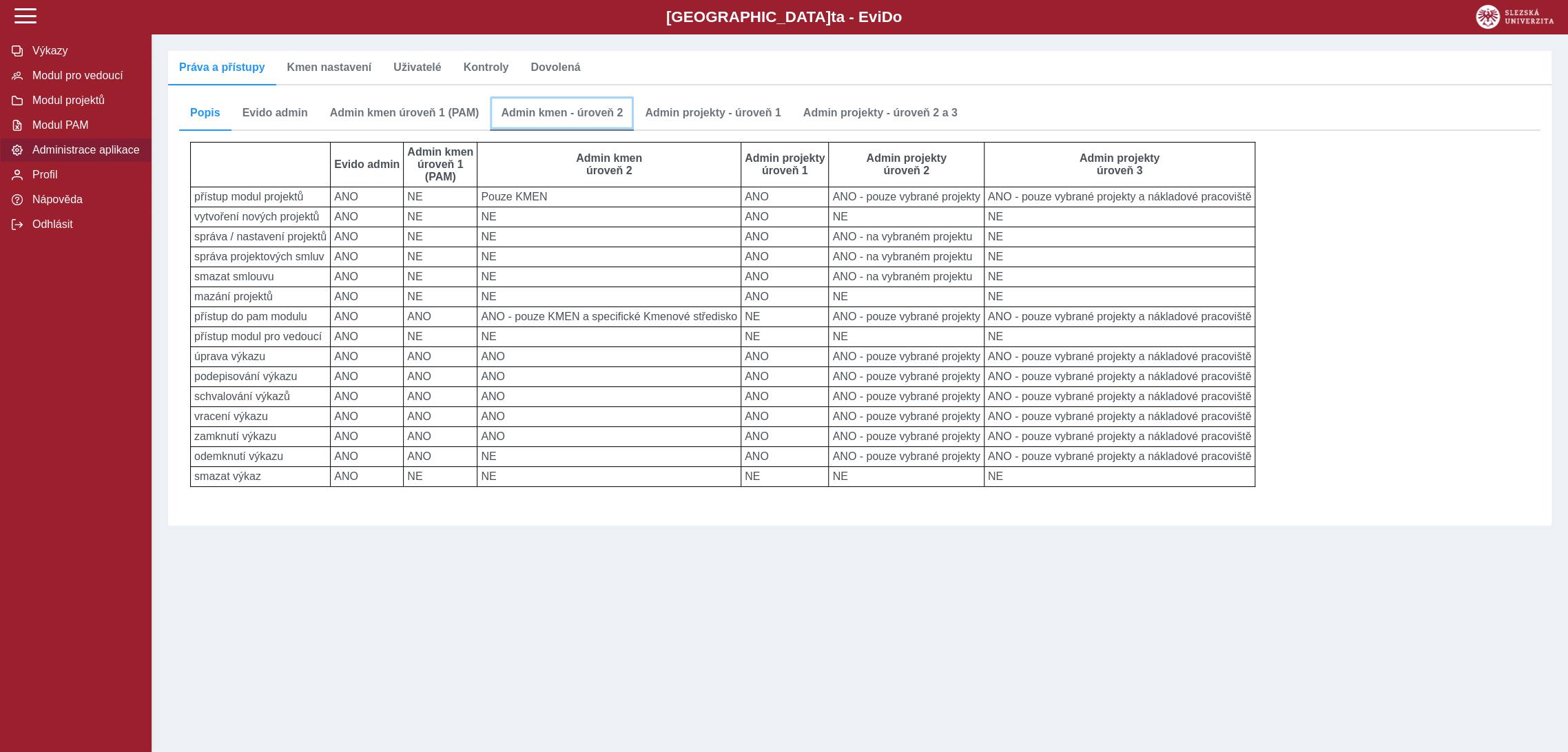
click at [582, 109] on span "Admin kmen - úroveň 2" at bounding box center [562, 113] width 122 height 11
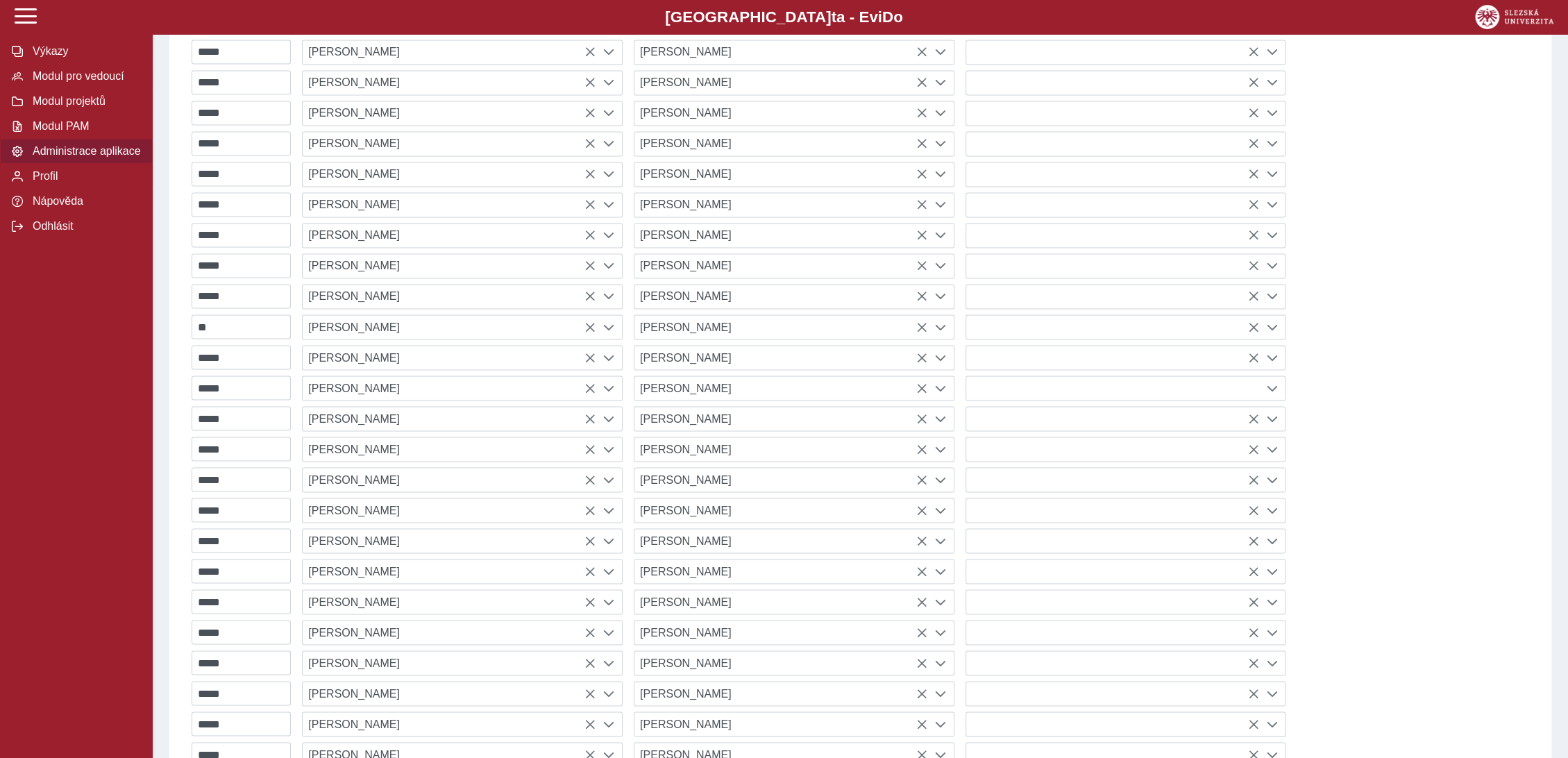
scroll to position [2314, 0]
drag, startPoint x: 57, startPoint y: 132, endPoint x: 65, endPoint y: 141, distance: 12.0
click at [62, 133] on span "Modul PAM" at bounding box center [85, 126] width 113 height 12
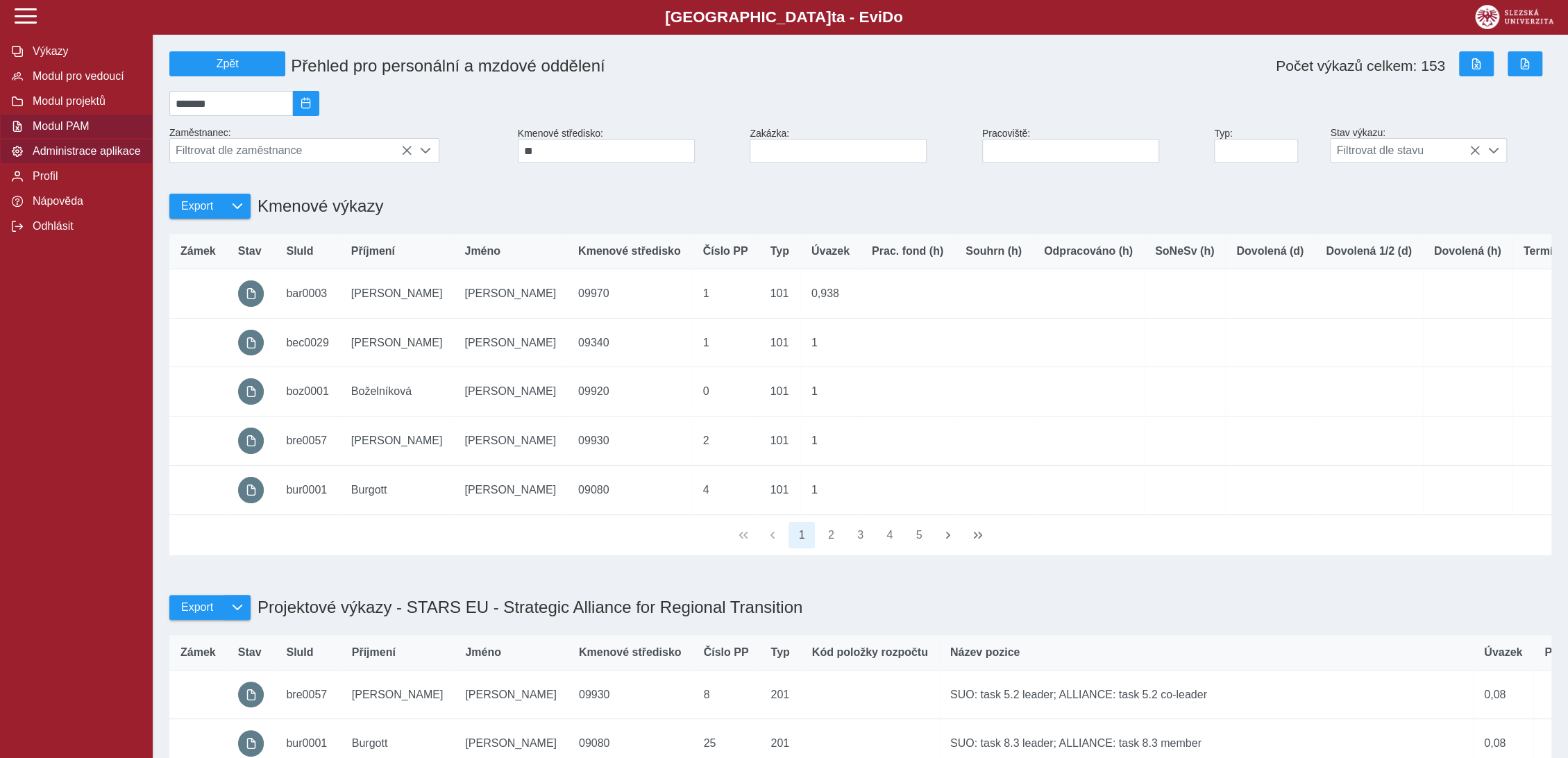
click at [96, 158] on span "Administrace aplikace" at bounding box center [85, 151] width 113 height 12
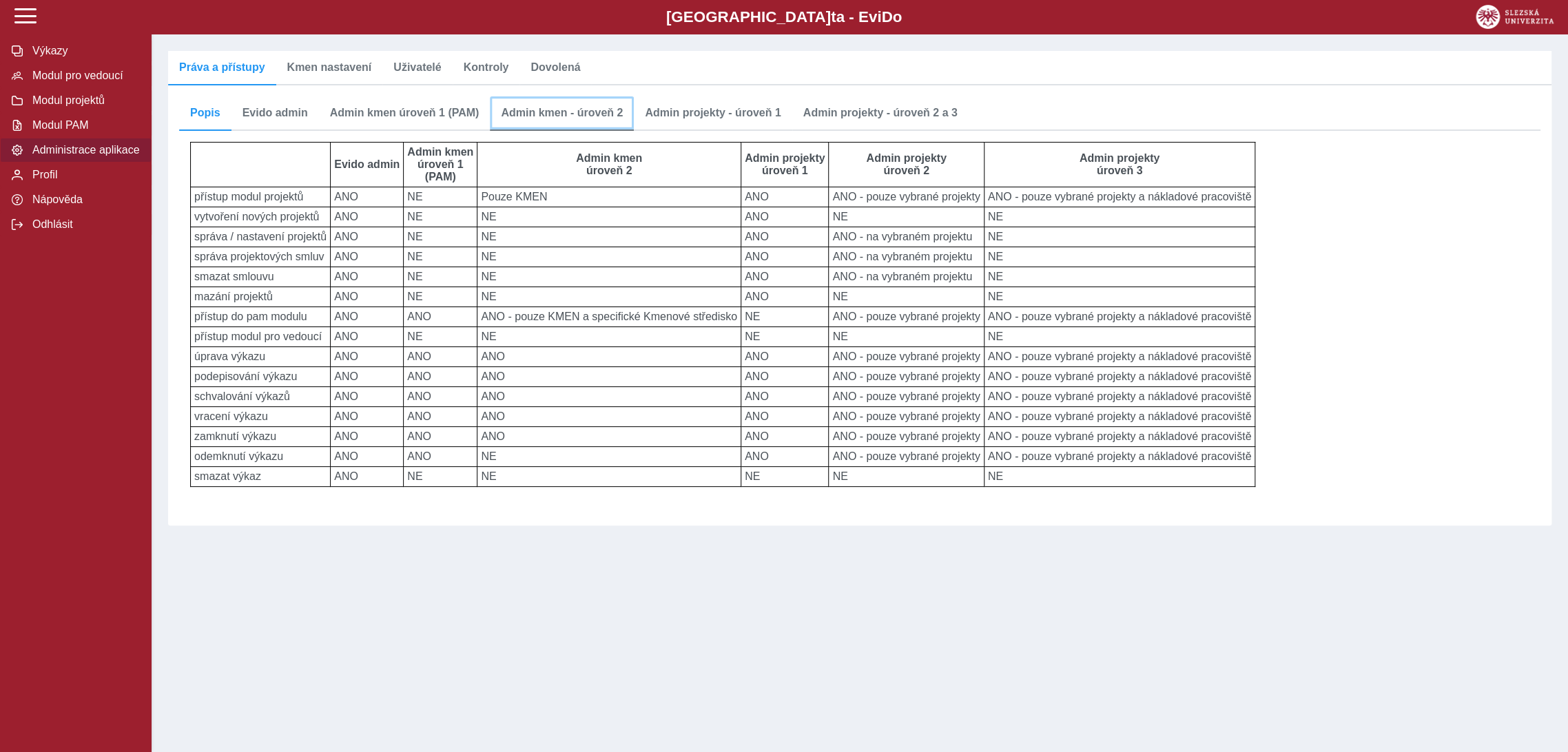
click at [585, 109] on span "Admin kmen - úroveň 2" at bounding box center [562, 113] width 122 height 11
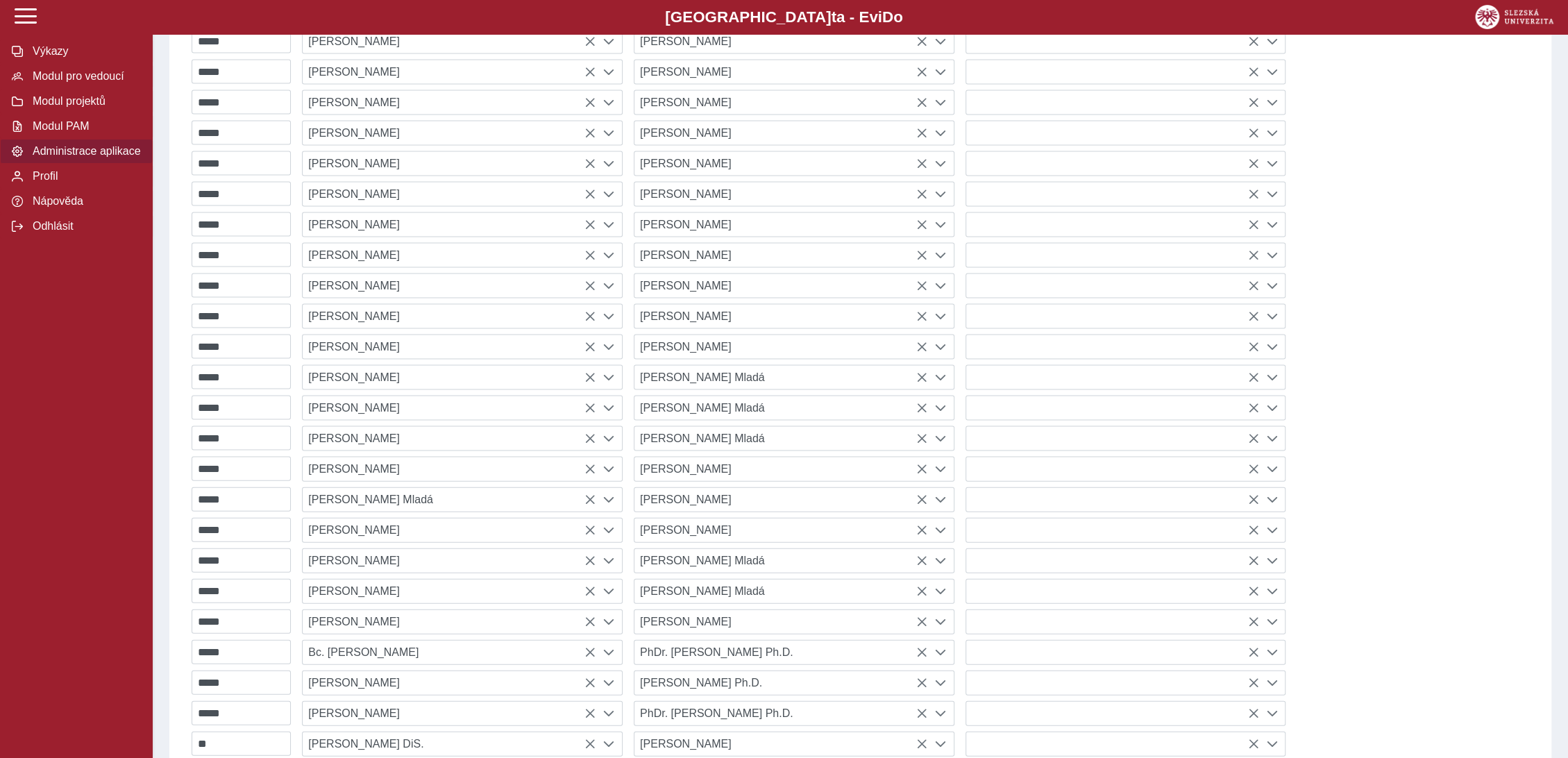
scroll to position [2474, 0]
